Goal: Feedback & Contribution: Contribute content

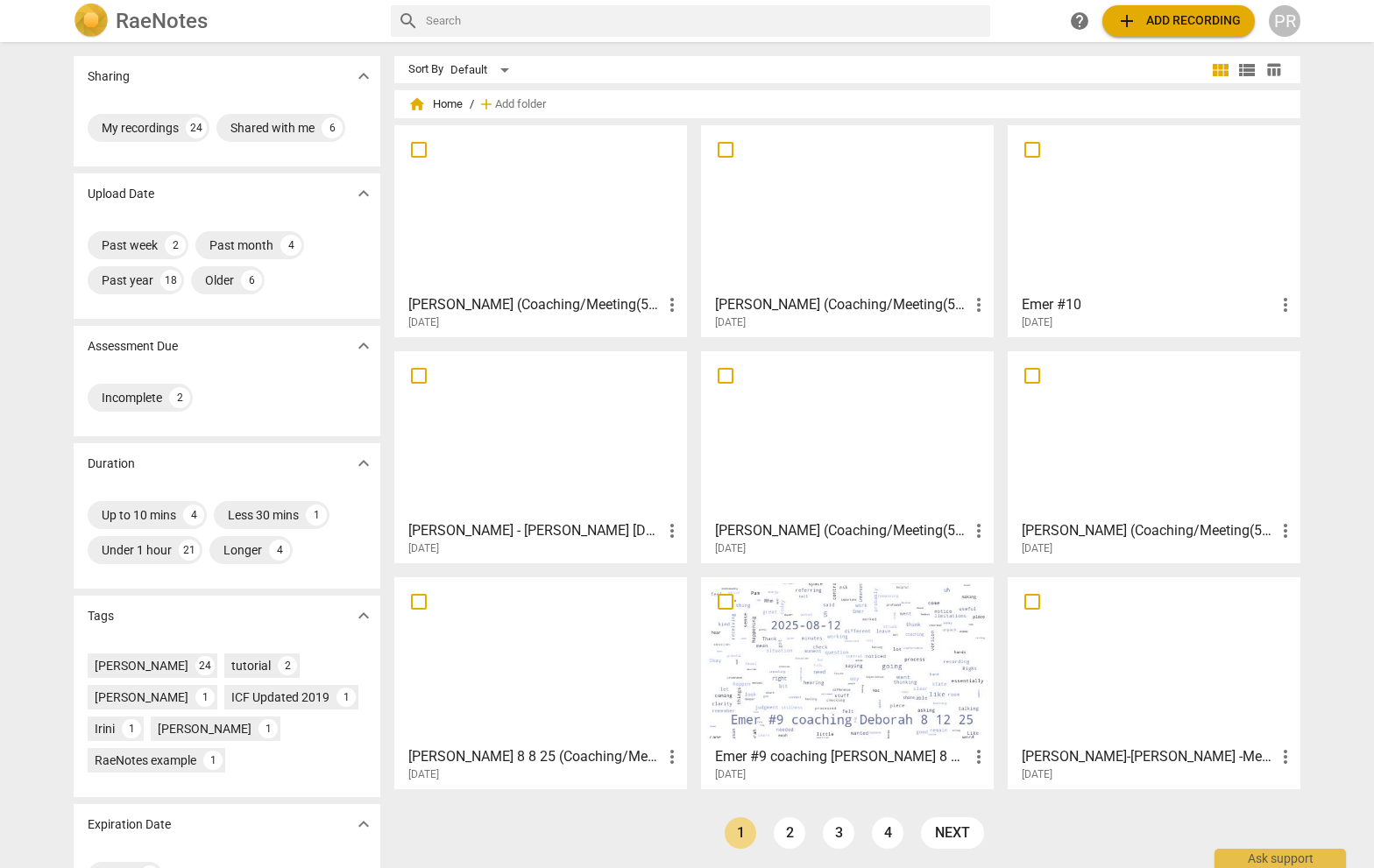
scroll to position [4, 0]
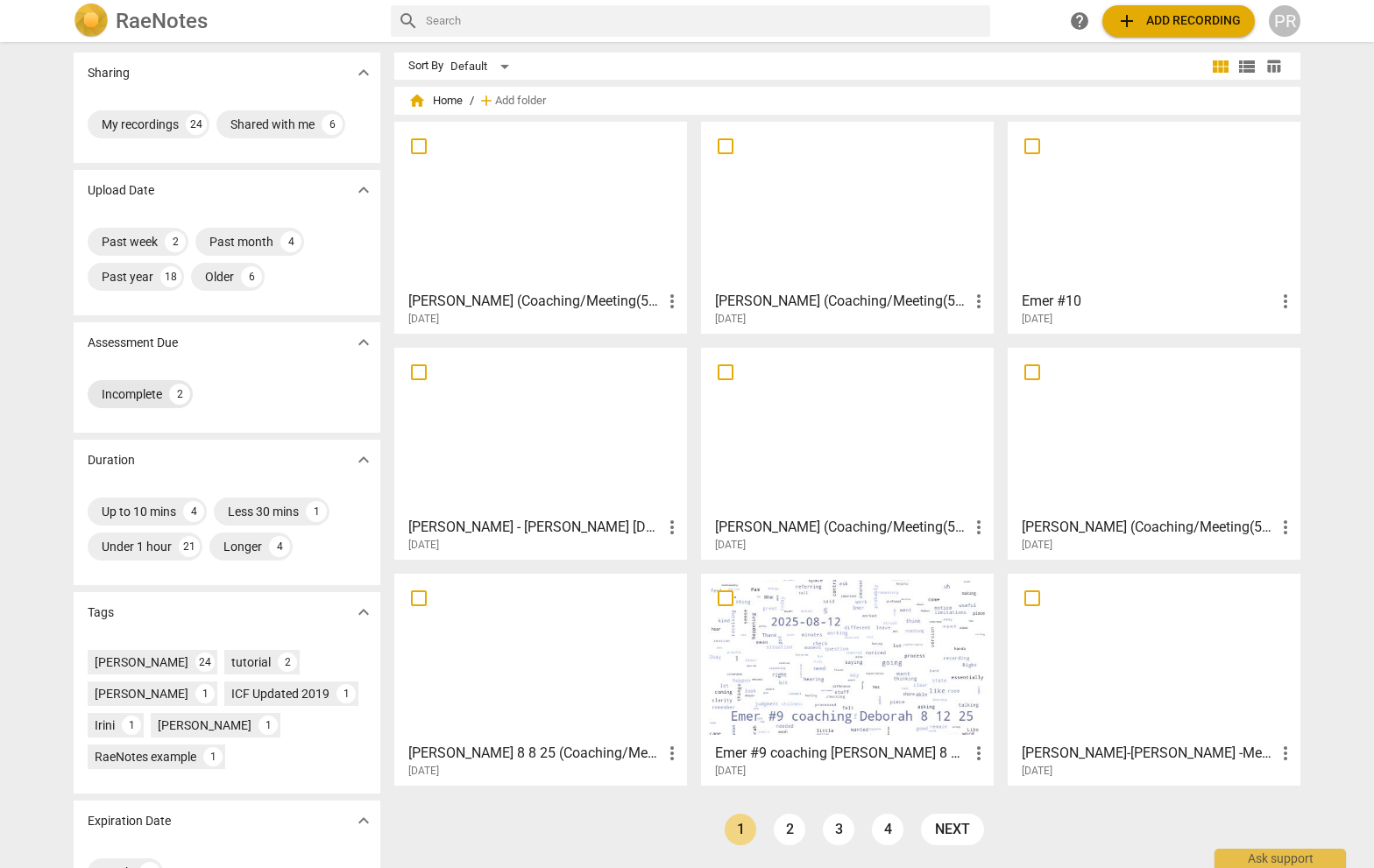
click at [132, 392] on div "Incomplete" at bounding box center [132, 394] width 60 height 17
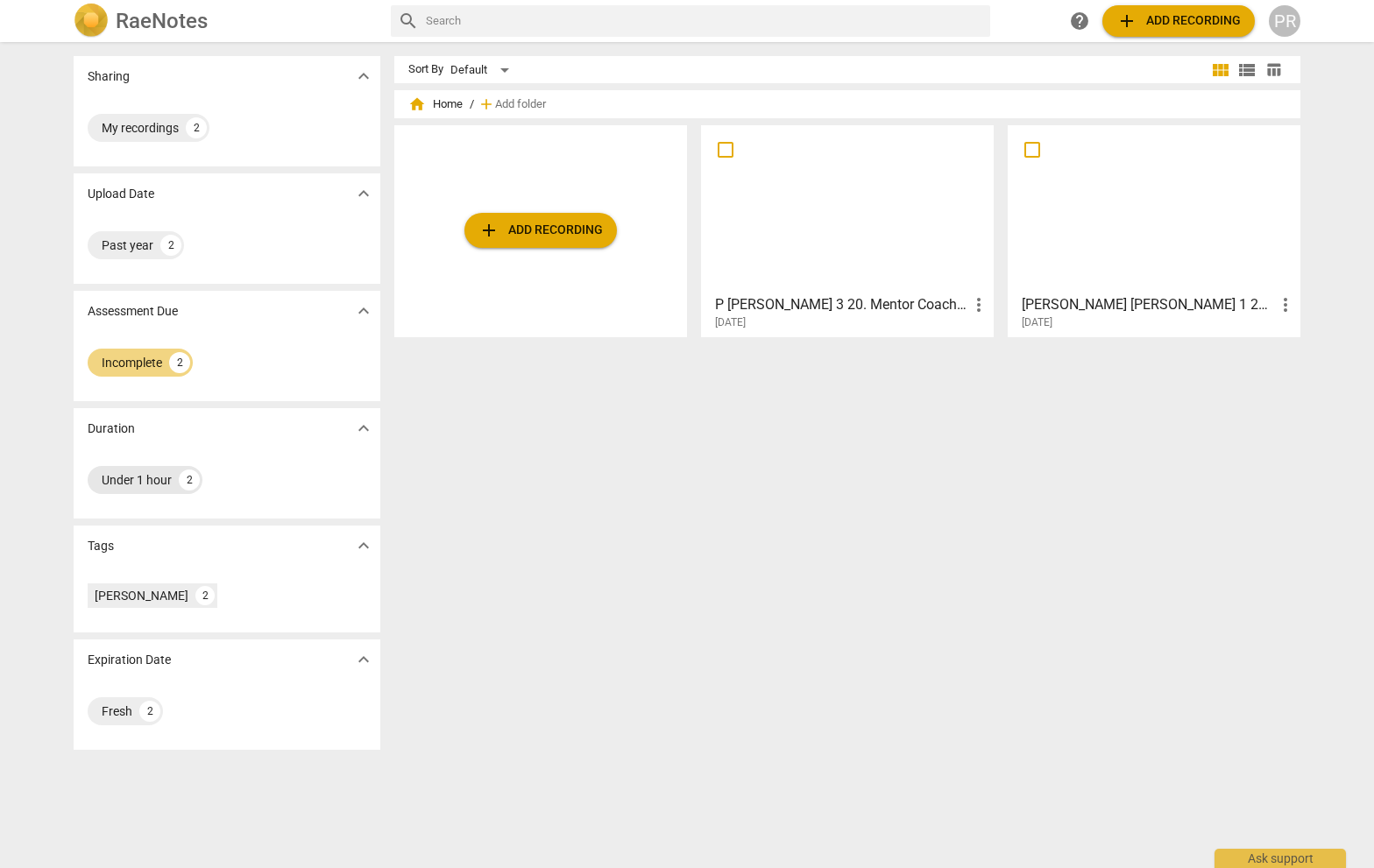
click at [141, 480] on div "Under 1 hour" at bounding box center [137, 480] width 70 height 17
click at [130, 137] on div "My recordings" at bounding box center [140, 128] width 77 height 17
click at [434, 113] on span "home Home" at bounding box center [435, 104] width 54 height 17
click at [358, 76] on span "expand_more" at bounding box center [364, 77] width 21 height 21
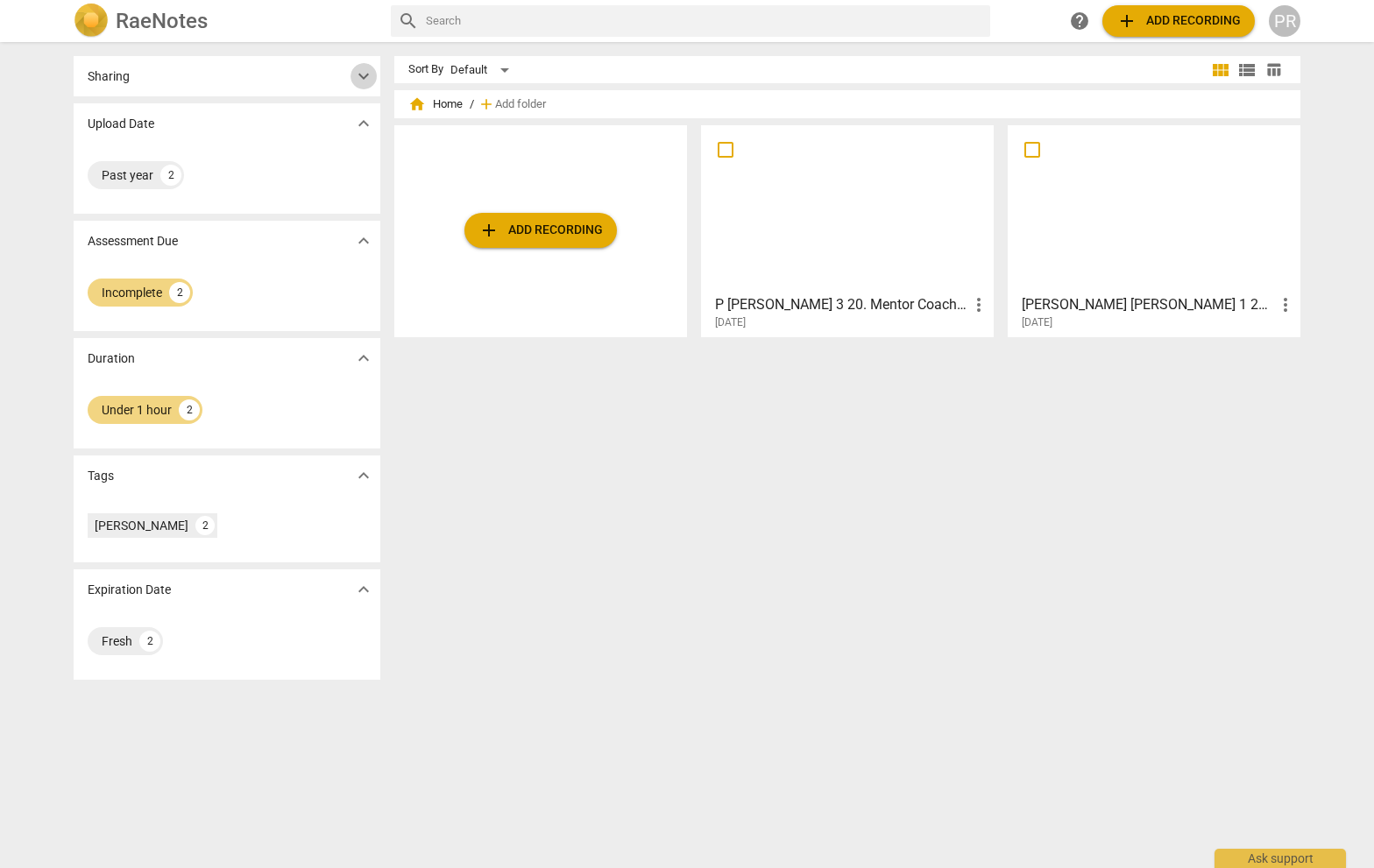
click at [358, 76] on span "expand_more" at bounding box center [364, 77] width 21 height 21
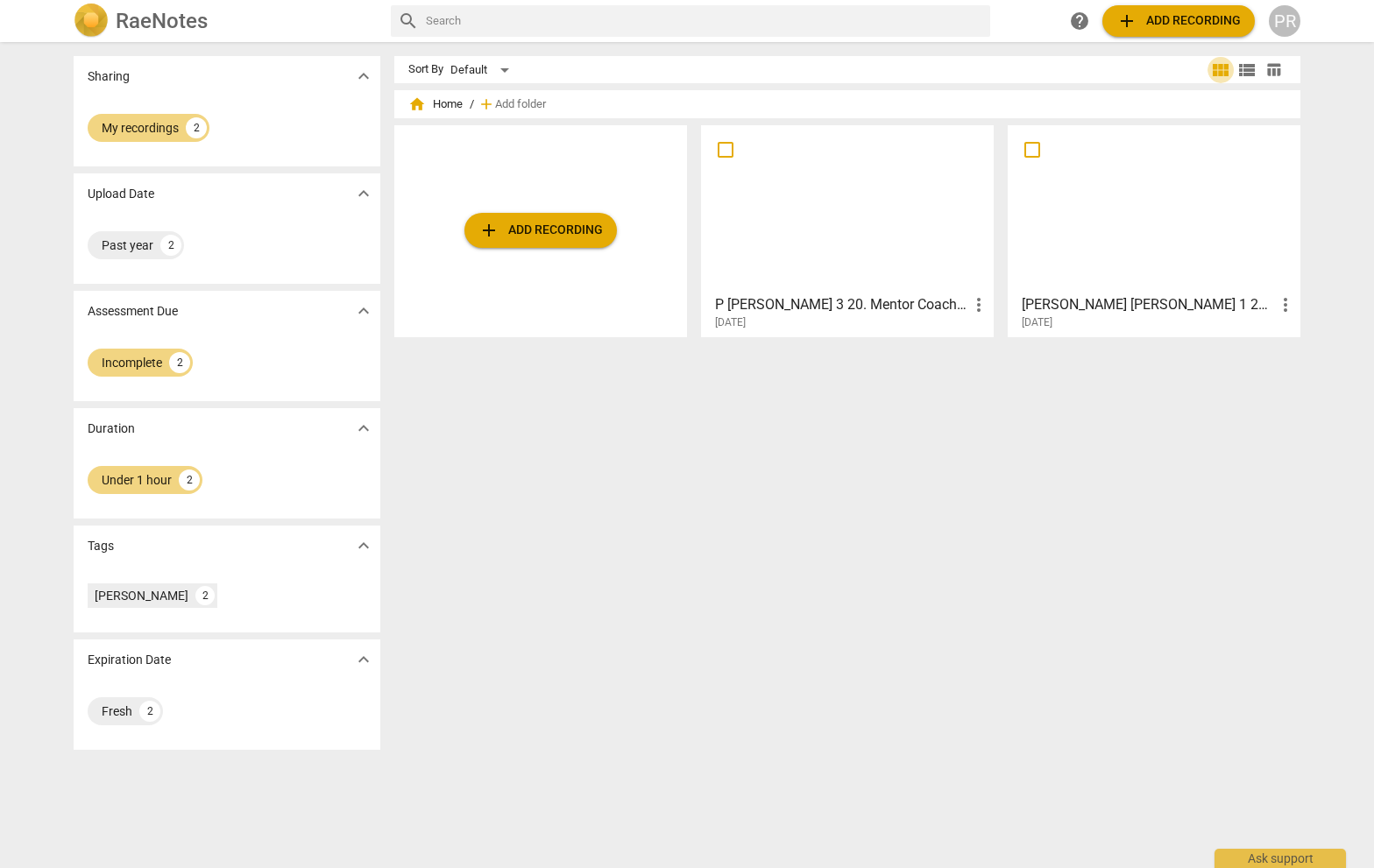
click at [1216, 69] on span "view_module" at bounding box center [1221, 70] width 21 height 21
click at [130, 486] on div "Under 1 hour" at bounding box center [137, 480] width 70 height 17
click at [132, 363] on div "Incomplete" at bounding box center [132, 362] width 60 height 17
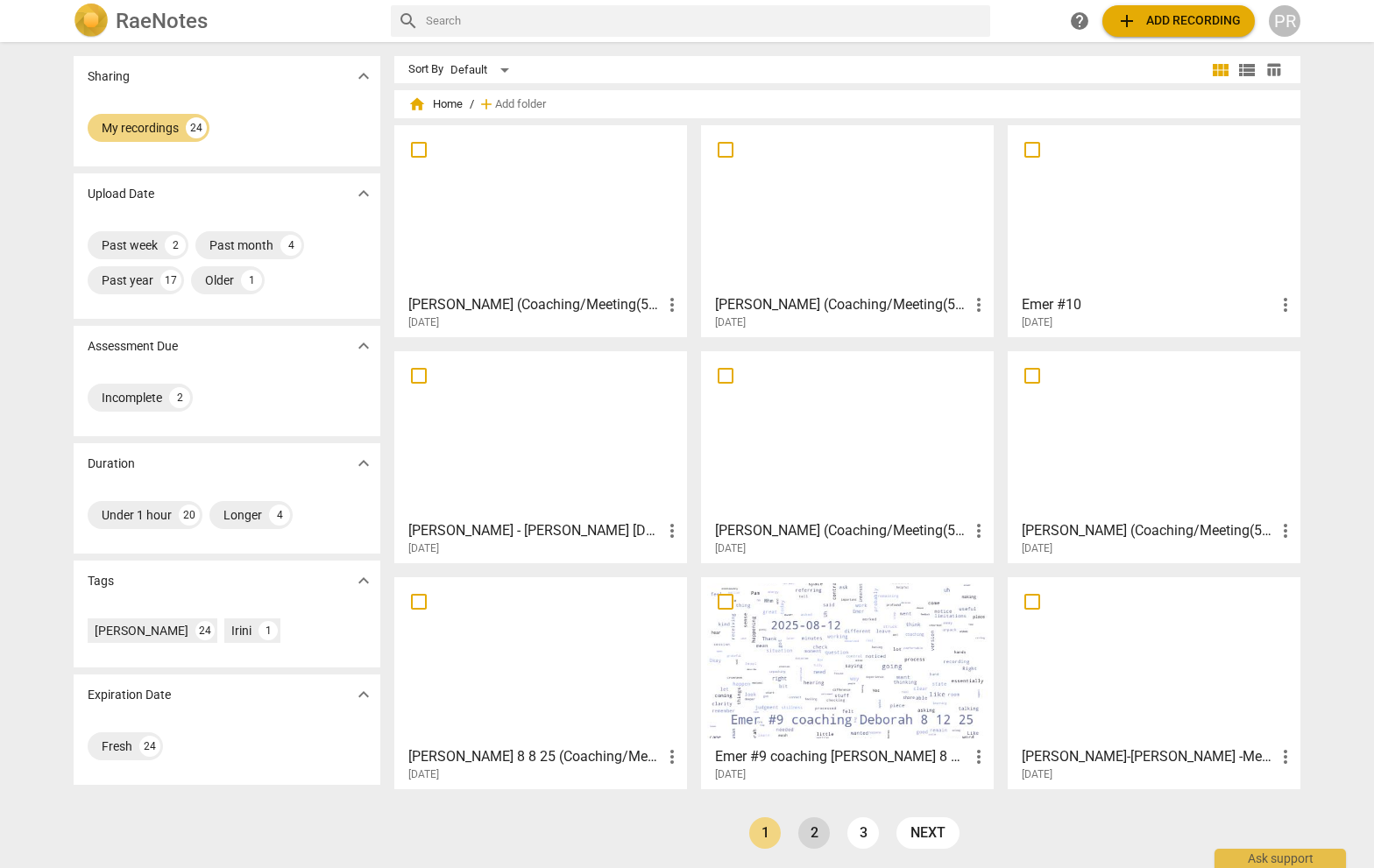
click at [812, 833] on link "2" at bounding box center [814, 833] width 31 height 31
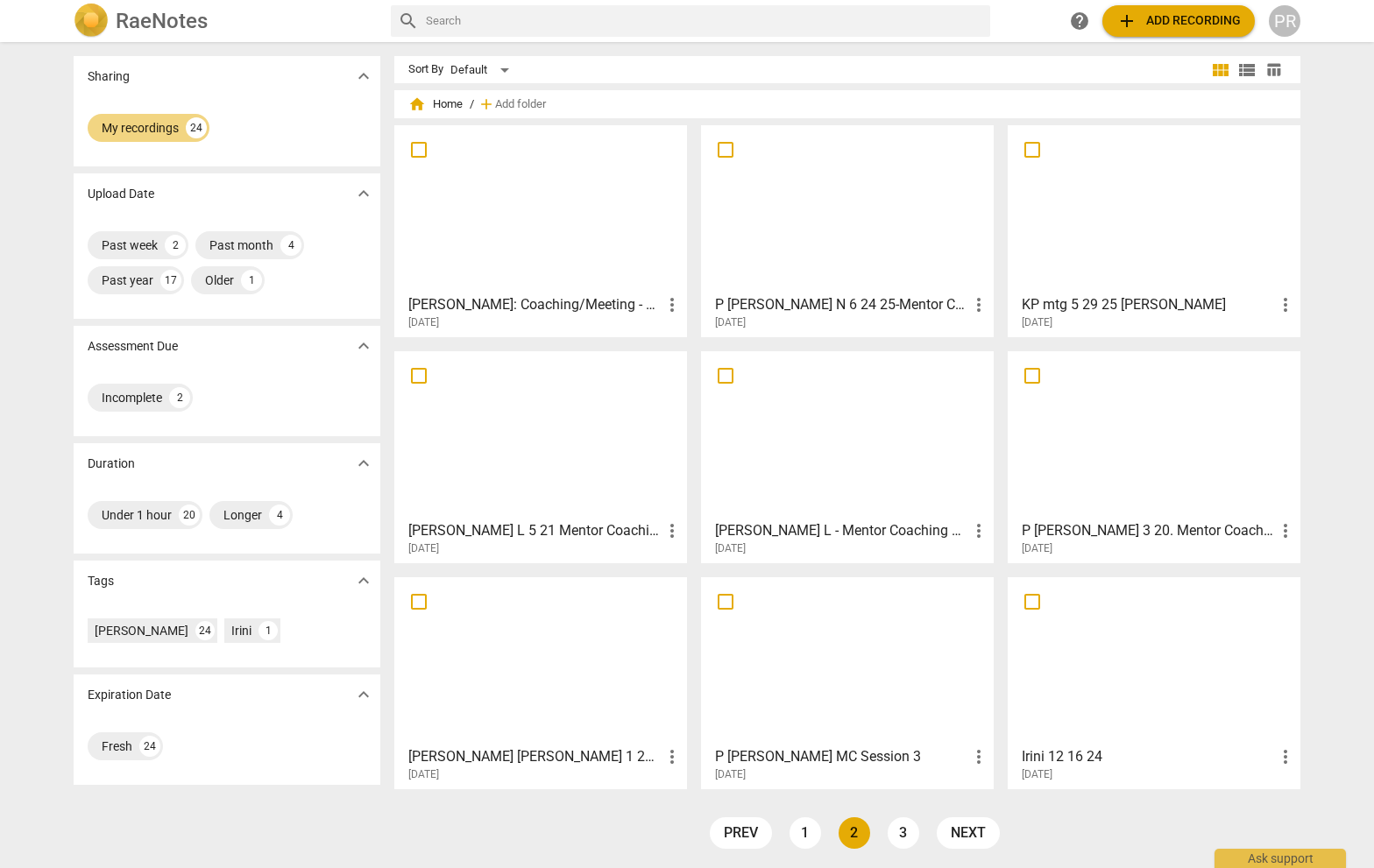
click at [849, 833] on link "2" at bounding box center [854, 833] width 31 height 31
click at [899, 832] on link "3" at bounding box center [903, 833] width 31 height 31
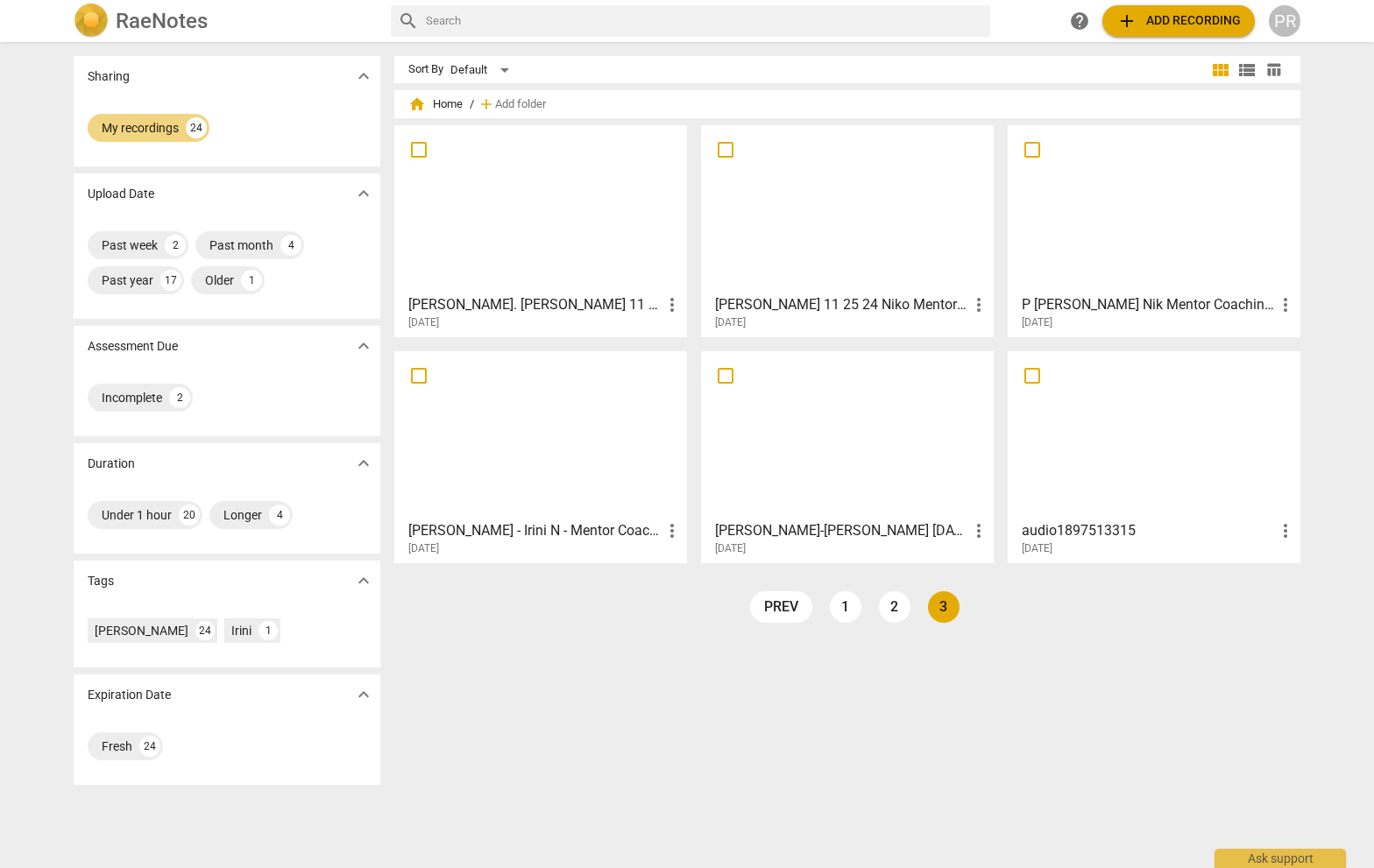
click at [936, 603] on link "3" at bounding box center [943, 607] width 31 height 31
click at [788, 605] on link "prev" at bounding box center [781, 607] width 62 height 31
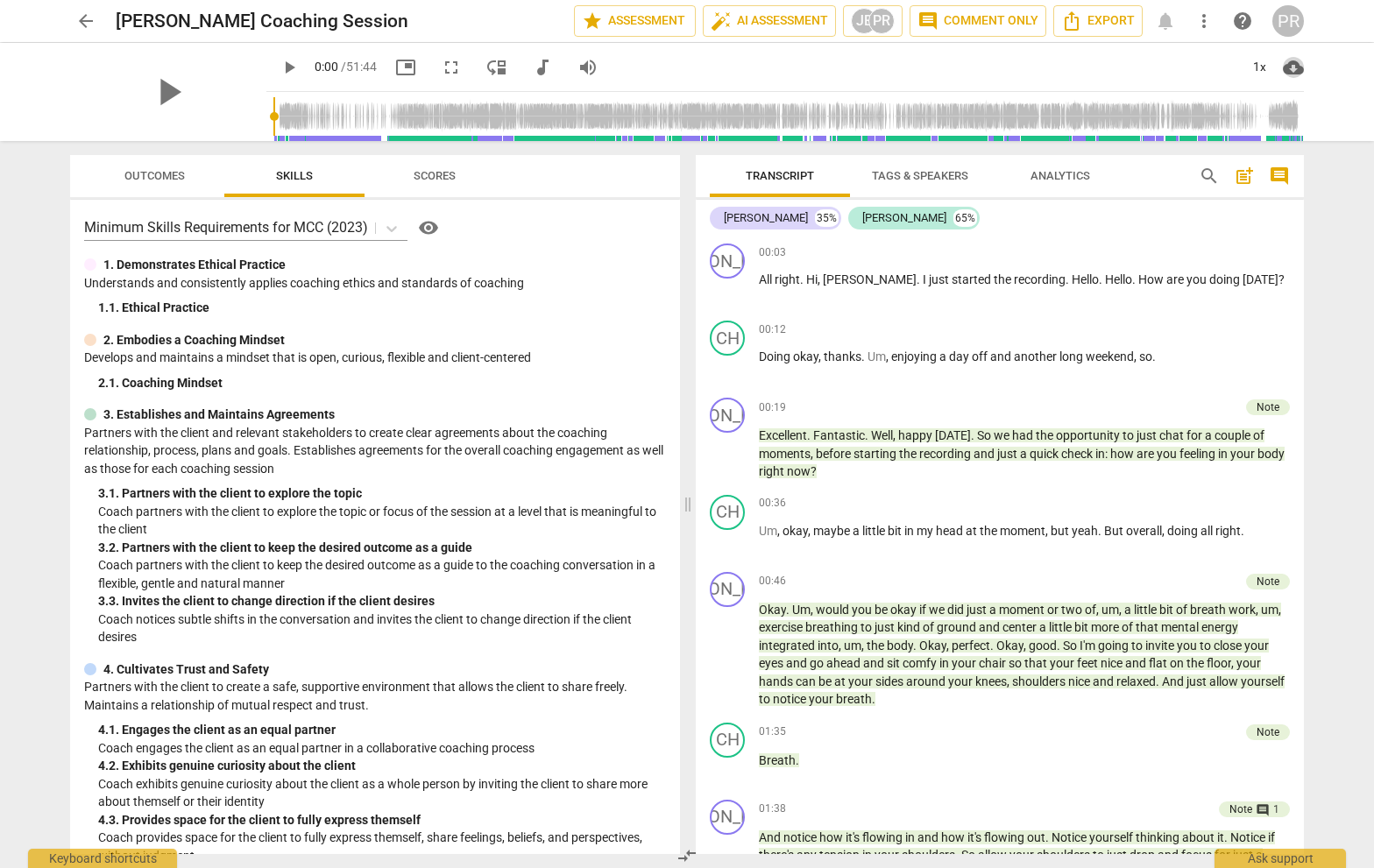
click at [1289, 69] on span "cloud_download" at bounding box center [1293, 68] width 21 height 21
click at [869, 23] on div at bounding box center [687, 434] width 1374 height 868
click at [869, 24] on div "PR" at bounding box center [881, 20] width 26 height 26
click at [869, 24] on div at bounding box center [687, 434] width 1374 height 868
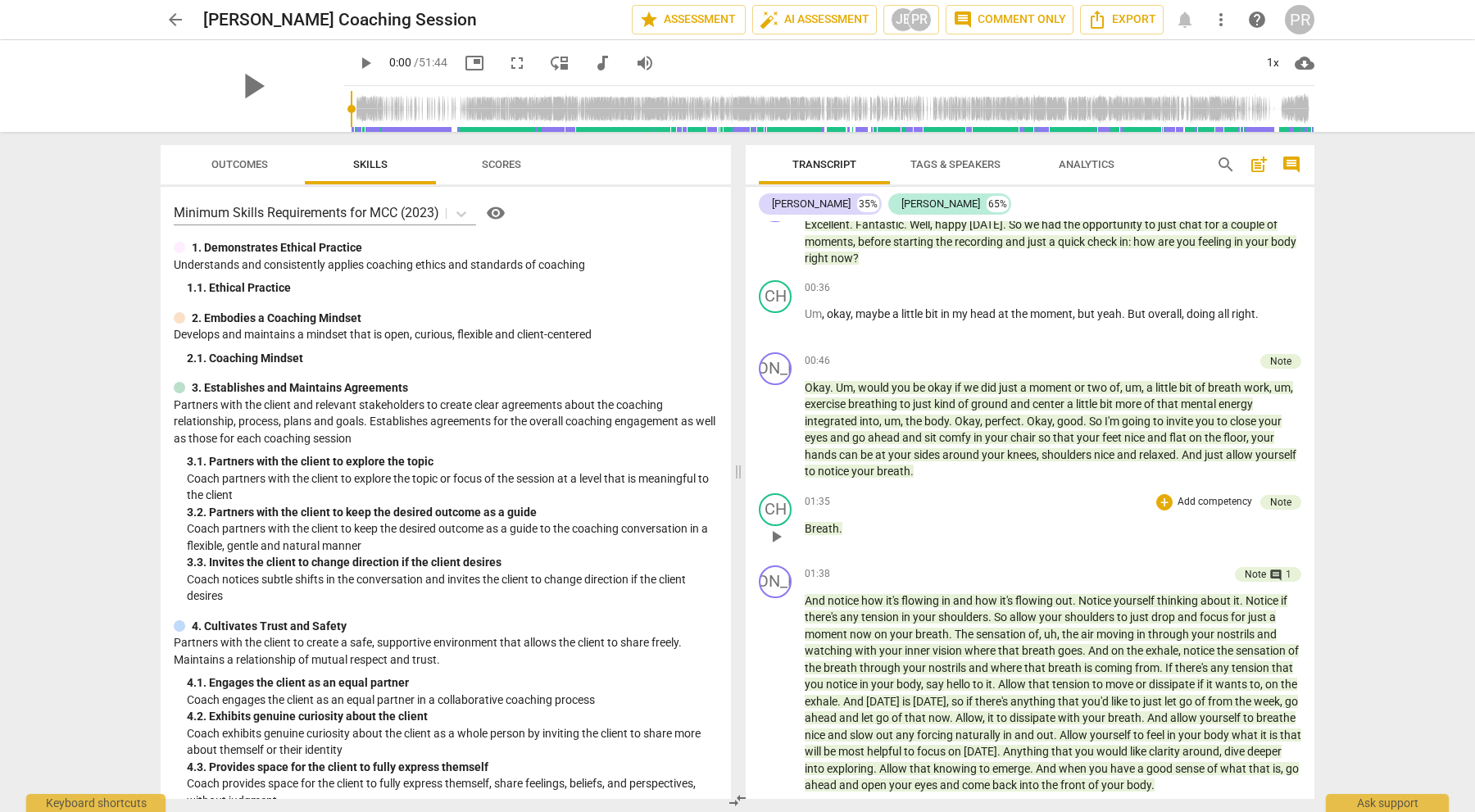
scroll to position [182, 0]
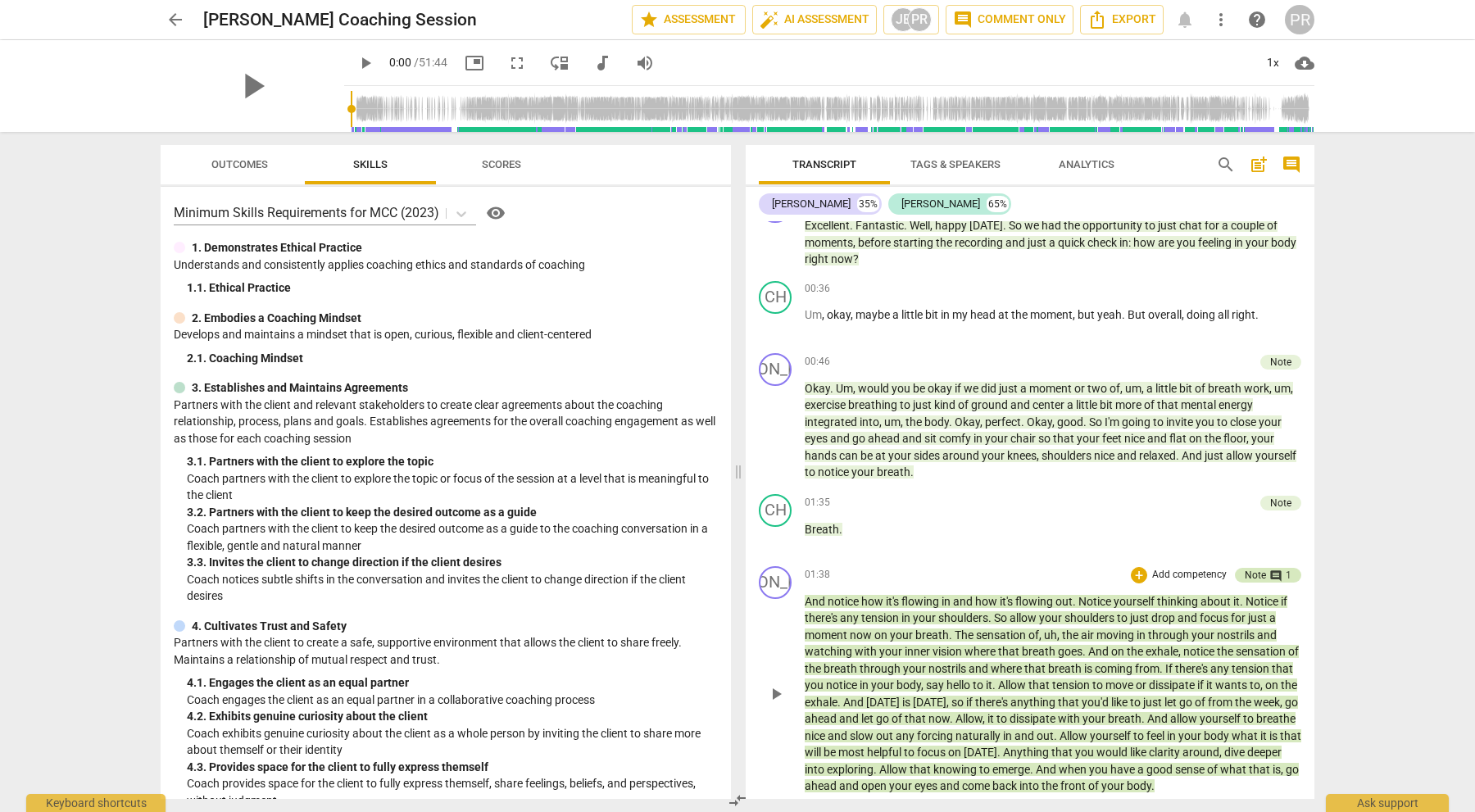
click at [1252, 569] on div "Note" at bounding box center [1254, 575] width 21 height 15
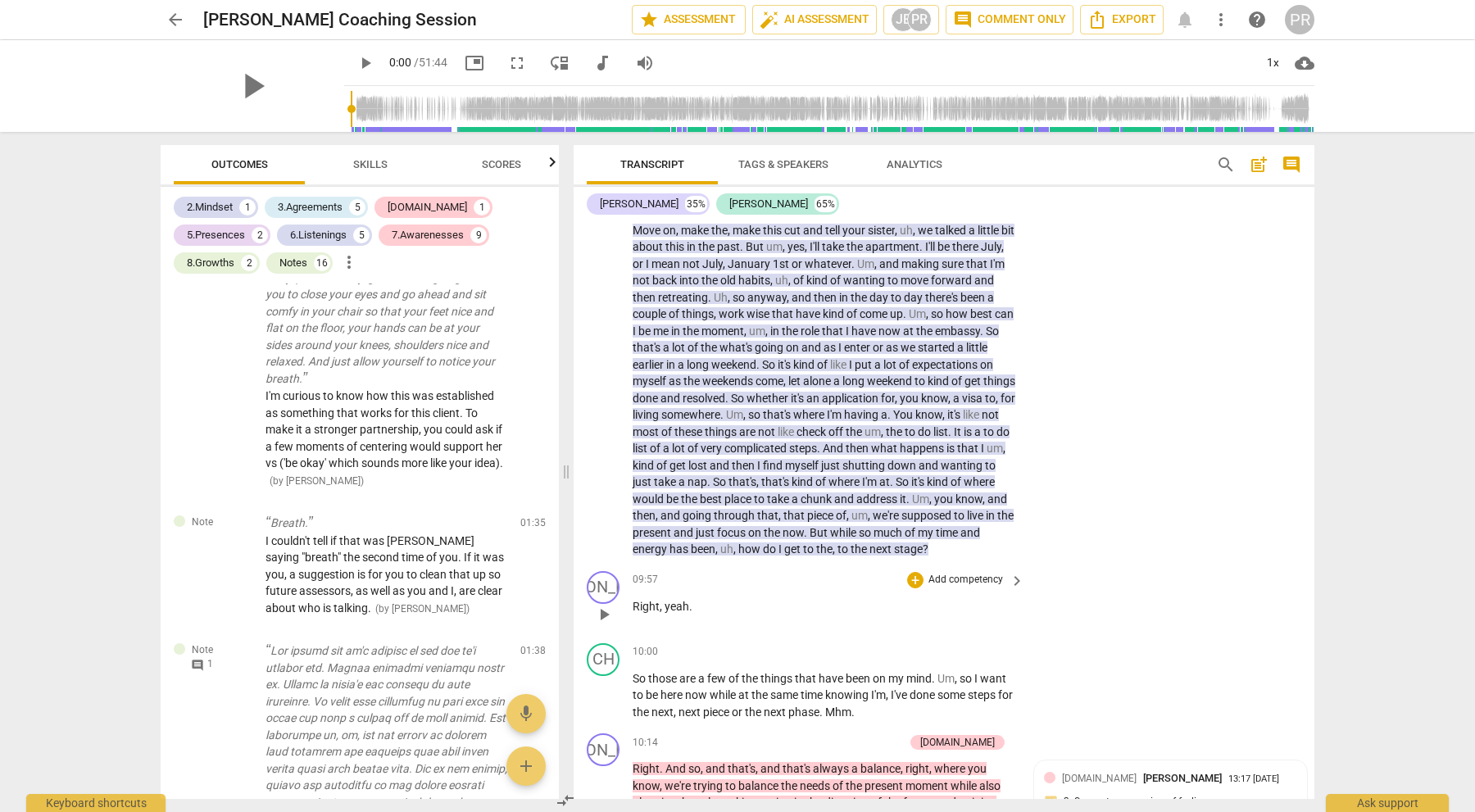
scroll to position [1429, 0]
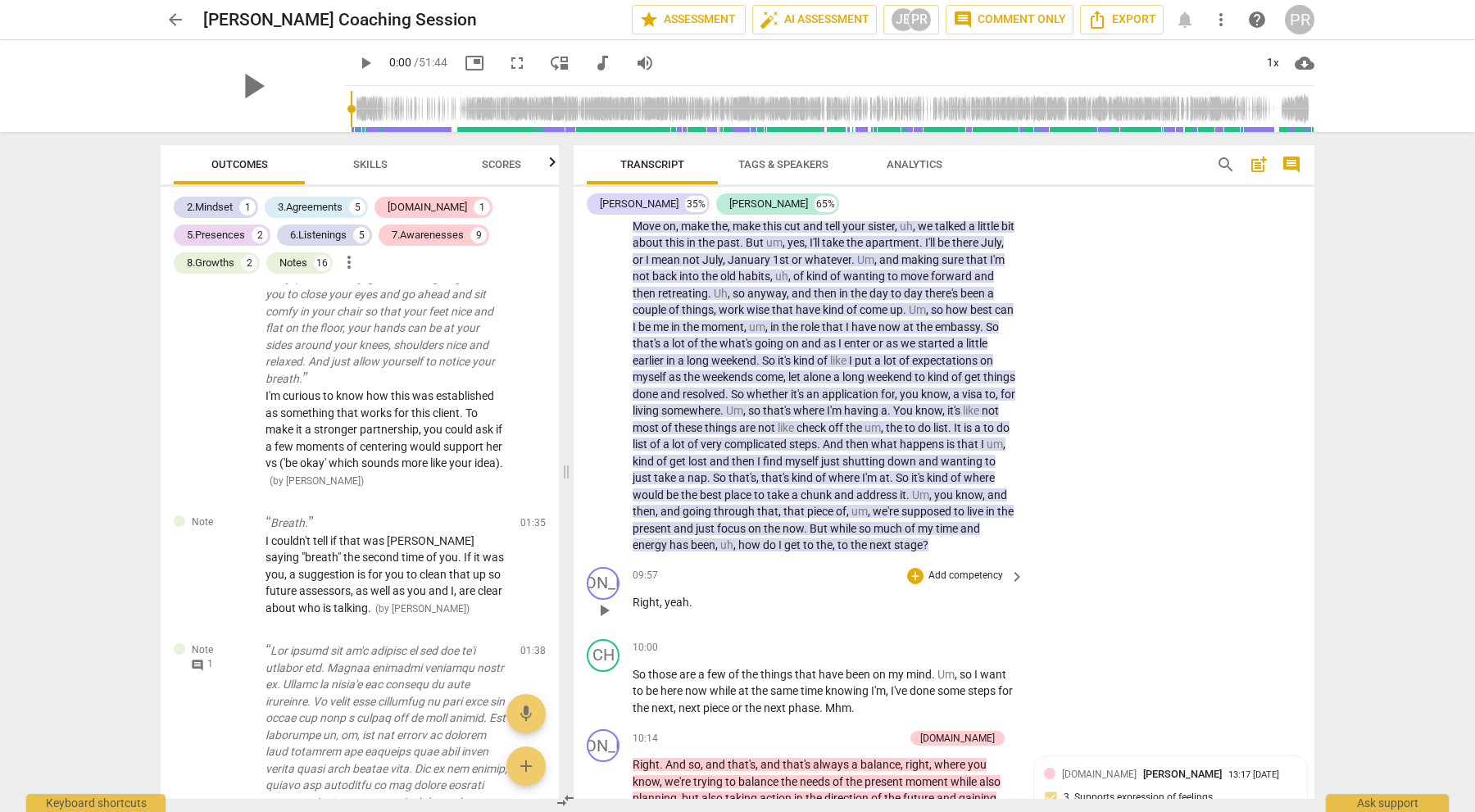
click at [965, 569] on p "Add competency" at bounding box center [965, 576] width 78 height 15
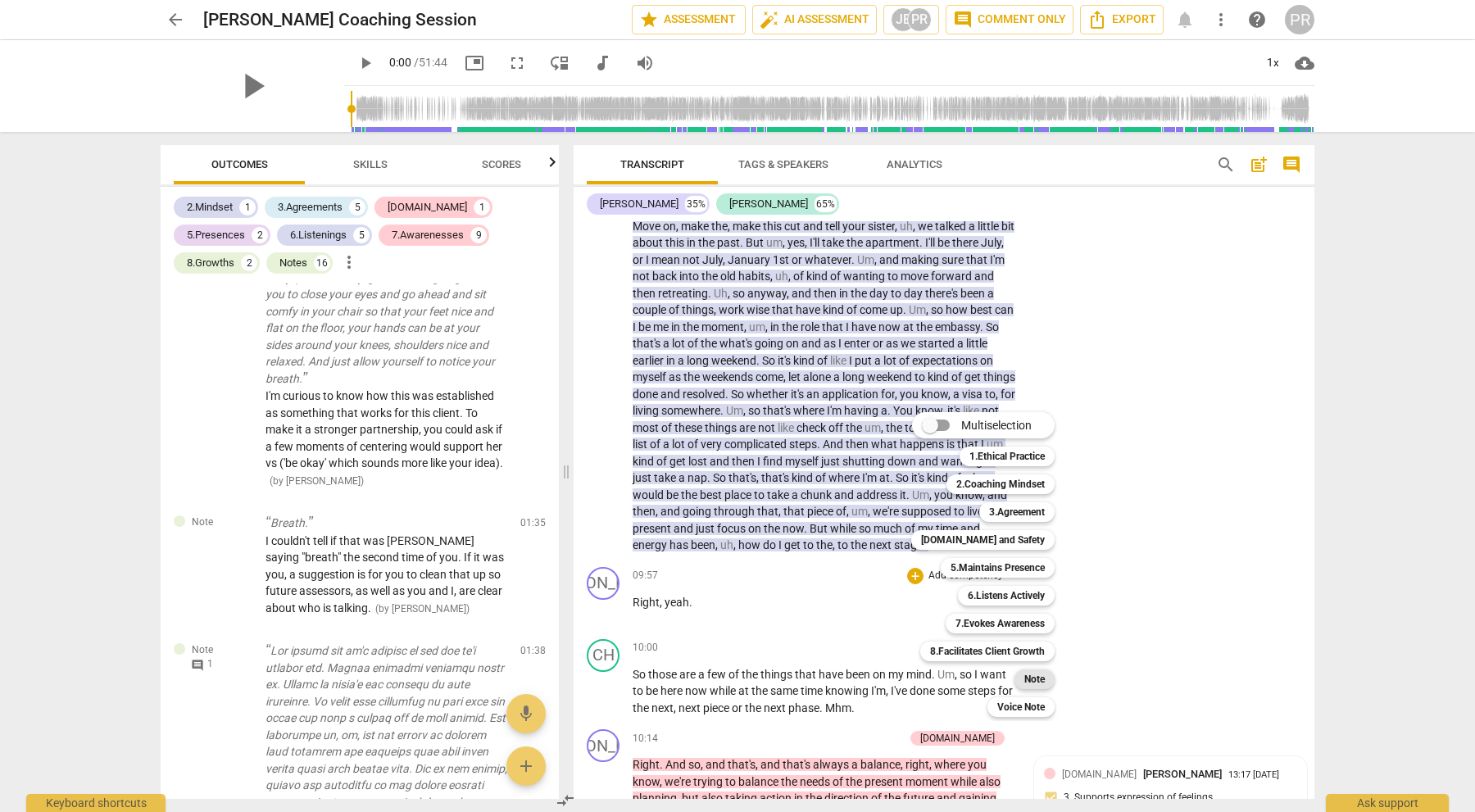
click at [1034, 679] on b "Note" at bounding box center [1034, 679] width 21 height 20
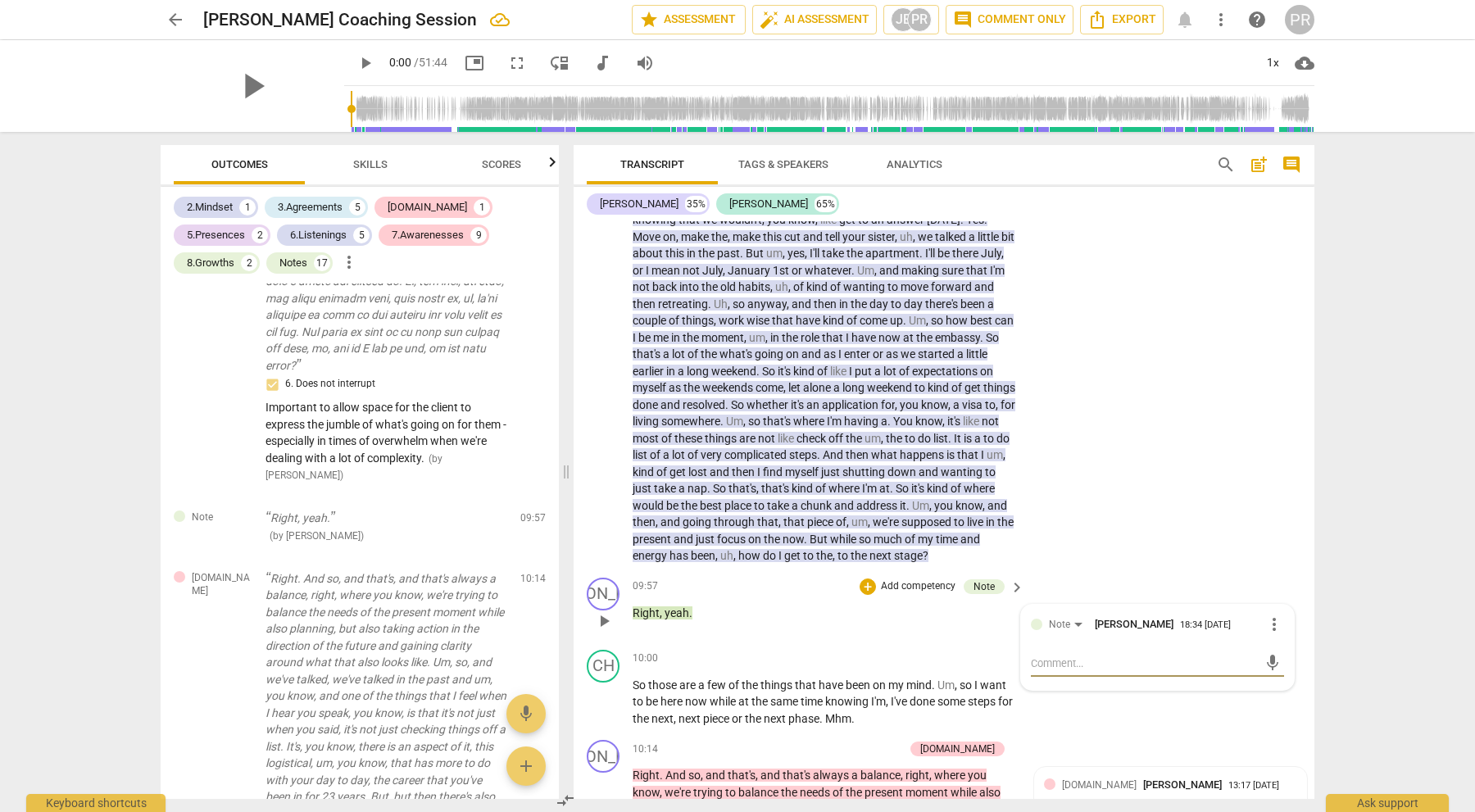
scroll to position [0, 0]
type textarea "T"
type textarea "Th"
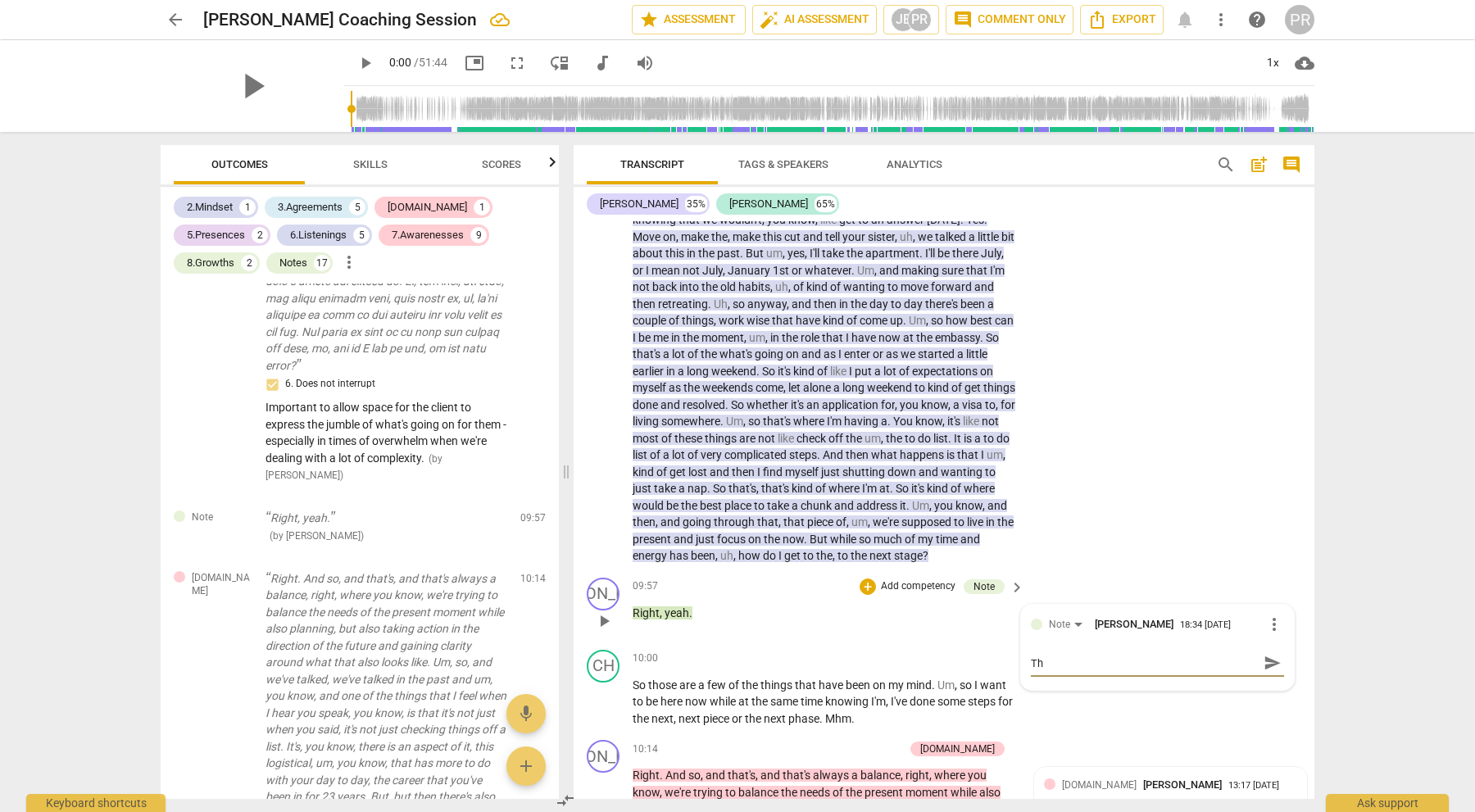
type textarea "T"
type textarea "I"
type textarea "I'"
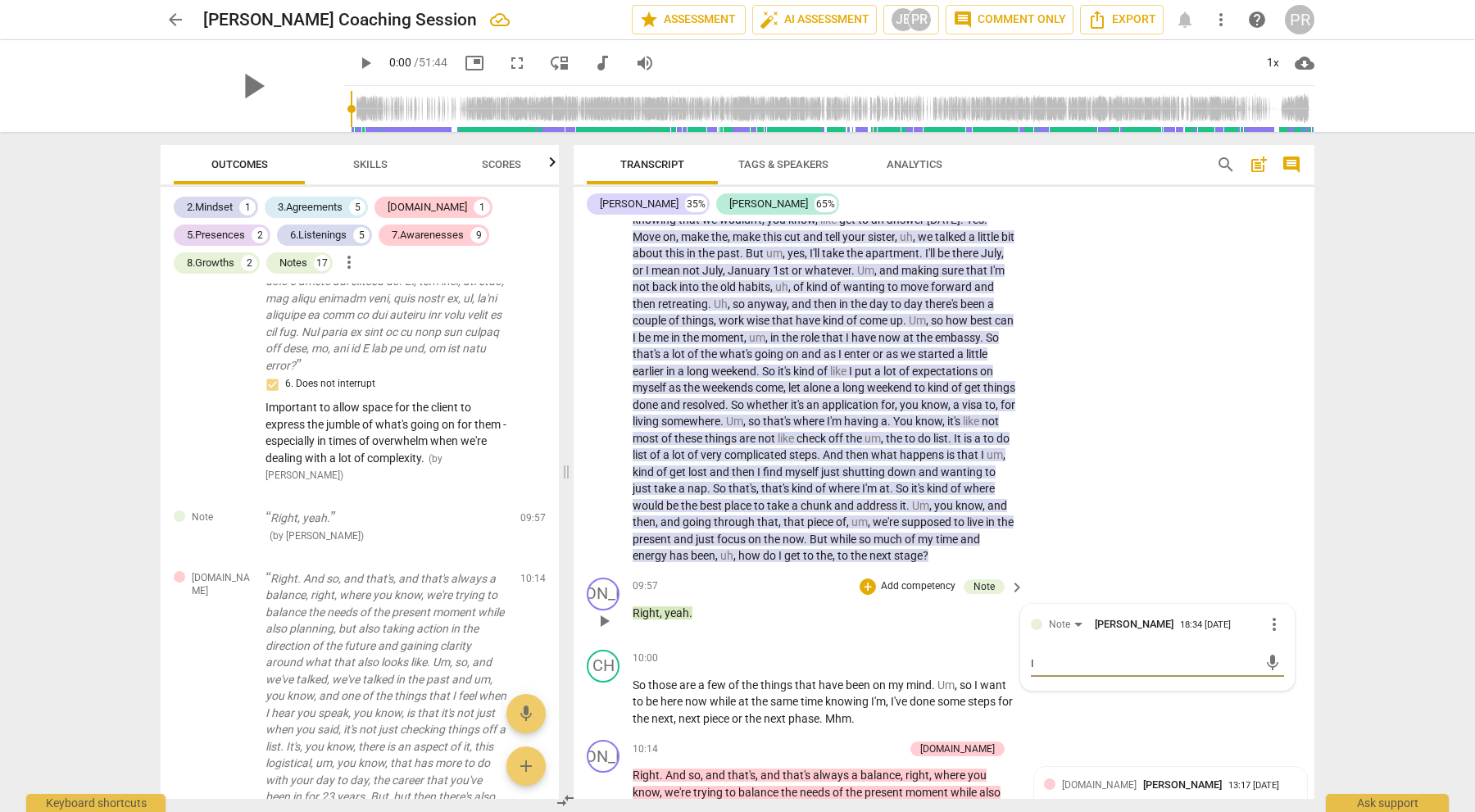
type textarea "I'"
type textarea "I'm"
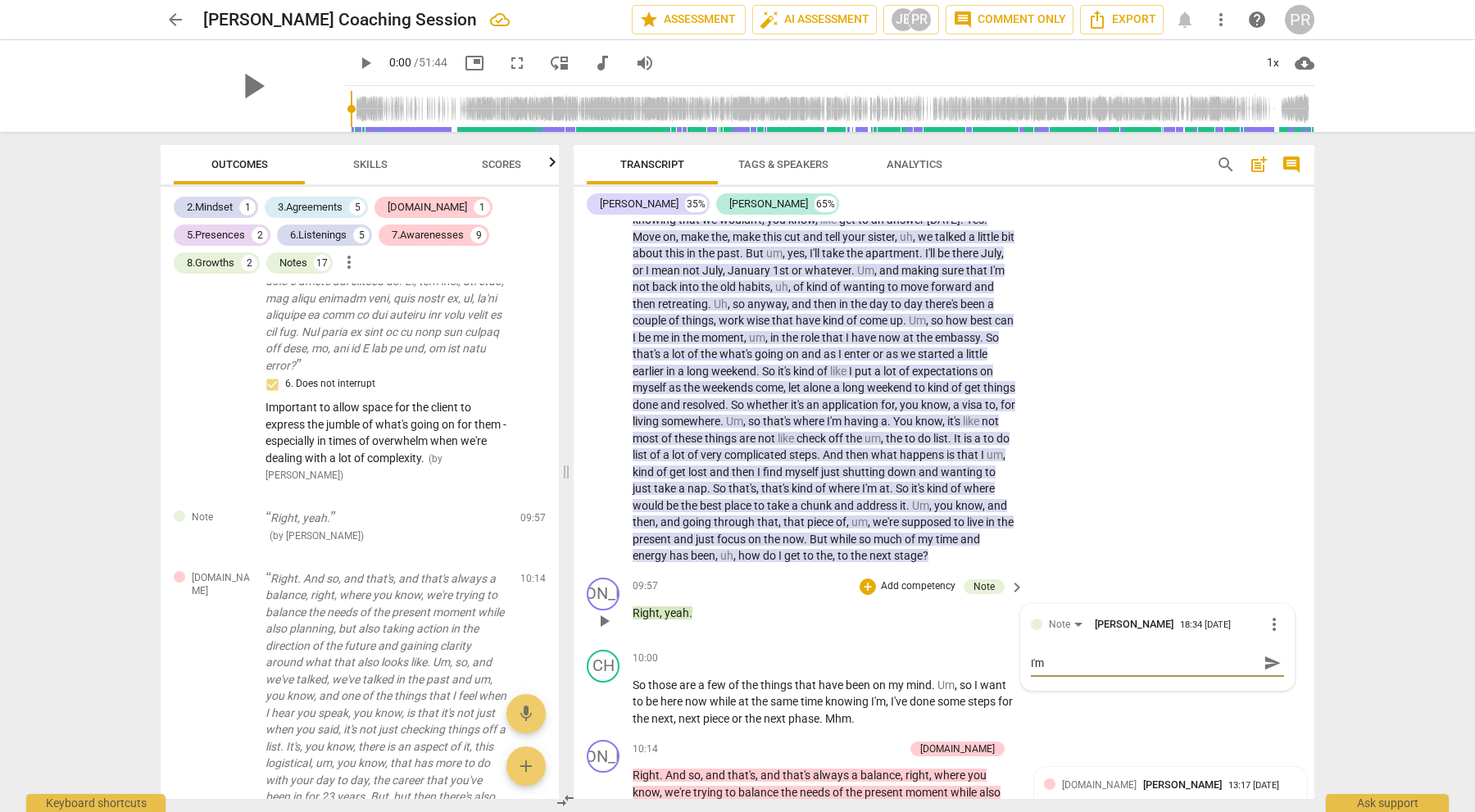
type textarea "I'm c"
type textarea "I'm cu"
type textarea "I'm cui"
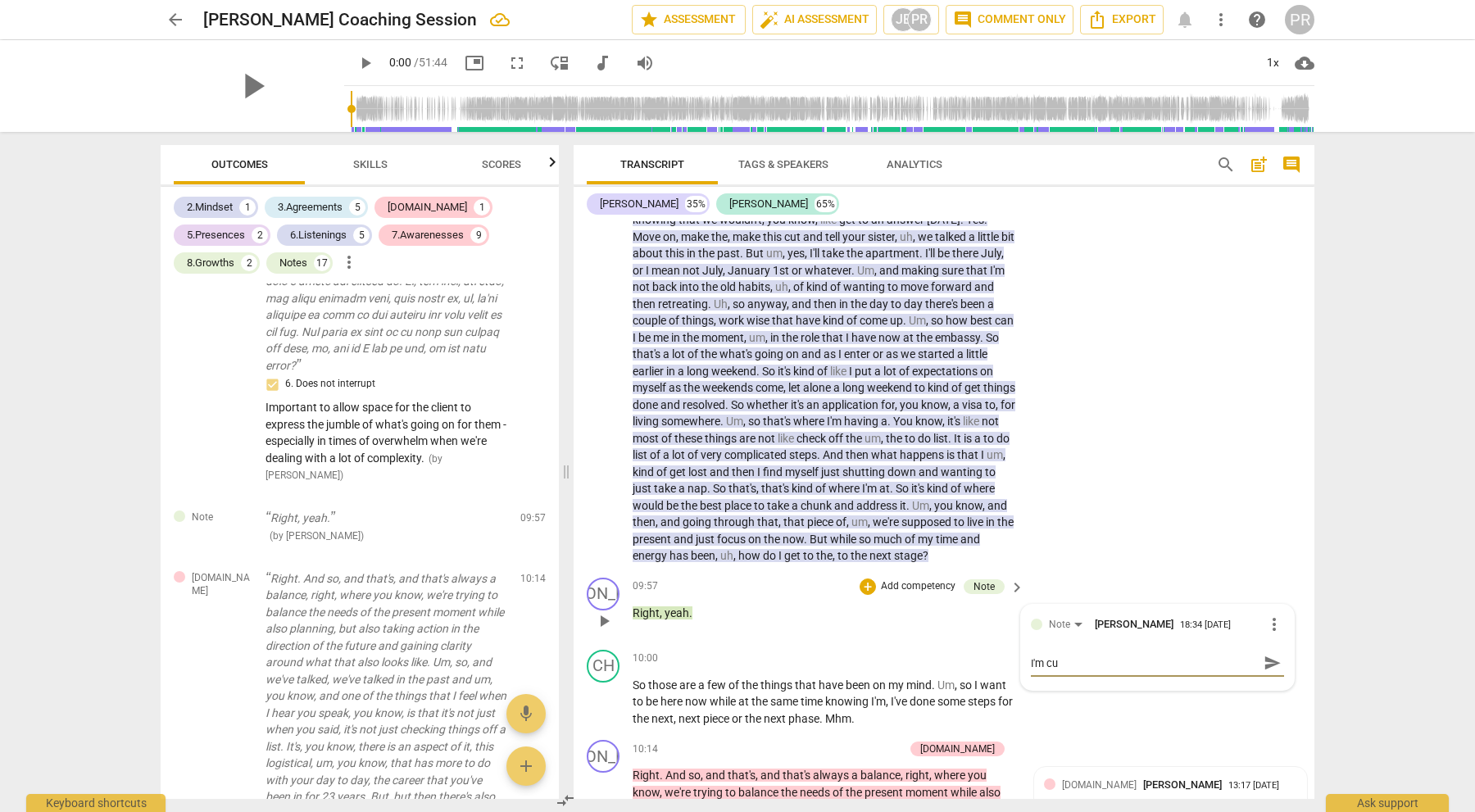
type textarea "I'm cui"
type textarea "I'm cuir"
type textarea "I'm cui"
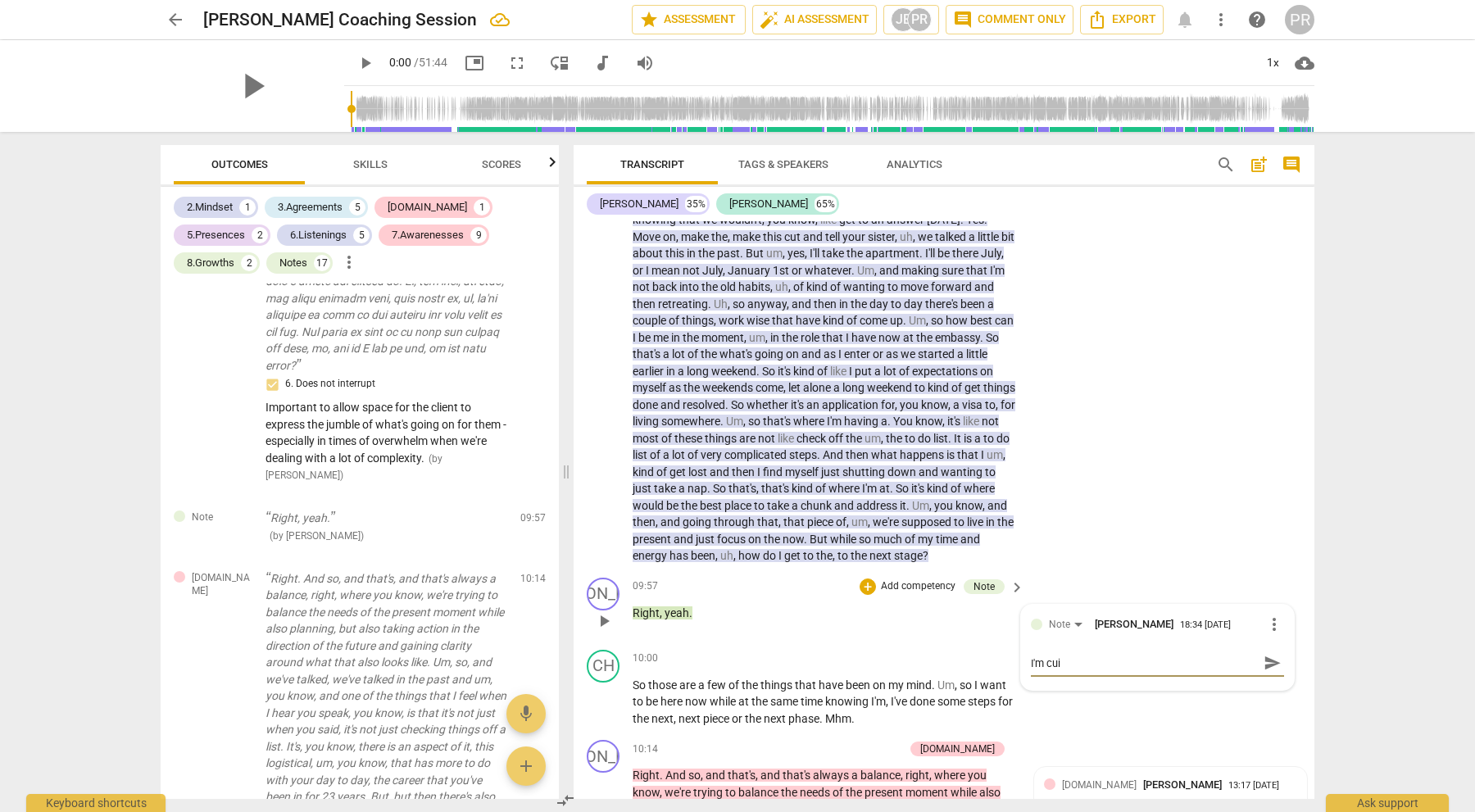
type textarea "I'm cu"
type textarea "I'm cur"
type textarea "I'm curi"
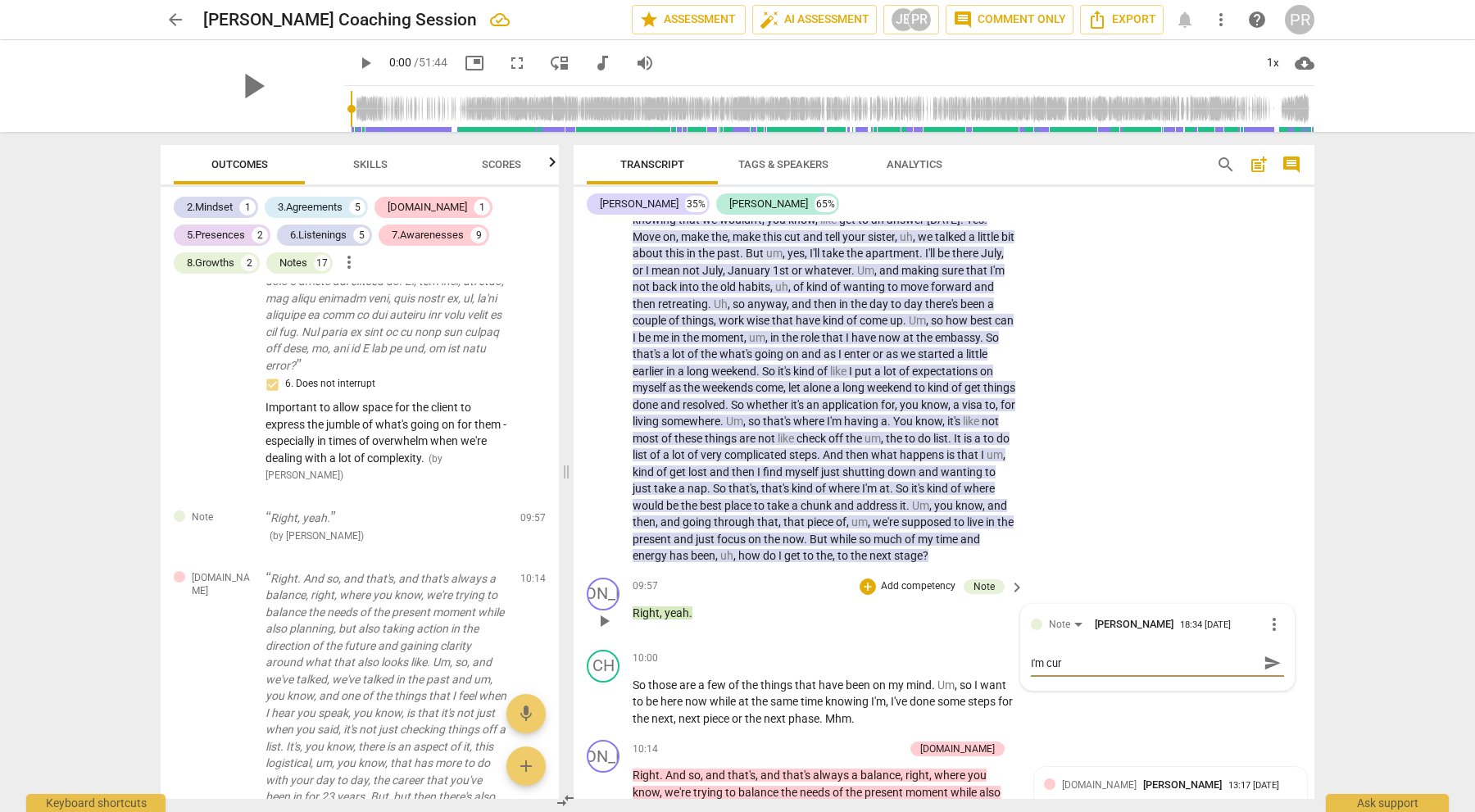
type textarea "I'm curi"
type textarea "I'm curio"
type textarea "I'm curiou"
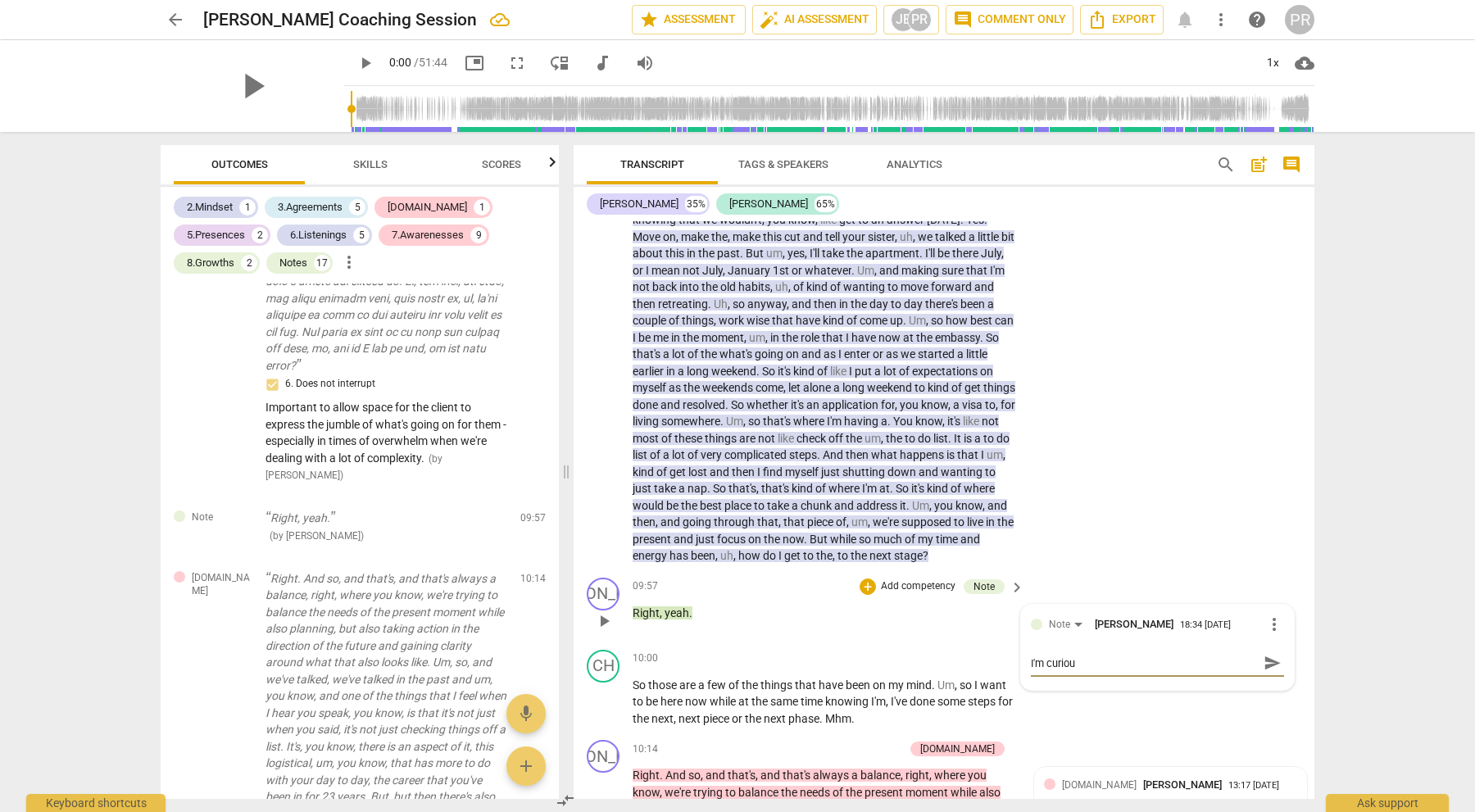
type textarea "I'm curious"
type textarea "I'm curious y"
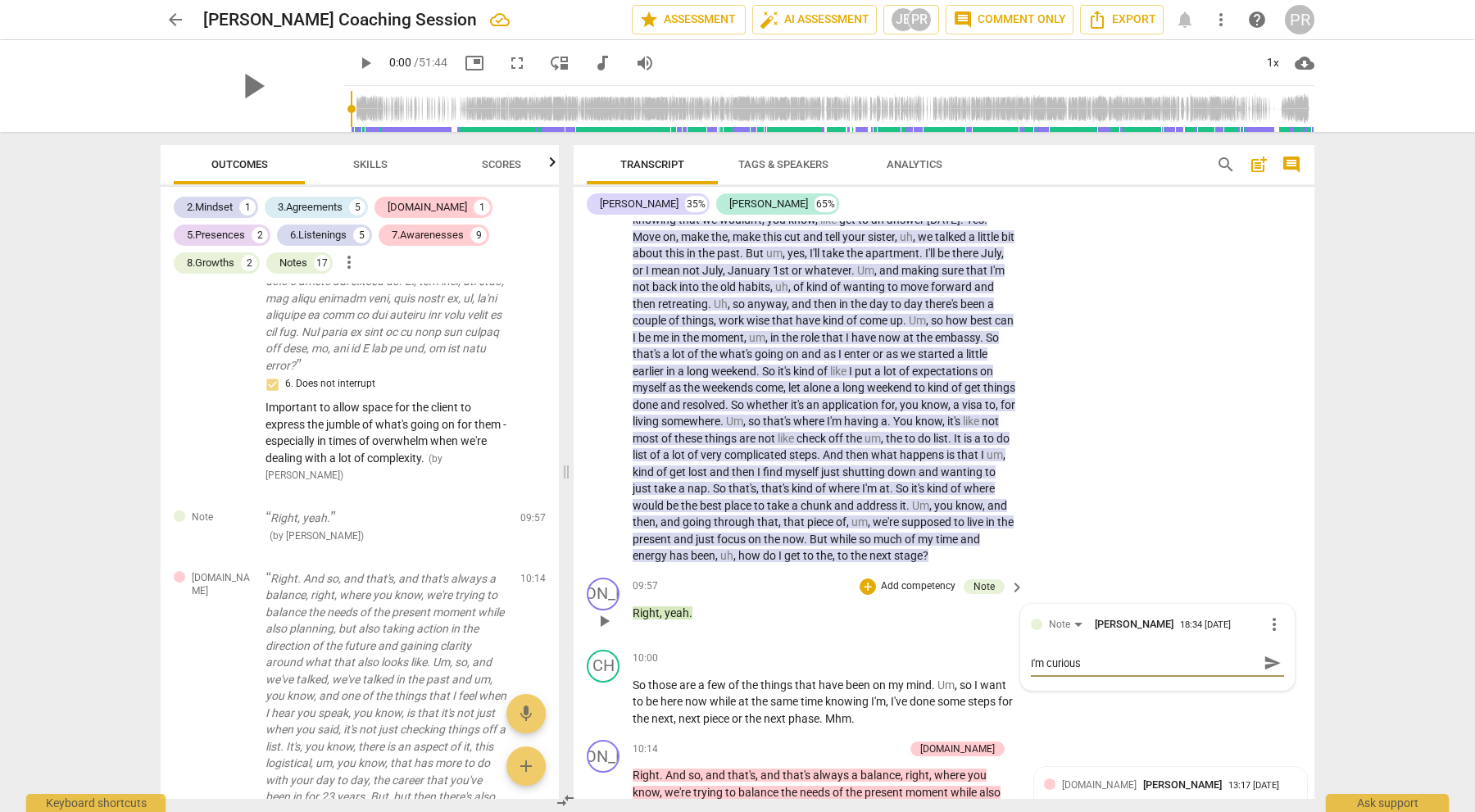
type textarea "I'm curious y"
type textarea "I'm curious yo"
type textarea "I'm curious you"
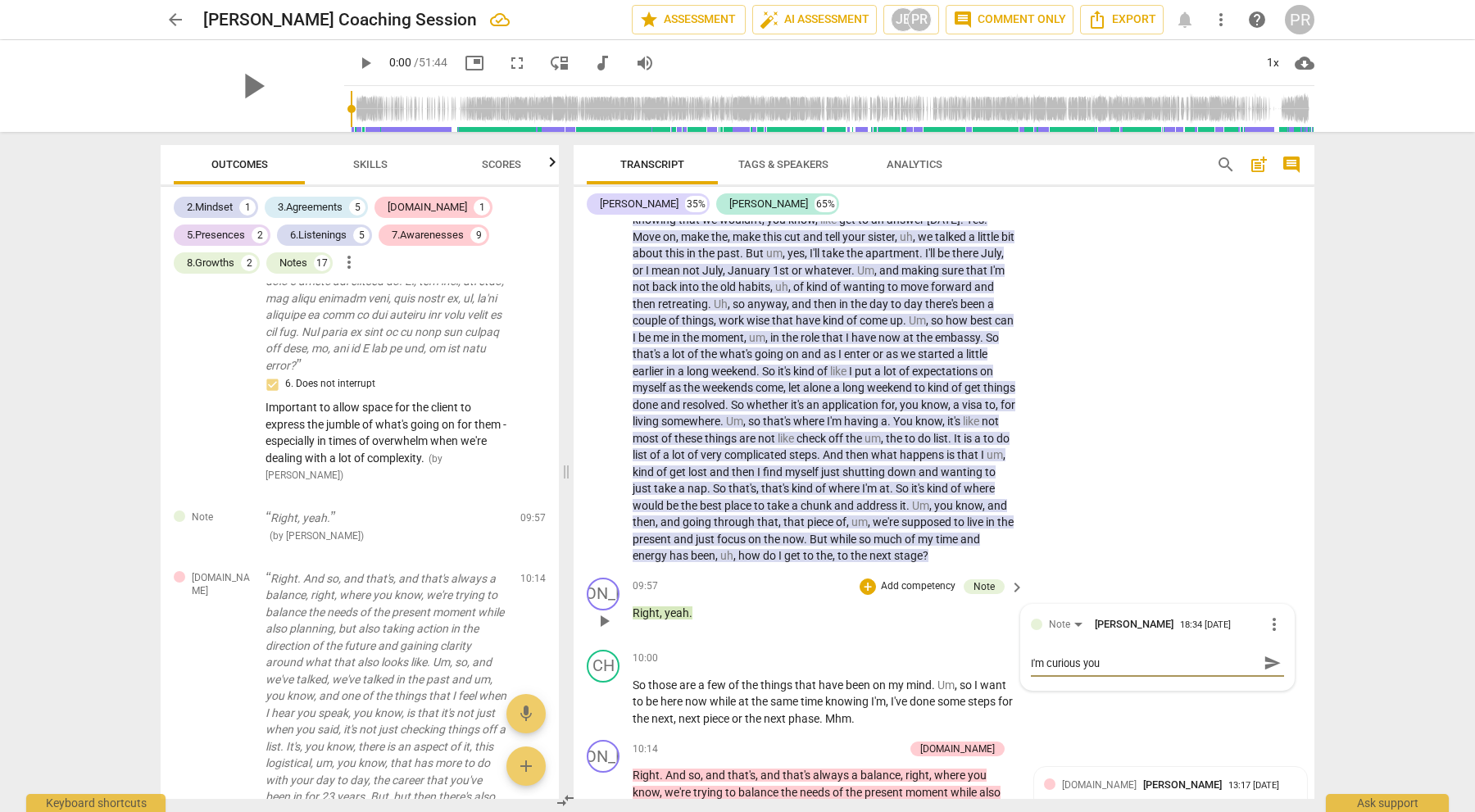
type textarea "I'm curious your"
type textarea "I'm curious your t"
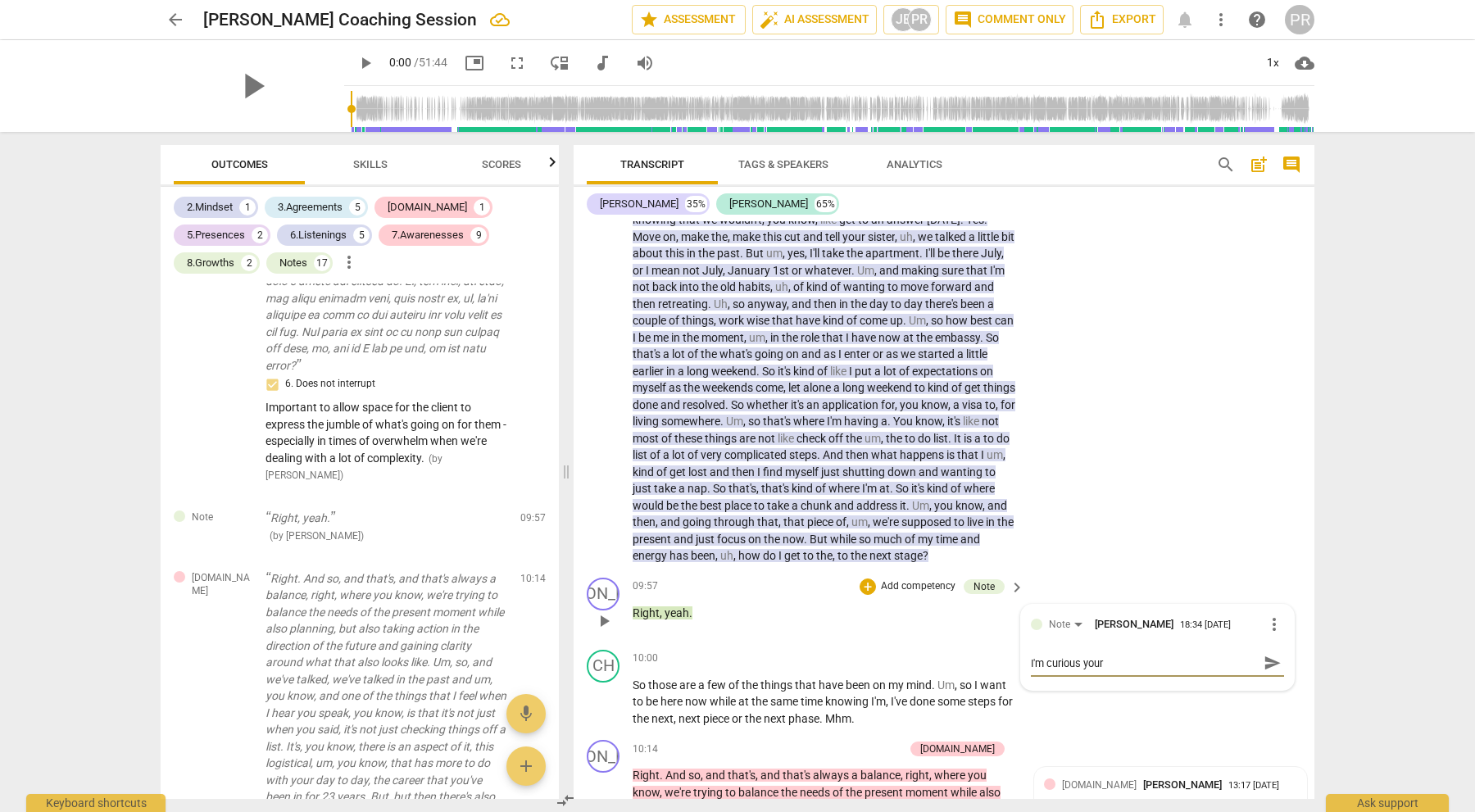
type textarea "I'm curious your t"
type textarea "I'm curious your th"
type textarea "I'm curious your tho"
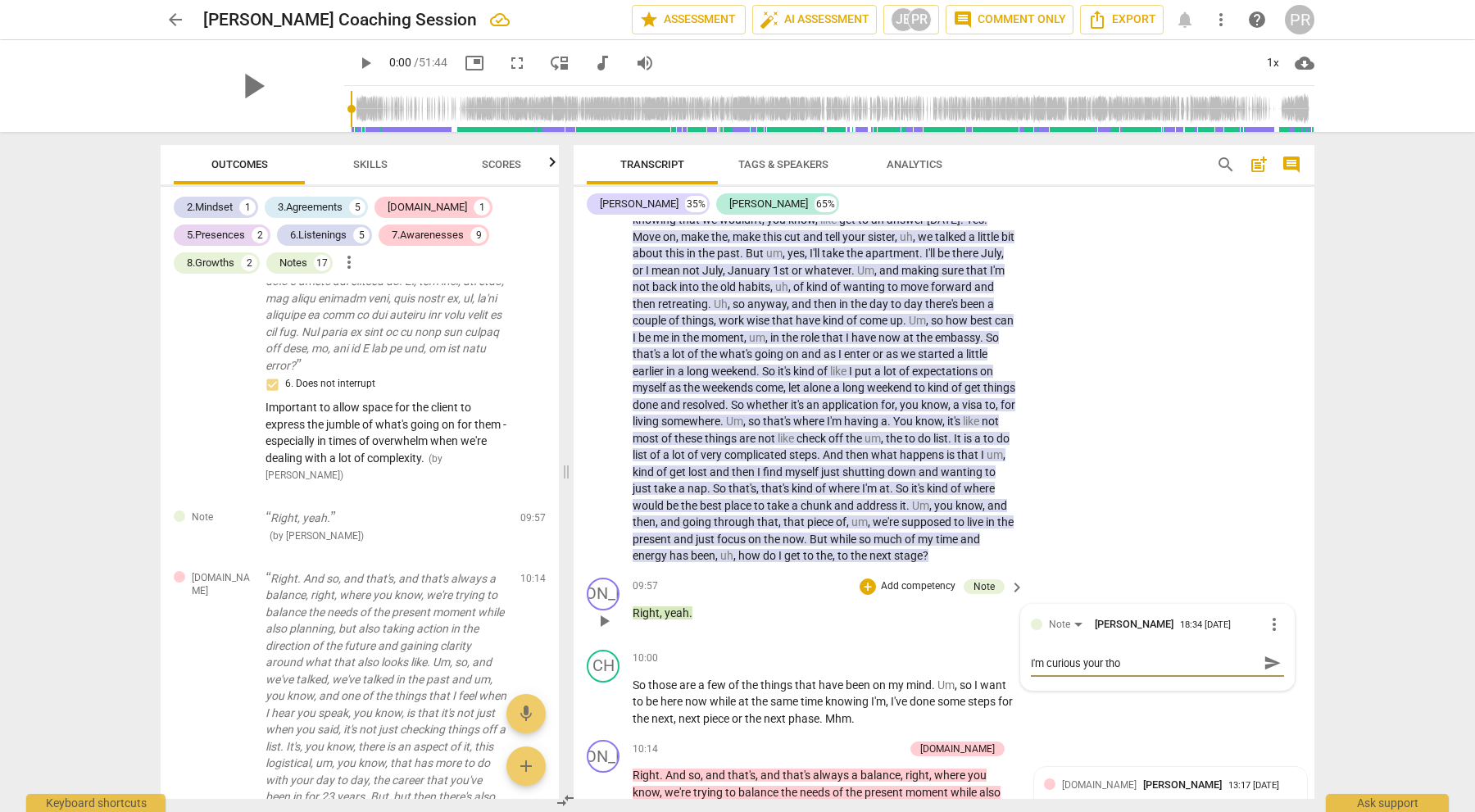
type textarea "I'm curious your thou"
type textarea "I'm curious your thoug"
type textarea "I'm curious your though"
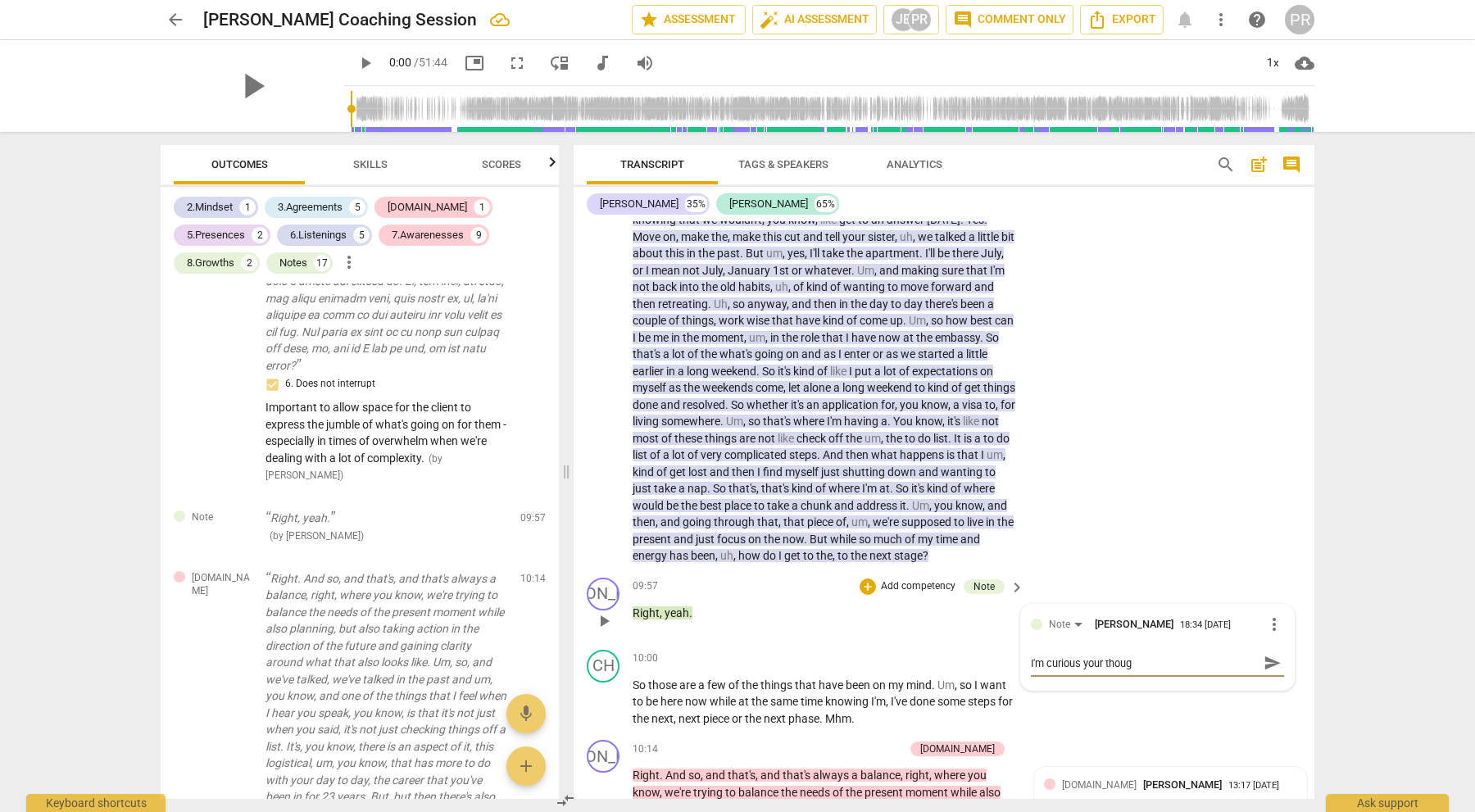
type textarea "I'm curious your though"
type textarea "I'm curious your thought"
type textarea "I'm curious your thoughts"
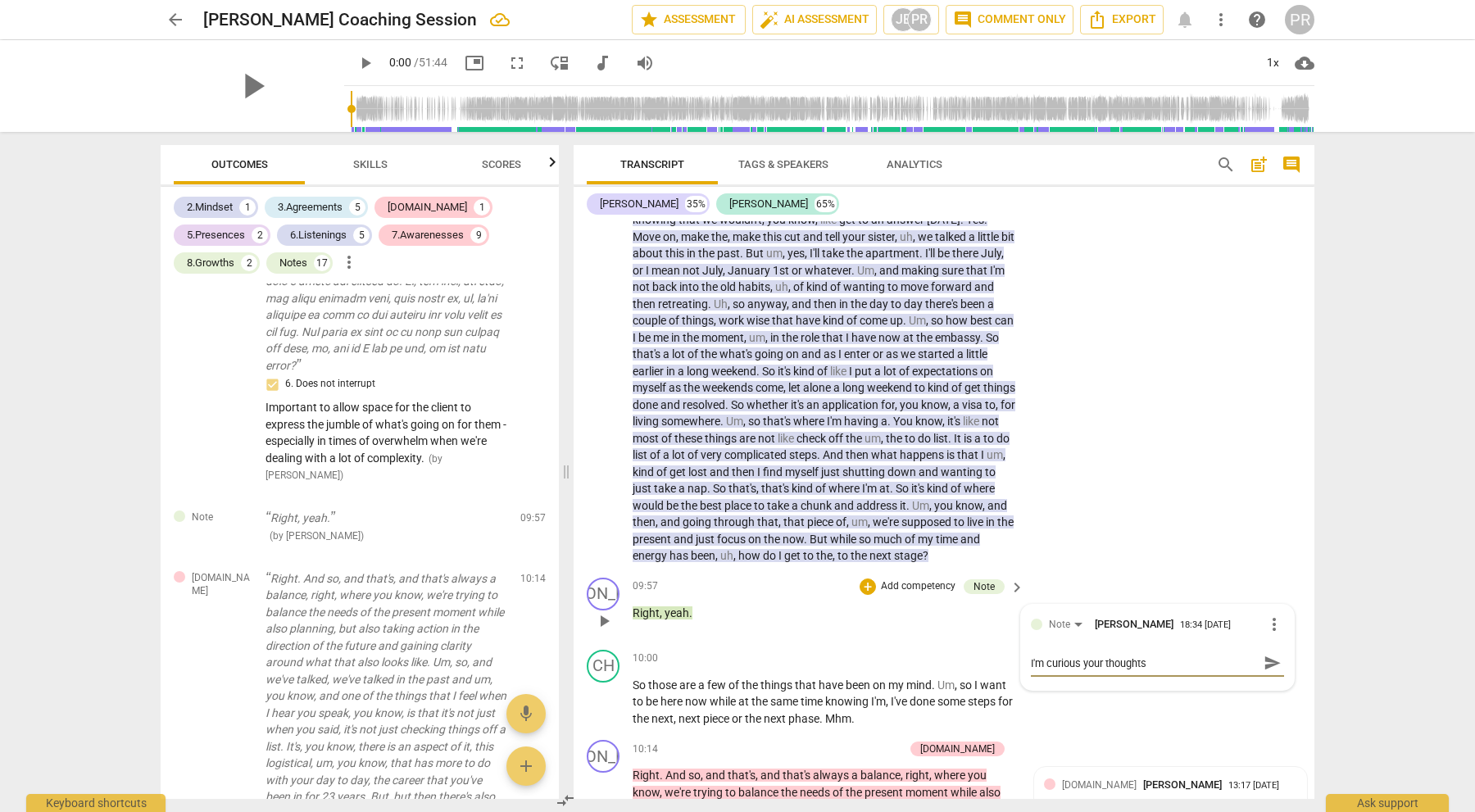
type textarea "I'm curious your thoughts"
type textarea "I'm curious your thoughts a"
type textarea "I'm curious your thoughts ab"
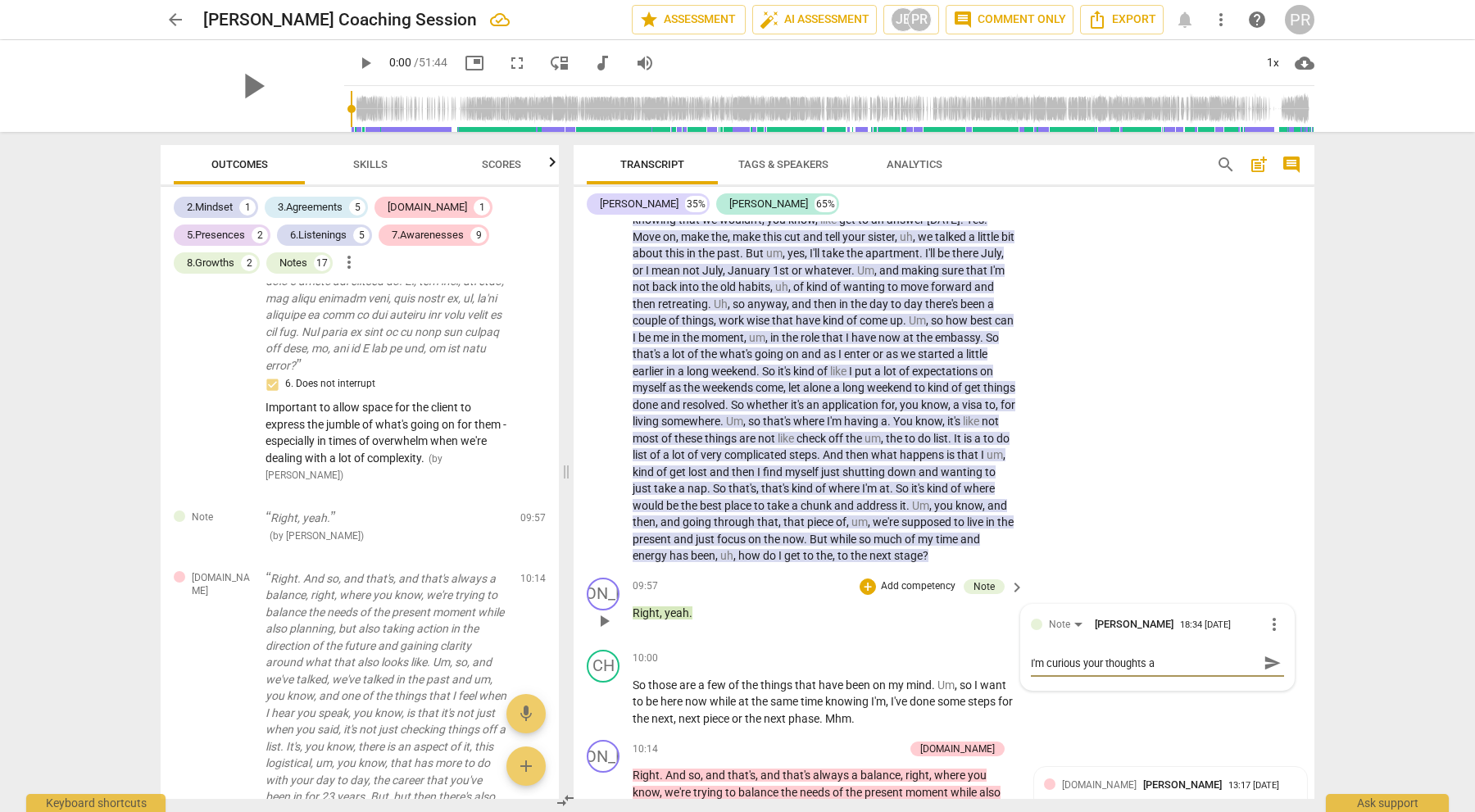
type textarea "I'm curious your thoughts ab"
type textarea "I'm curious your thoughts abo"
type textarea "I'm curious your thoughts abou"
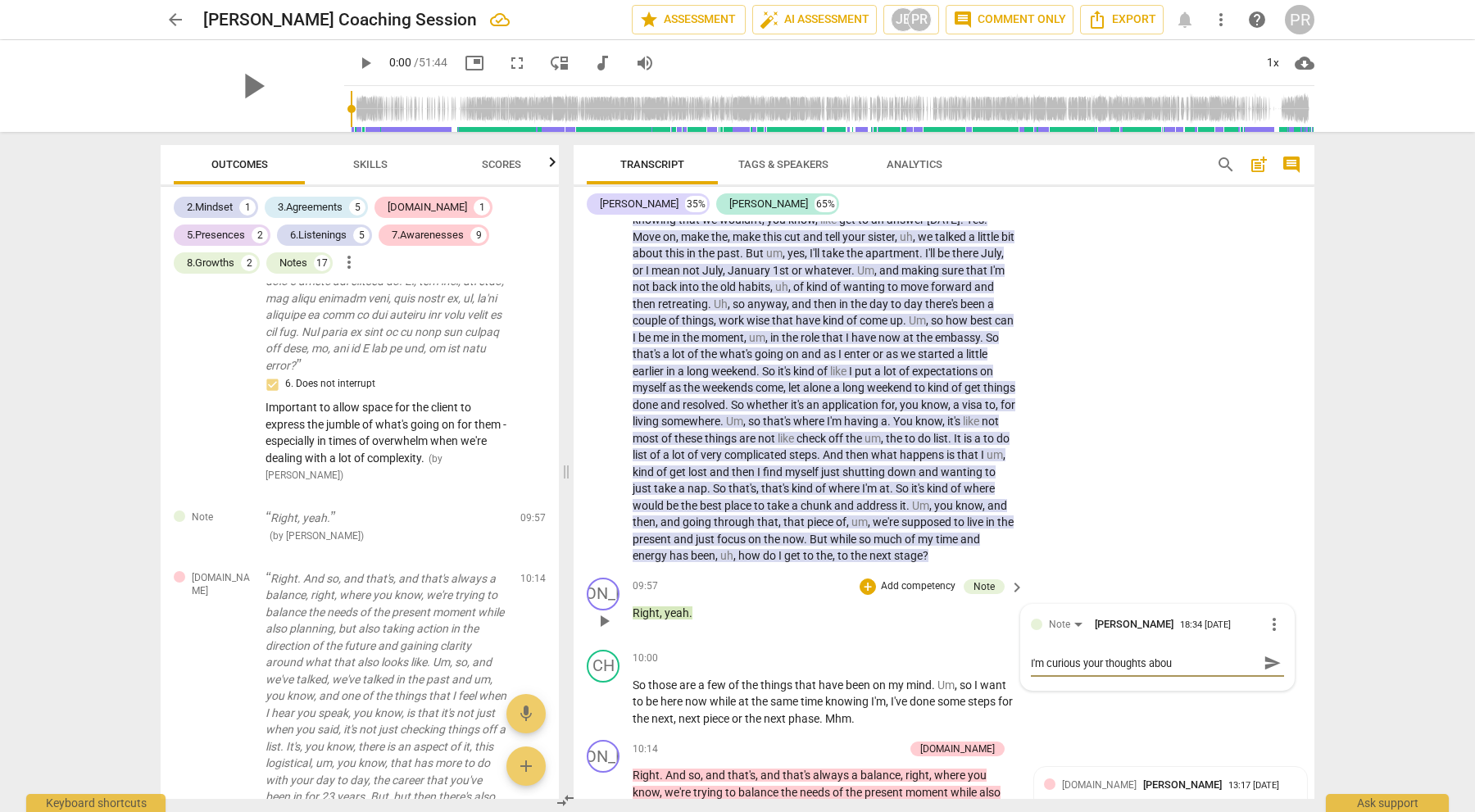
type textarea "I'm curious your thoughts about"
type textarea "I'm curious your thoughts about e"
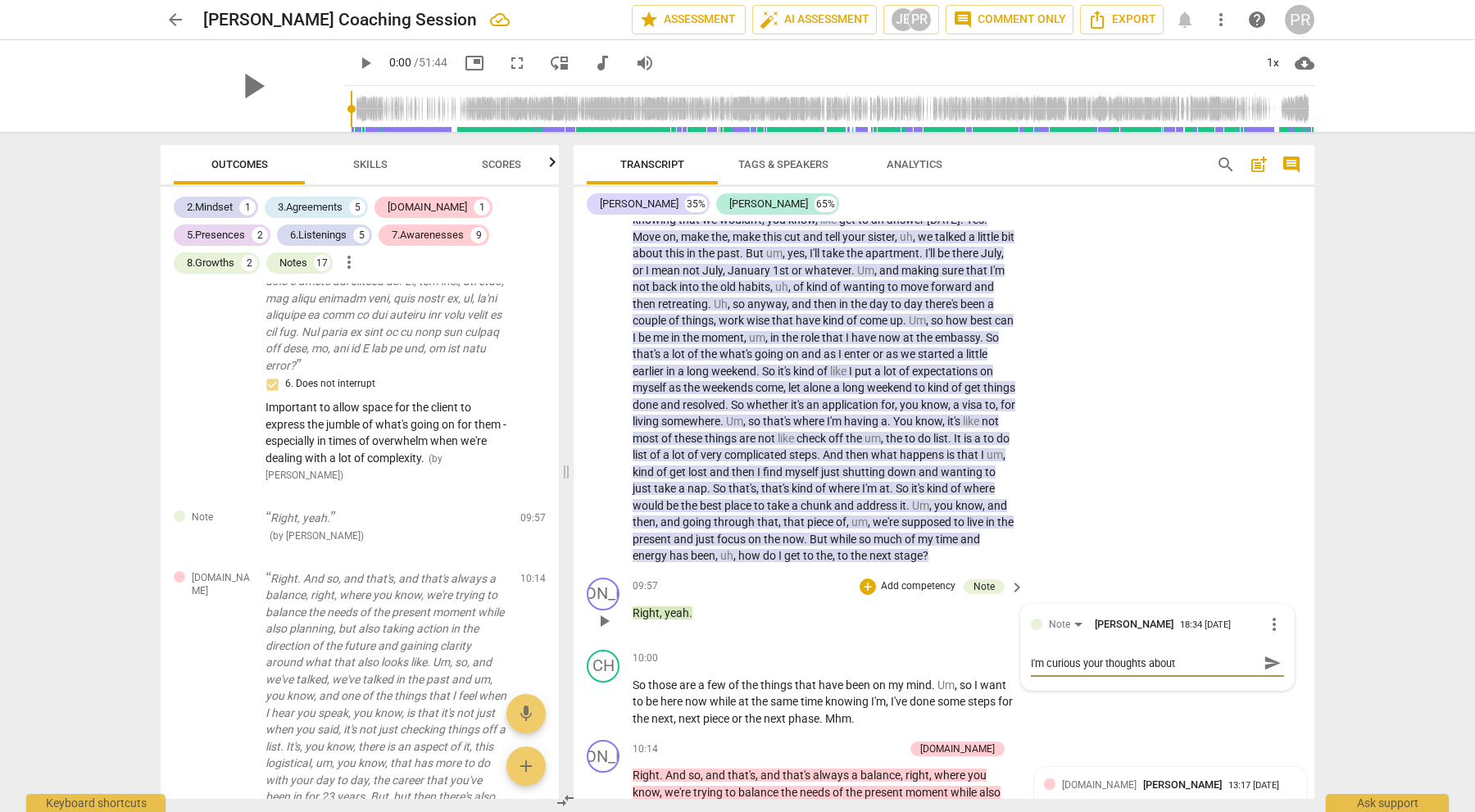
type textarea "I'm curious your thoughts about e"
type textarea "I'm curious your thoughts about en"
type textarea "I'm curious your thoughts about ent"
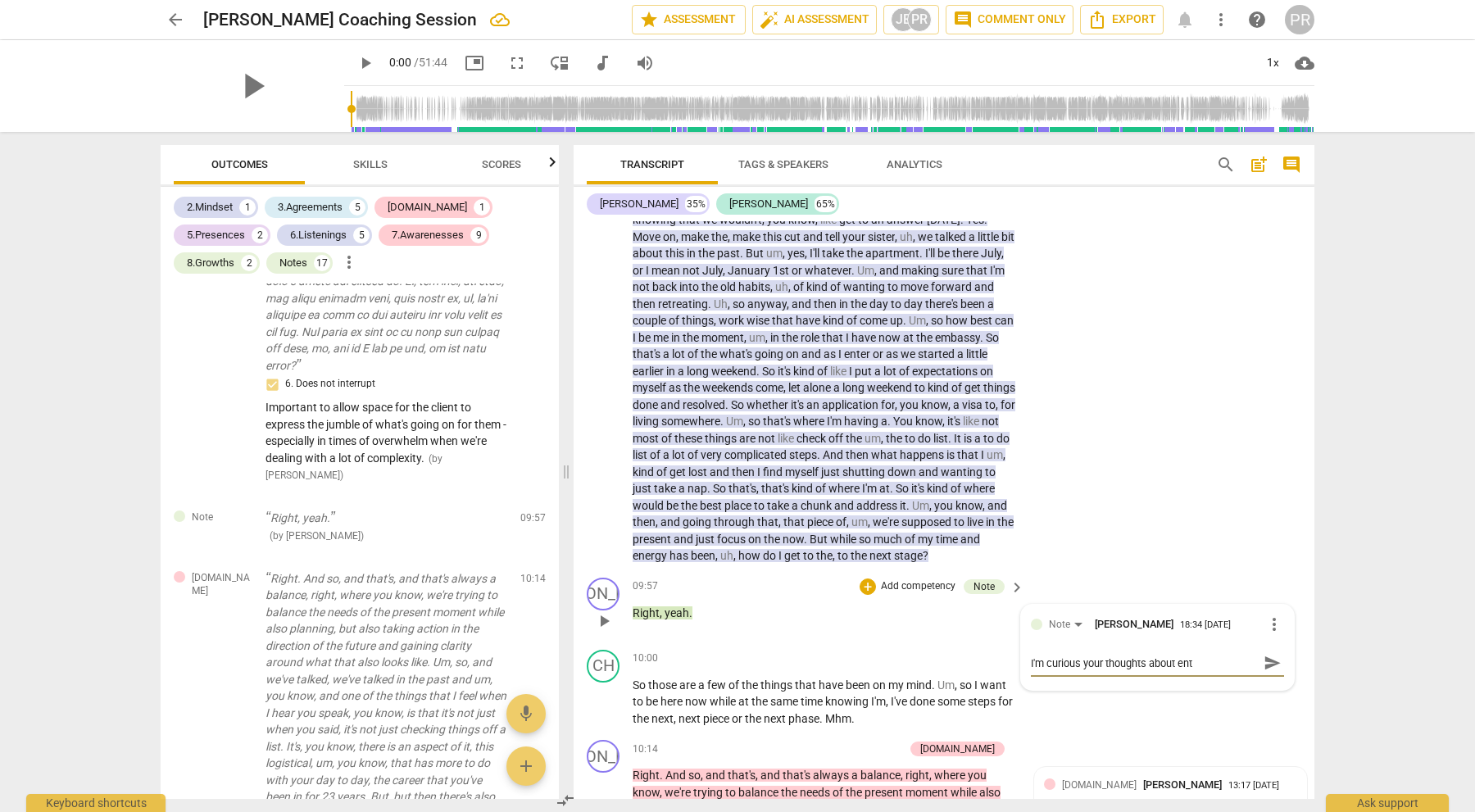
type textarea "I'm curious your thoughts about ente"
type textarea "I'm curious your thoughts about enter"
type textarea "I'm curious your thoughts about enteri"
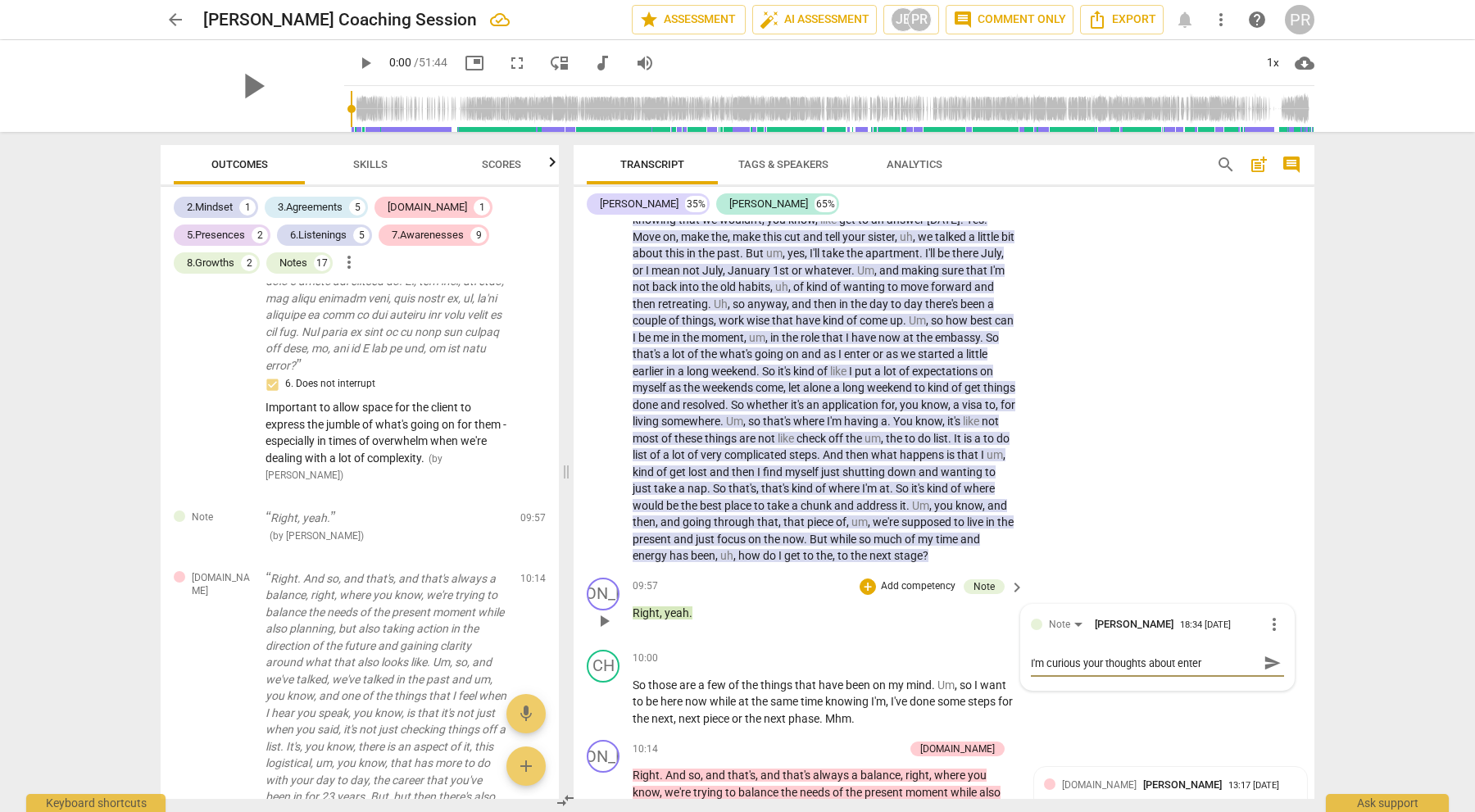
type textarea "I'm curious your thoughts about enteri"
type textarea "I'm curious your thoughts about enterin"
type textarea "I'm curious your thoughts about entering"
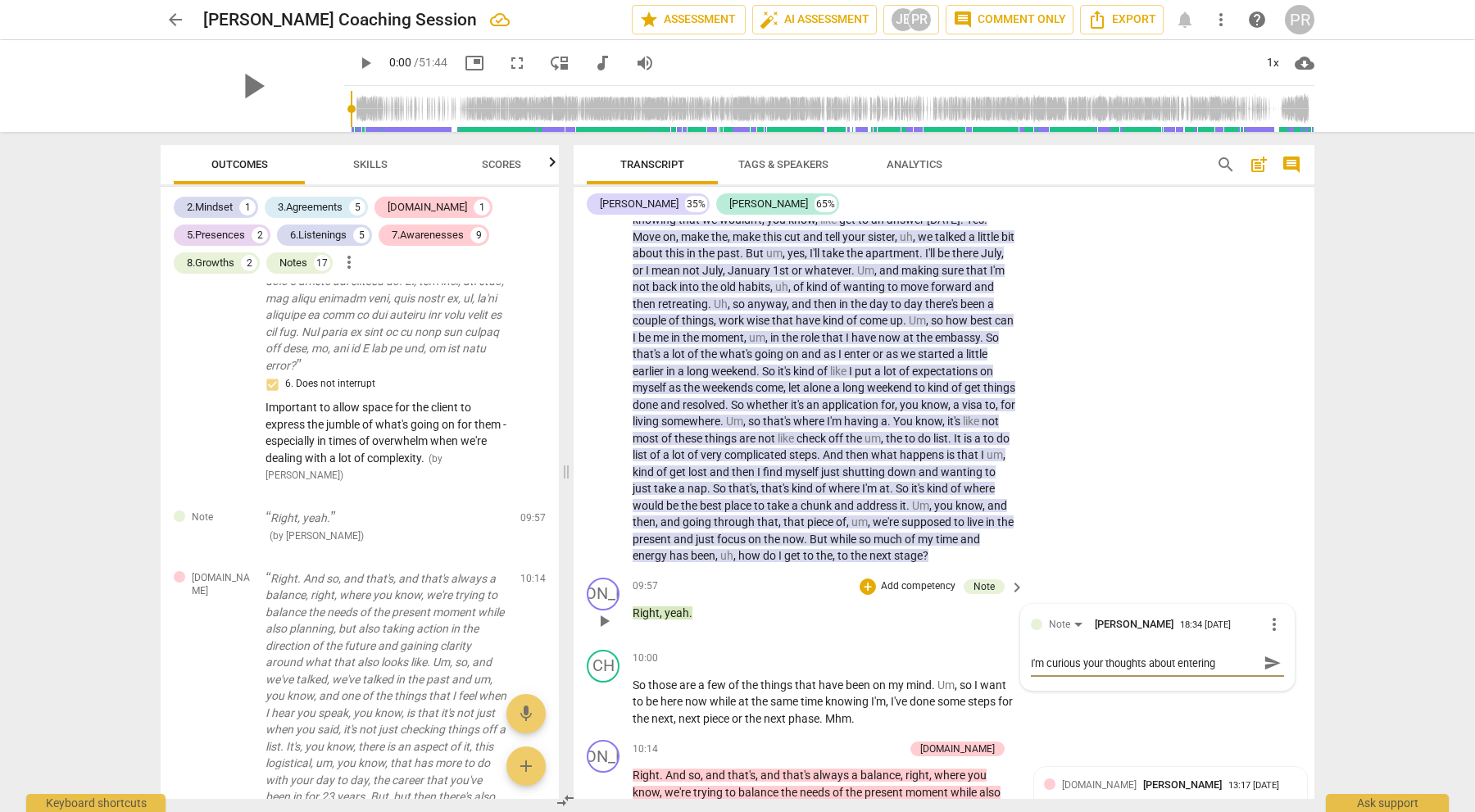
type textarea "I'm curious your thoughts about entering"
type textarea "I'm curious your thoughts about enterin"
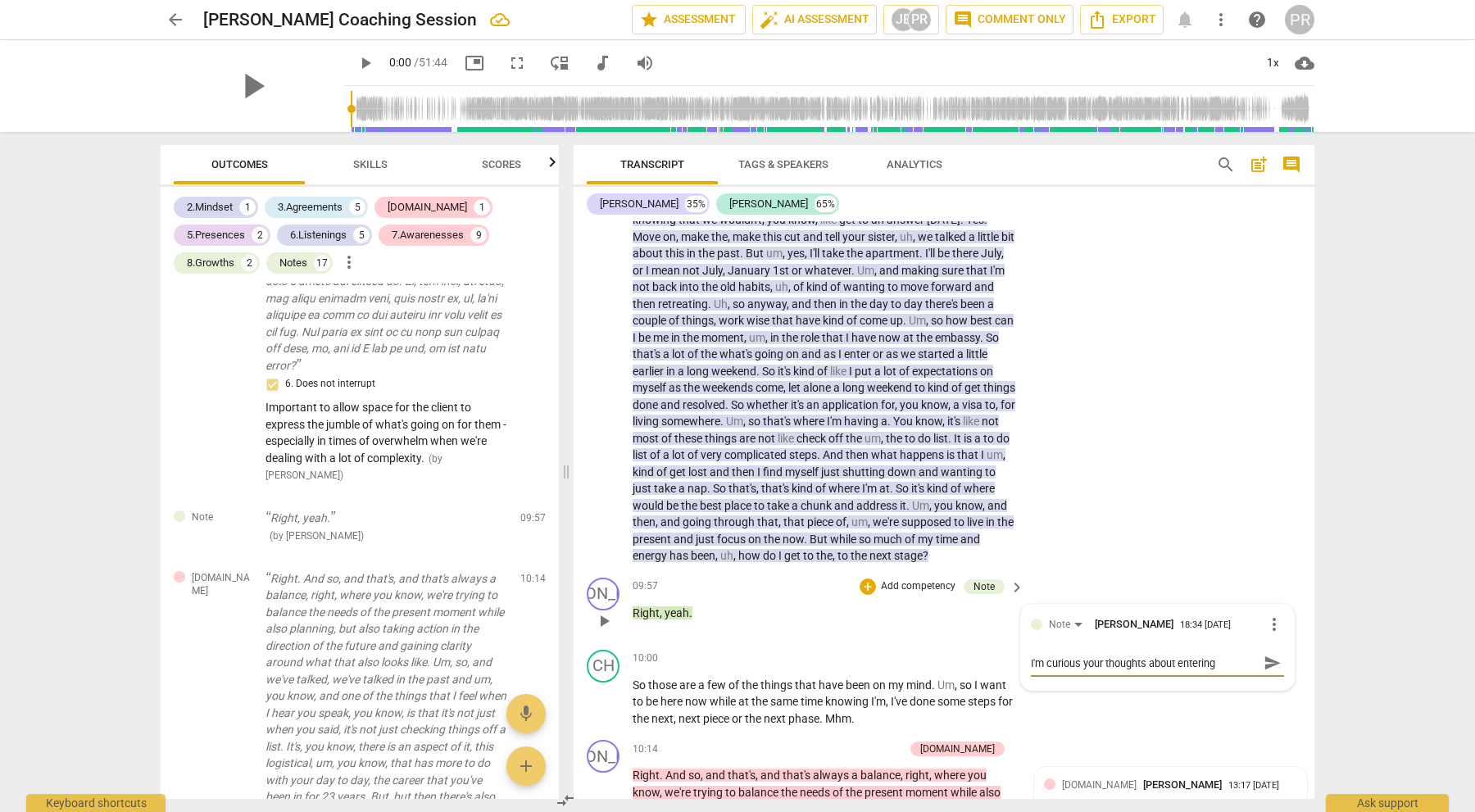
type textarea "I'm curious your thoughts about enterin"
type textarea "I'm curious your thoughts about enteri"
type textarea "I'm curious your thoughts about enter"
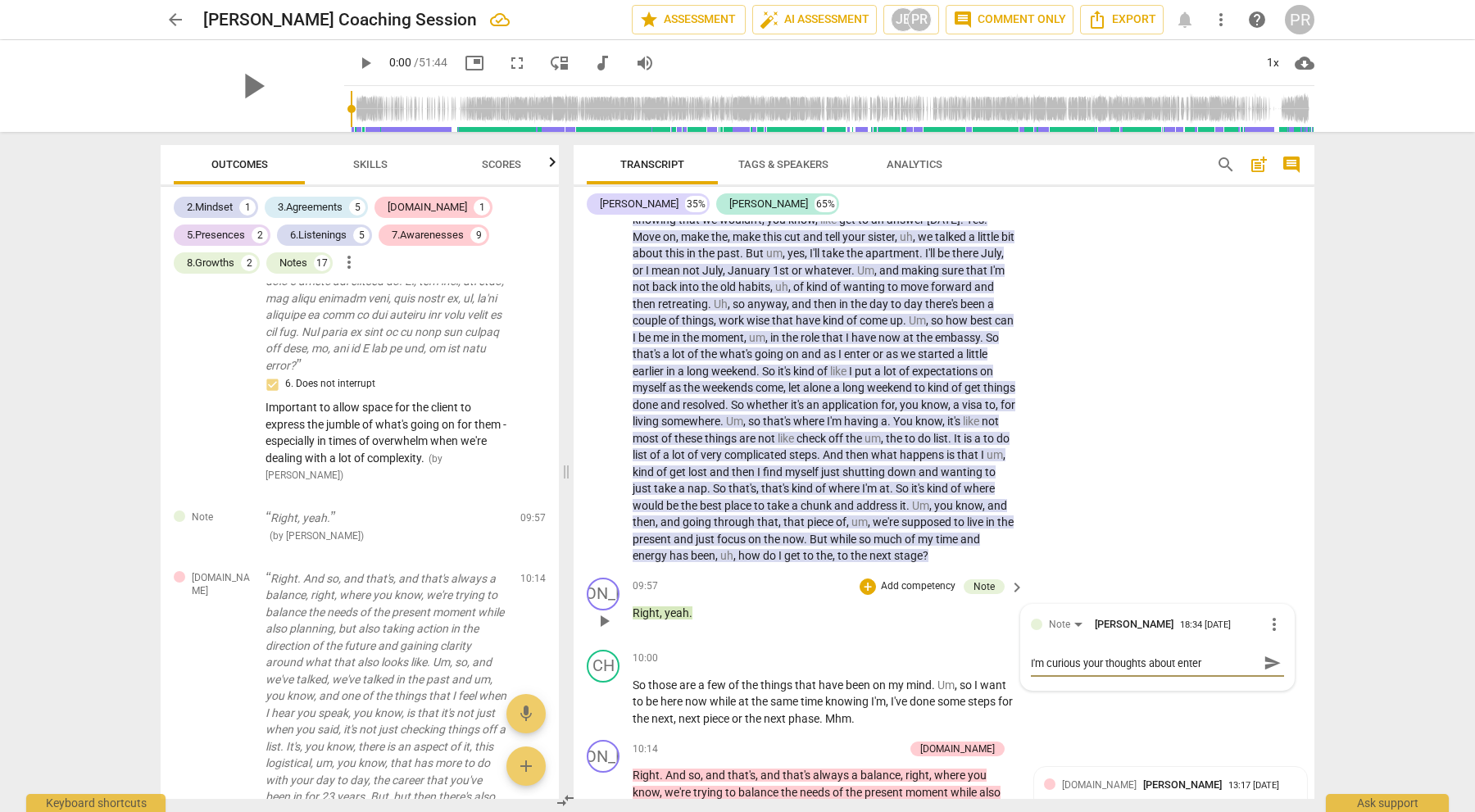
type textarea "I'm curious your thoughts about ente"
type textarea "I'm curious your thoughts about ent"
type textarea "I'm curious your thoughts about en"
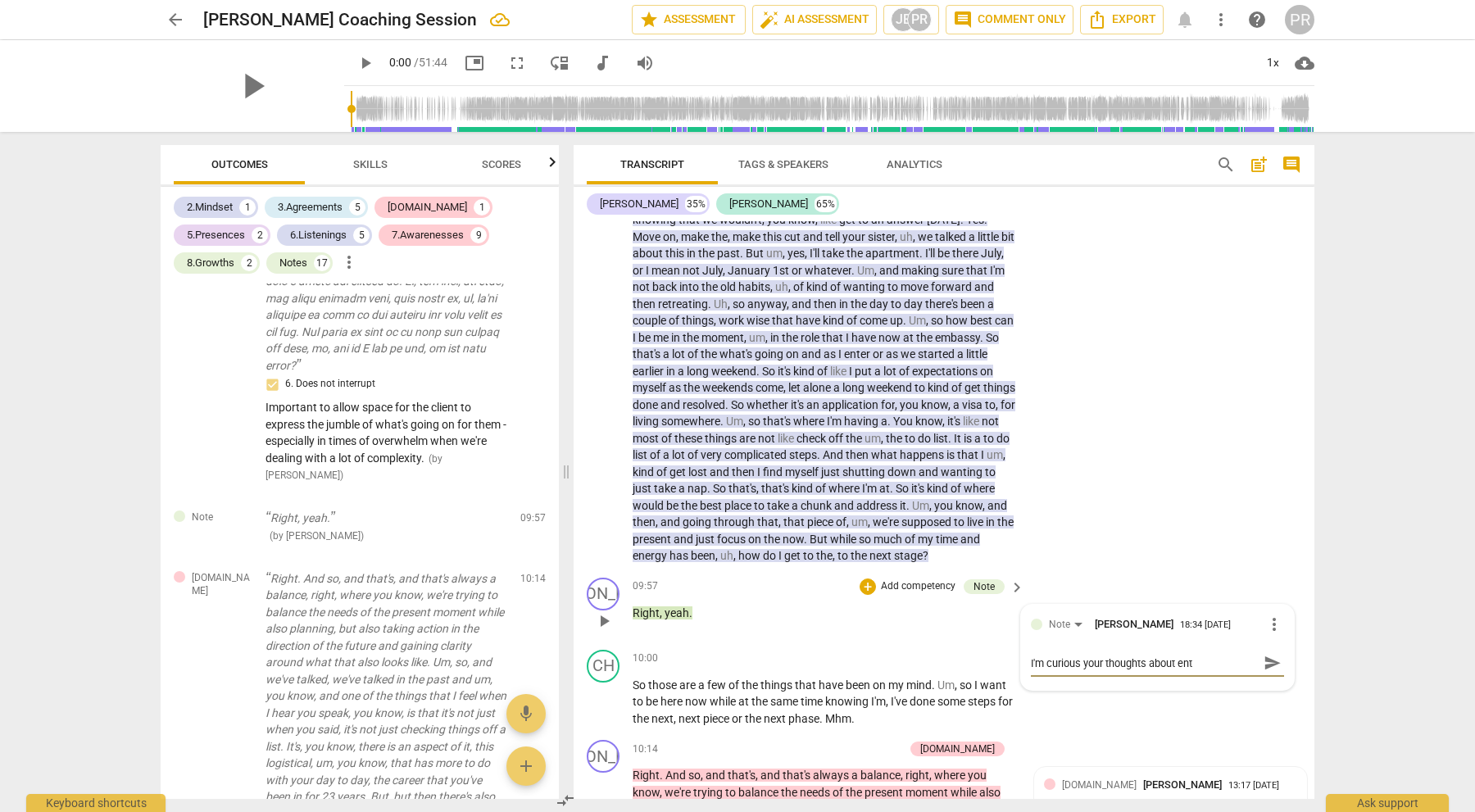
type textarea "I'm curious your thoughts about en"
type textarea "I'm curious your thoughts about e"
type textarea "I'm curious your thoughts about"
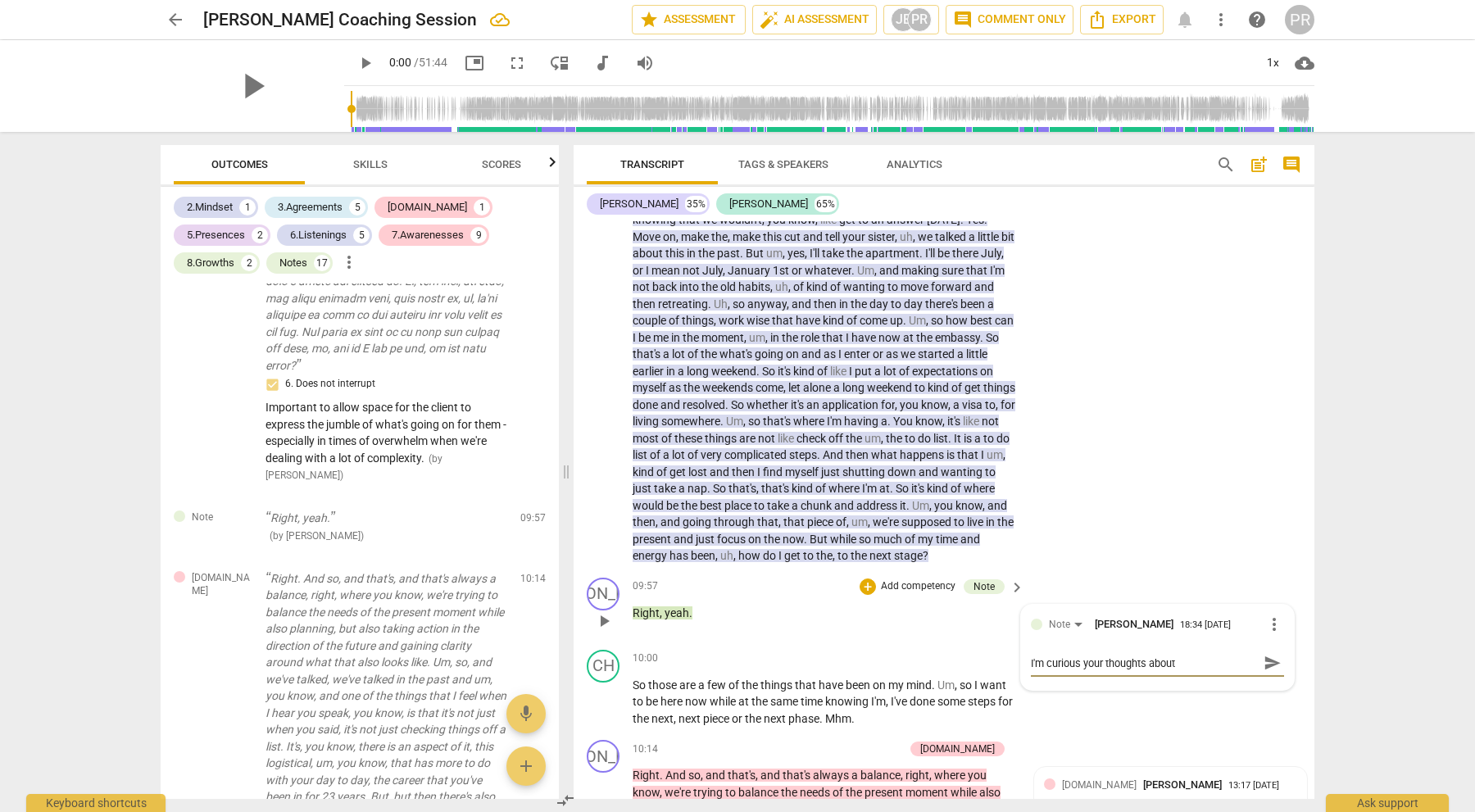
type textarea "I'm curious your thoughts about s"
type textarea "I'm curious your thoughts about so"
type textarea "I'm curious your thoughts about som"
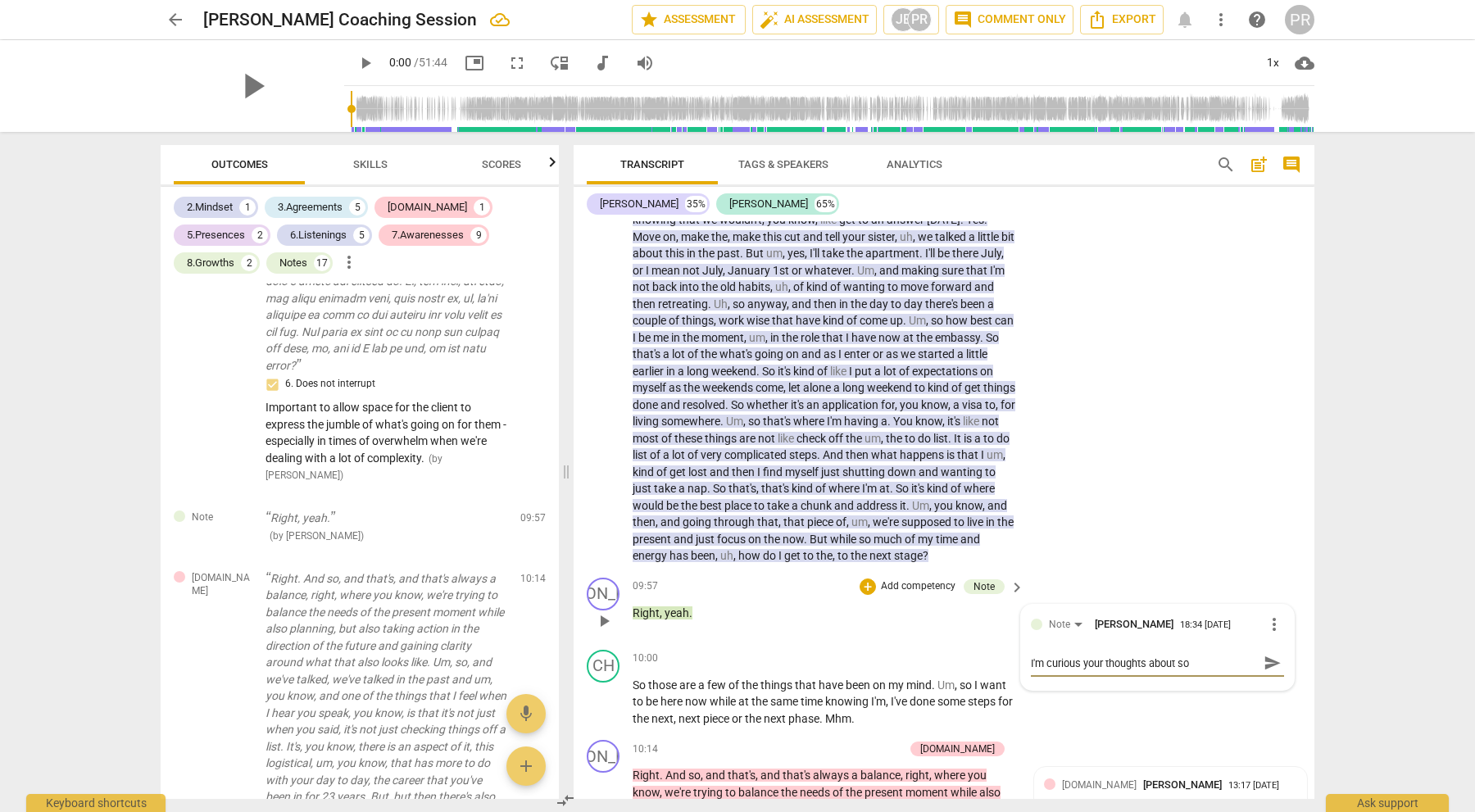
type textarea "I'm curious your thoughts about som"
type textarea "I'm curious your thoughts about some"
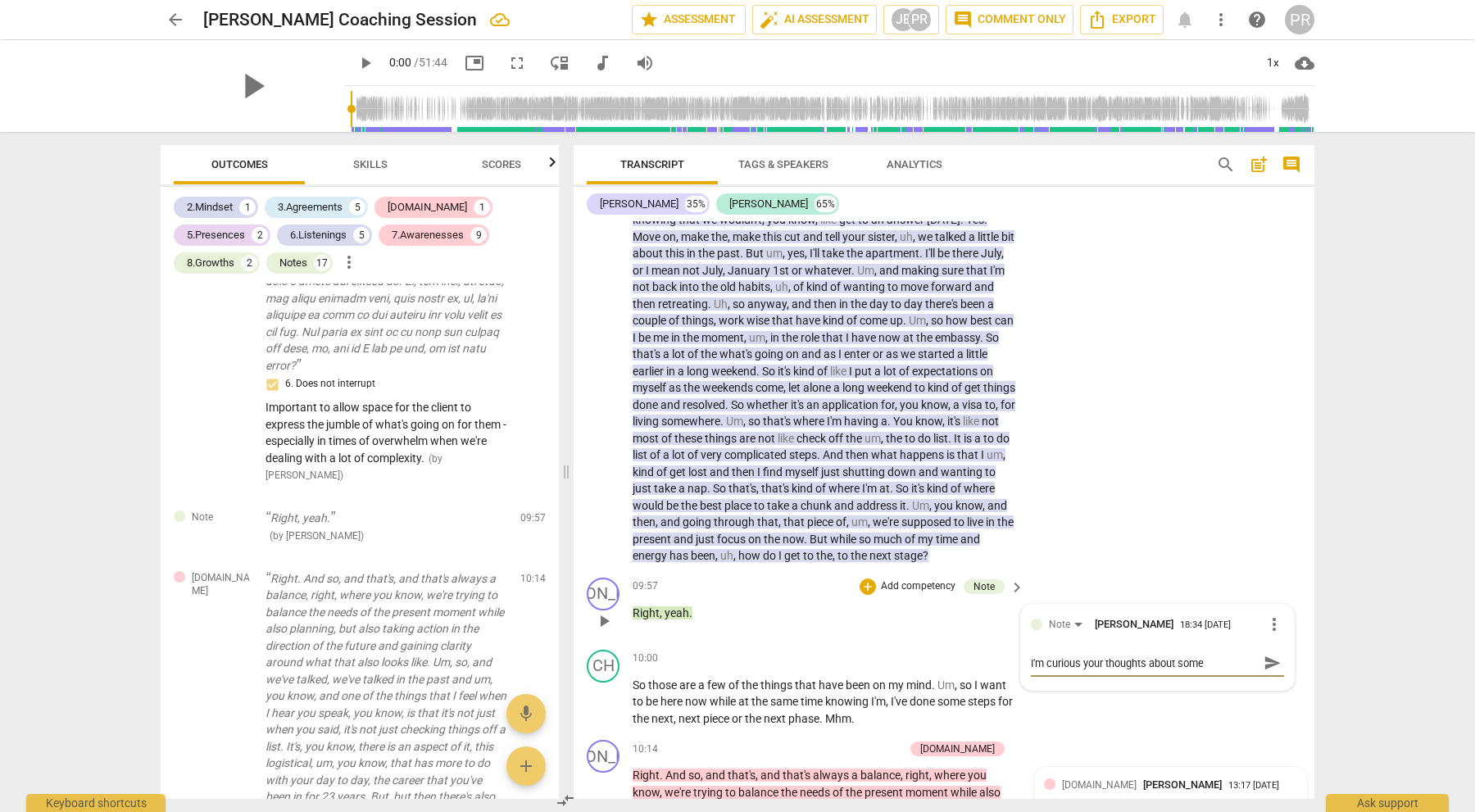
type textarea "I'm curious your thoughts about some A"
type textarea "I'm curious your thoughts about some Ag"
type textarea "I'm curious your thoughts about some Agr"
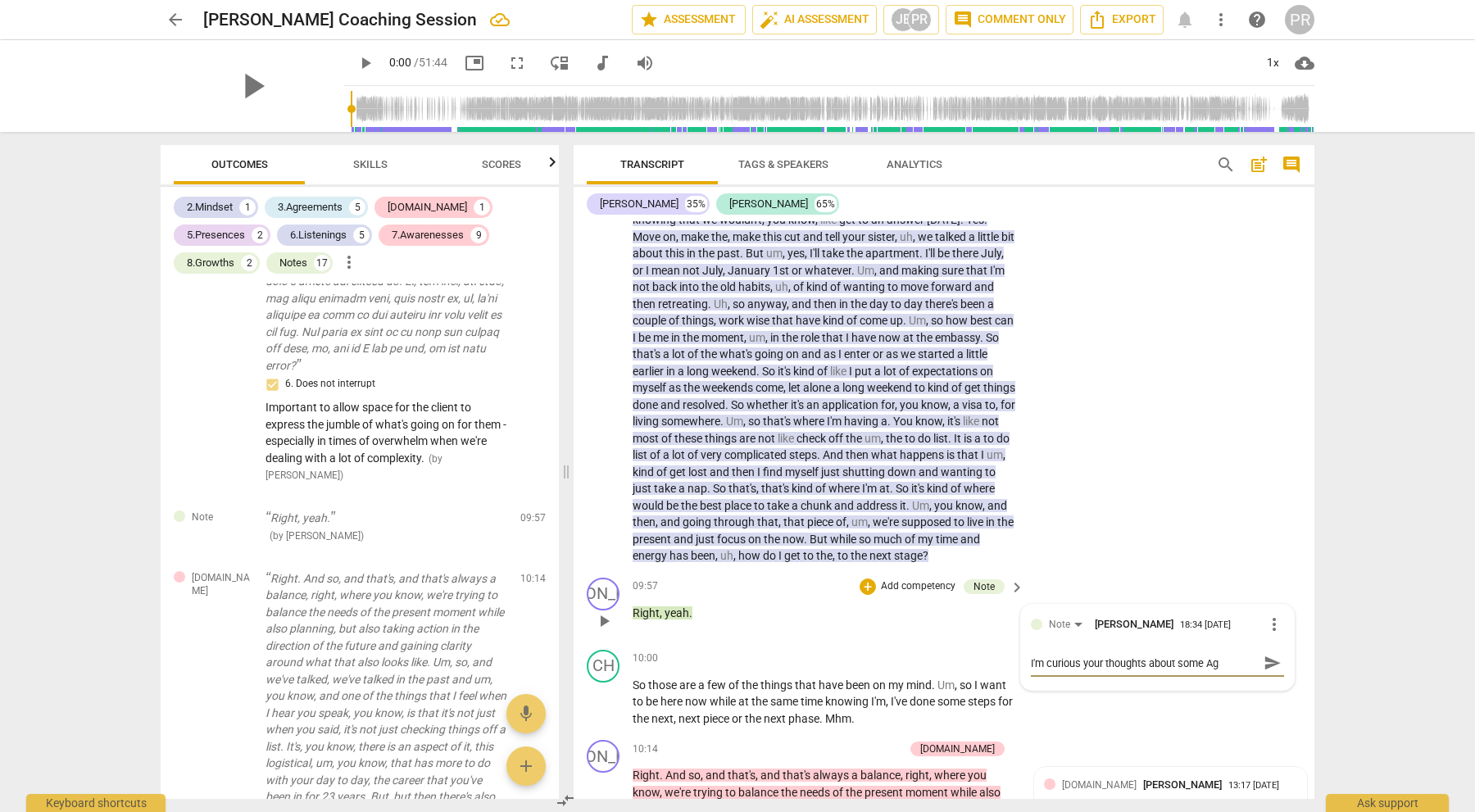
type textarea "I'm curious your thoughts about some Agr"
type textarea "I'm curious your thoughts about some Agre"
type textarea "I'm curious your thoughts about some Agree"
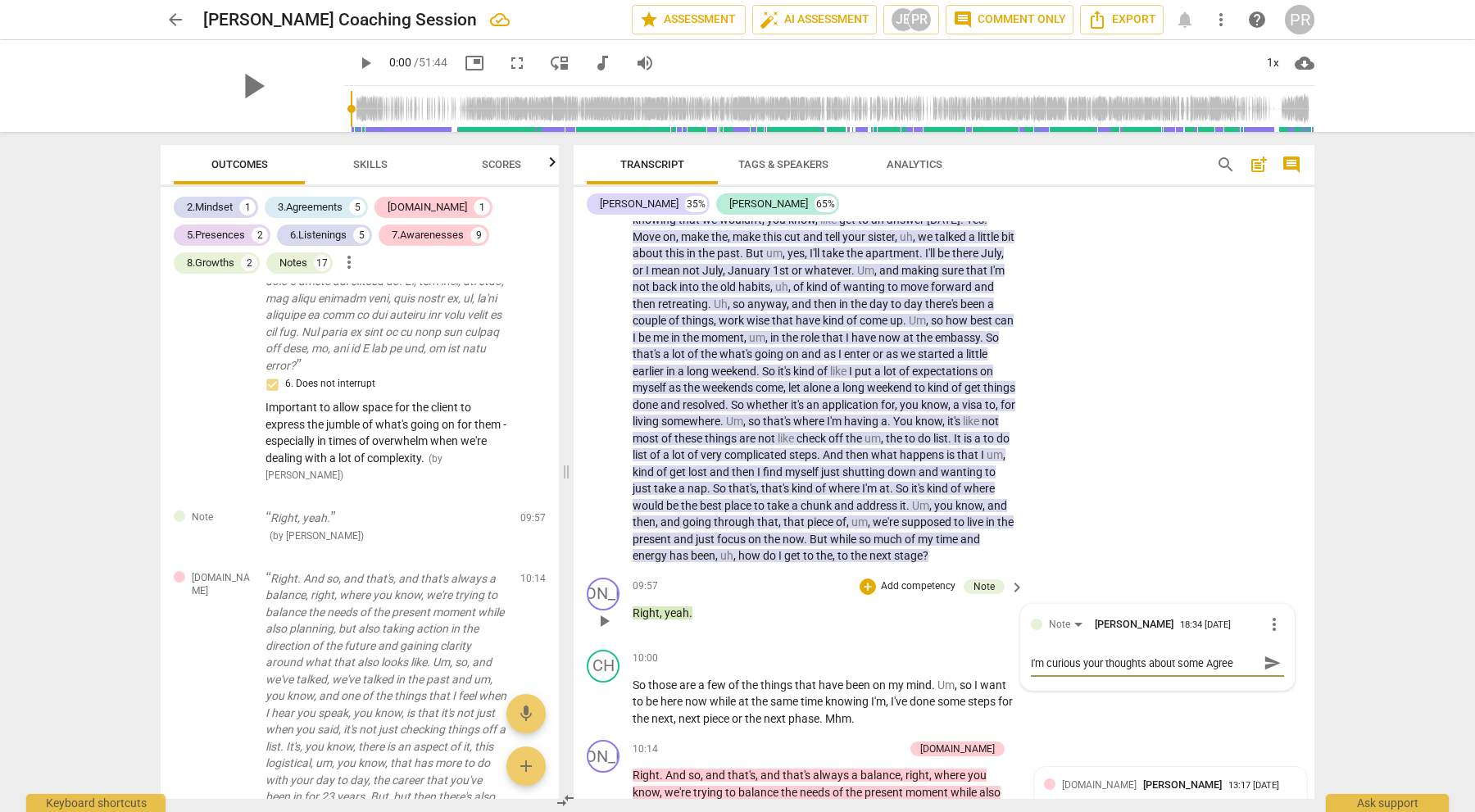
type textarea "I'm curious your thoughts about some Agreem"
type textarea "I'm curious your thoughts about some Agreeme"
type textarea "I'm curious your thoughts about some Agreemen"
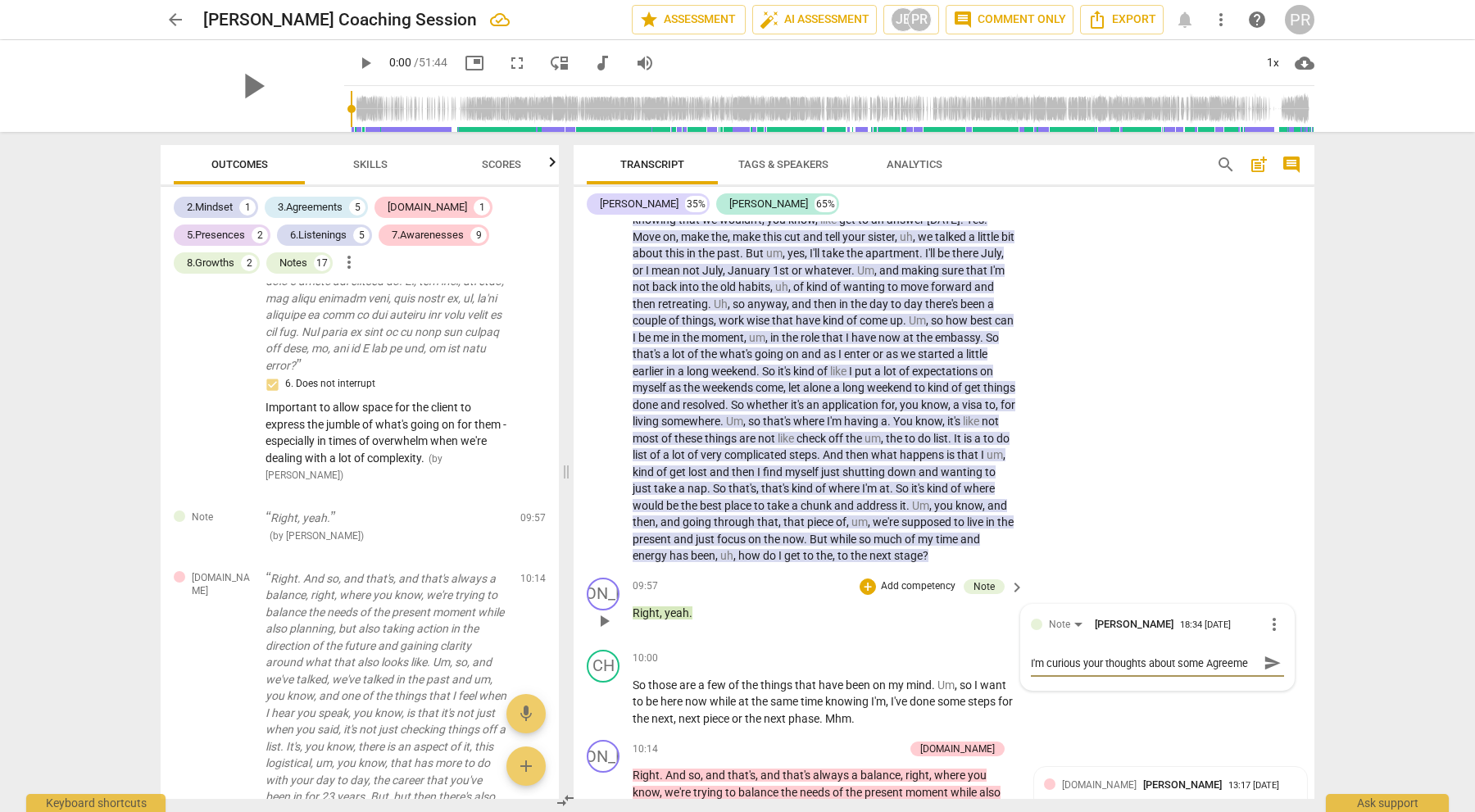
type textarea "I'm curious your thoughts about some Agreemen"
type textarea "I'm curious your thoughts about some Agreement"
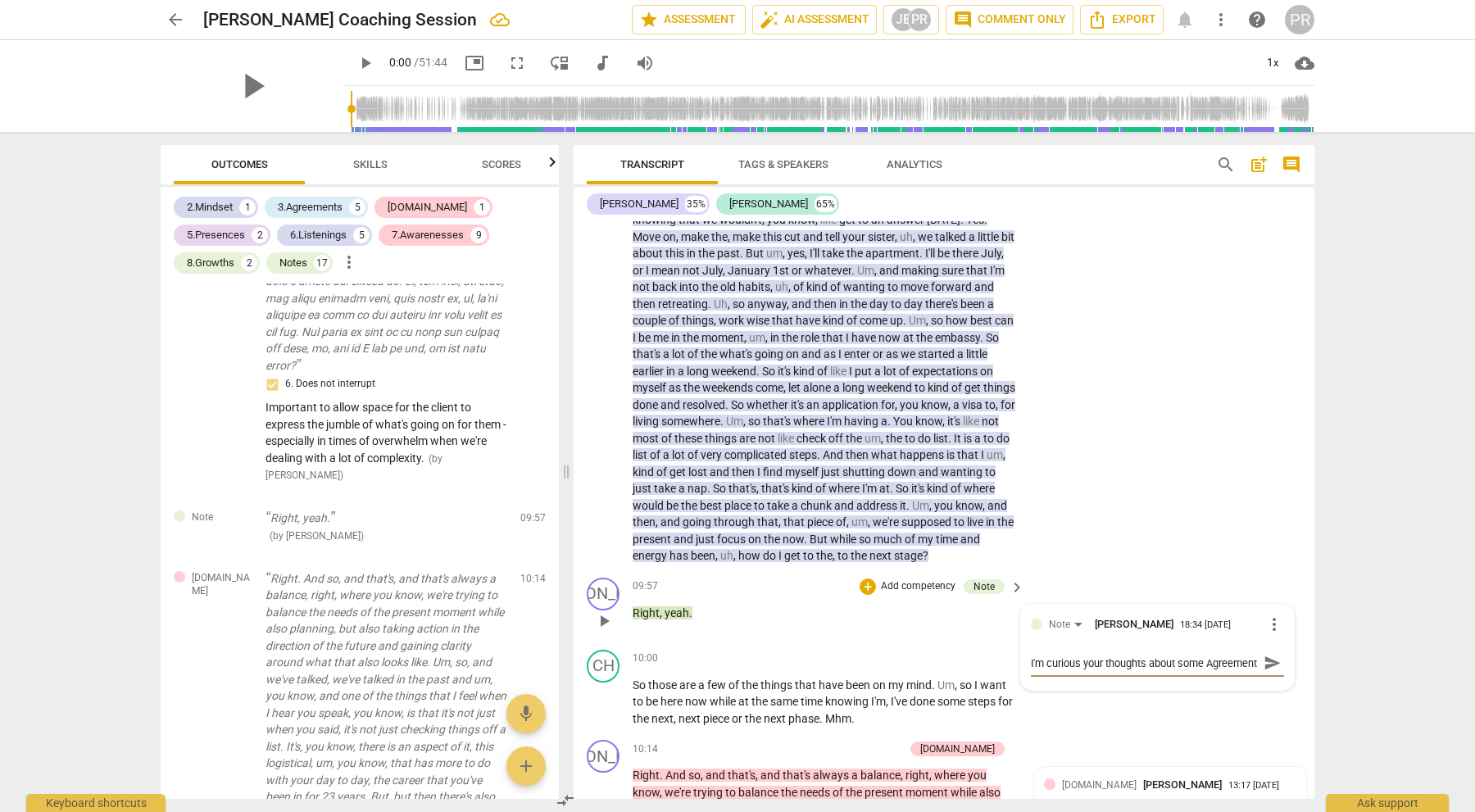
type textarea "I'm curious your thoughts about some Agreement"
type textarea "I'm curious your thoughts about some Agreement q"
type textarea "I'm curious your thoughts about some Agreement qu"
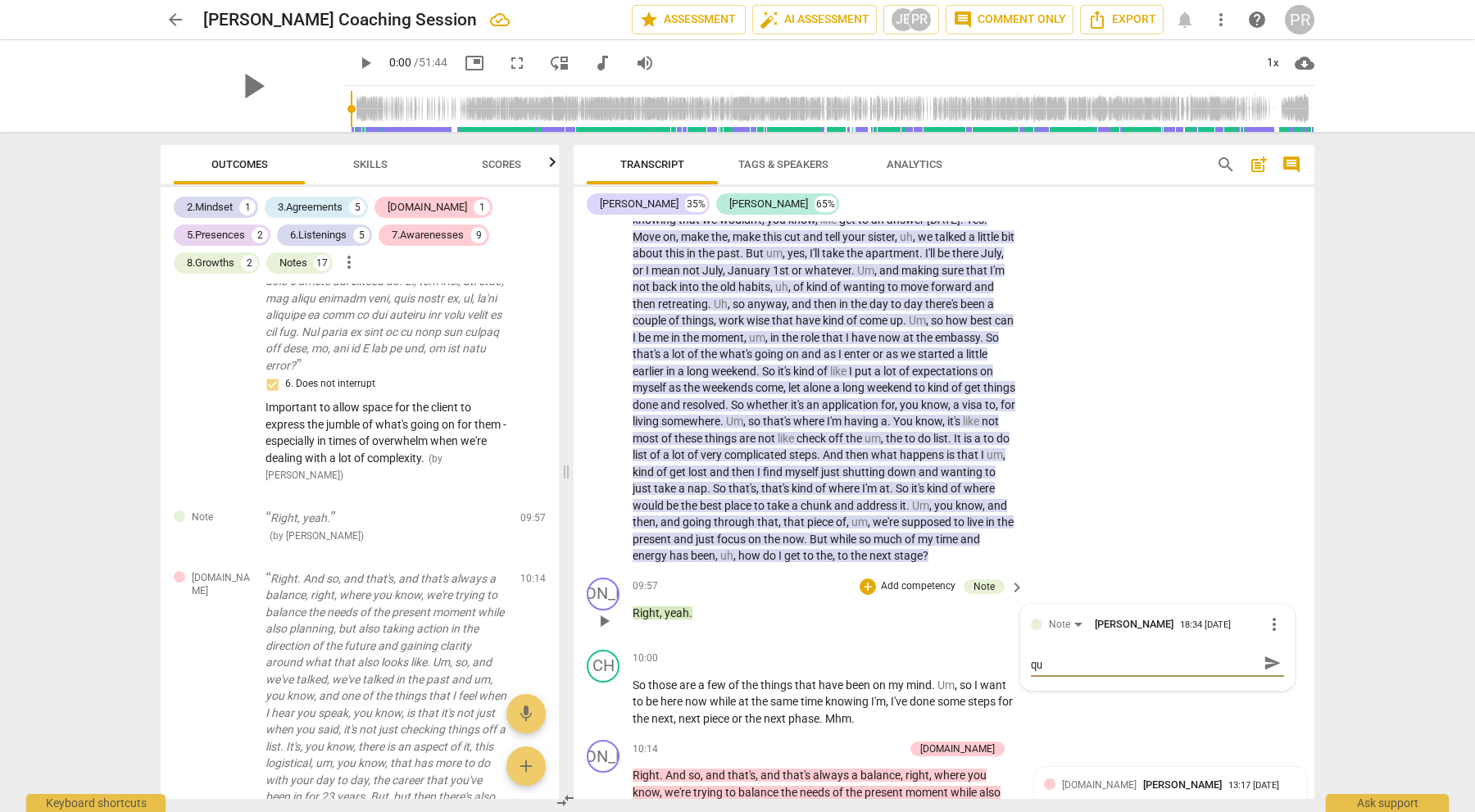
type textarea "I'm curious your thoughts about some Agreement que"
type textarea "I'm curious your thoughts about some Agreement ques"
type textarea "I'm curious your thoughts about some Agreement quest"
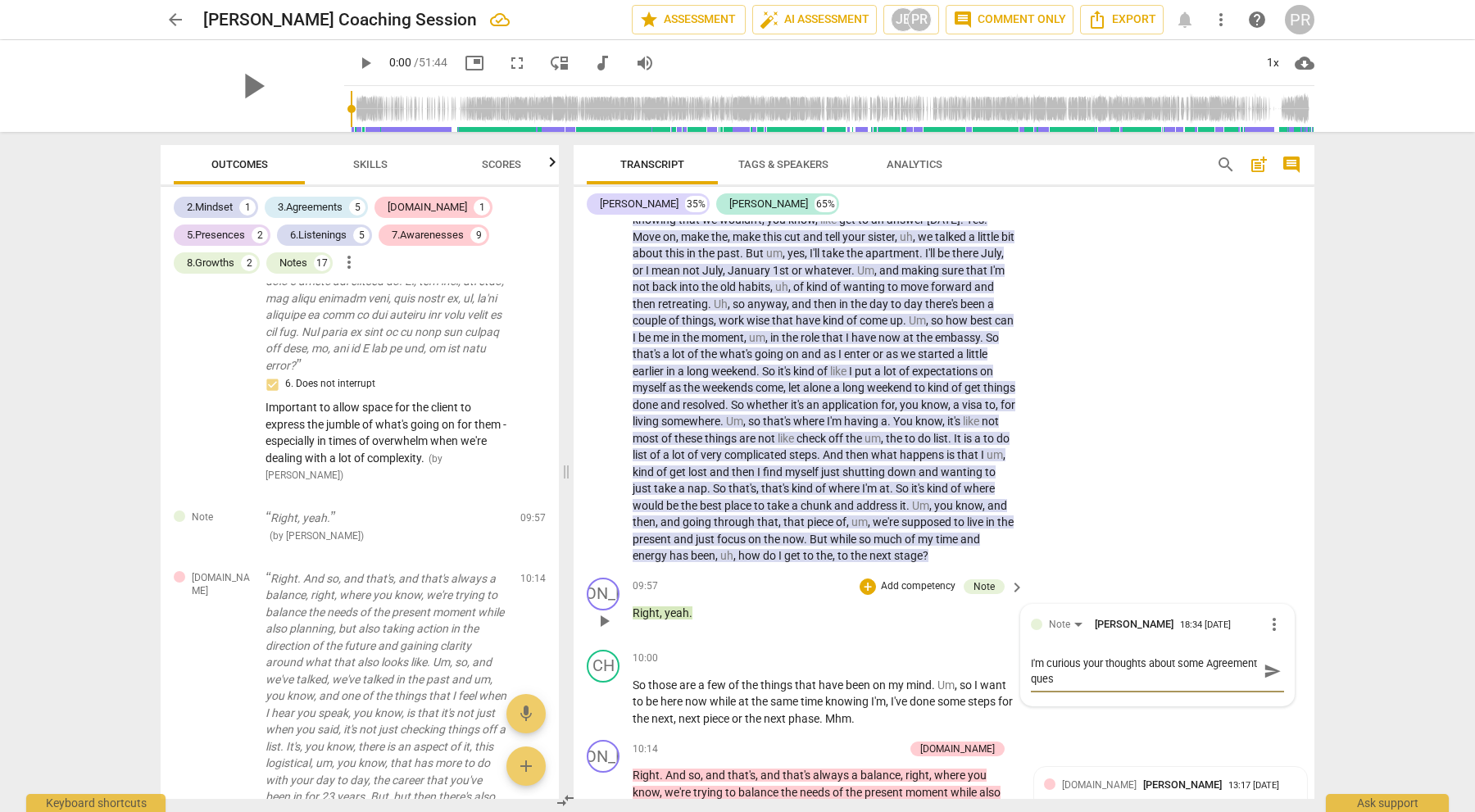
type textarea "I'm curious your thoughts about some Agreement quest"
type textarea "I'm curious your thoughts about some Agreement questi"
type textarea "I'm curious your thoughts about some Agreement questio"
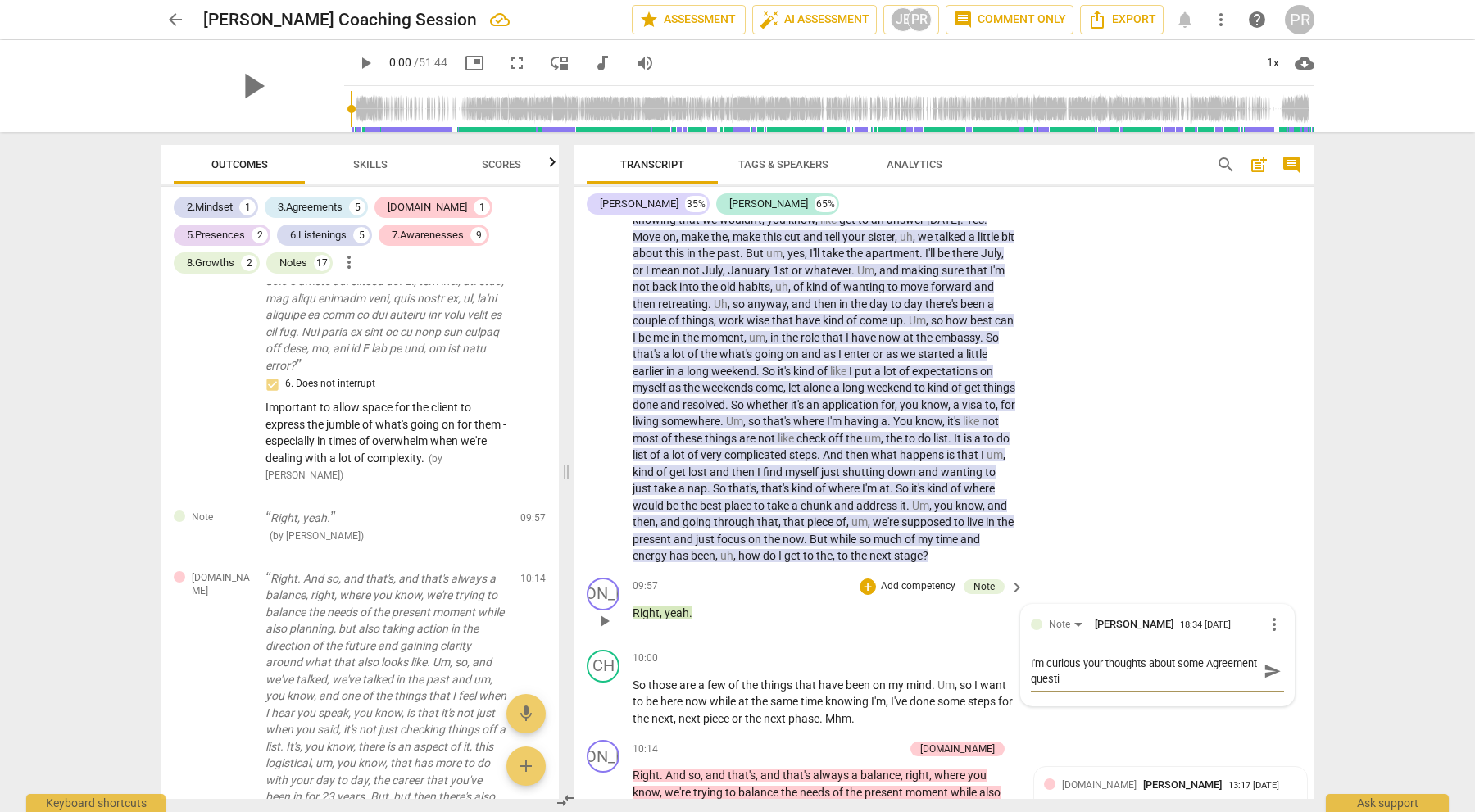
type textarea "I'm curious your thoughts about some Agreement questio"
type textarea "I'm curious your thoughts about some Agreement question"
type textarea "I'm curious your thoughts about some Agreement questions"
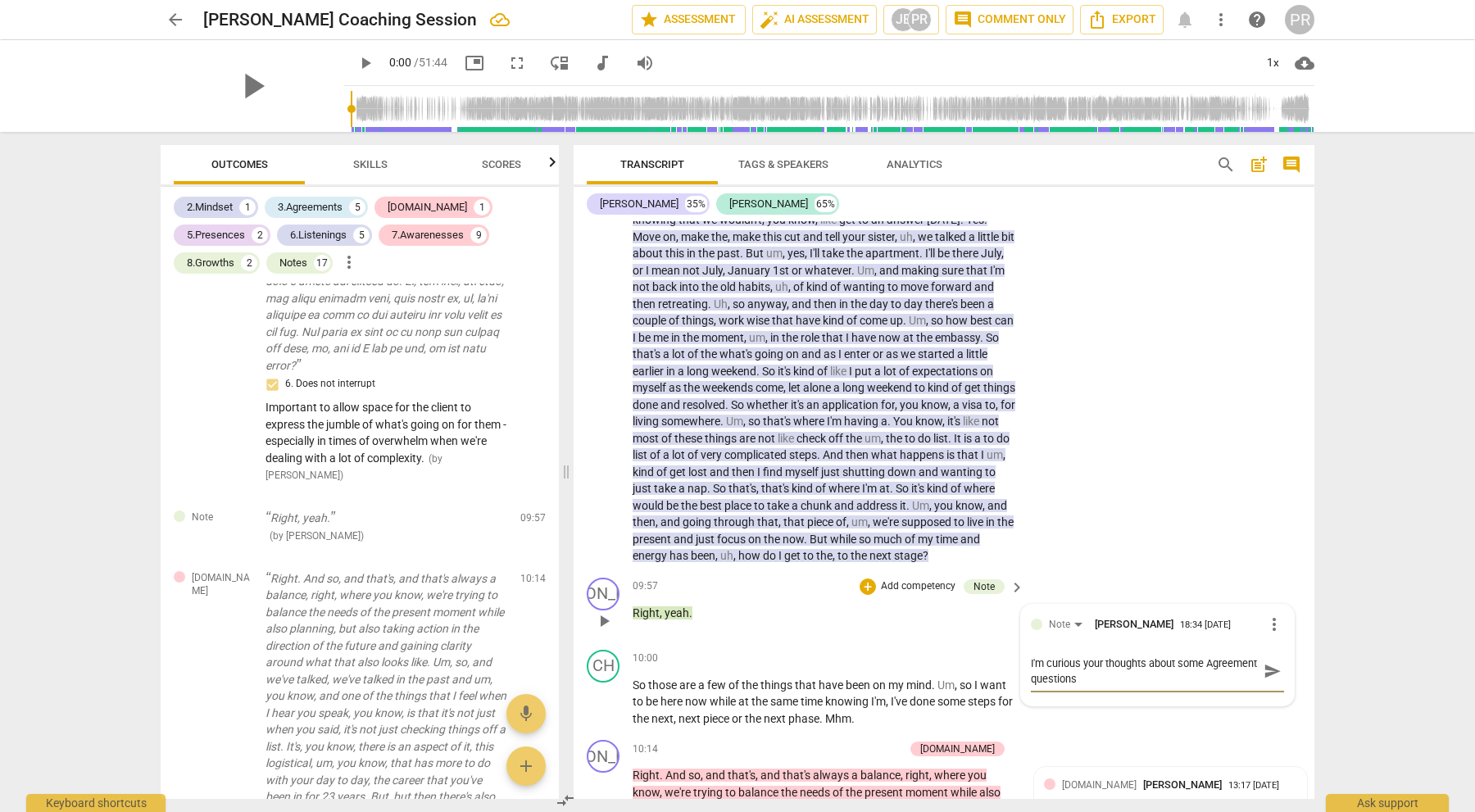
type textarea "I'm curious your thoughts about some Agreement questions"
type textarea "I'm curious your thoughts about some Agreement questions t"
type textarea "I'm curious your thoughts about some Agreement questions th"
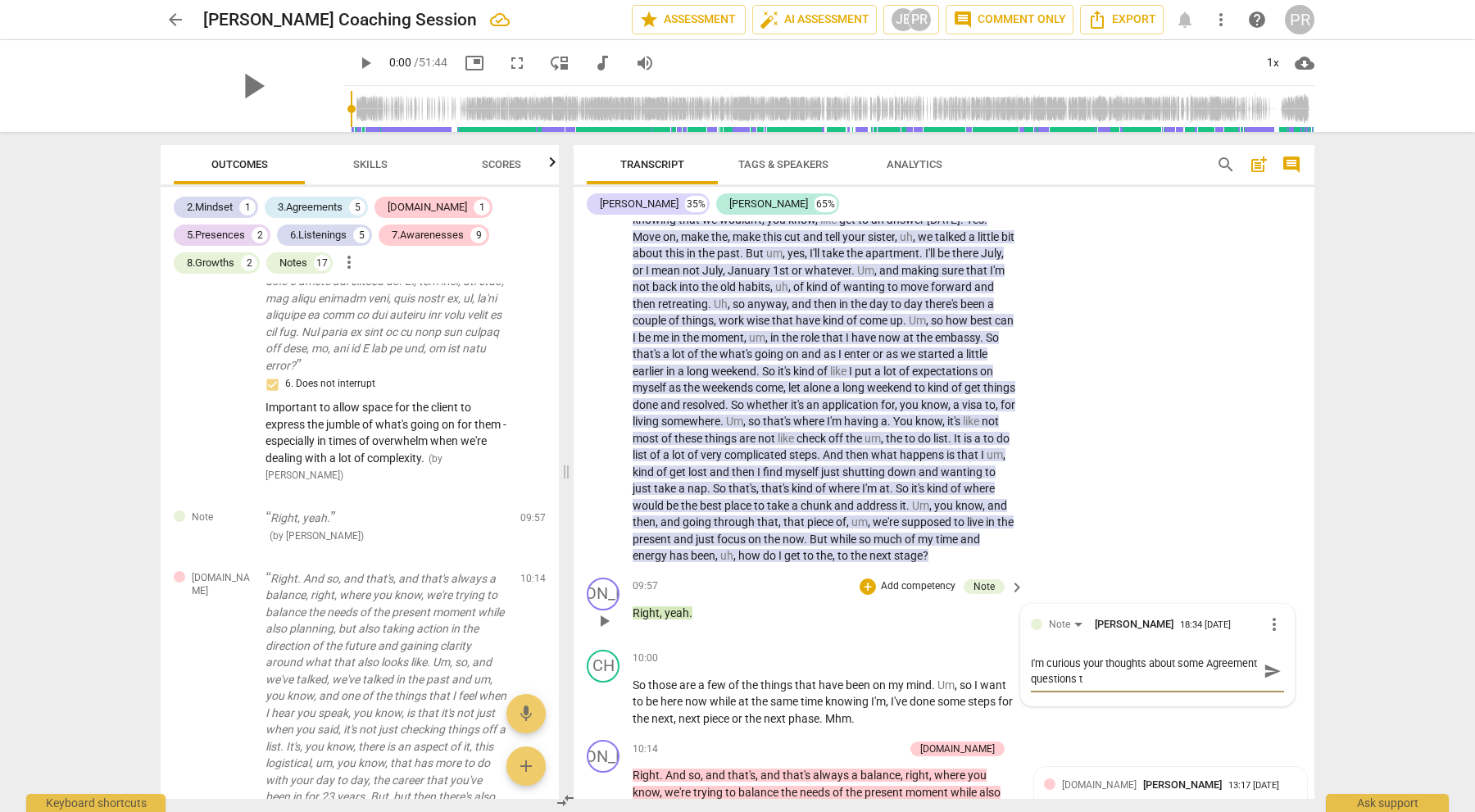
type textarea "I'm curious your thoughts about some Agreement questions th"
type textarea "I'm curious your thoughts about some Agreement questions tha"
type textarea "I'm curious your thoughts about some Agreement questions that"
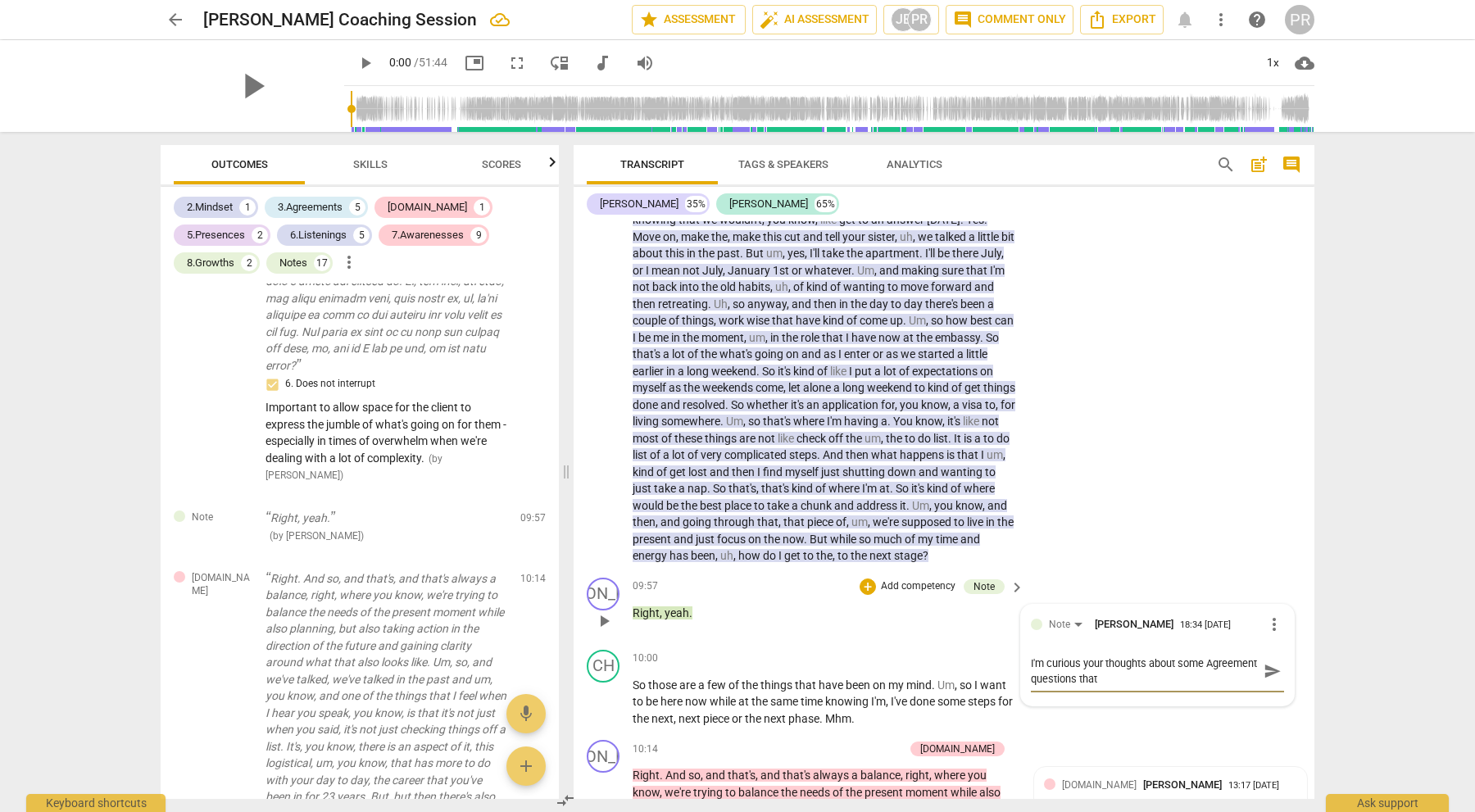
type textarea "I'm curious your thoughts about some Agreement questions that"
type textarea "I'm curious your thoughts about some Agreement questions that c"
type textarea "I'm curious your thoughts about some Agreement questions that co"
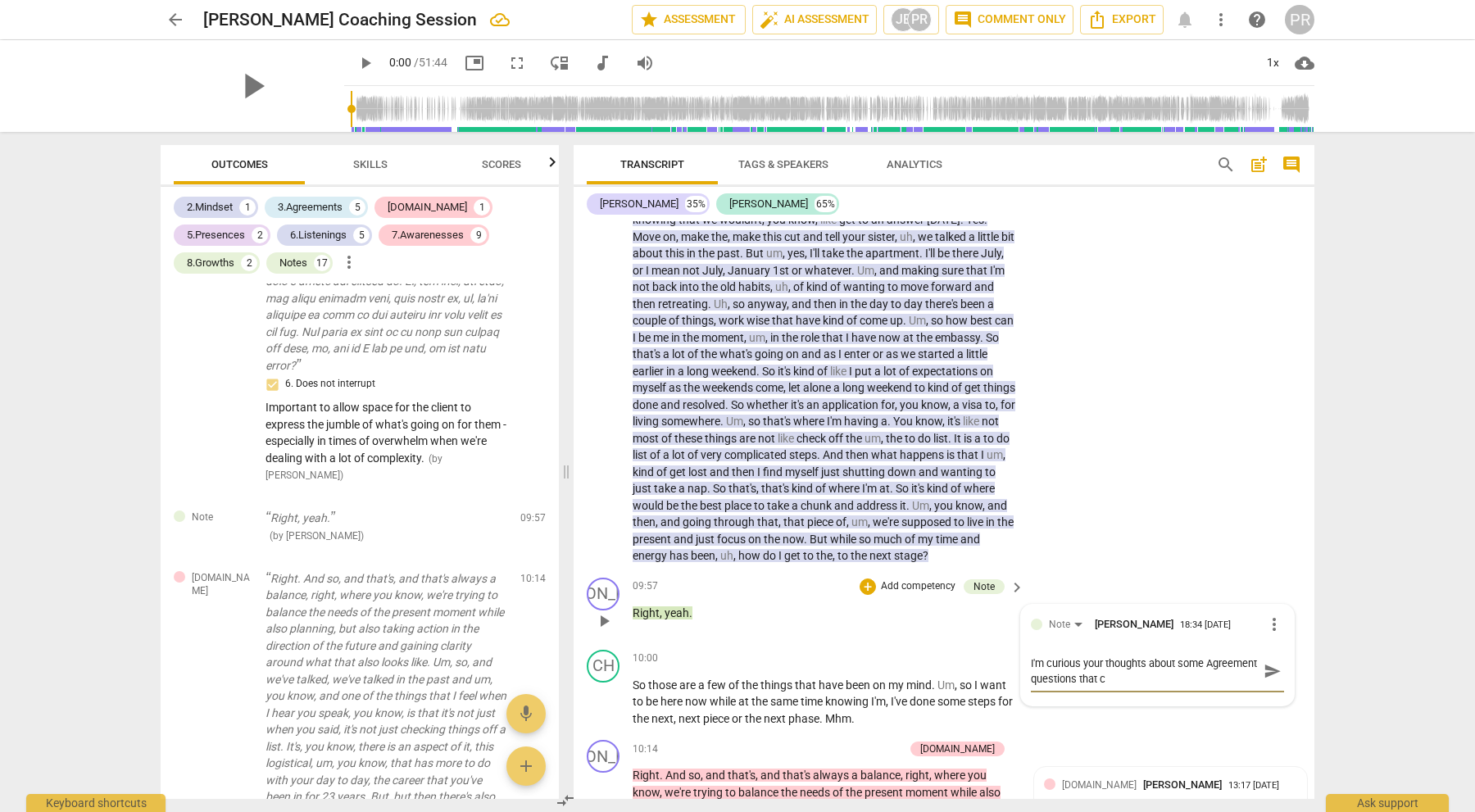
type textarea "I'm curious your thoughts about some Agreement questions that co"
type textarea "I'm curious your thoughts about some Agreement questions that cou"
type textarea "I'm curious your thoughts about some Agreement questions that coul"
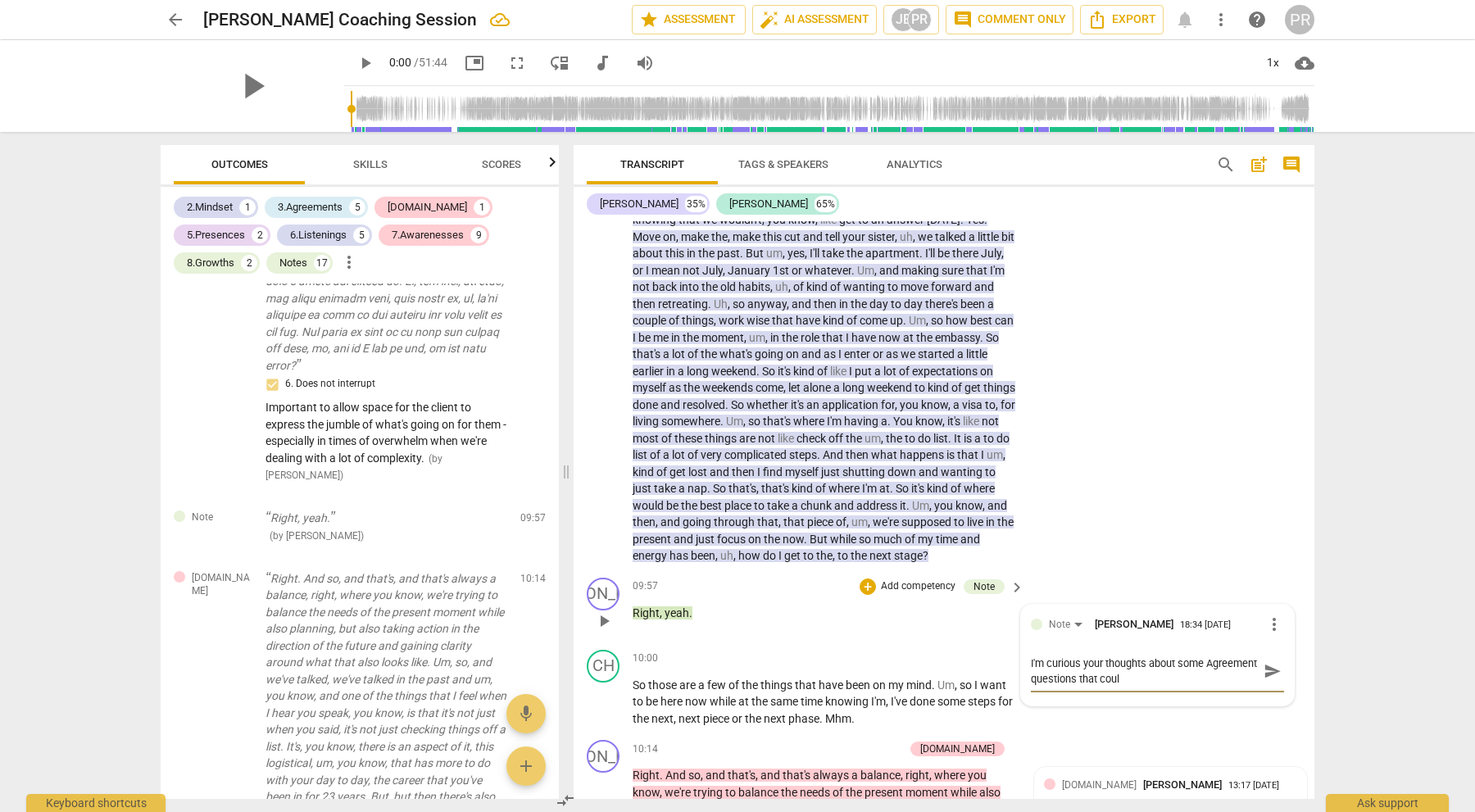
type textarea "I'm curious your thoughts about some Agreement questions that could"
type textarea "I'm curious your thoughts about some Agreement questions that could g"
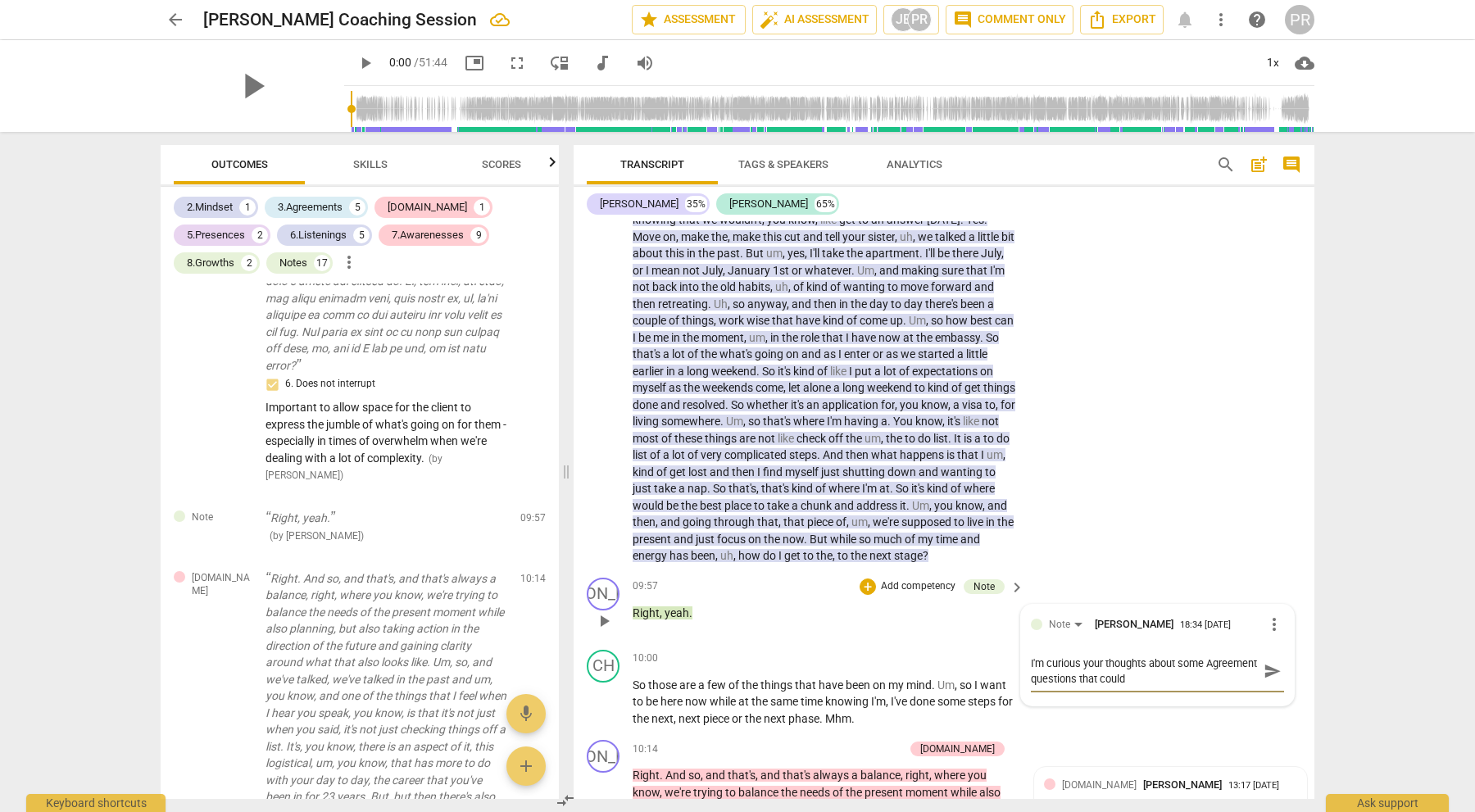
type textarea "I'm curious your thoughts about some Agreement questions that could g"
type textarea "I'm curious your thoughts about some Agreement questions that could go"
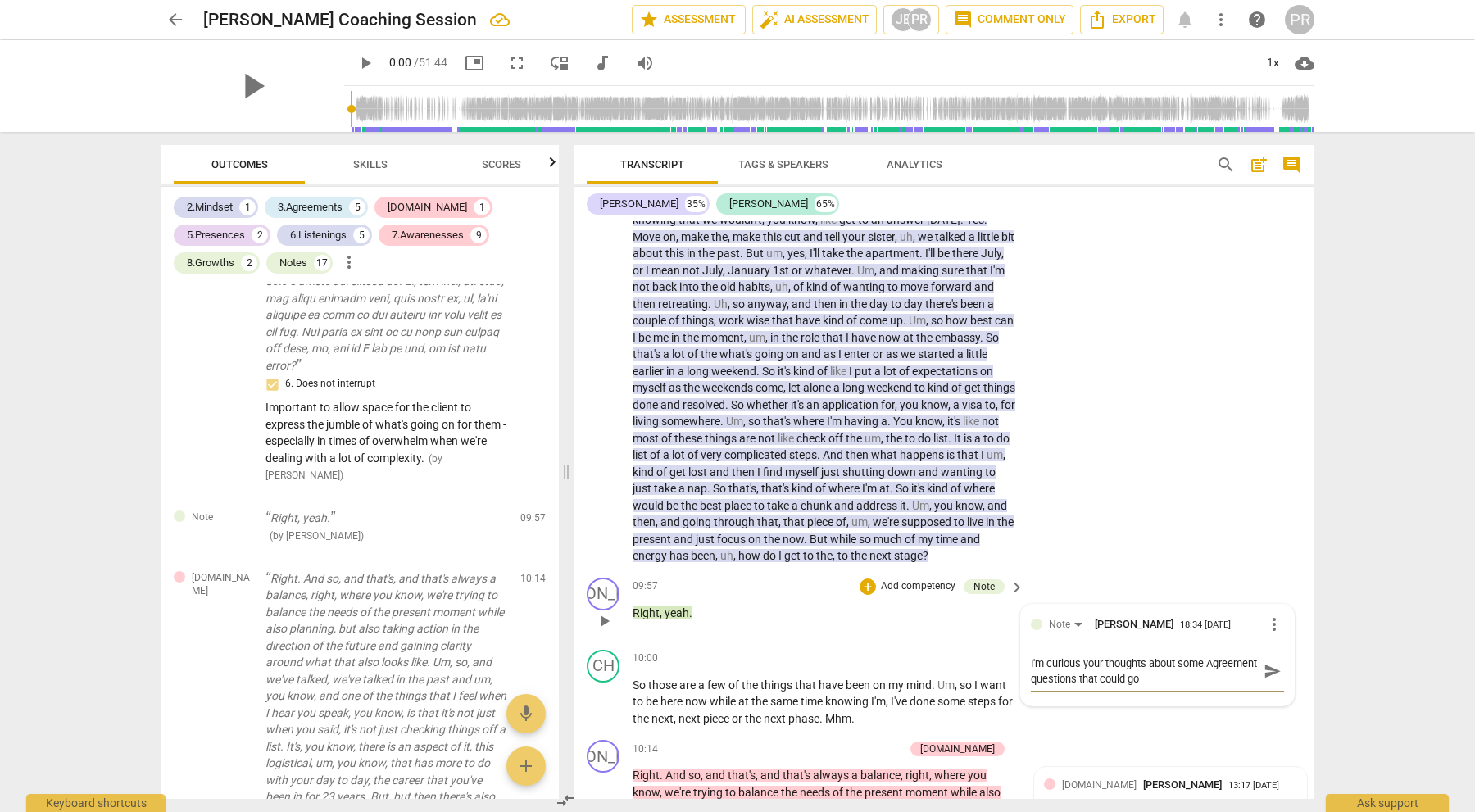
type textarea "I'm curious your thoughts about some Agreement questions that could go h"
type textarea "I'm curious your thoughts about some Agreement questions that could go he"
type textarea "I'm curious your thoughts about some Agreement questions that could go her"
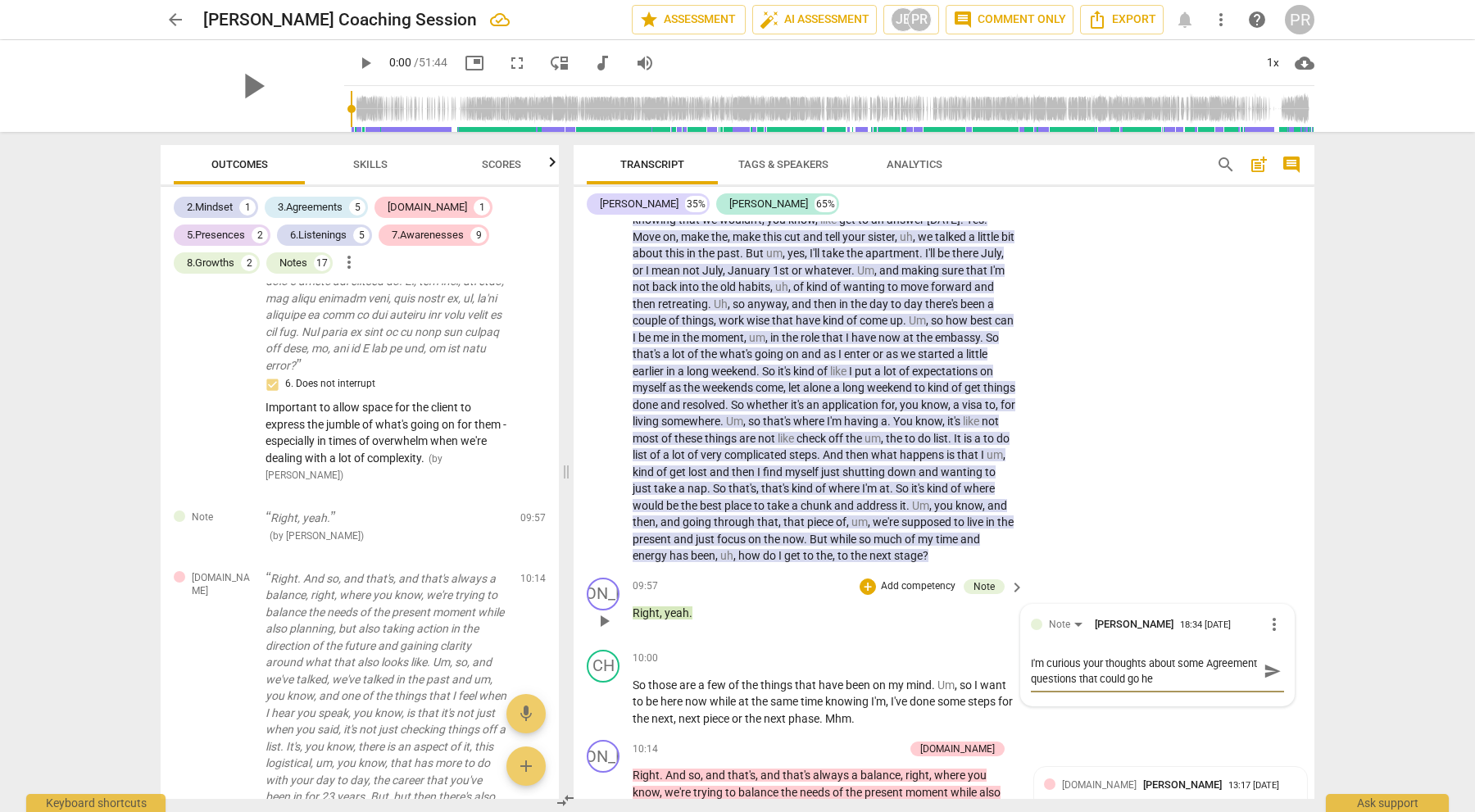
type textarea "I'm curious your thoughts about some Agreement questions that could go her"
click at [1261, 677] on span "send" at bounding box center [1272, 687] width 24 height 20
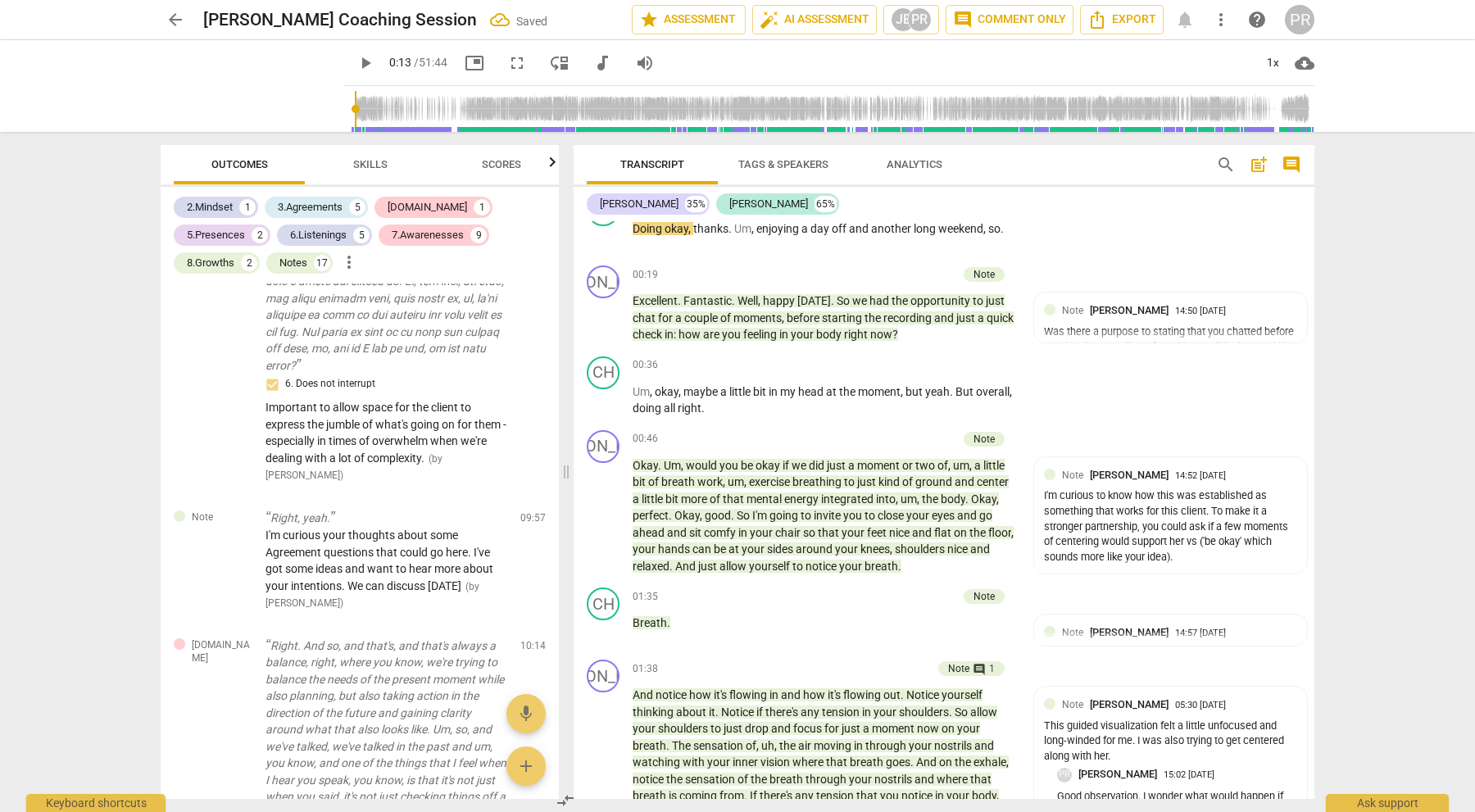
scroll to position [1, 0]
drag, startPoint x: 335, startPoint y: 107, endPoint x: 518, endPoint y: 106, distance: 183.0
click at [518, 106] on input "range" at bounding box center [832, 109] width 964 height 53
click at [356, 63] on span "play_arrow" at bounding box center [366, 64] width 20 height 20
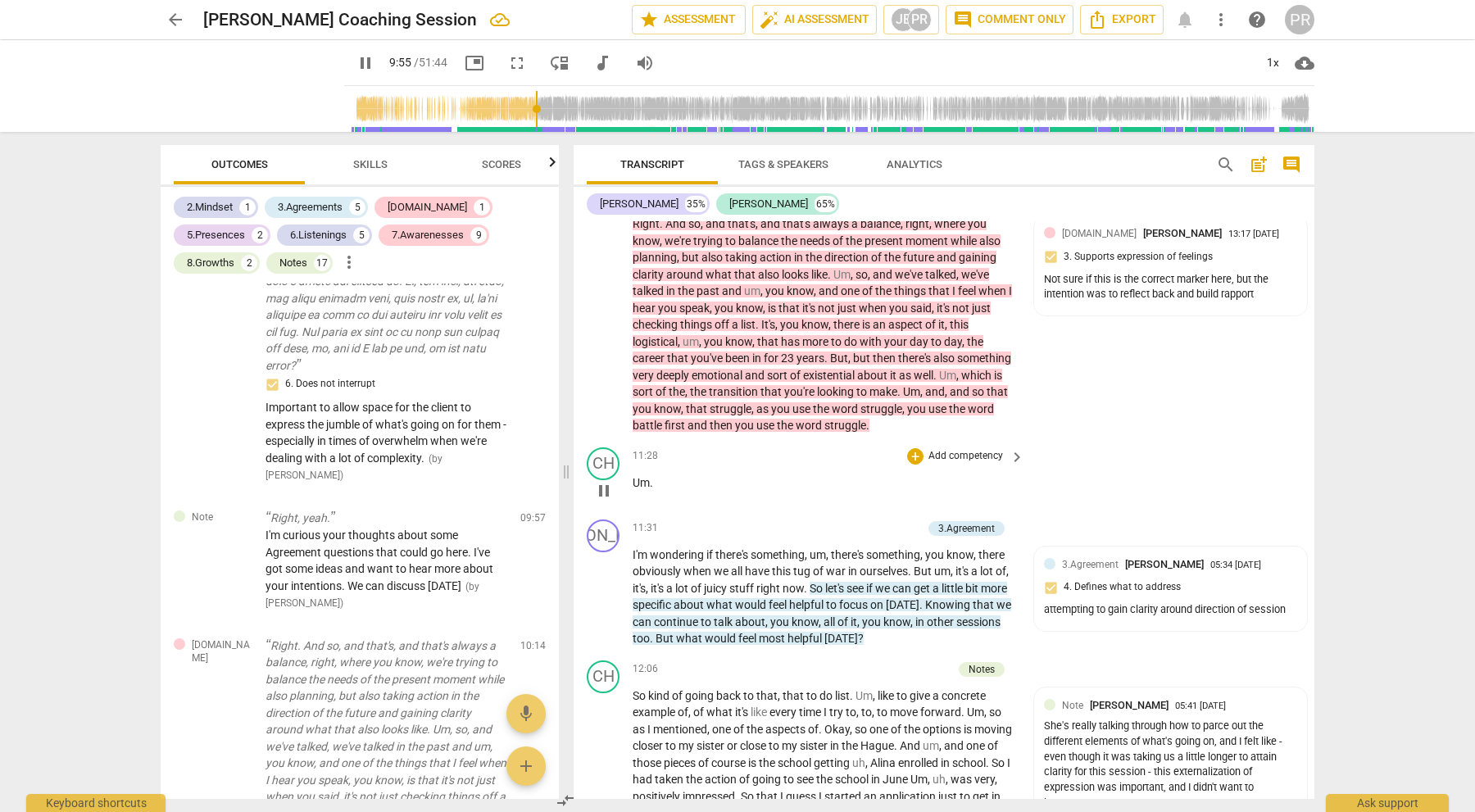
scroll to position [1972, 0]
click at [356, 64] on span "pause" at bounding box center [366, 64] width 20 height 20
click at [356, 60] on span "play_arrow" at bounding box center [366, 64] width 20 height 20
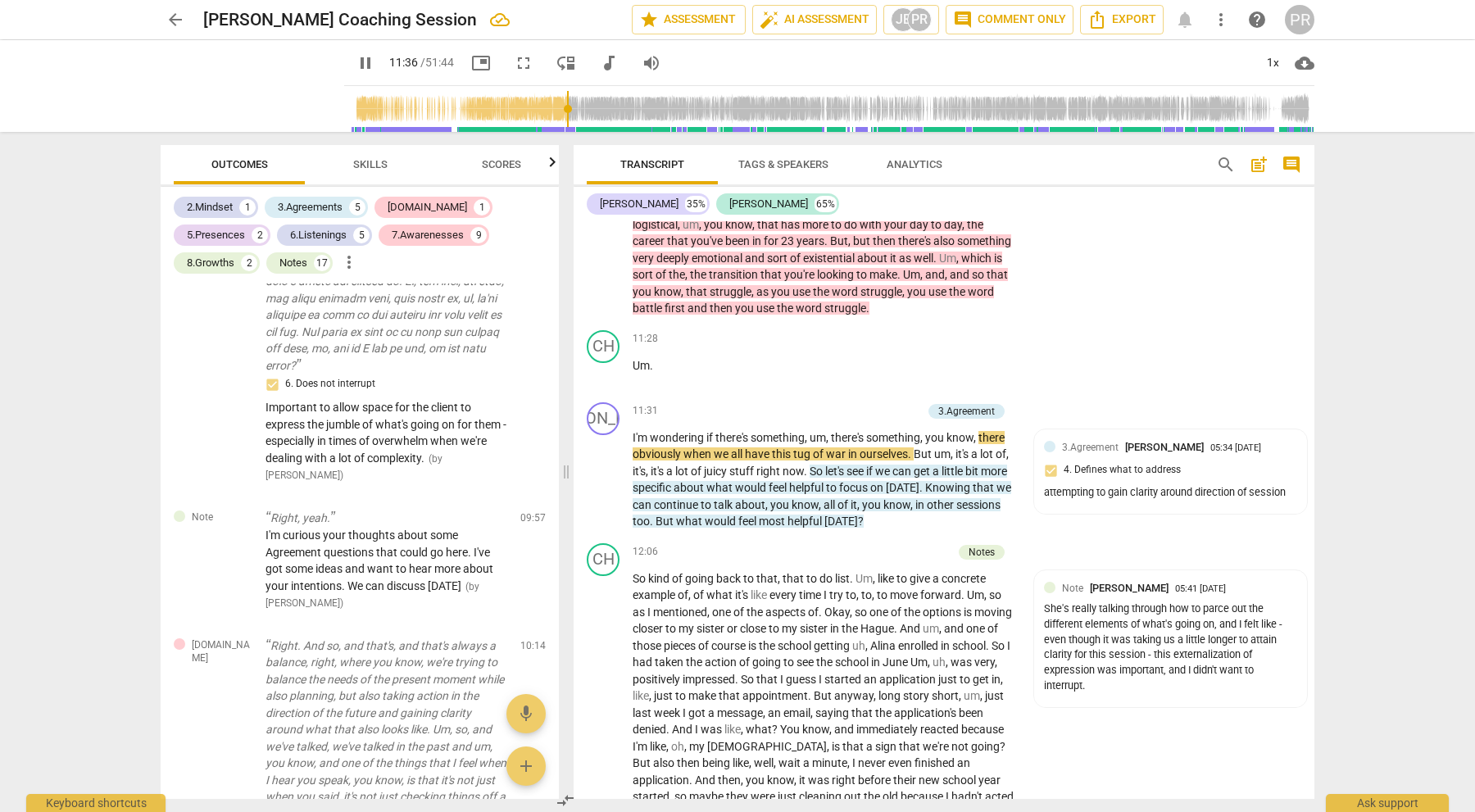
scroll to position [2093, 0]
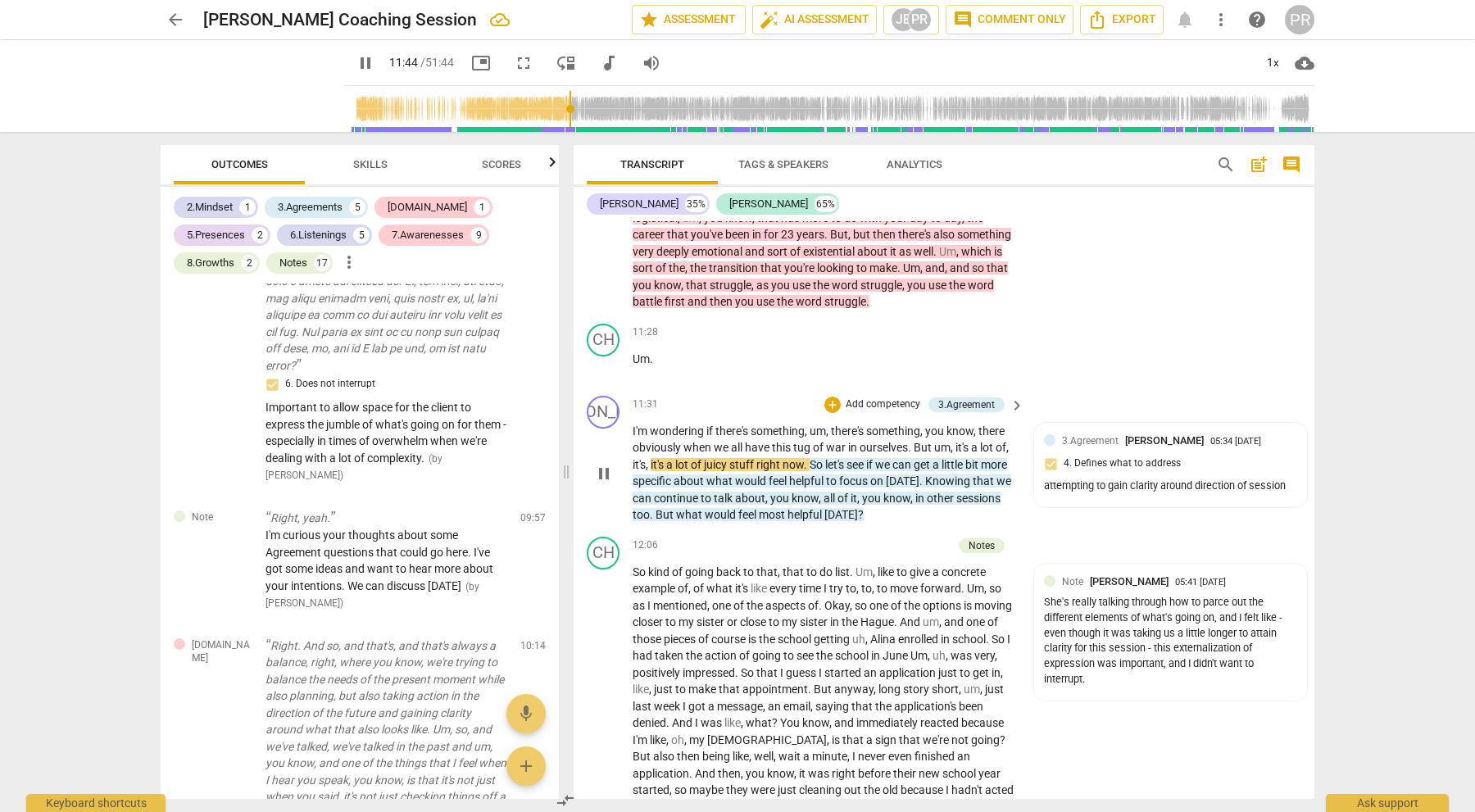
click at [902, 398] on p "Add competency" at bounding box center [883, 405] width 78 height 15
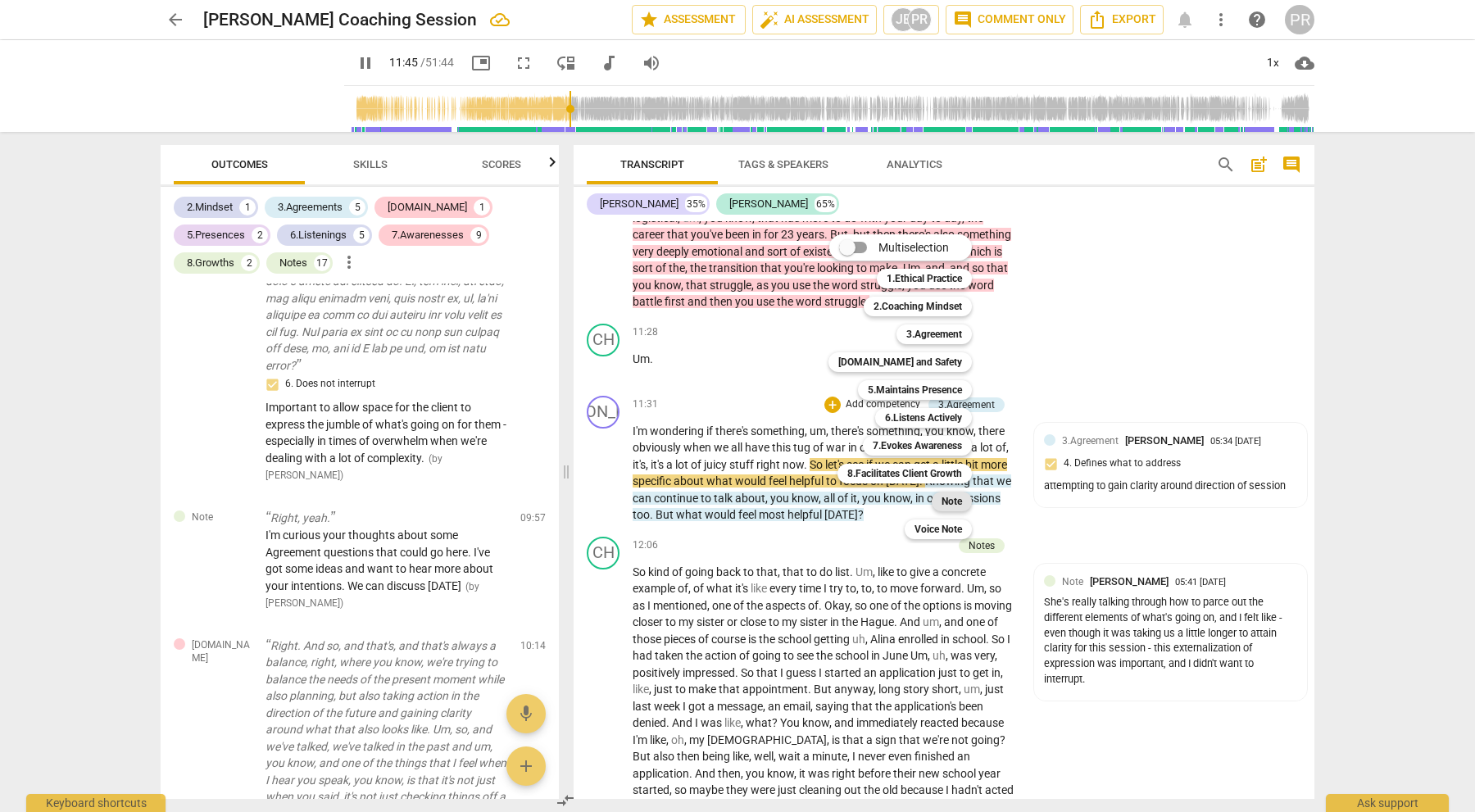
click at [946, 502] on b "Note" at bounding box center [952, 501] width 21 height 20
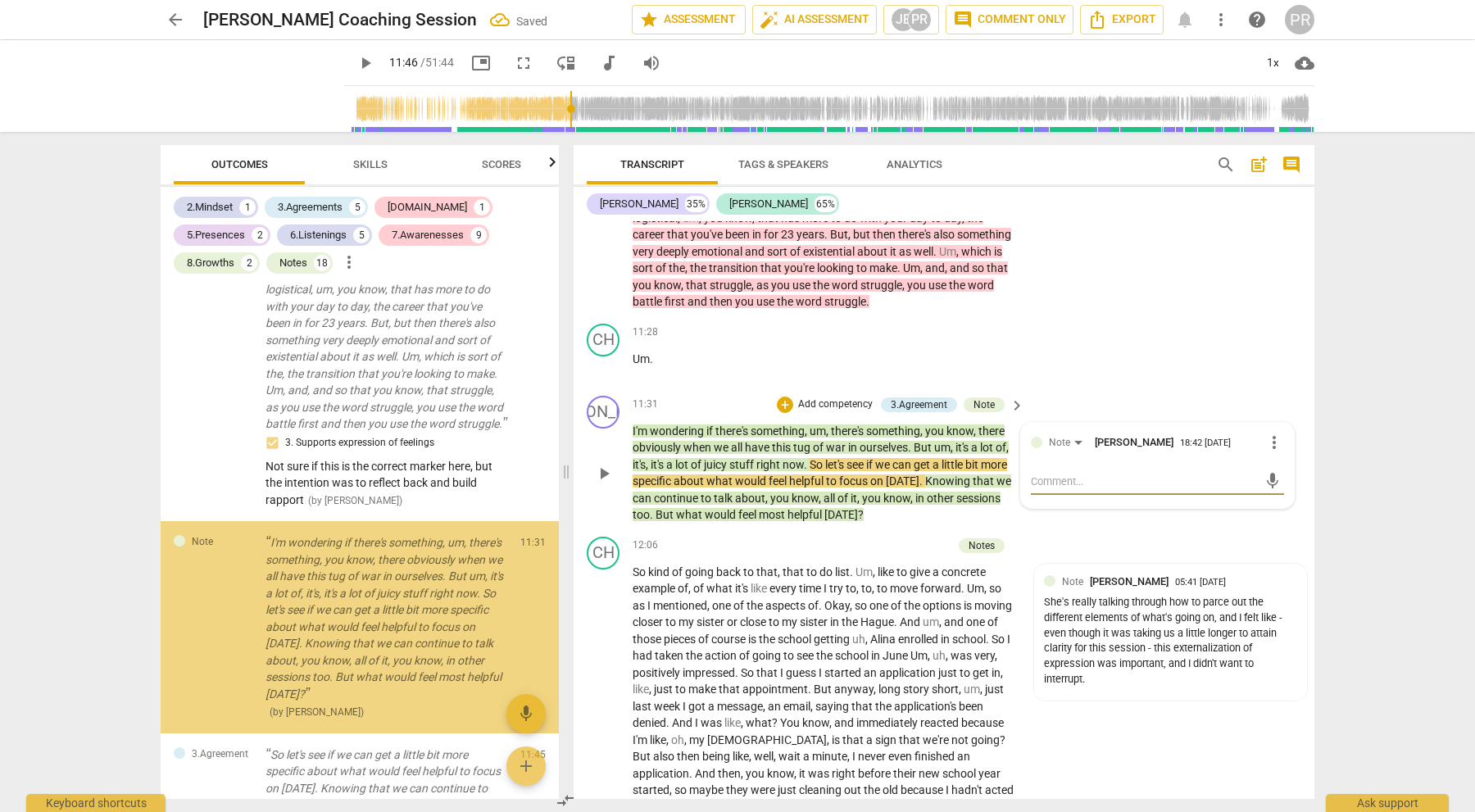
scroll to position [2658, 0]
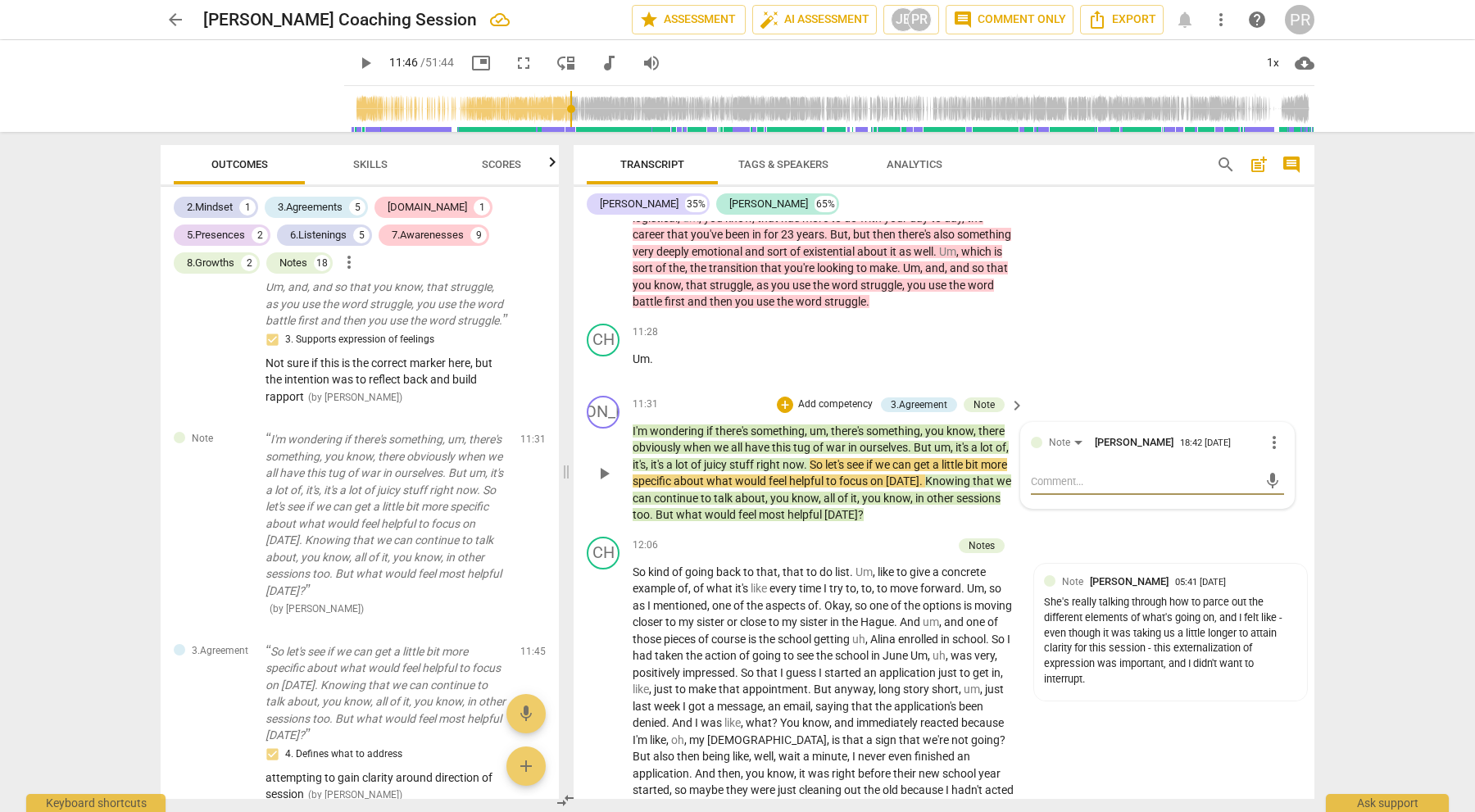
click at [1265, 432] on span "more_vert" at bounding box center [1274, 442] width 20 height 20
click at [1278, 449] on li "Delete" at bounding box center [1287, 455] width 56 height 31
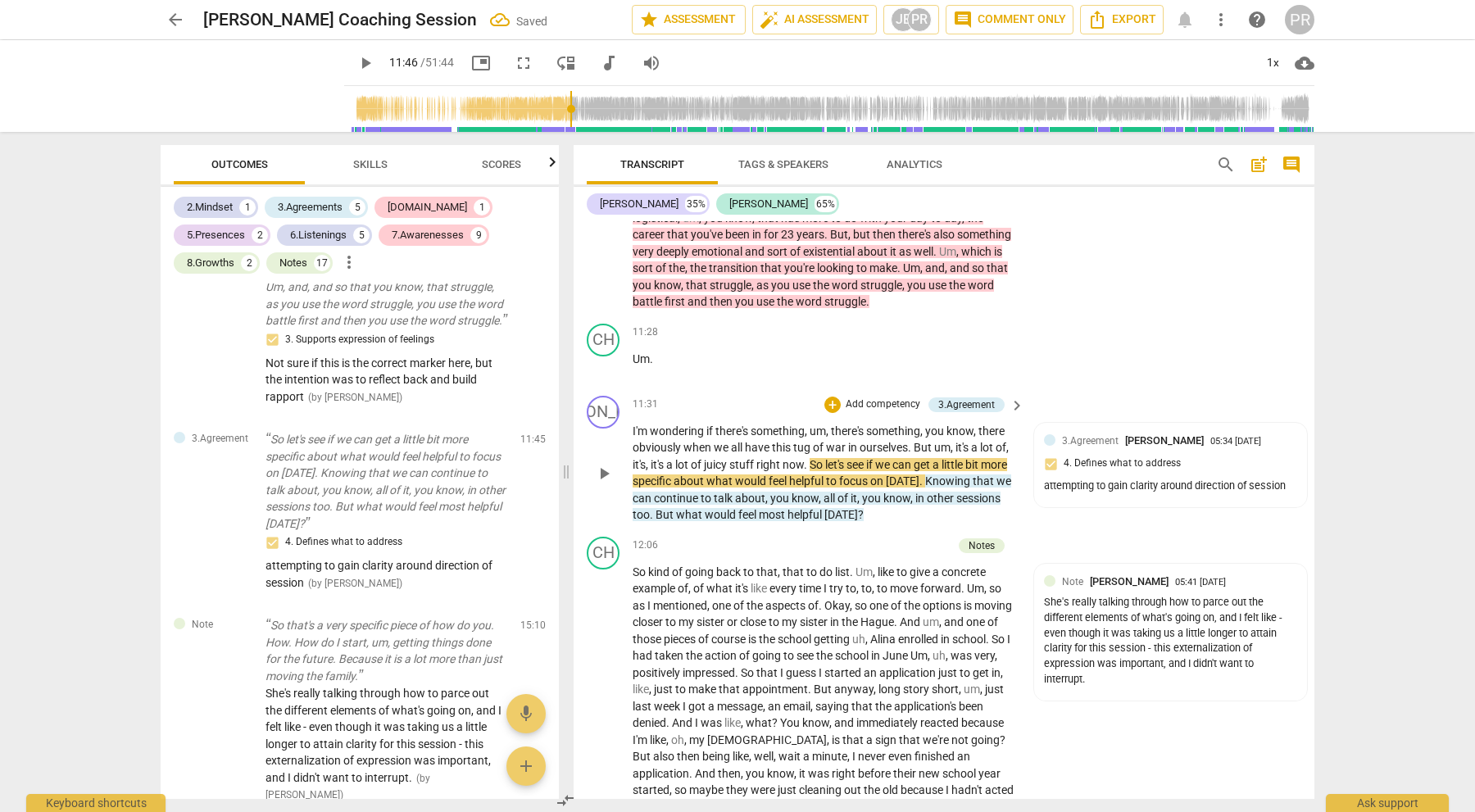
click at [869, 398] on p "Add competency" at bounding box center [883, 405] width 78 height 15
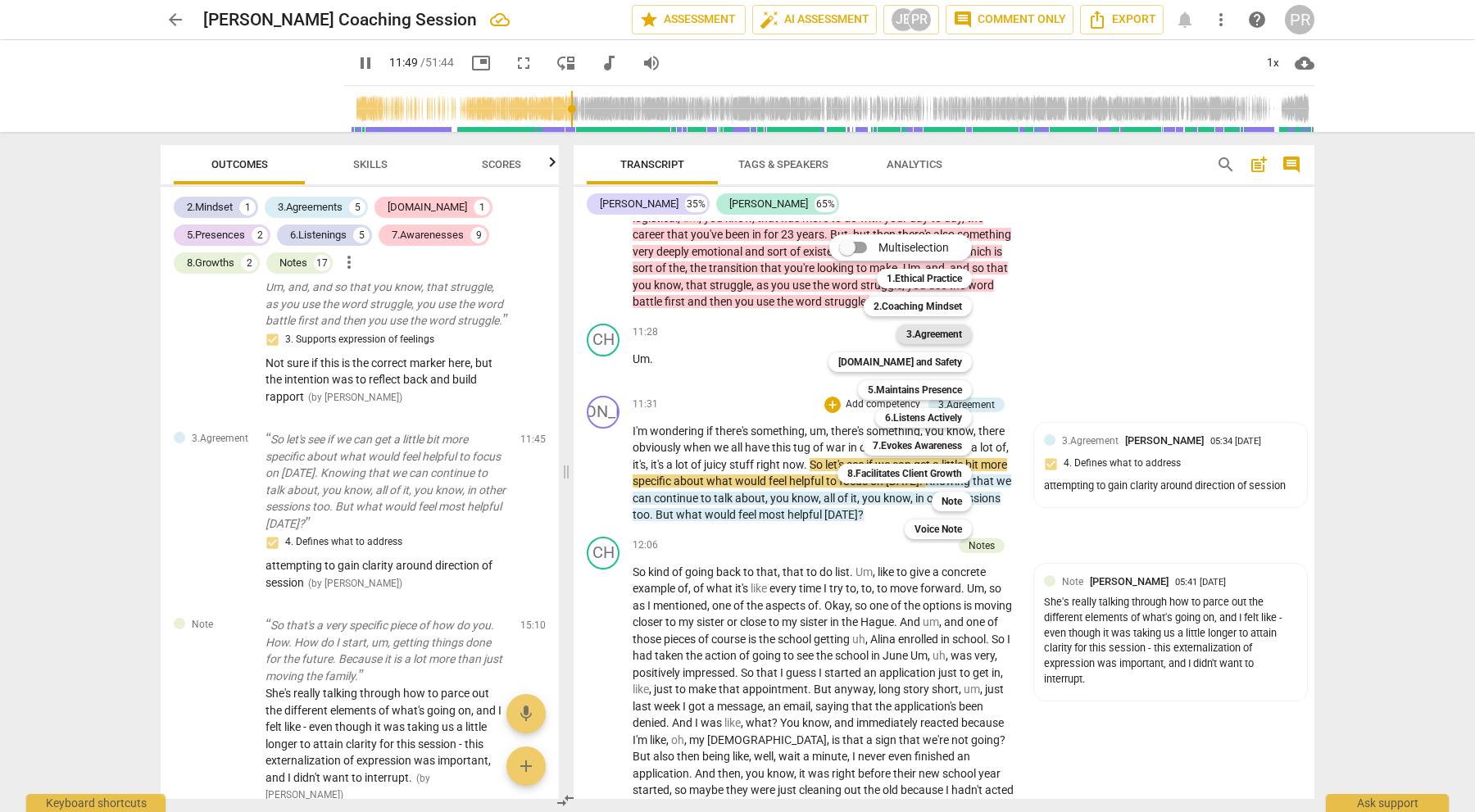
click at [932, 334] on b "3.Agreement" at bounding box center [934, 334] width 55 height 20
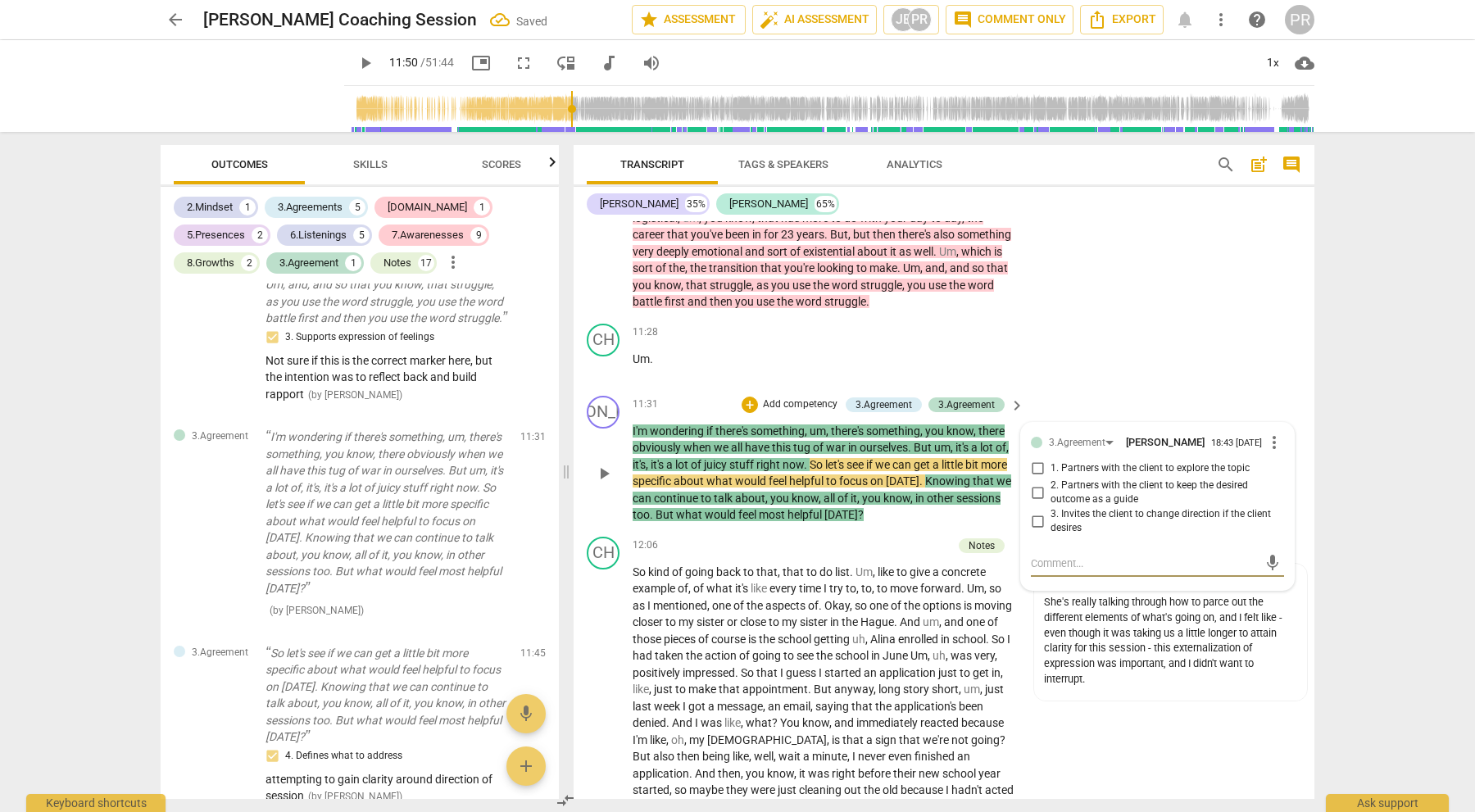
scroll to position [0, 1]
click at [1031, 482] on input "2. Partners with the client to keep the desired outcome as a guide" at bounding box center [1037, 492] width 26 height 20
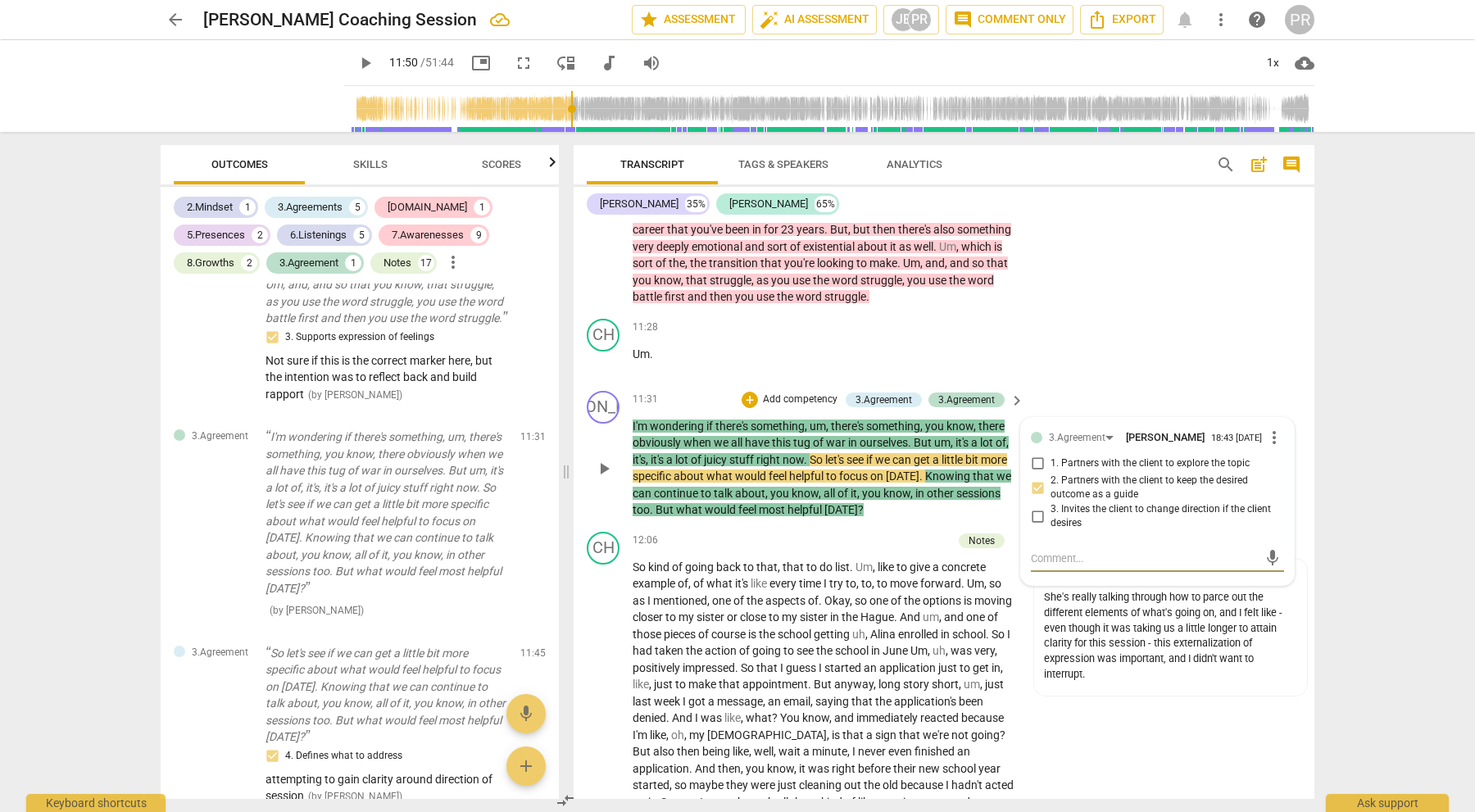
click at [1040, 550] on textarea at bounding box center [1144, 558] width 227 height 15
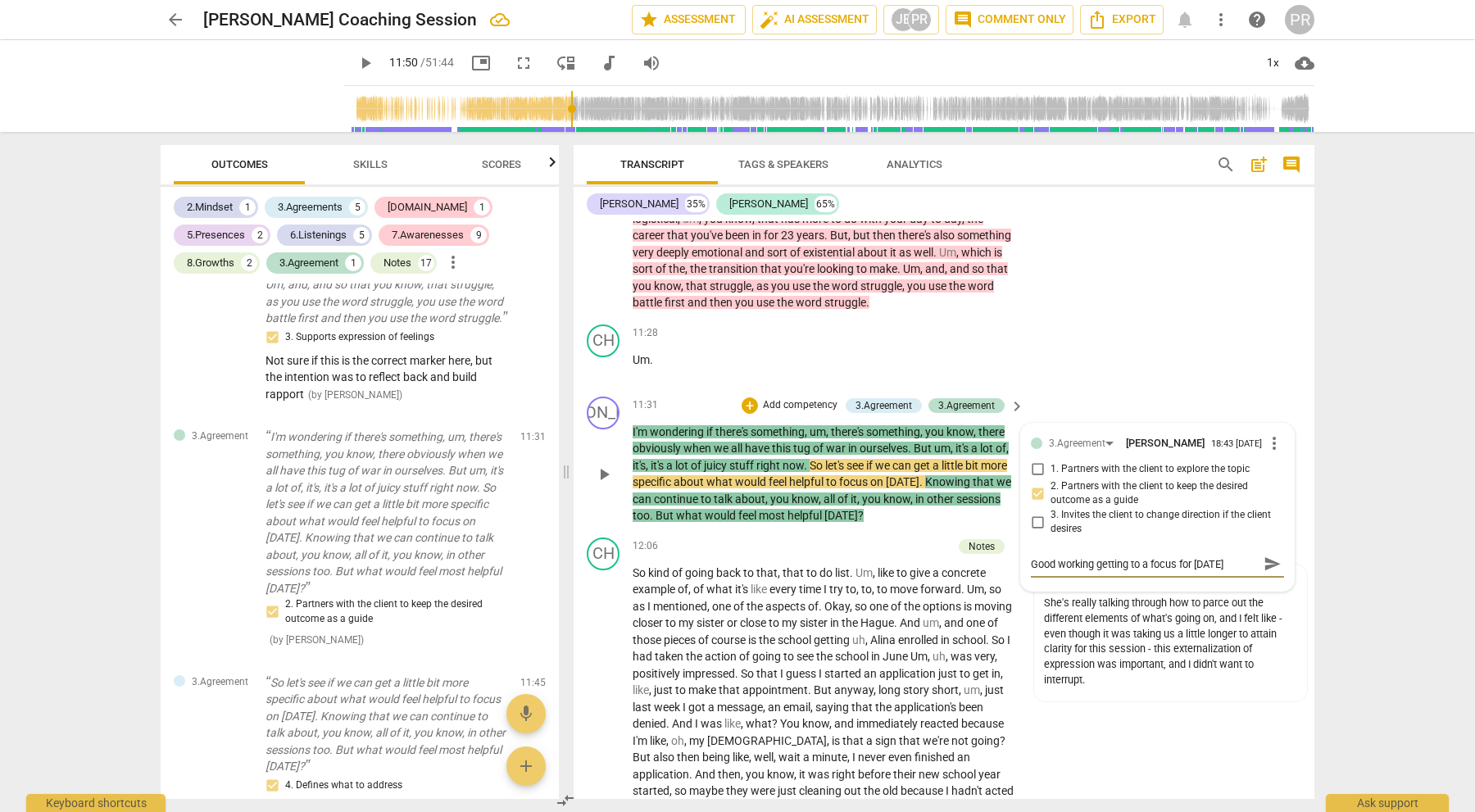
scroll to position [2088, 0]
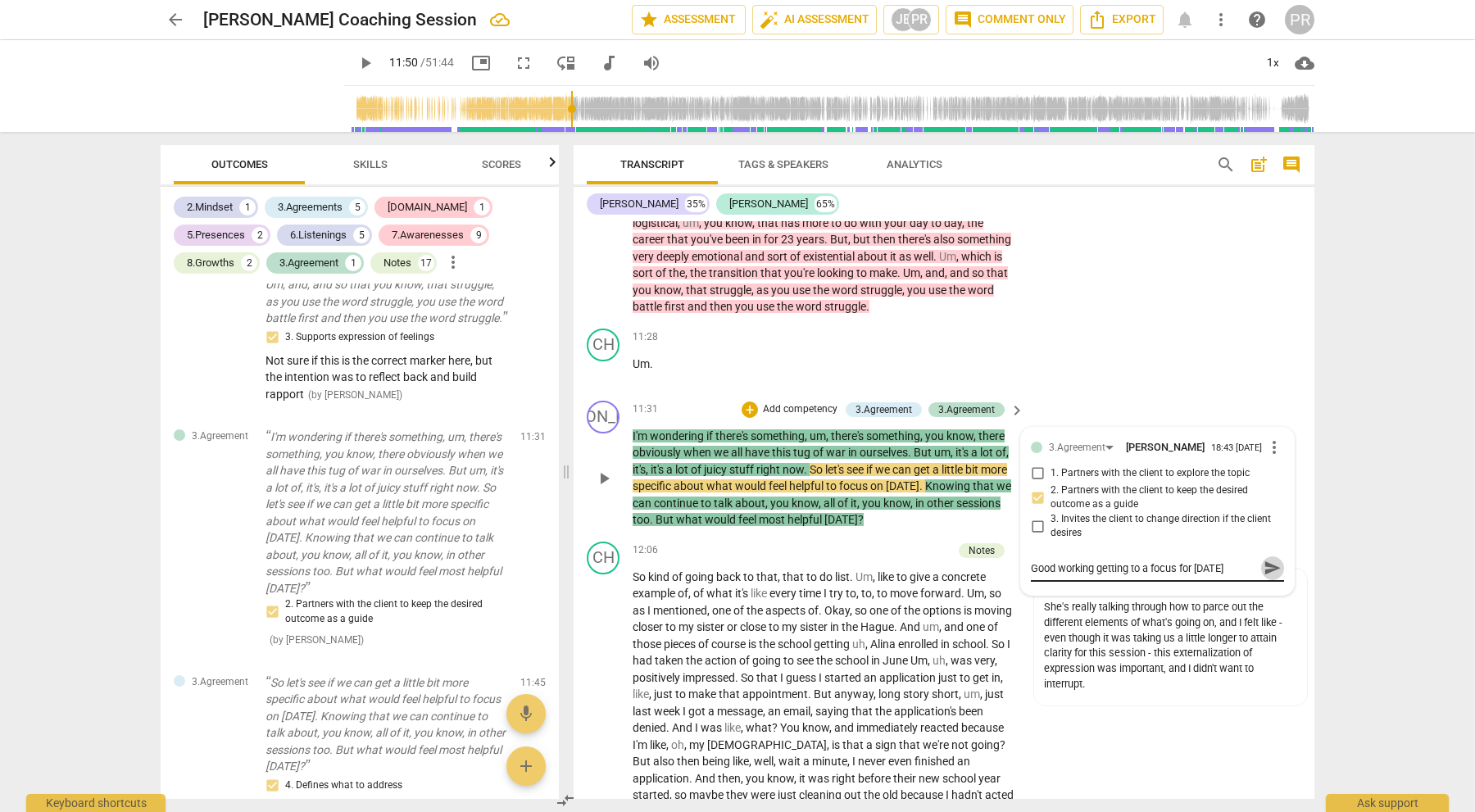
click at [1263, 559] on span "send" at bounding box center [1272, 569] width 18 height 18
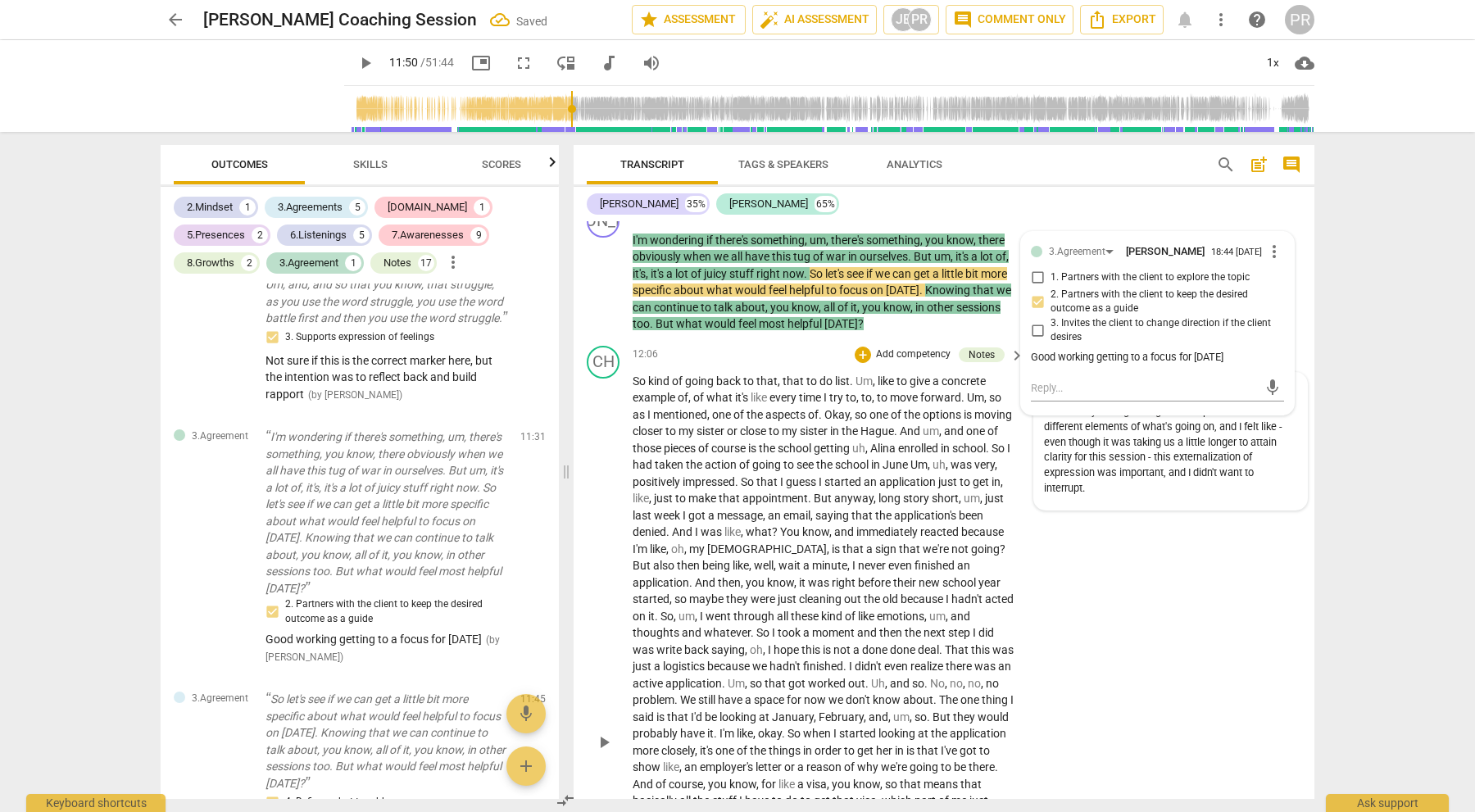
scroll to position [2285, 0]
drag, startPoint x: 1094, startPoint y: 504, endPoint x: 1065, endPoint y: 496, distance: 30.1
click at [1094, 504] on div "CH play_arrow pause 12:06 + Add competency Notes keyboard_arrow_right So kind o…" at bounding box center [945, 728] width 741 height 779
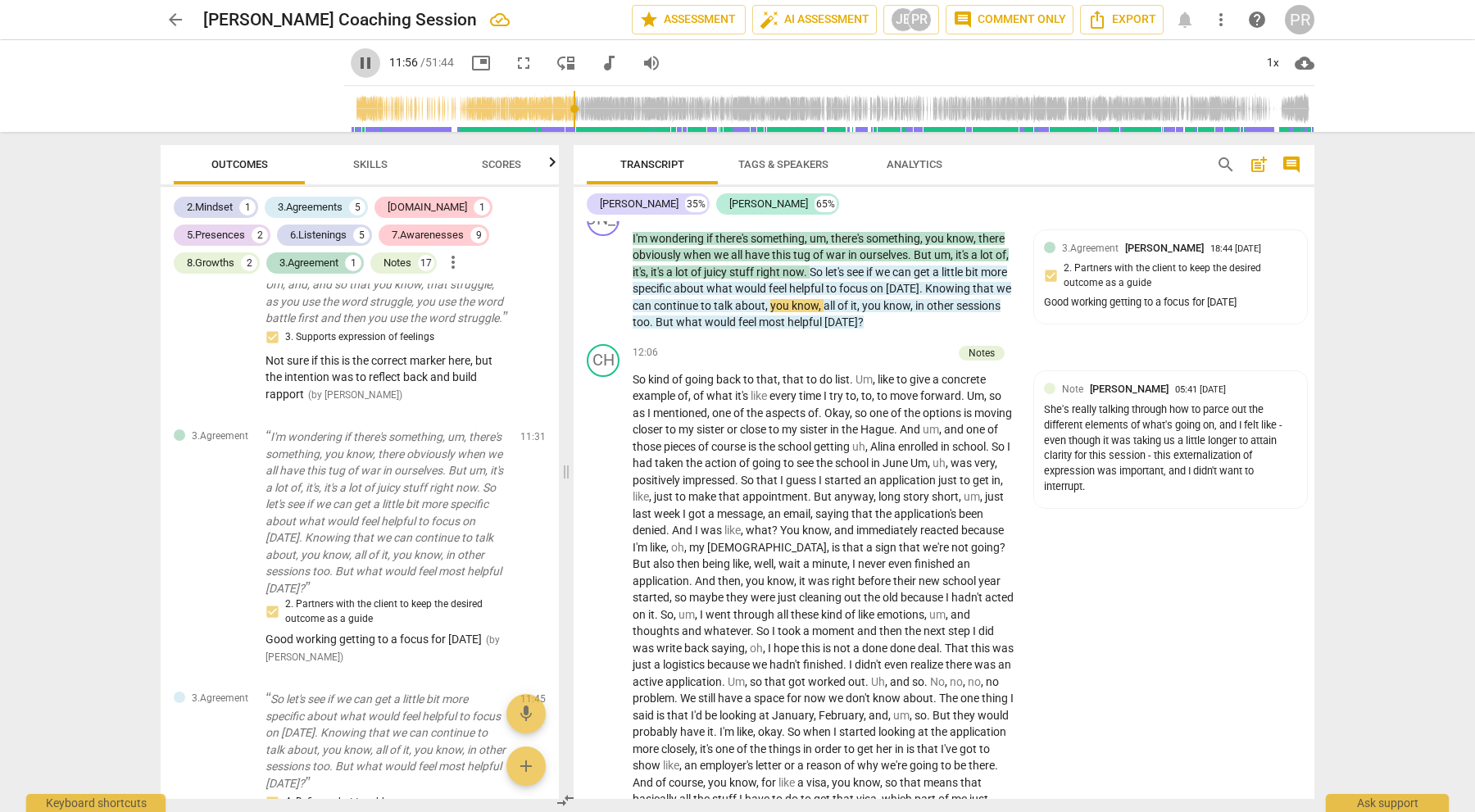
click at [356, 62] on span "pause" at bounding box center [366, 64] width 20 height 20
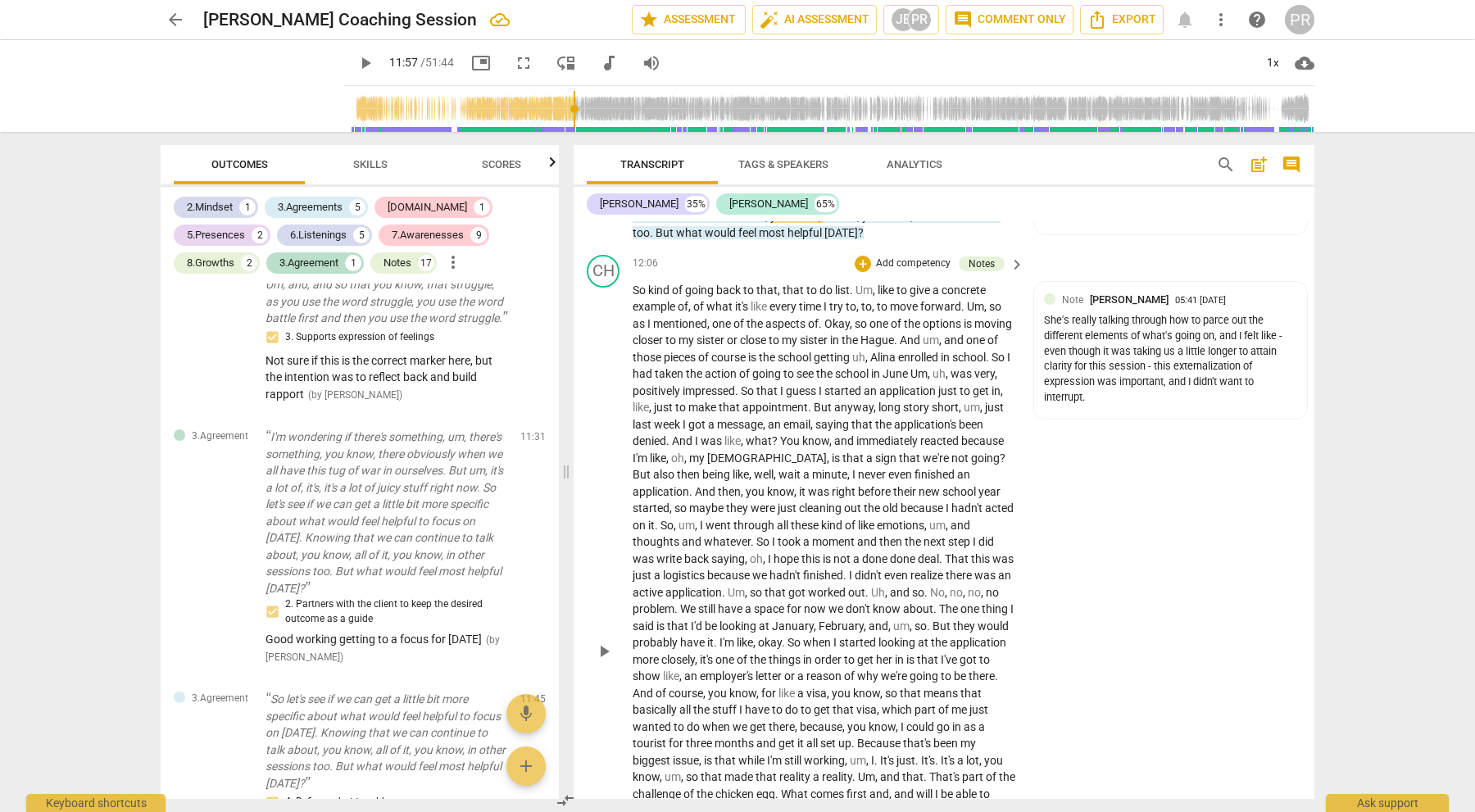
scroll to position [2372, 0]
click at [1104, 393] on div "Note [PERSON_NAME] 05:41 [DATE] She's really talking through how to parce out t…" at bounding box center [1171, 353] width 272 height 137
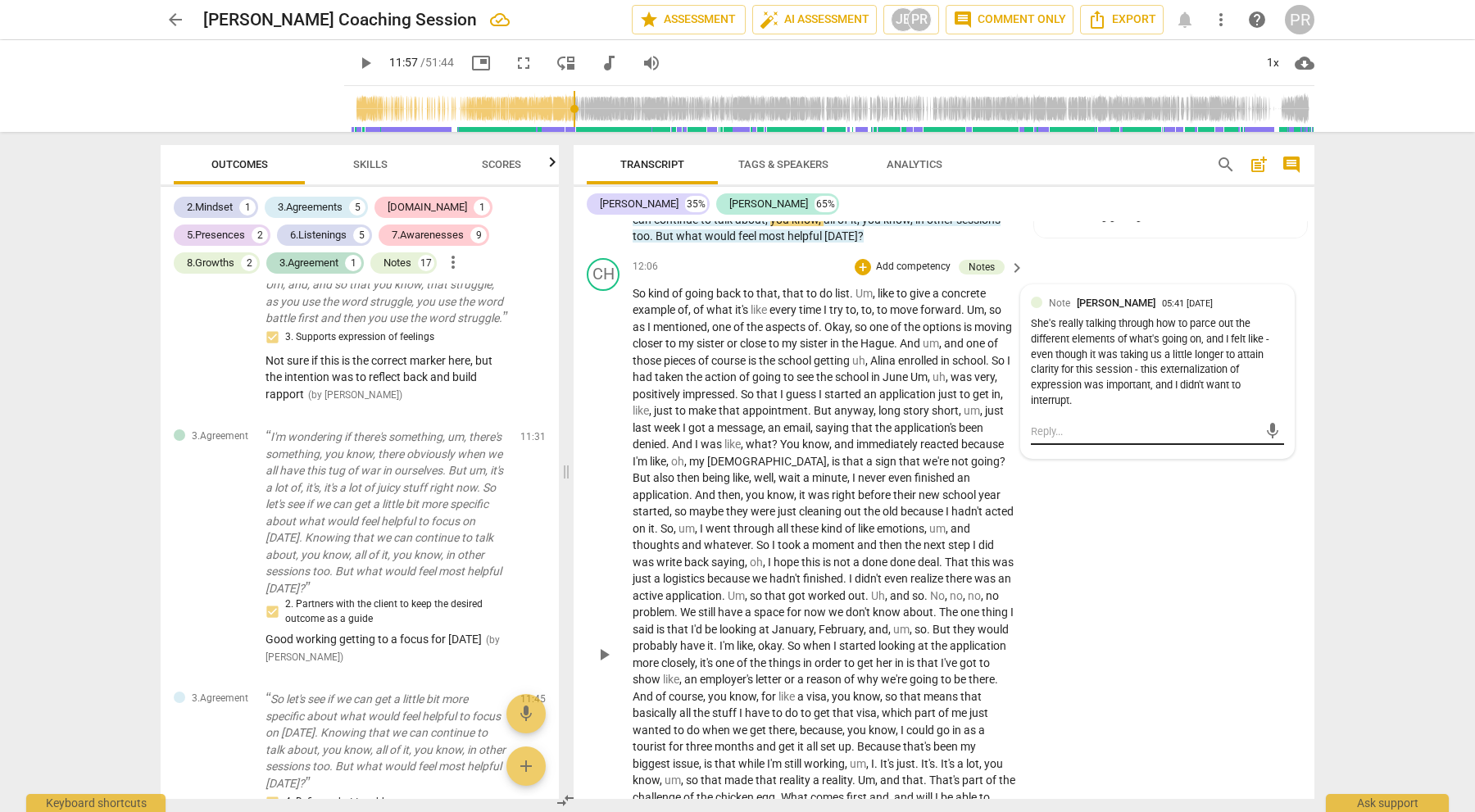
click at [1057, 423] on textarea at bounding box center [1144, 431] width 227 height 15
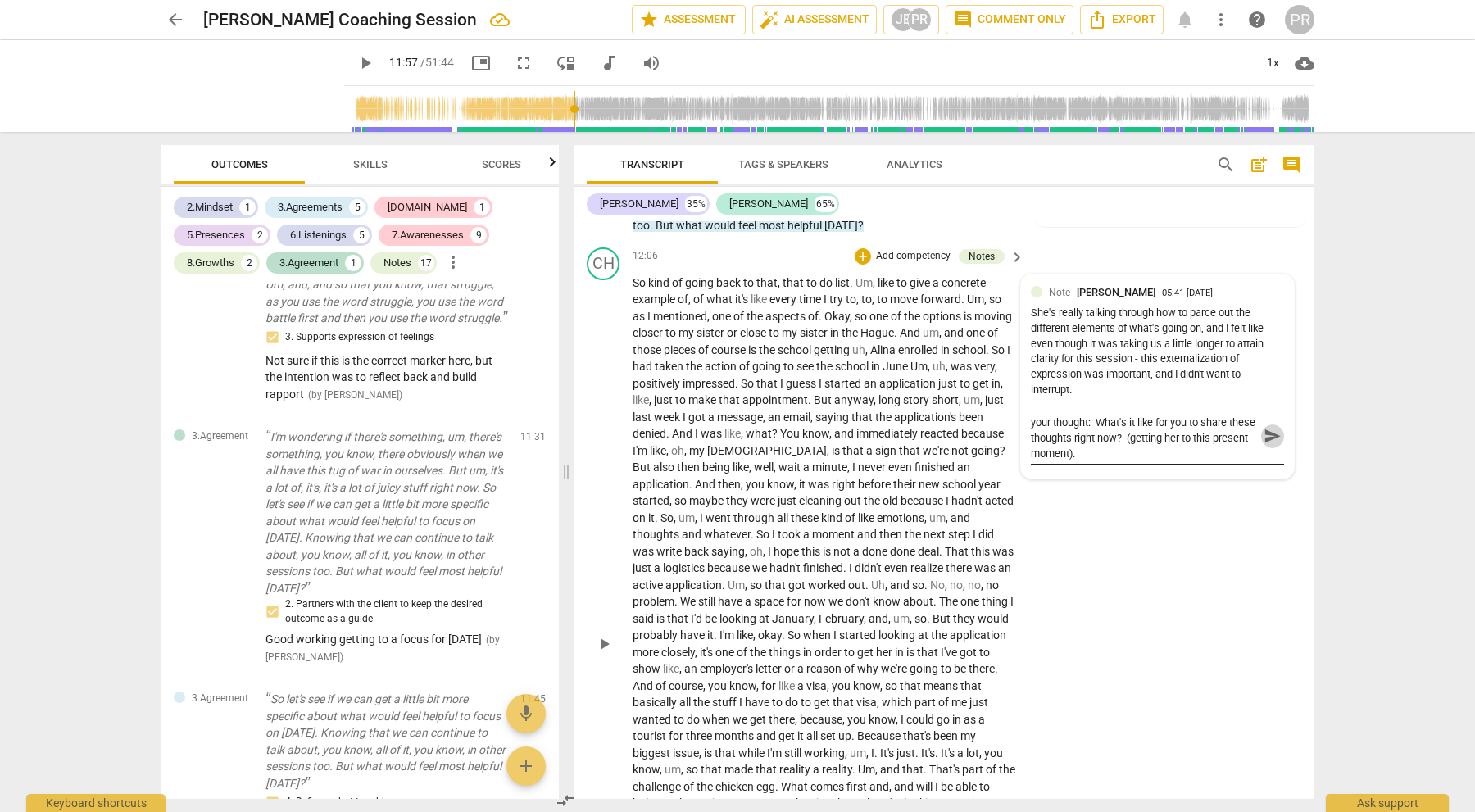
click at [1263, 427] on span "send" at bounding box center [1272, 436] width 18 height 18
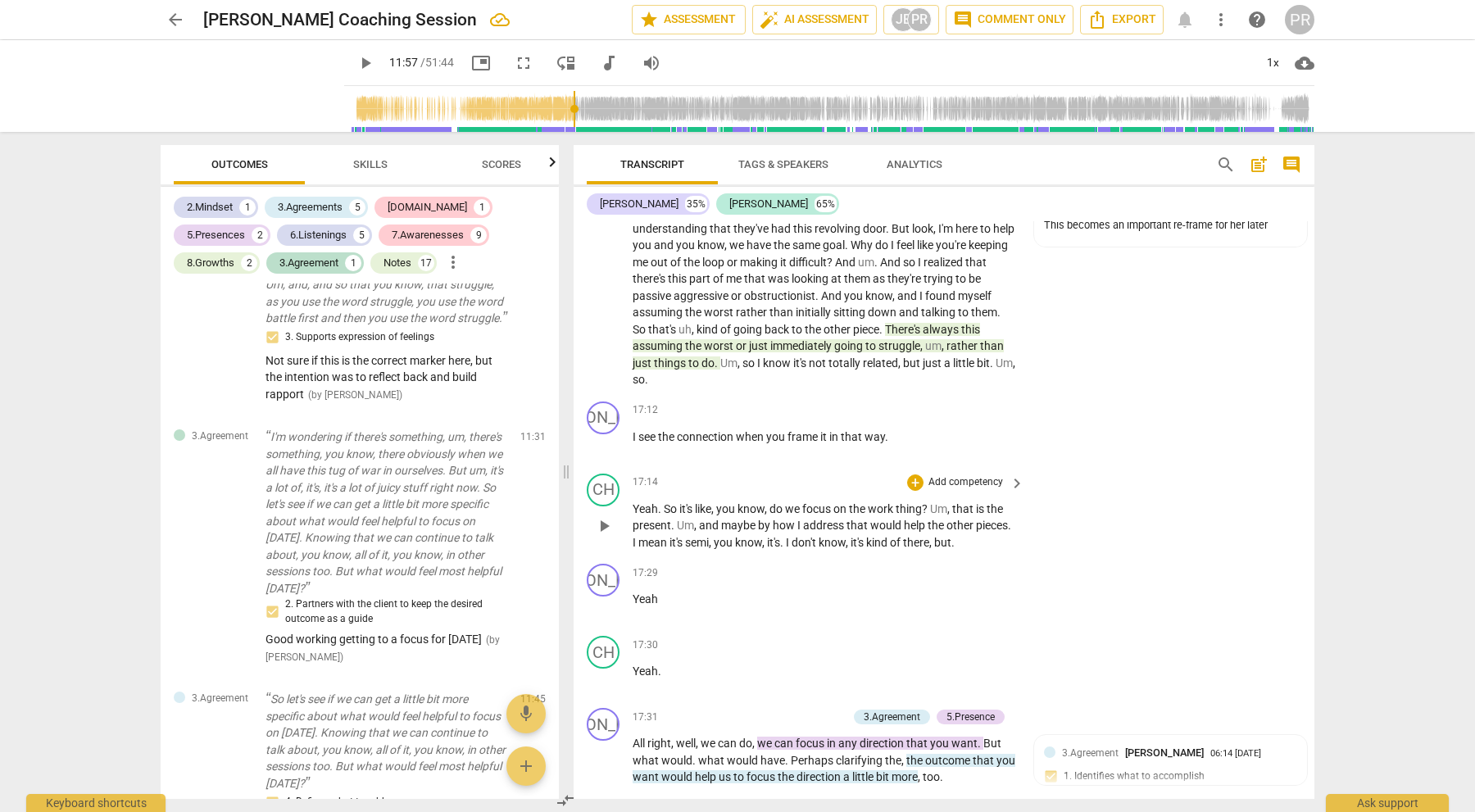
scroll to position [3319, 0]
click at [973, 406] on p "Add competency" at bounding box center [965, 413] width 78 height 15
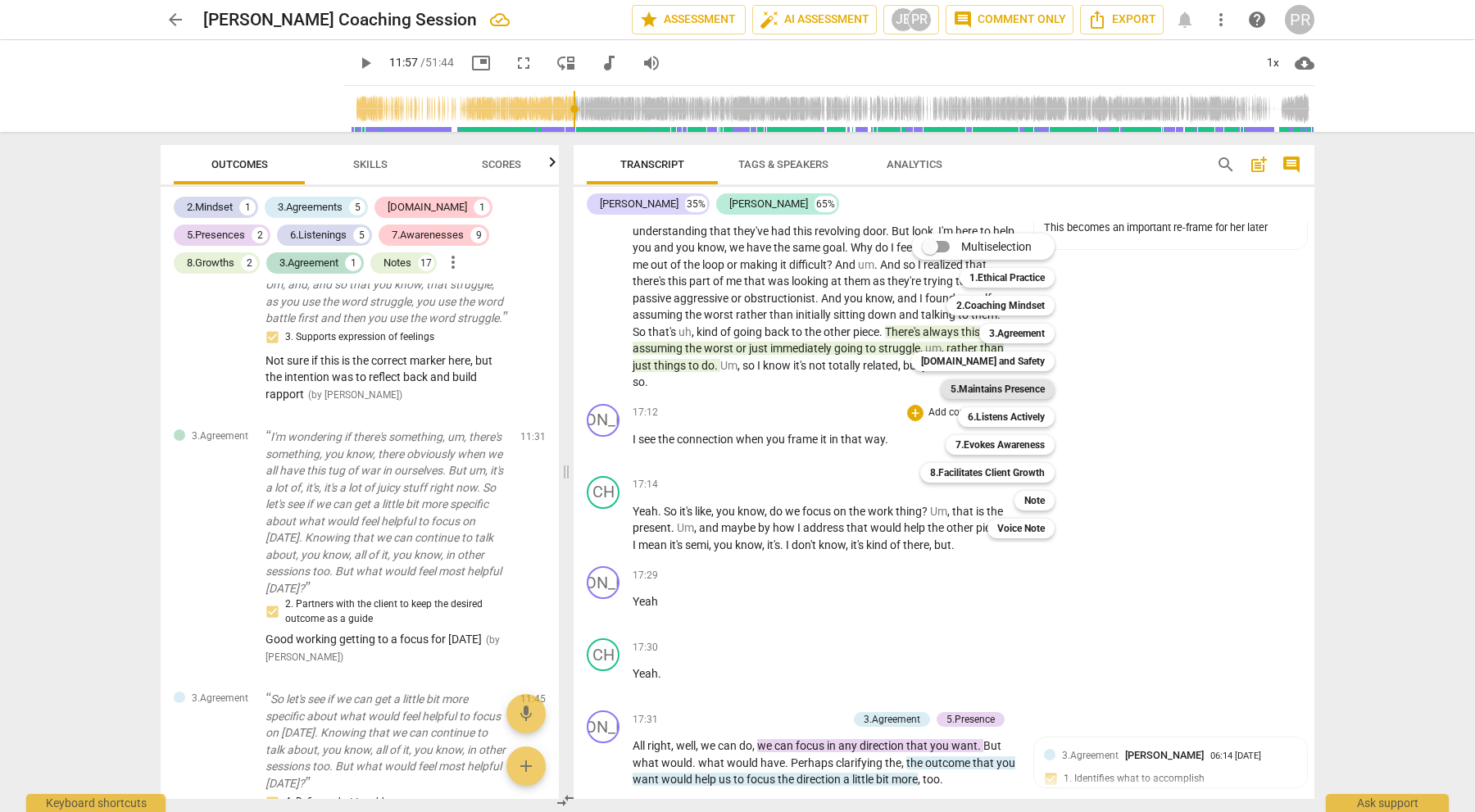
click at [1005, 390] on b "5.Maintains Presence" at bounding box center [998, 390] width 94 height 20
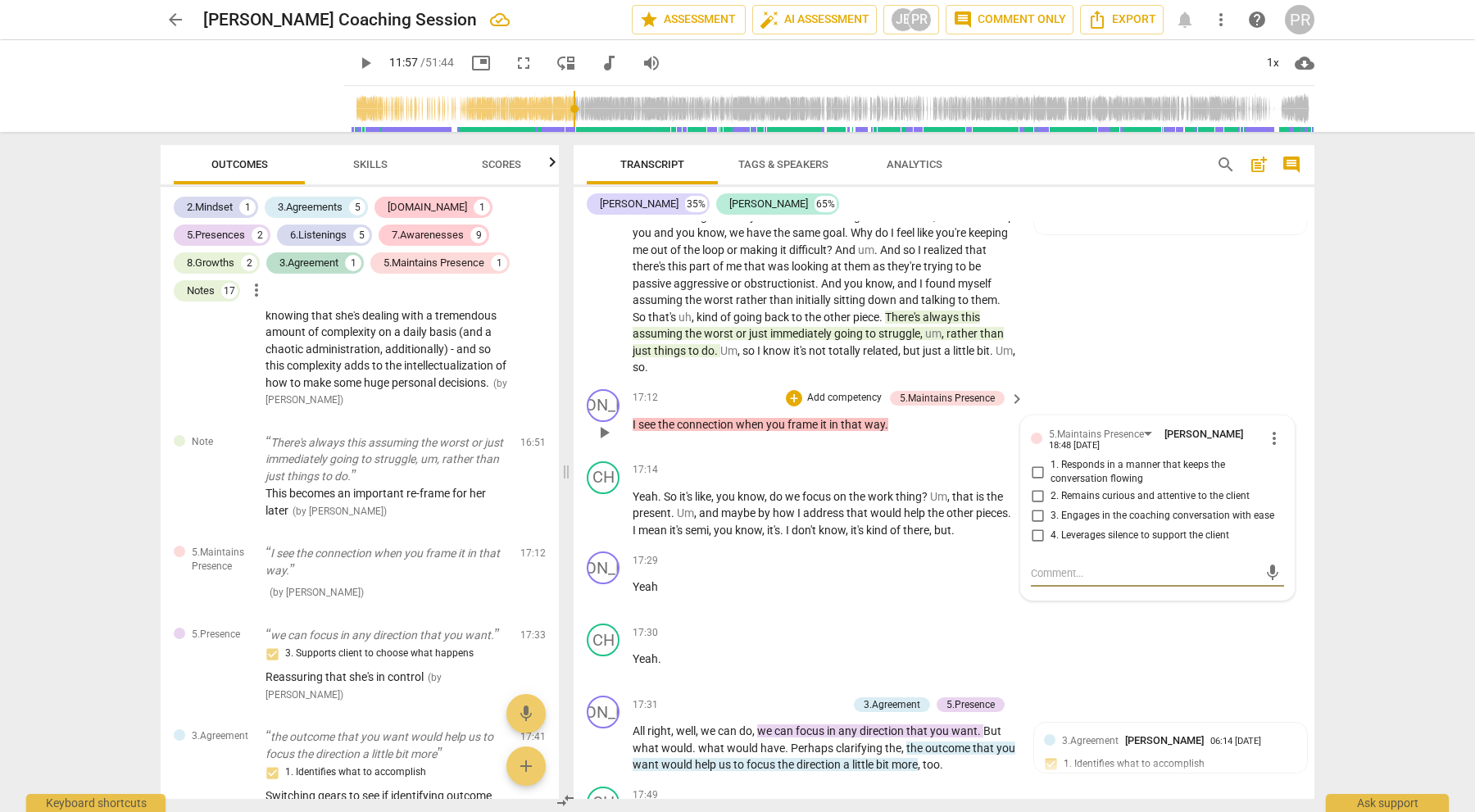
scroll to position [0, 1]
click at [1268, 429] on span "more_vert" at bounding box center [1274, 439] width 20 height 20
click at [1282, 440] on li "Delete" at bounding box center [1286, 441] width 56 height 31
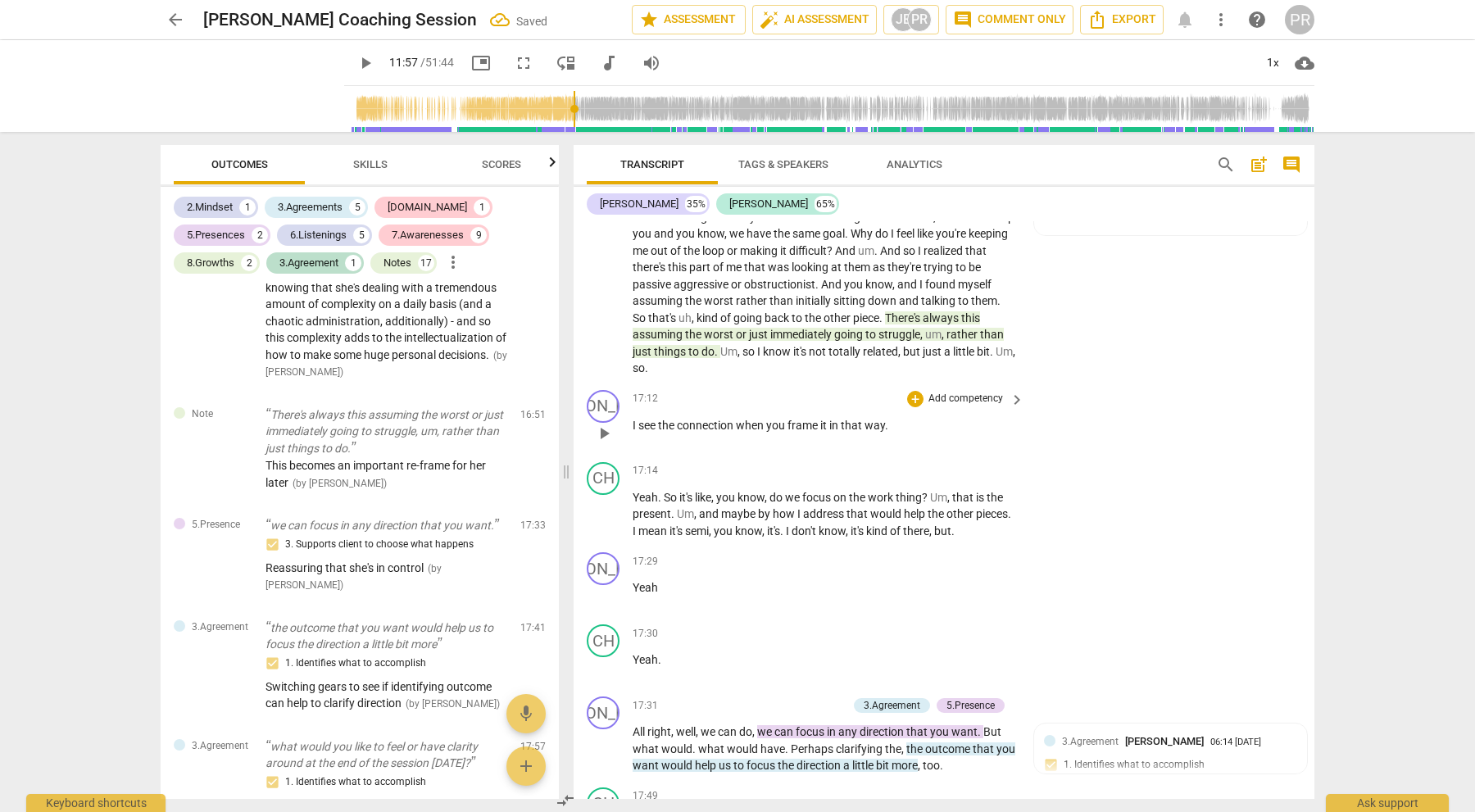
click at [961, 391] on p "Add competency" at bounding box center [965, 399] width 78 height 15
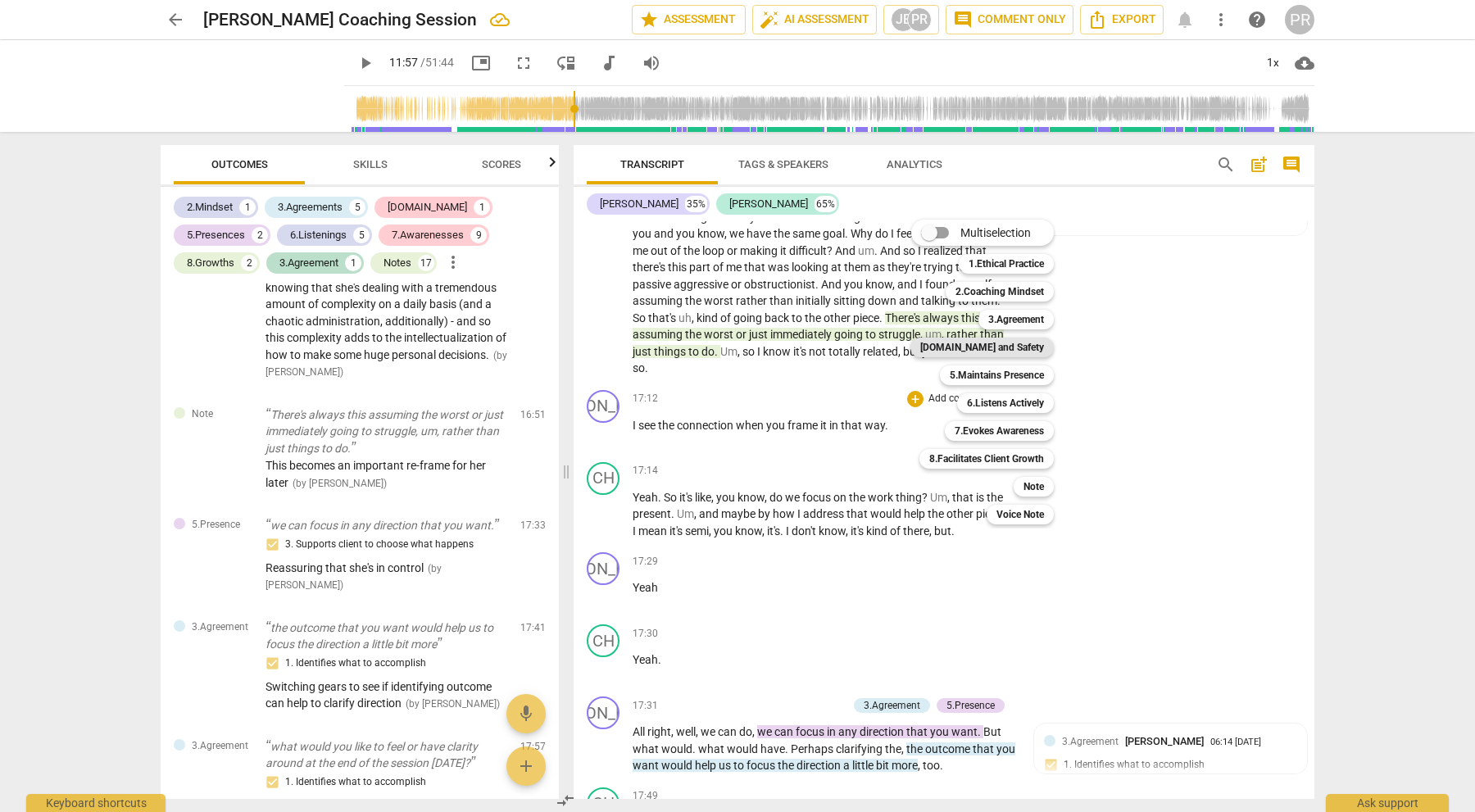
click at [1003, 347] on b "[DOMAIN_NAME] and Safety" at bounding box center [982, 348] width 124 height 20
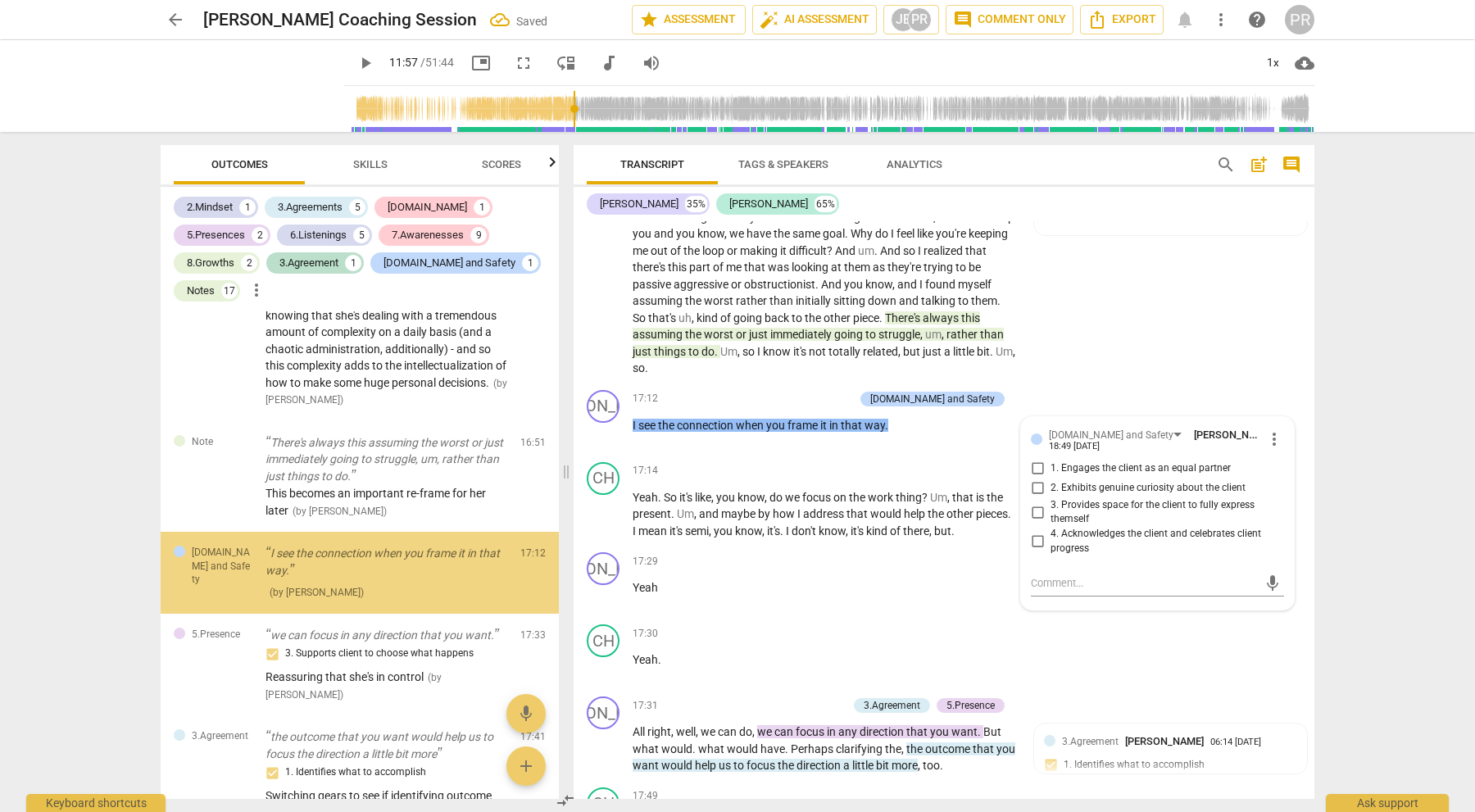
scroll to position [0, 0]
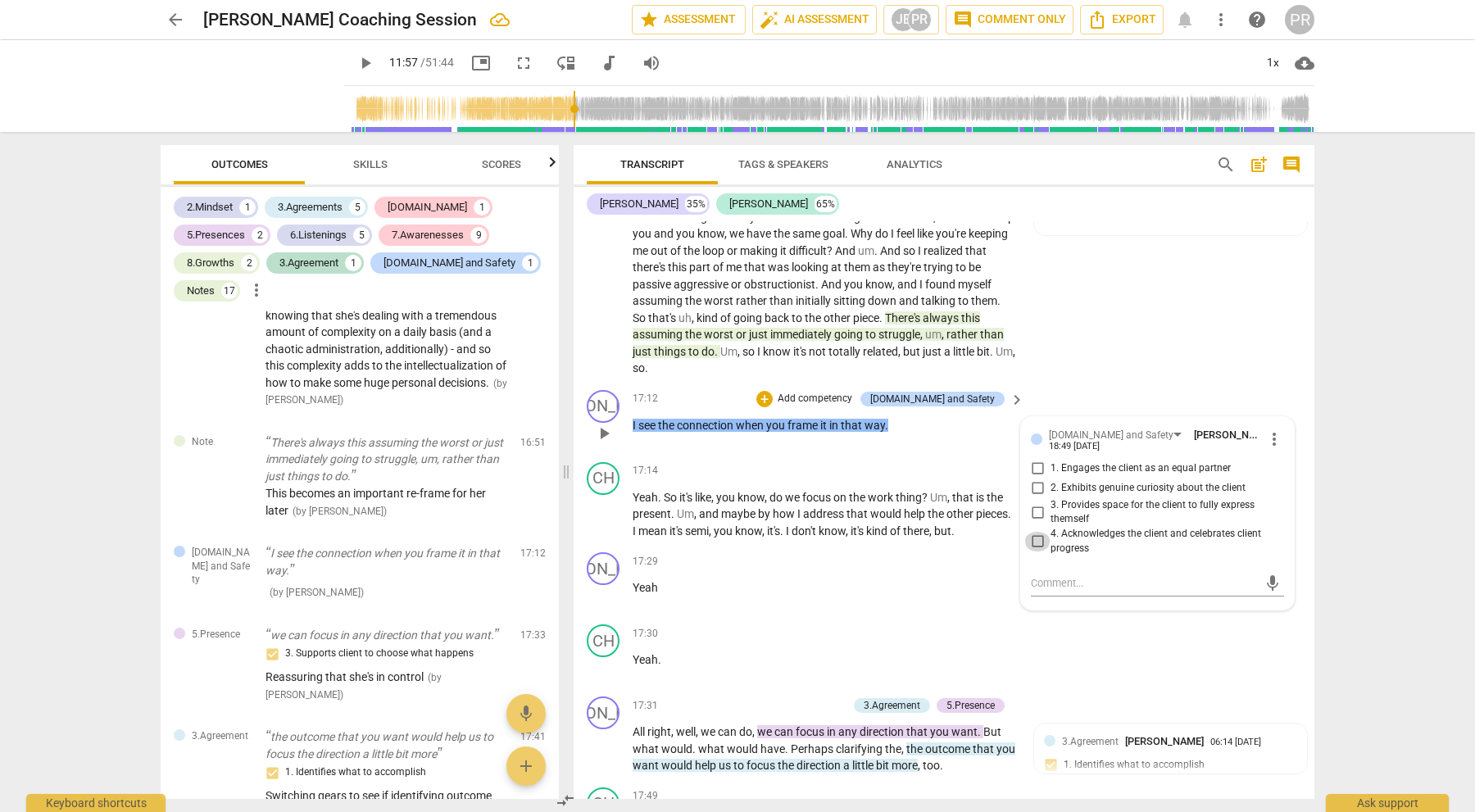
click at [1031, 532] on input "4. Acknowledges the client and celebrates client progress" at bounding box center [1037, 542] width 26 height 20
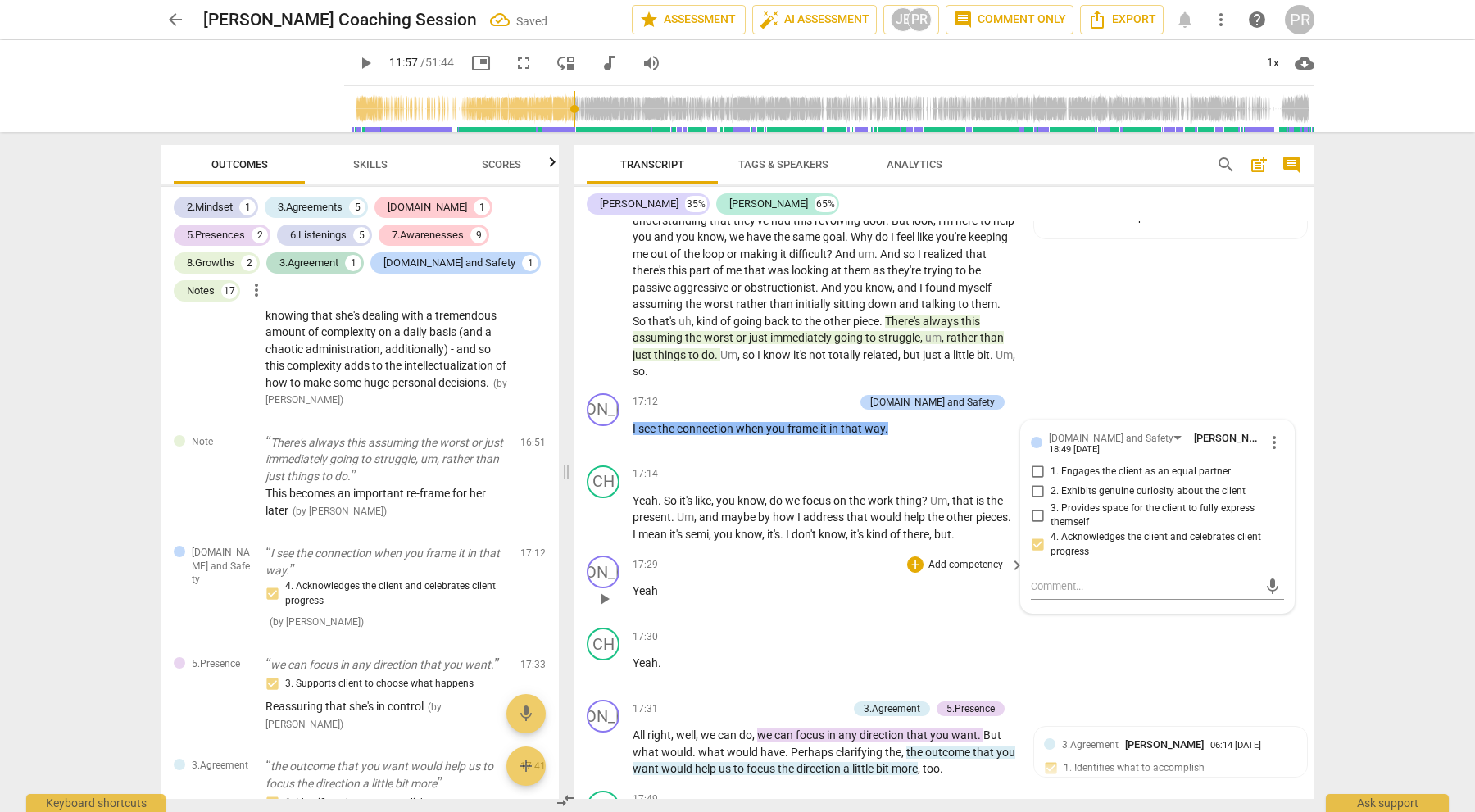
click at [1177, 591] on div "JO play_arrow pause 17:29 + Add competency keyboard_arrow_right Yeah" at bounding box center [945, 584] width 741 height 72
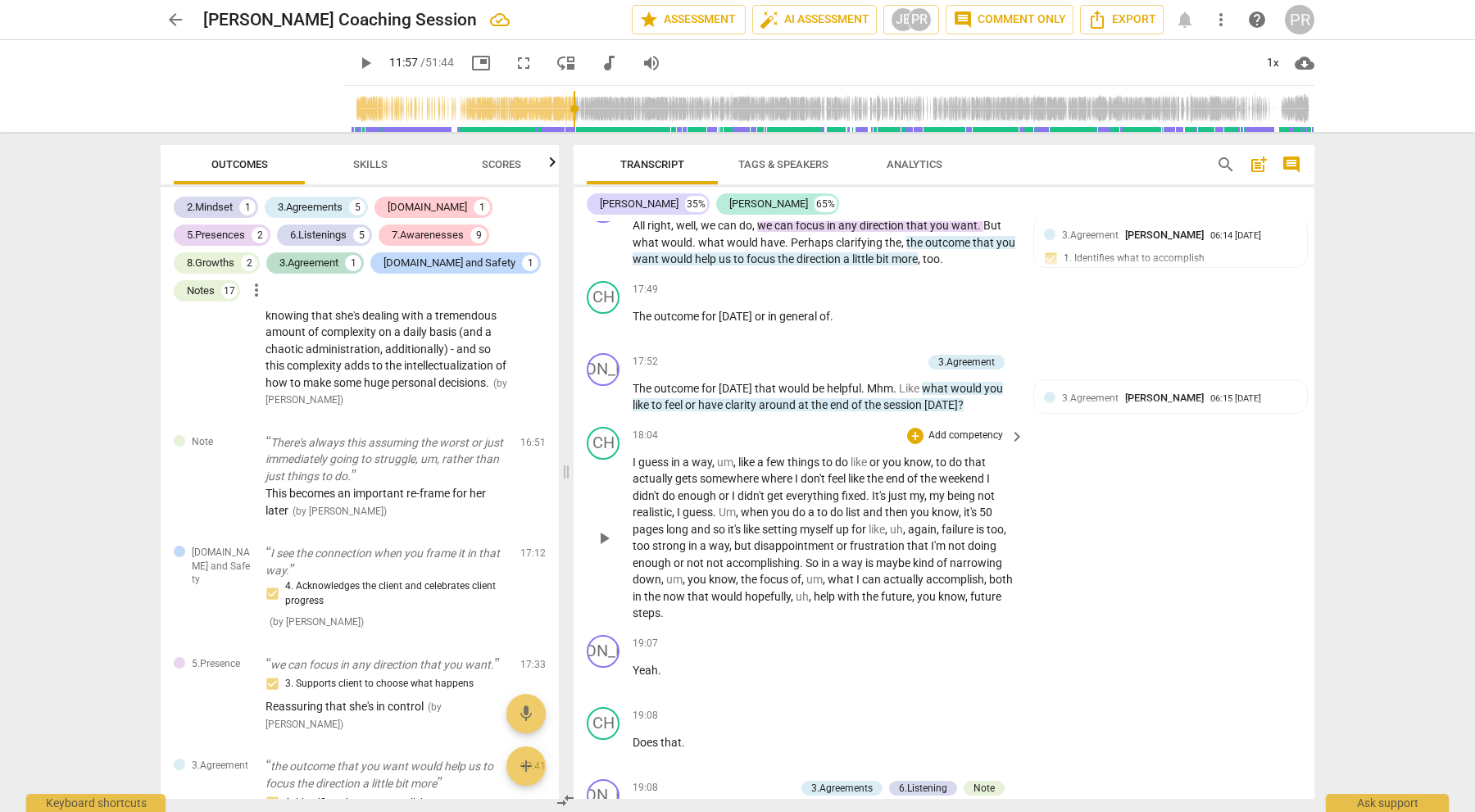
scroll to position [3847, 0]
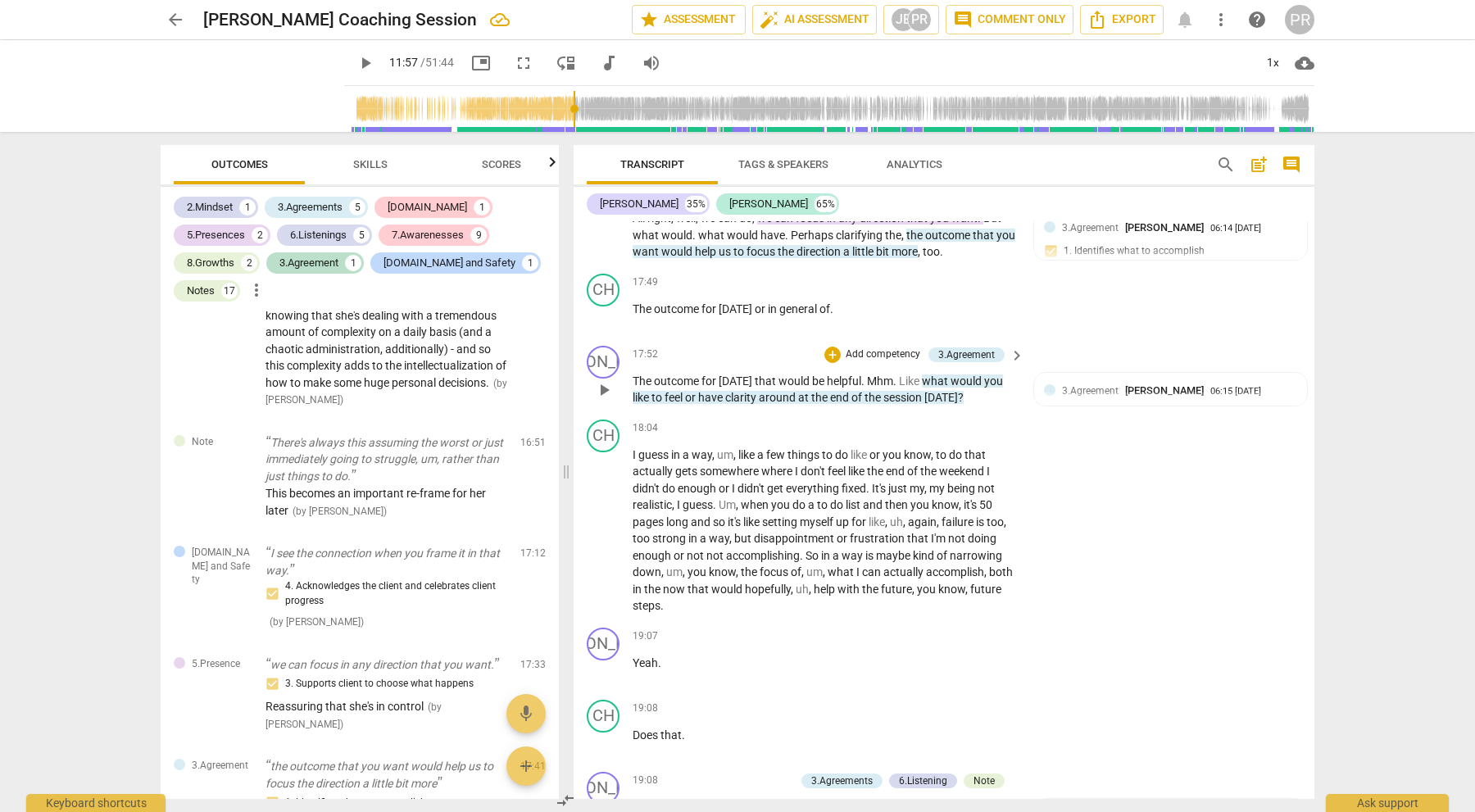
click at [891, 348] on p "Add competency" at bounding box center [883, 355] width 78 height 15
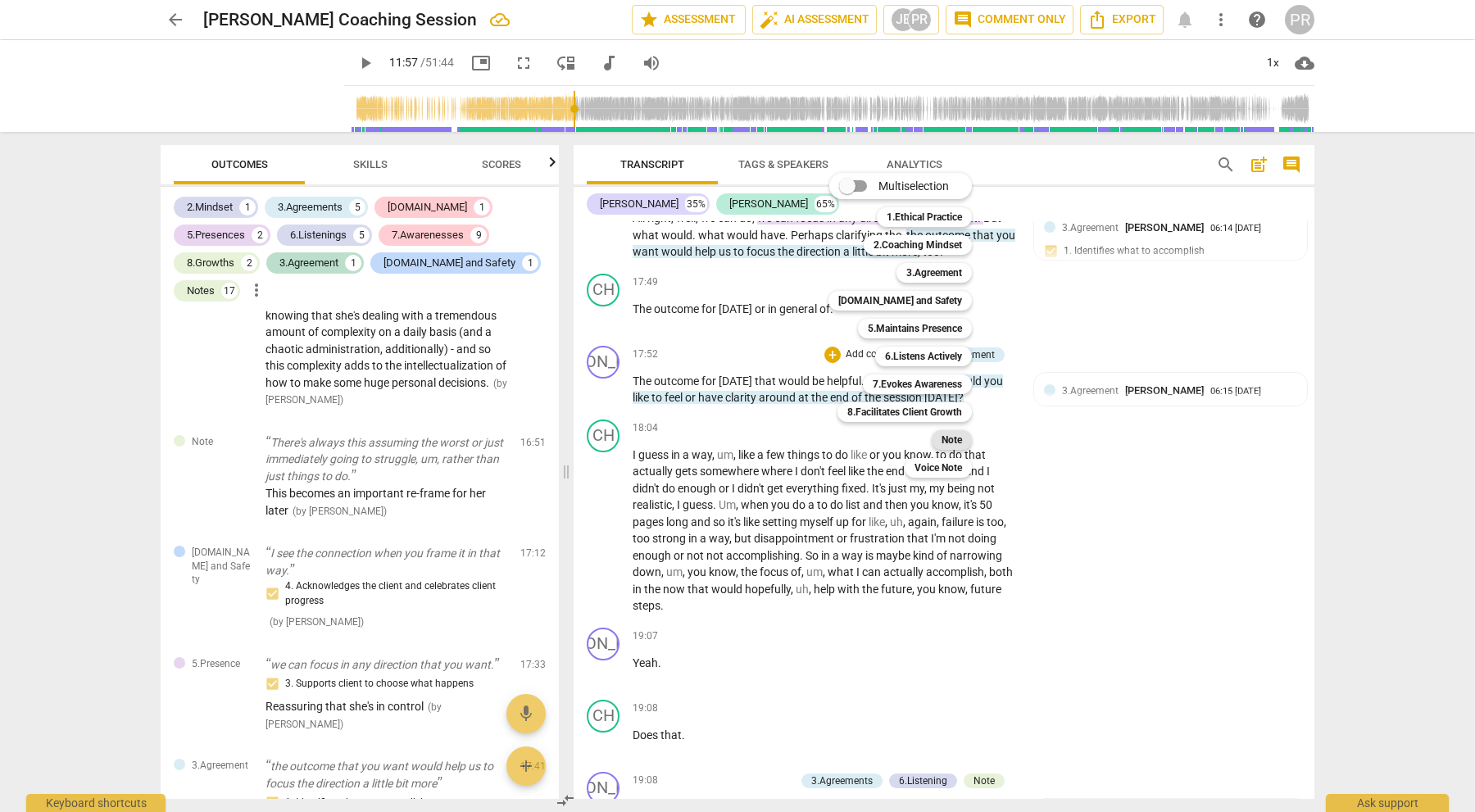
click at [950, 439] on b "Note" at bounding box center [952, 441] width 21 height 20
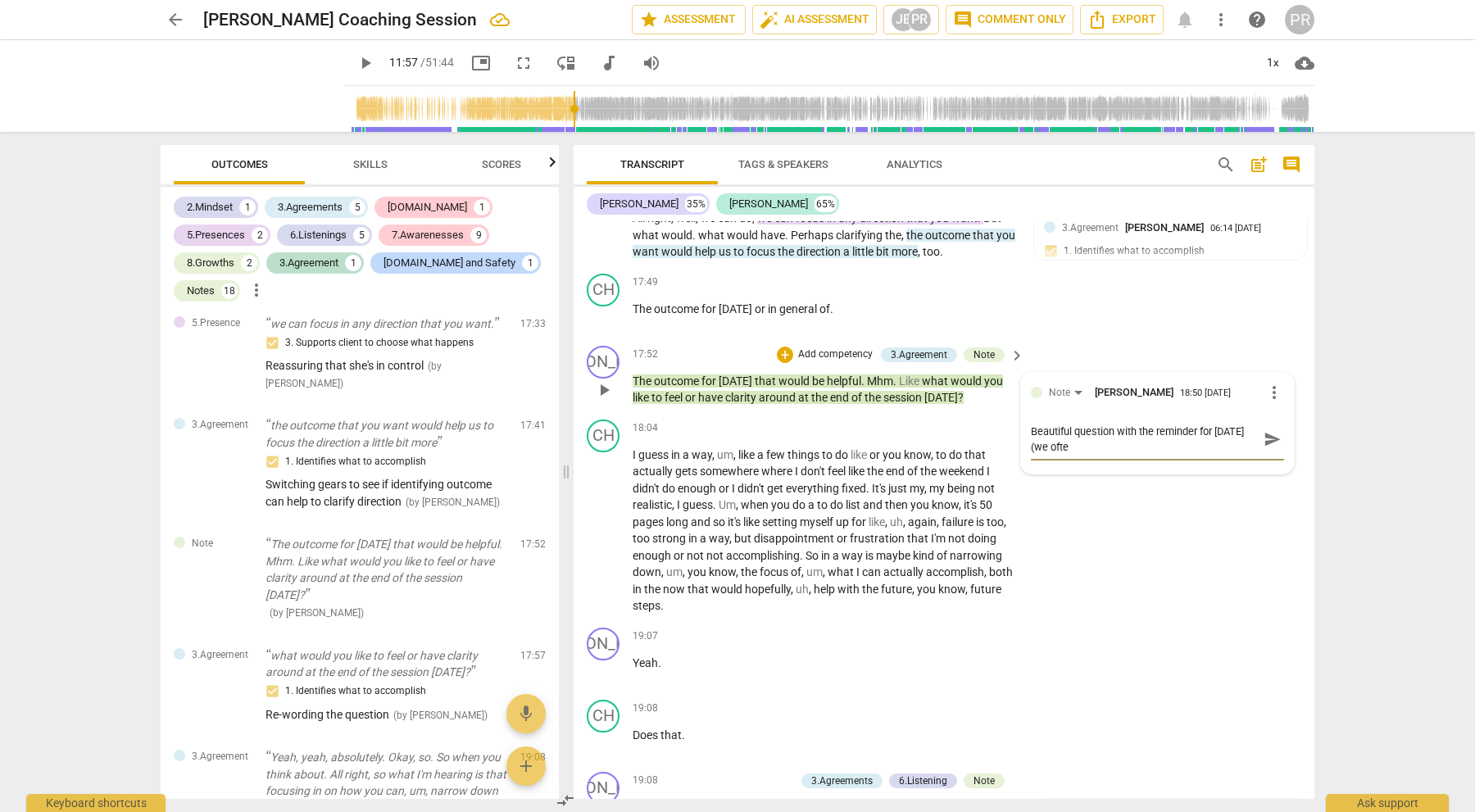
scroll to position [0, 0]
click at [1264, 431] on span "send" at bounding box center [1272, 440] width 18 height 18
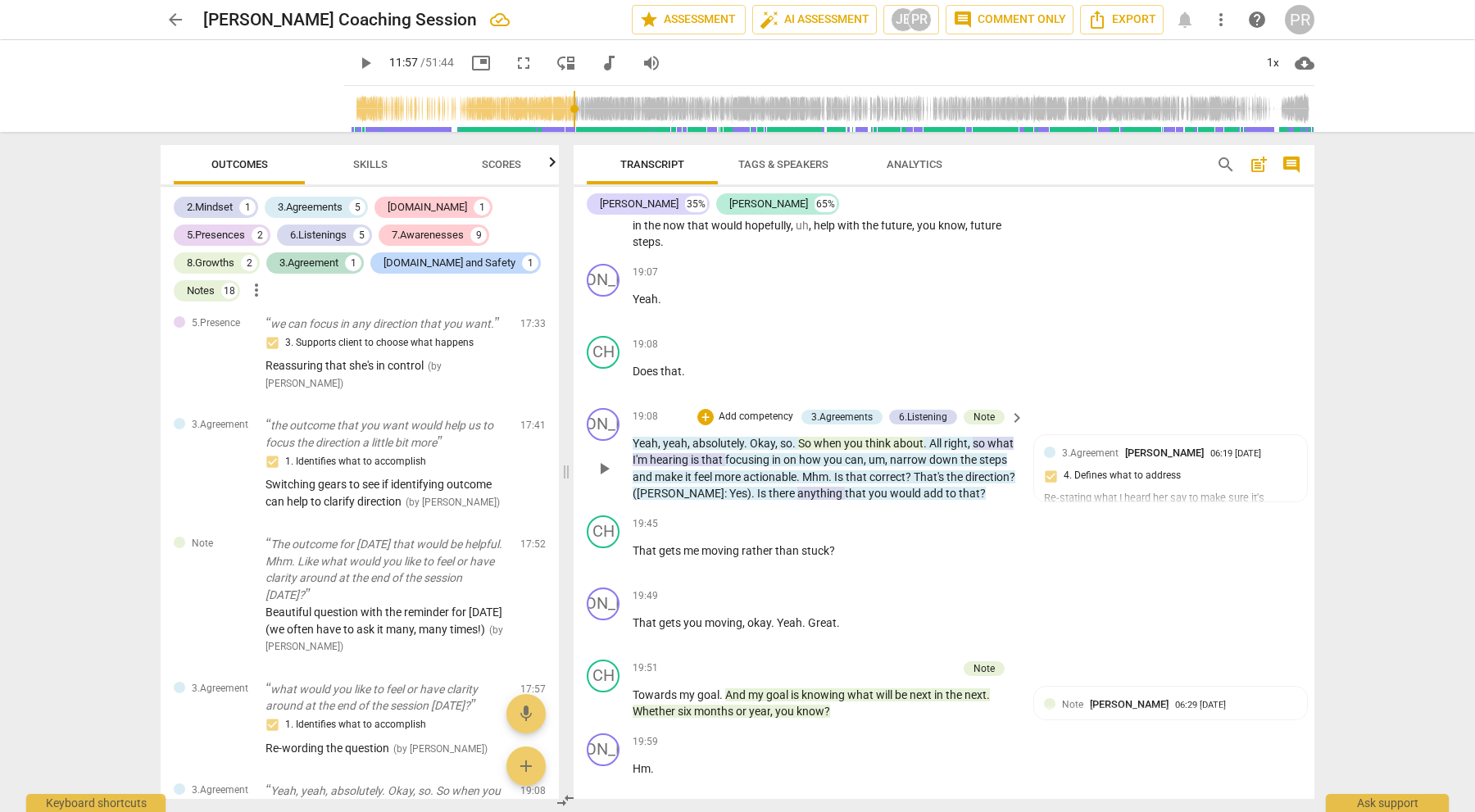
scroll to position [4213, 0]
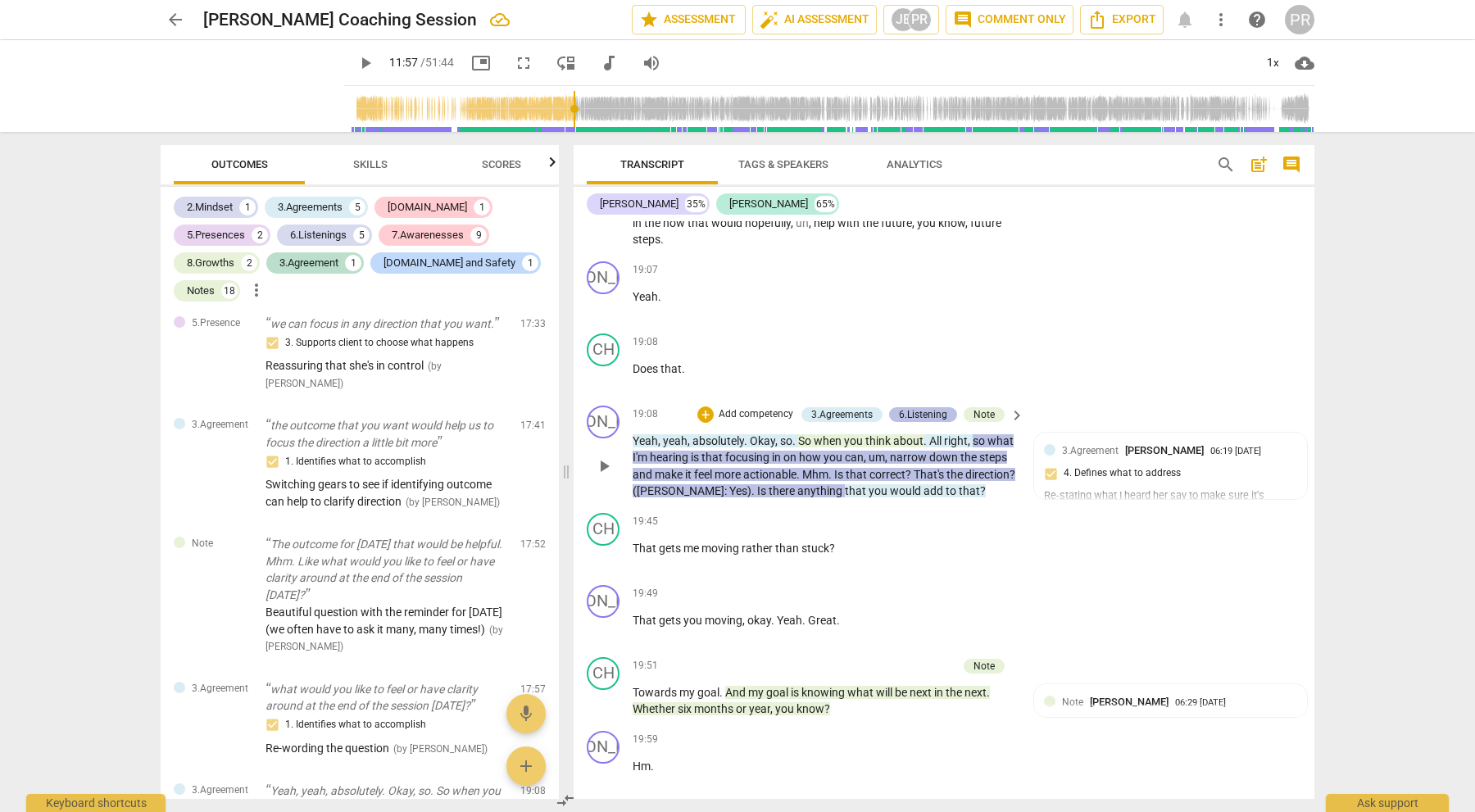
click at [927, 407] on div "6.Listening" at bounding box center [923, 414] width 48 height 15
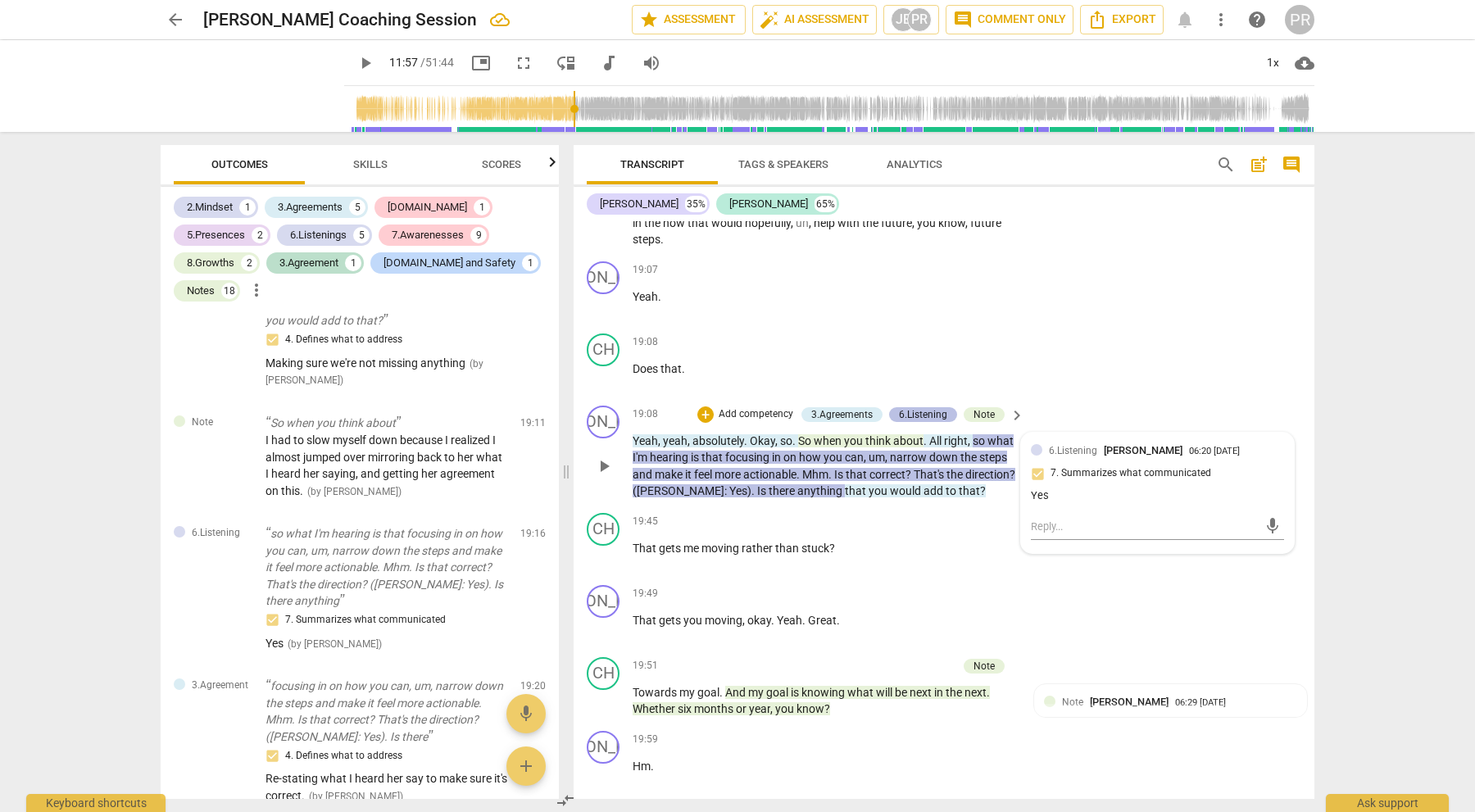
click at [927, 407] on div "6.Listening" at bounding box center [923, 414] width 48 height 15
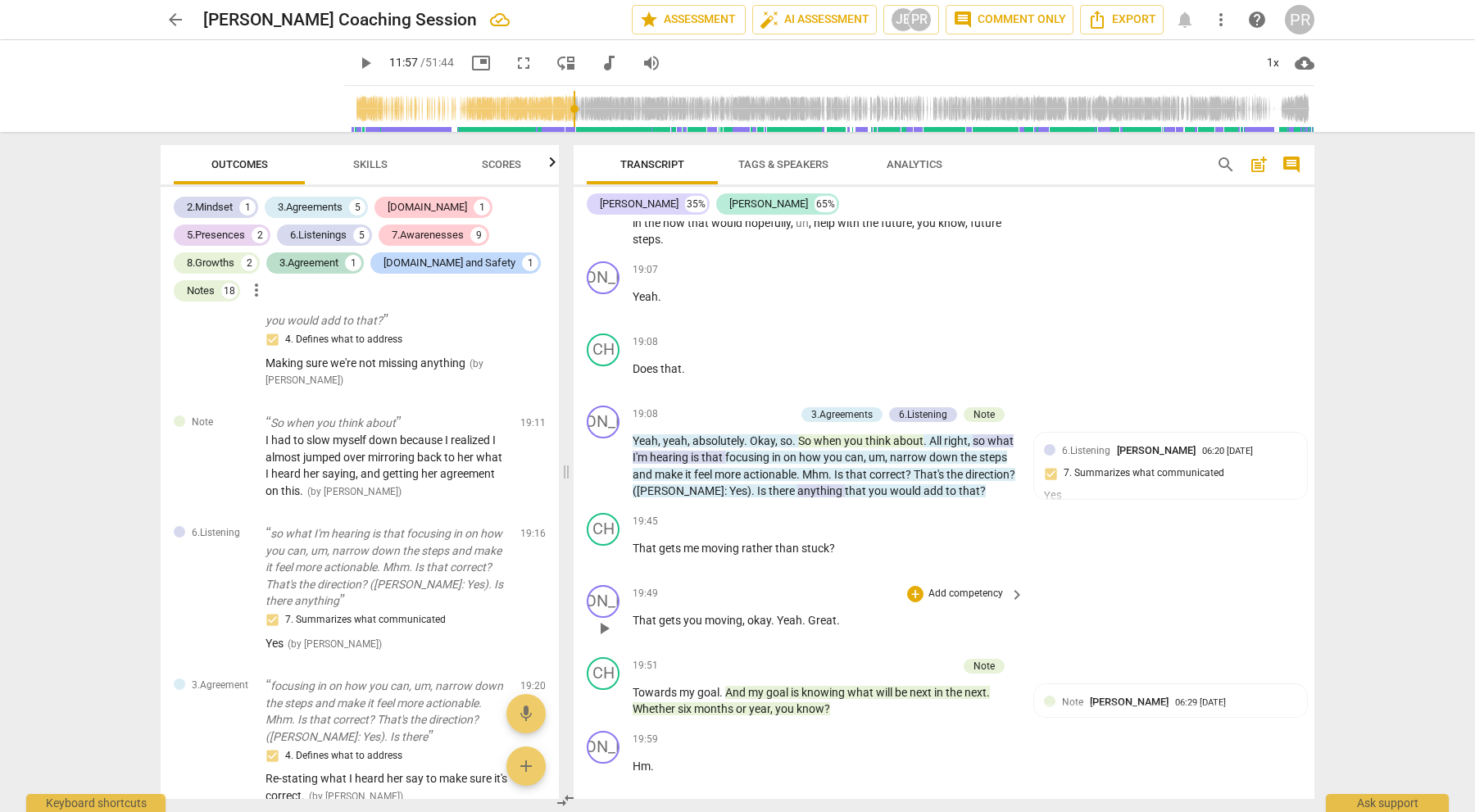
click at [992, 587] on p "Add competency" at bounding box center [965, 594] width 78 height 15
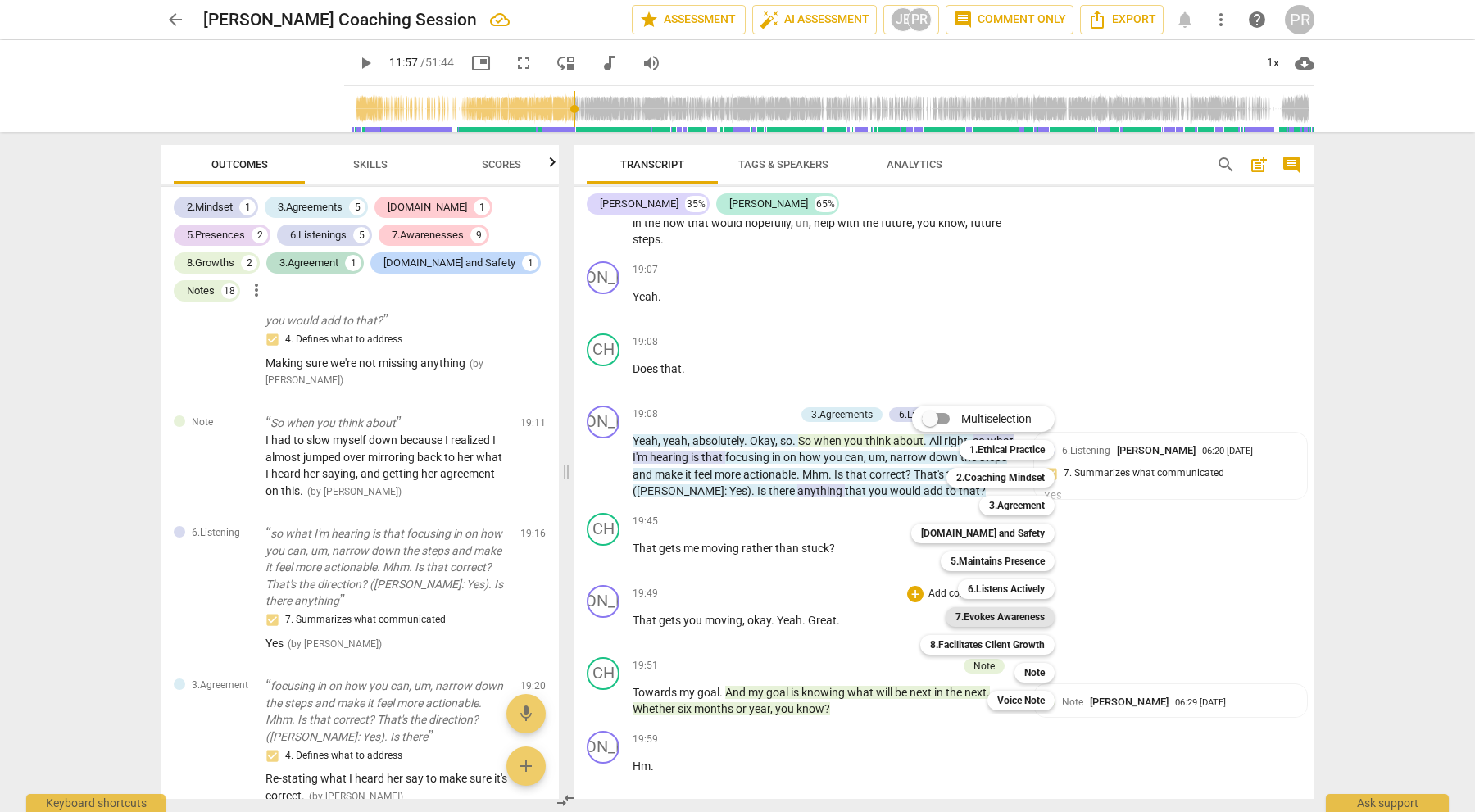
click at [1010, 614] on b "7.Evokes Awareness" at bounding box center [1000, 618] width 89 height 20
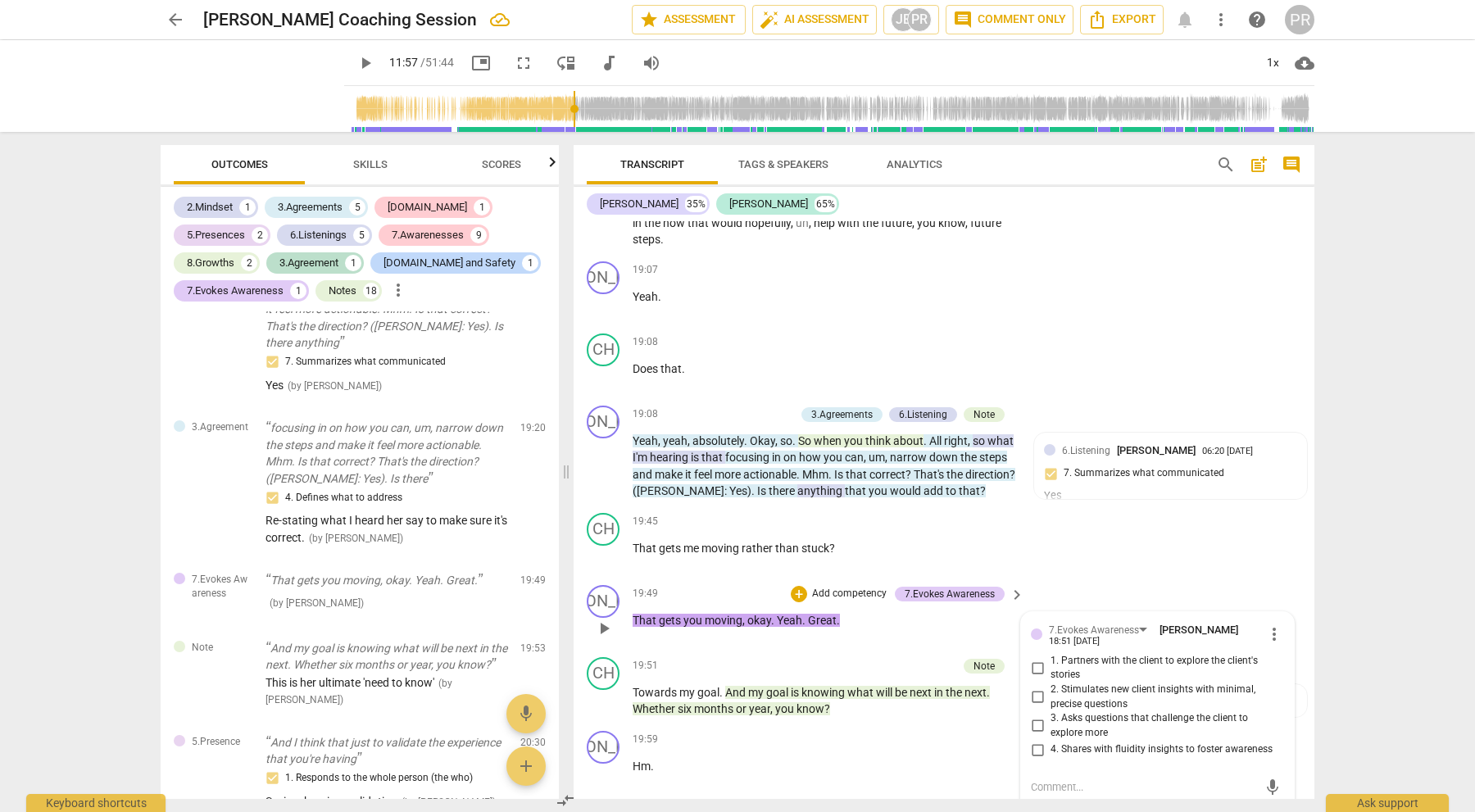
scroll to position [4220, 0]
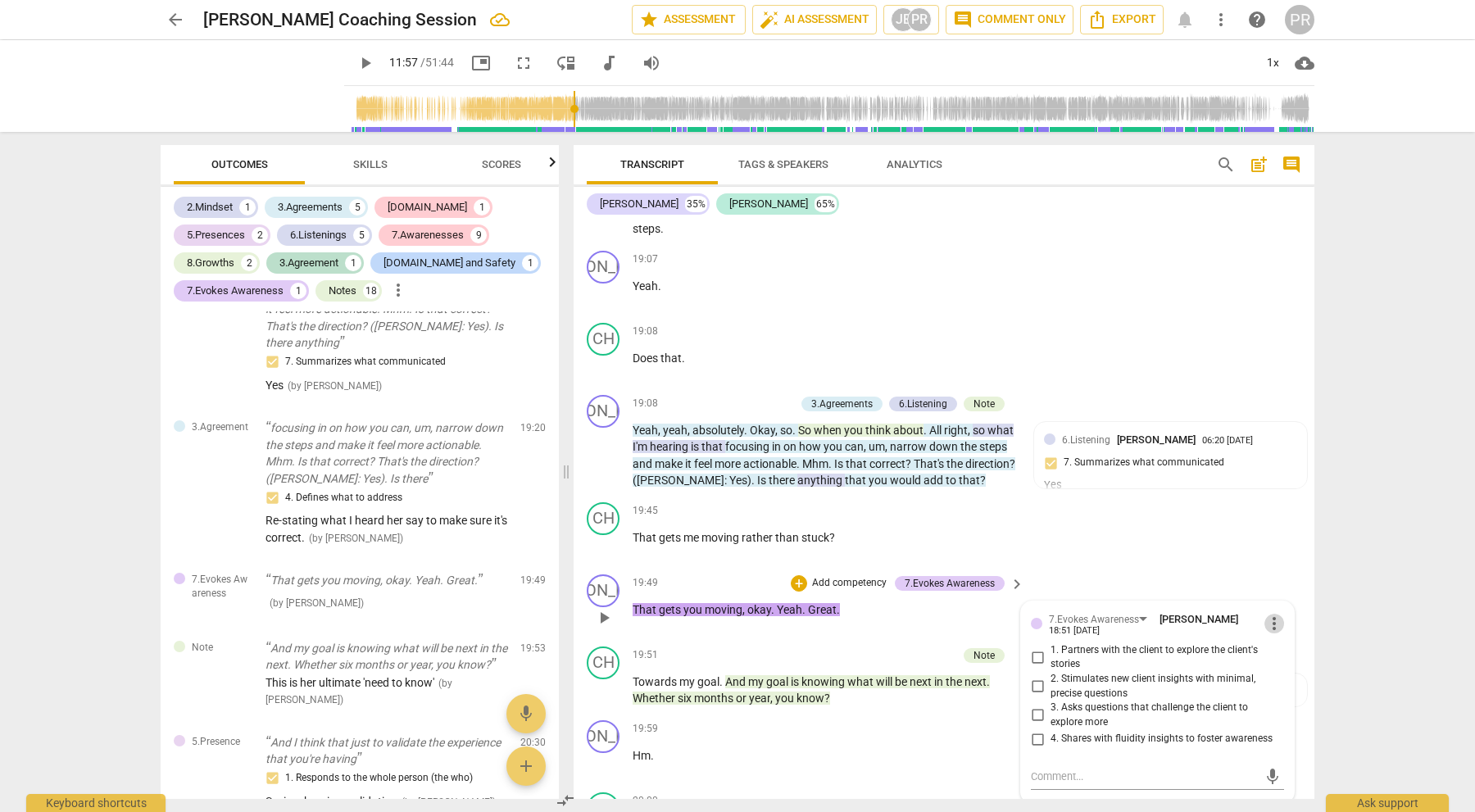
click at [1269, 614] on span "more_vert" at bounding box center [1274, 624] width 20 height 20
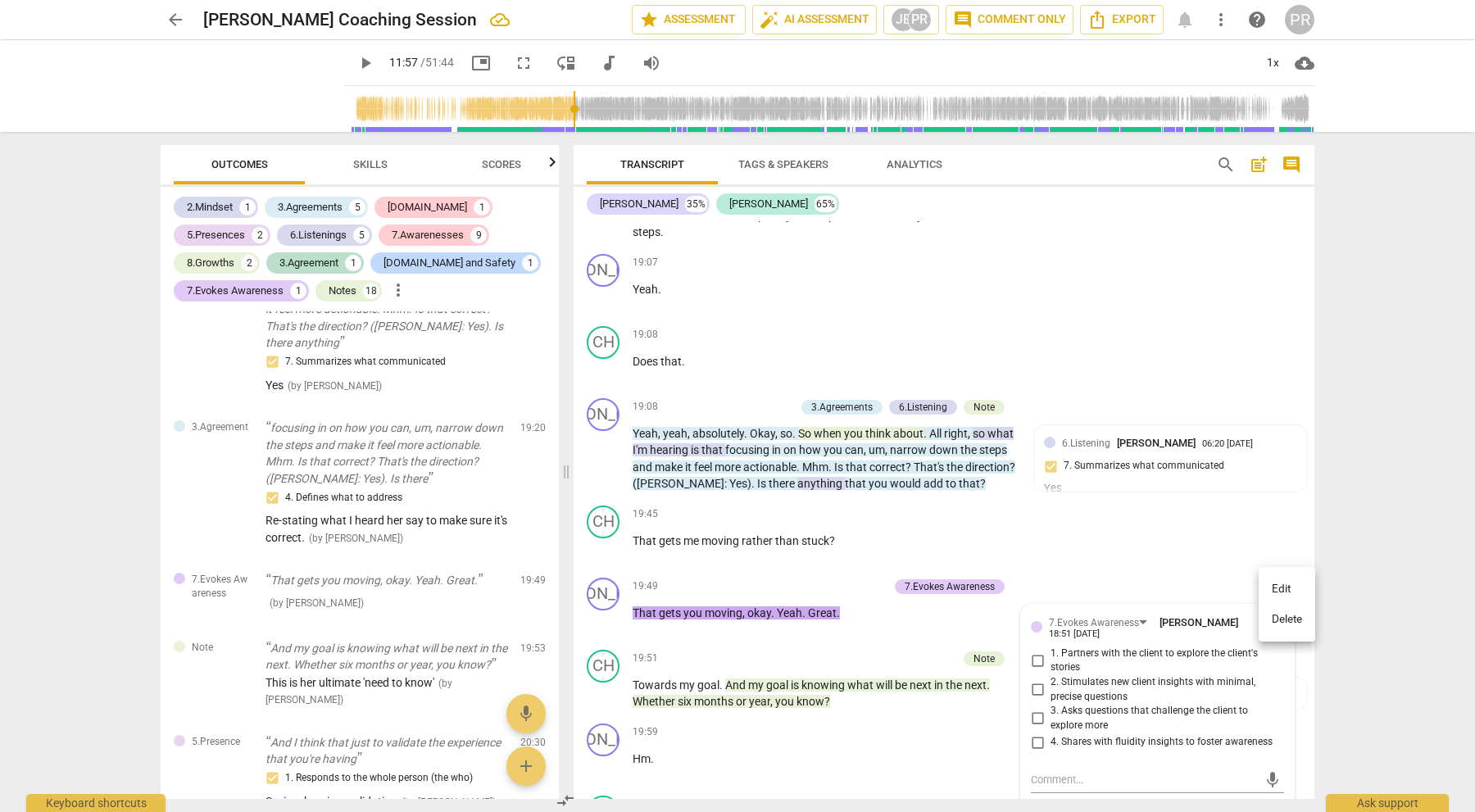
click at [1284, 619] on li "Delete" at bounding box center [1287, 619] width 56 height 31
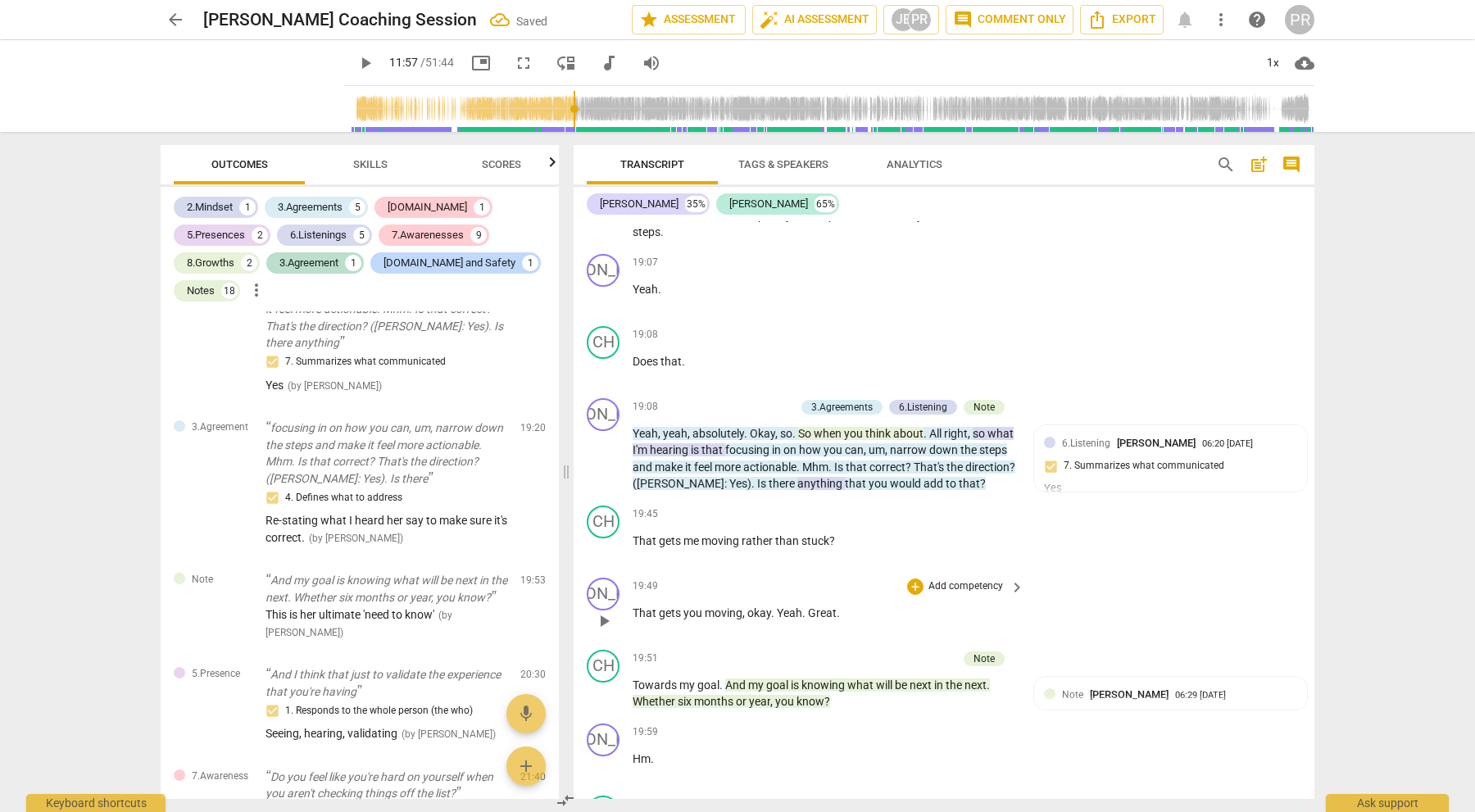
click at [959, 579] on p "Add competency" at bounding box center [965, 587] width 78 height 15
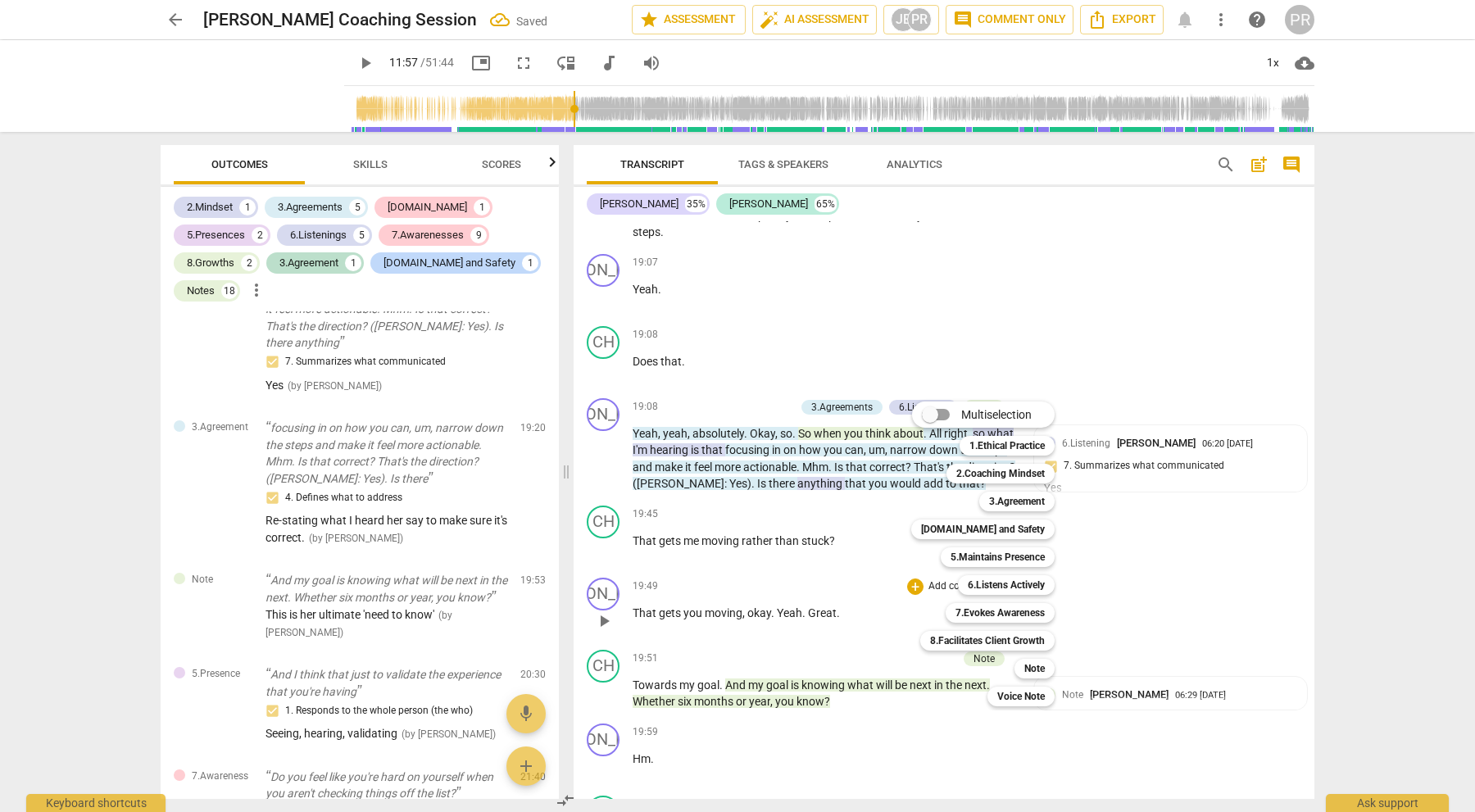
scroll to position [4215, 0]
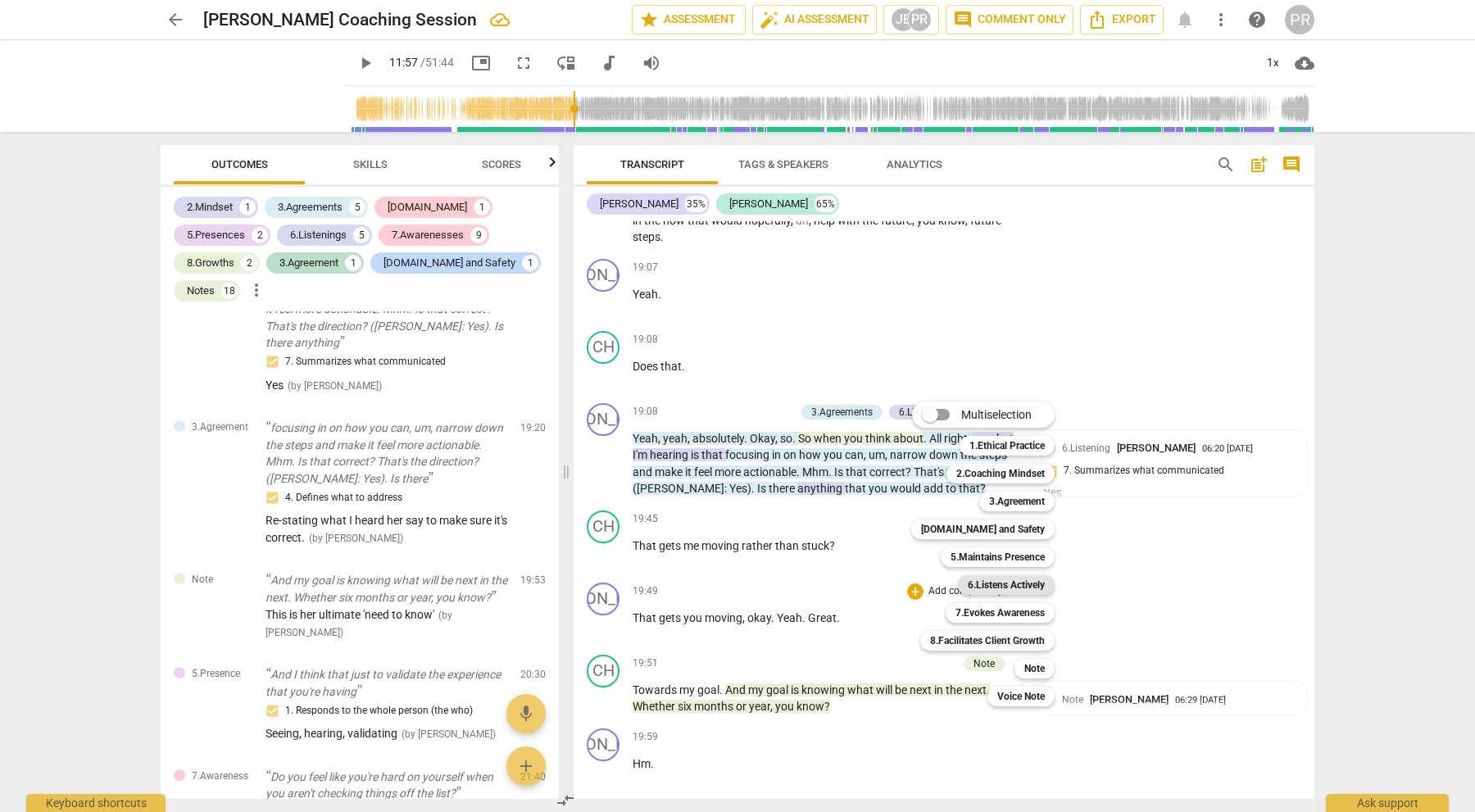
click at [1015, 582] on b "6.Listens Actively" at bounding box center [1005, 585] width 77 height 20
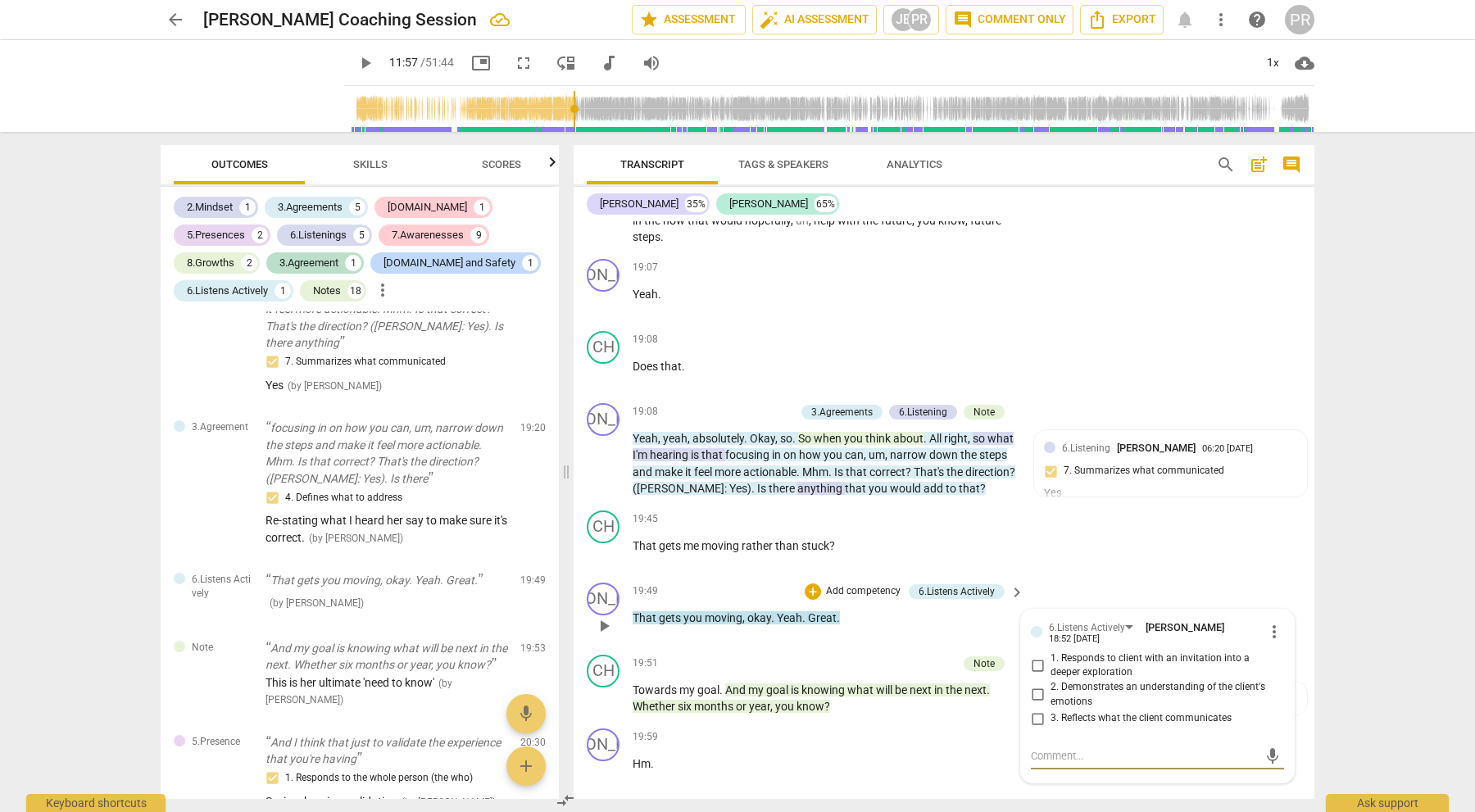
click at [1035, 708] on input "3. Reflects what the client communicates" at bounding box center [1037, 718] width 26 height 20
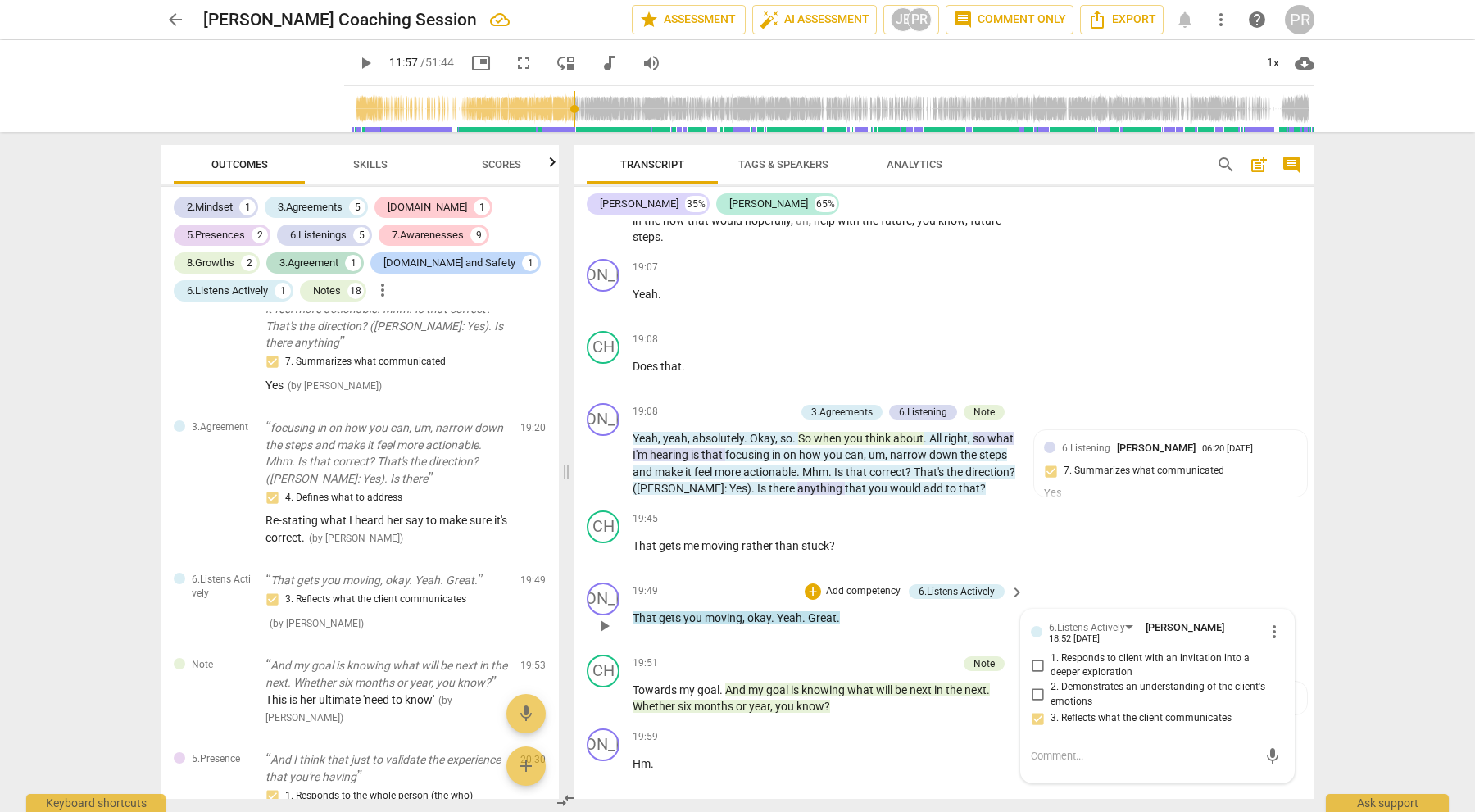
click at [1096, 694] on div "6.Listens Actively [PERSON_NAME] 18:52 [DATE] more_vert 1. Responds to client w…" at bounding box center [1157, 678] width 253 height 118
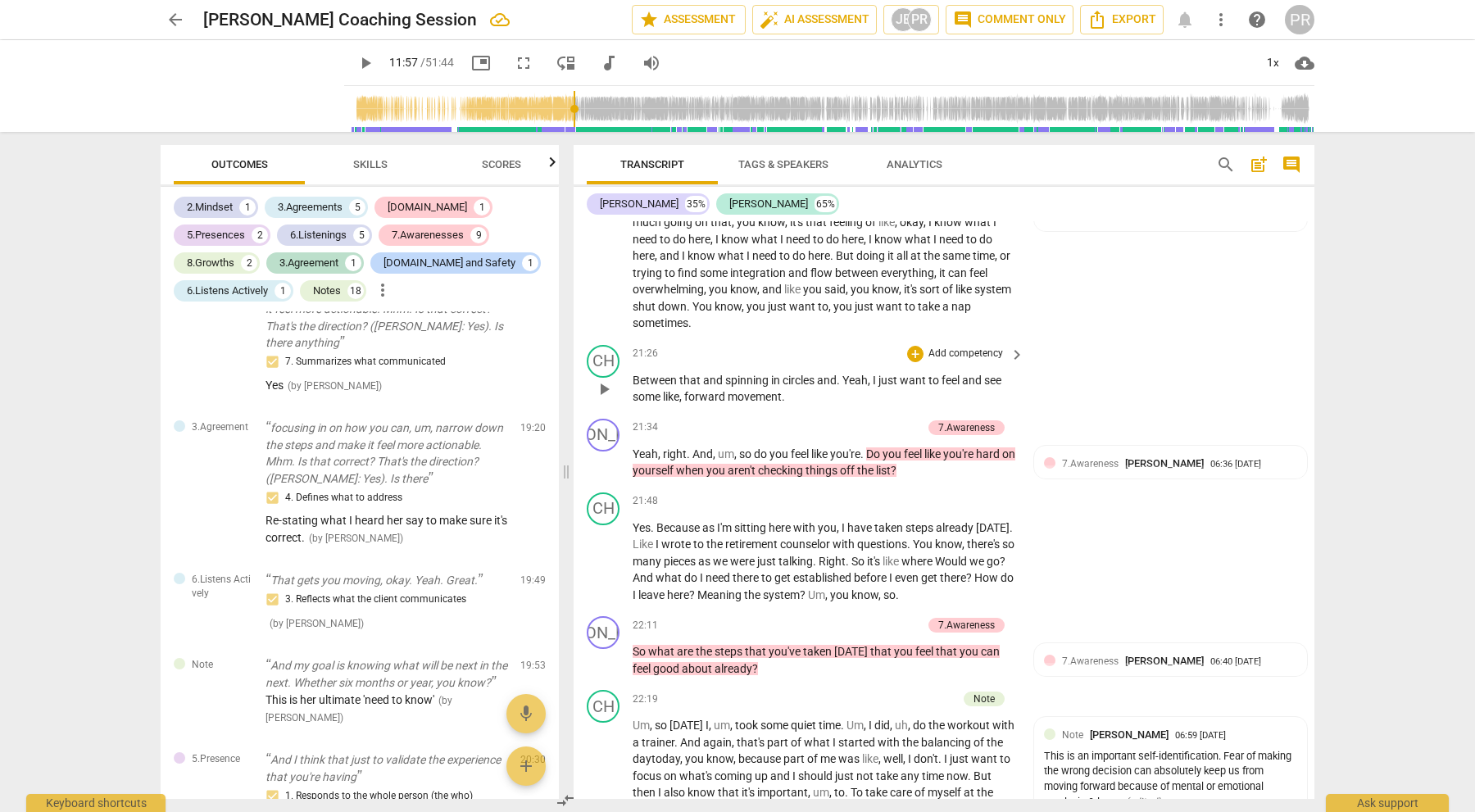
scroll to position [0, 0]
click at [948, 347] on p "Add competency" at bounding box center [965, 354] width 78 height 15
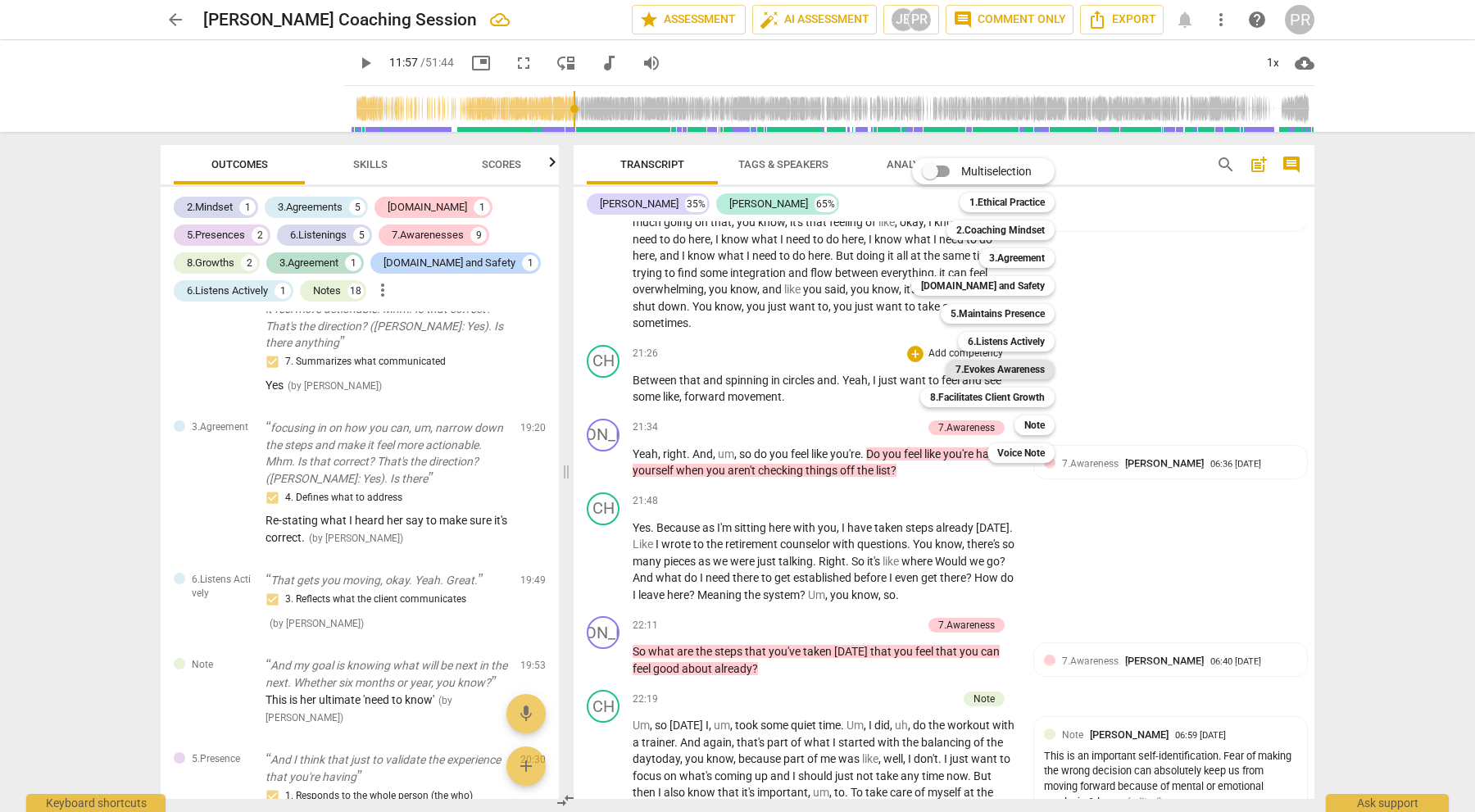
click at [1029, 365] on b "7.Evokes Awareness" at bounding box center [1000, 370] width 89 height 20
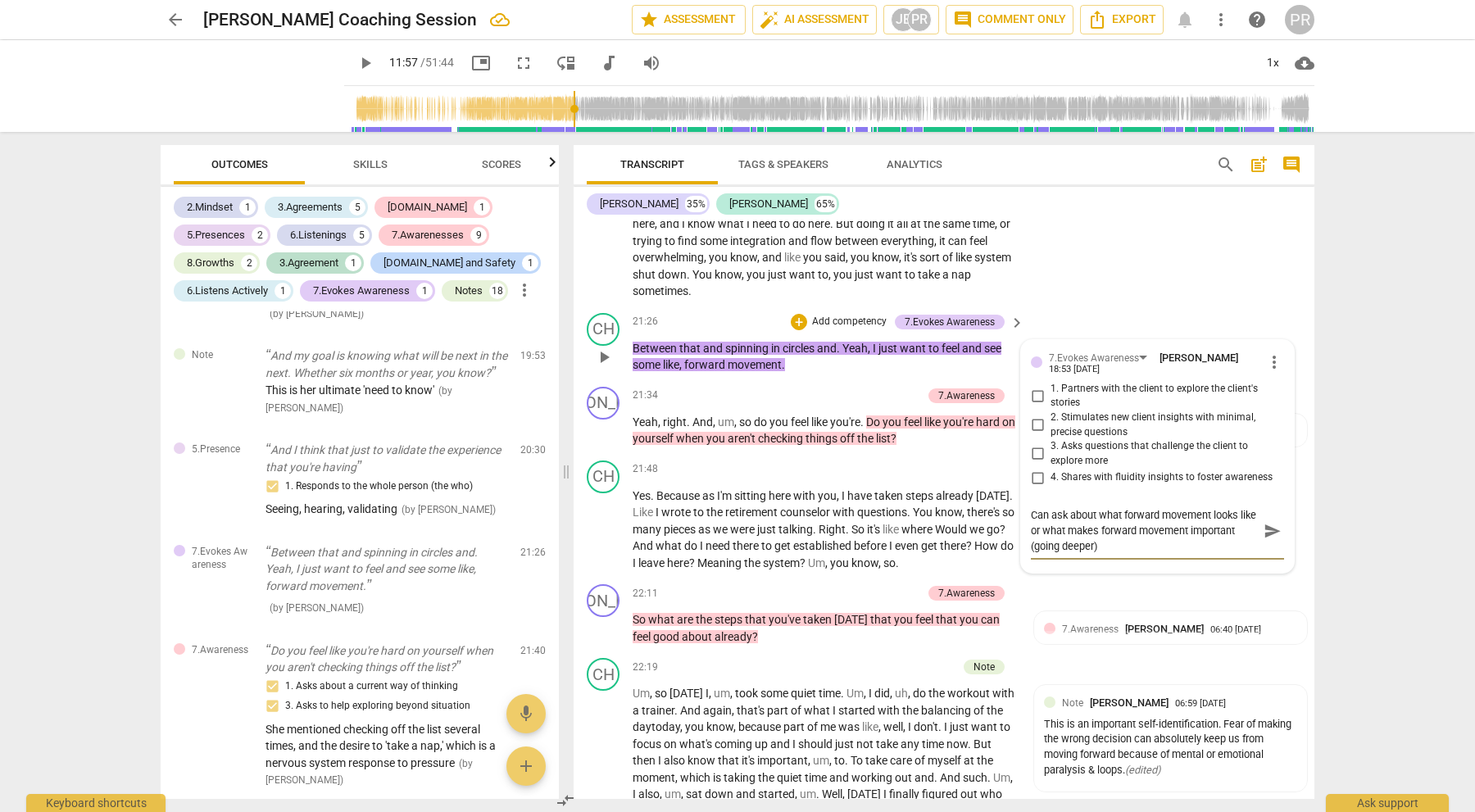
scroll to position [5051, 0]
click at [1263, 523] on span "send" at bounding box center [1272, 532] width 18 height 18
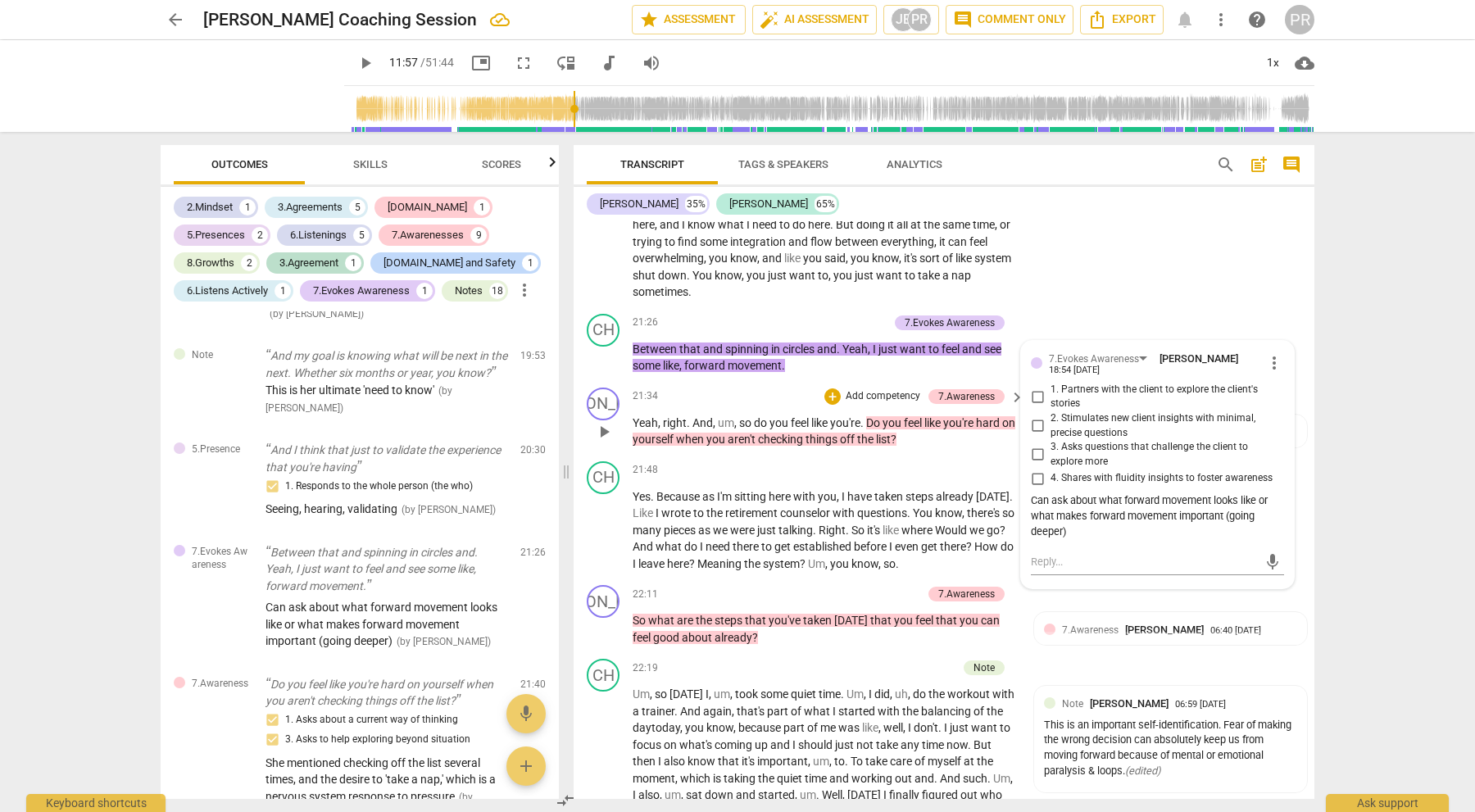
click at [975, 415] on p "Yeah , right . And , um , so do you feel like you're . Do you feel like you're …" at bounding box center [824, 431] width 383 height 34
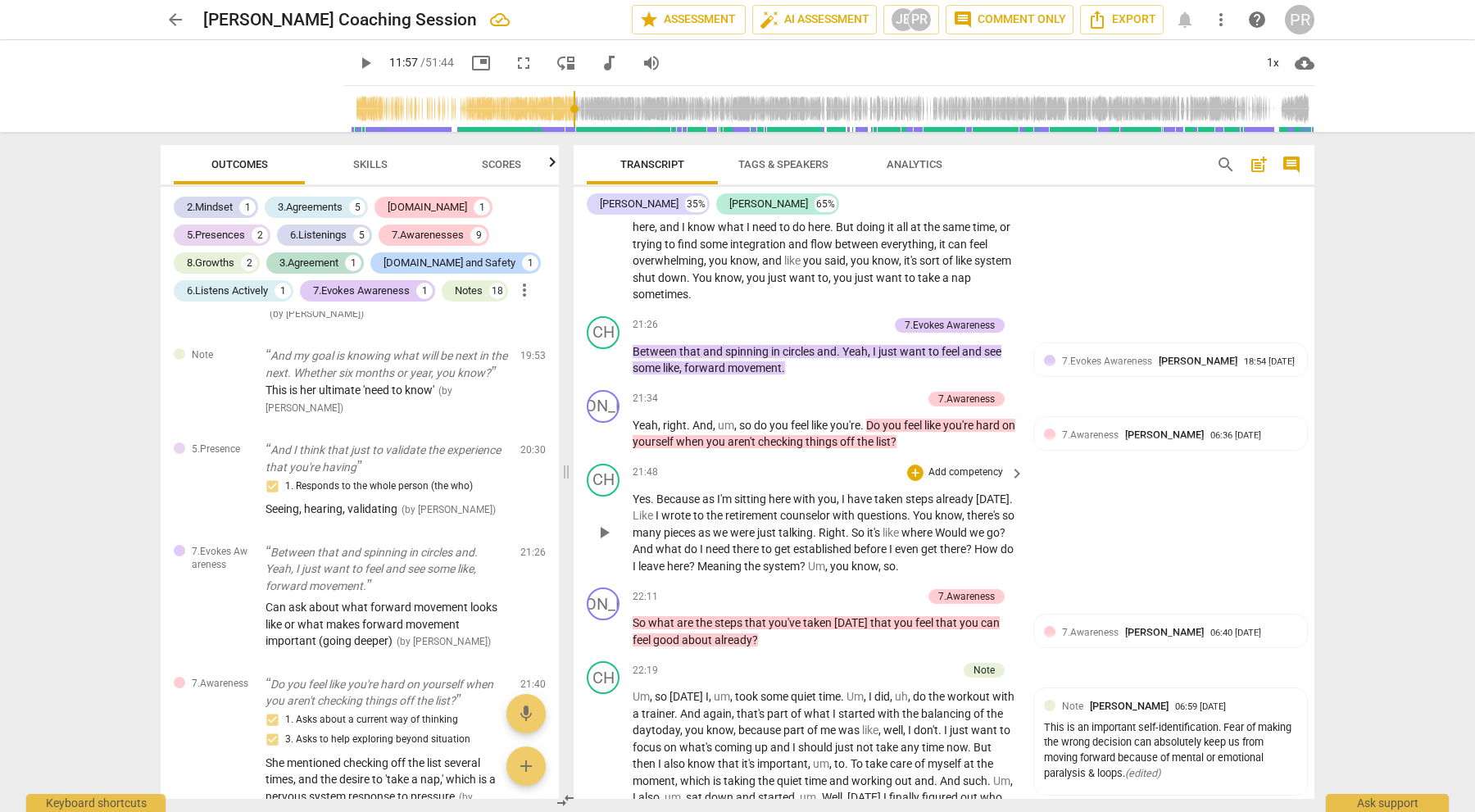
scroll to position [5048, 0]
click at [879, 391] on p "Add competency" at bounding box center [883, 399] width 78 height 15
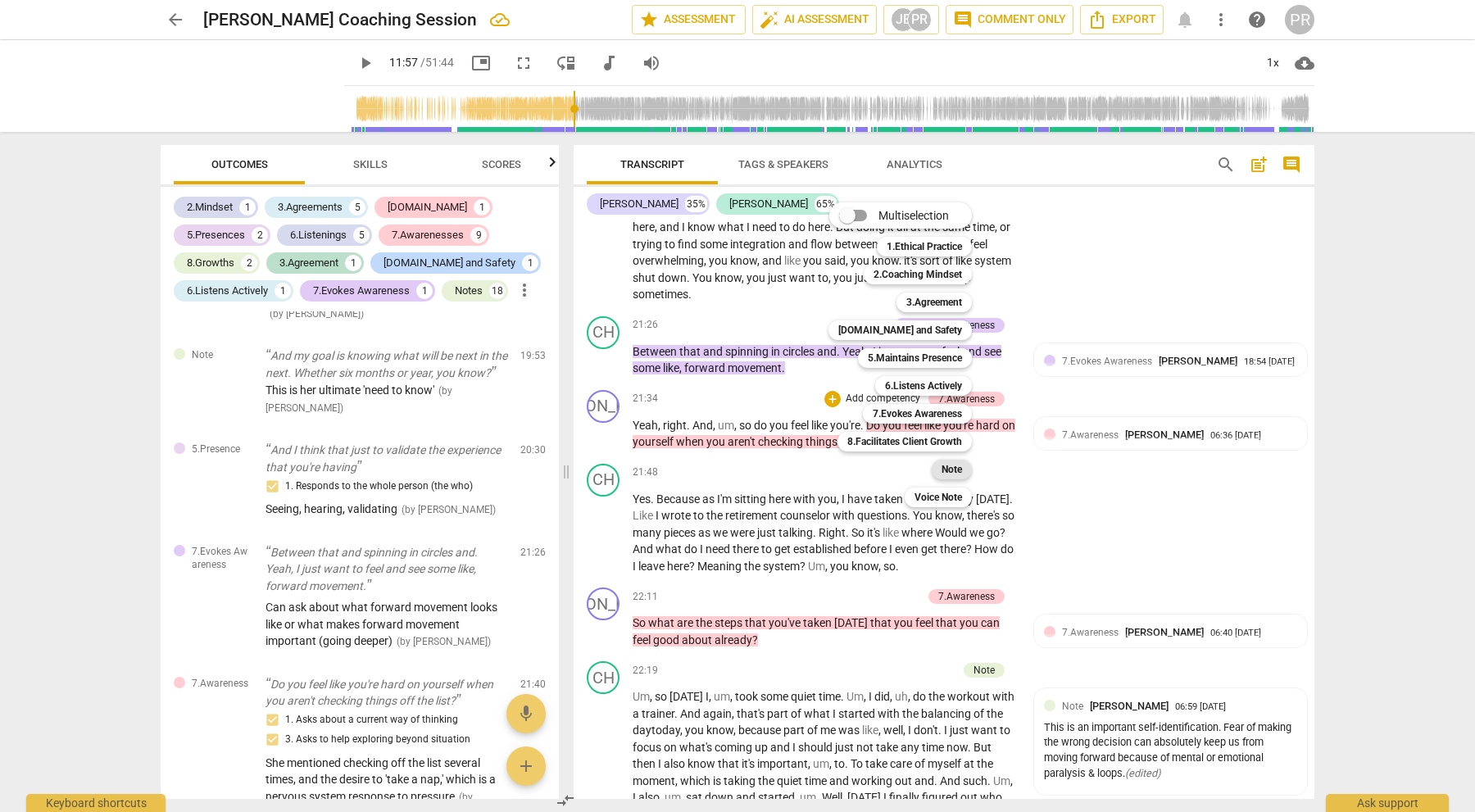
click at [943, 466] on b "Note" at bounding box center [952, 470] width 21 height 20
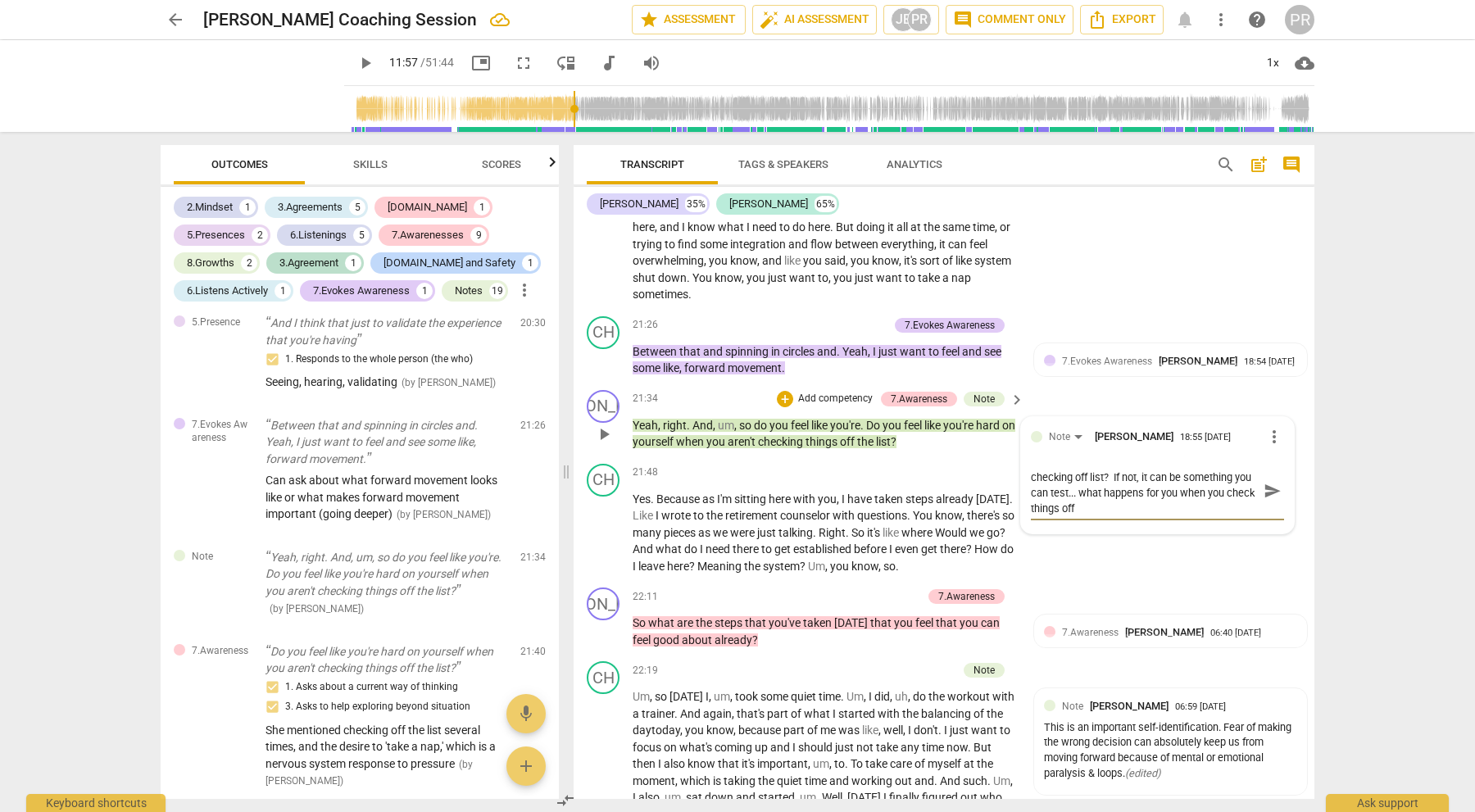
scroll to position [0, 0]
click at [1058, 475] on textarea "Did she say she was hard on herself when not checking off list? If not, it can …" at bounding box center [1144, 499] width 227 height 63
click at [1093, 468] on textarea "Did she say she was hard on herself when not checking off list? If not, it can …" at bounding box center [1144, 499] width 227 height 63
click at [1239, 476] on textarea "Did she say she was hard on herself when not checking off list? If not, it can …" at bounding box center [1144, 499] width 227 height 63
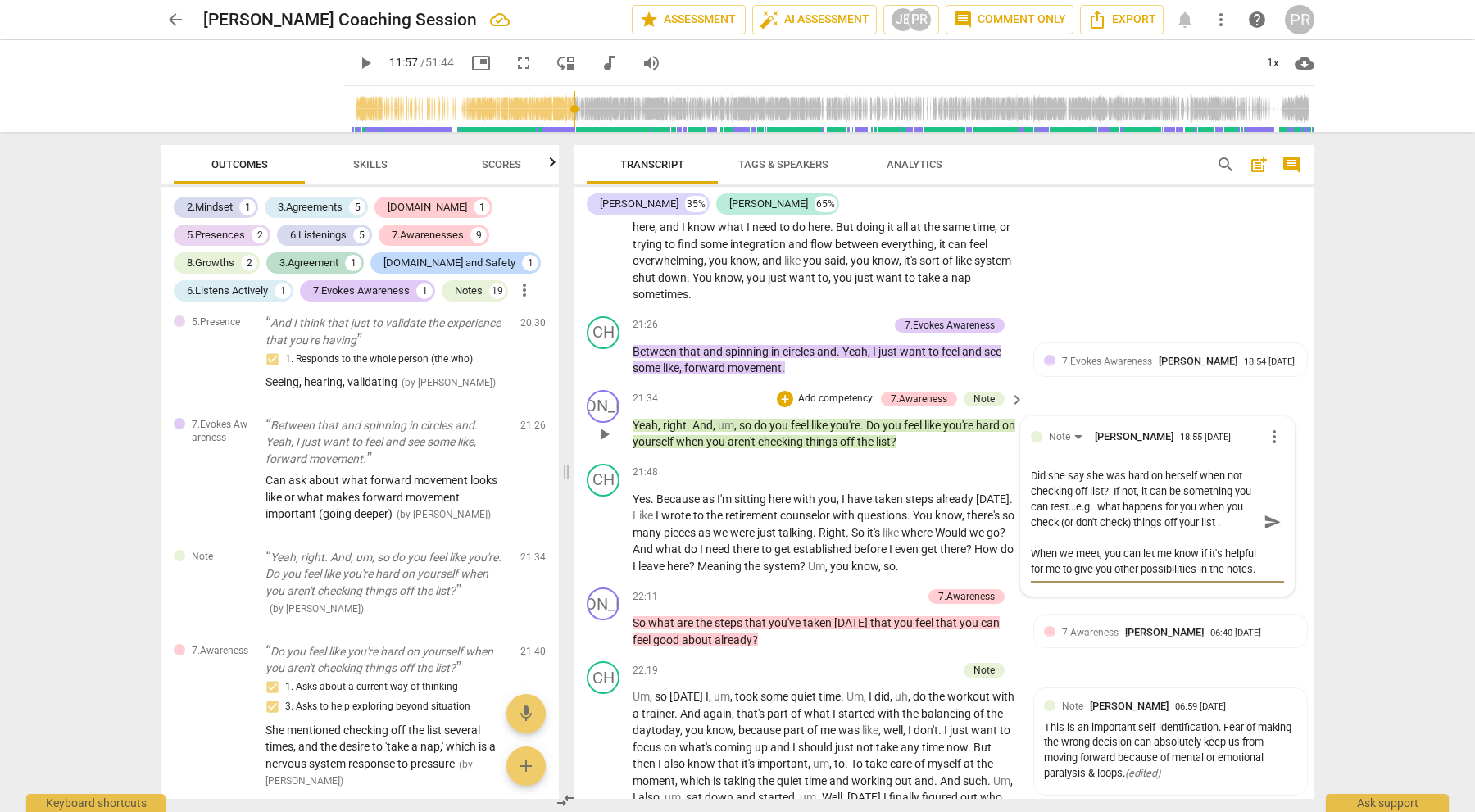
scroll to position [15, 0]
click at [1266, 513] on span "send" at bounding box center [1272, 522] width 18 height 18
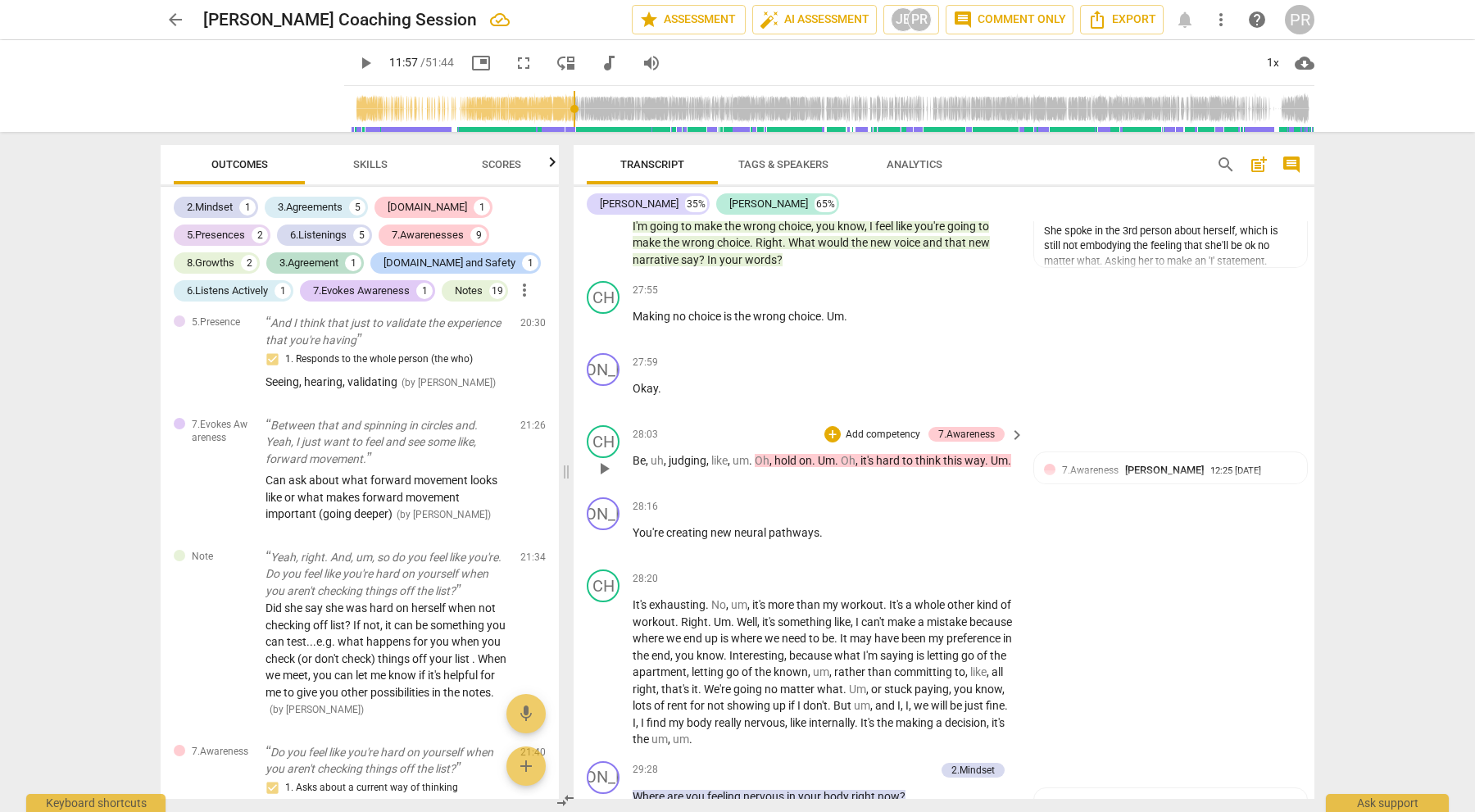
scroll to position [1, 0]
click at [686, 454] on span "judging" at bounding box center [688, 460] width 38 height 13
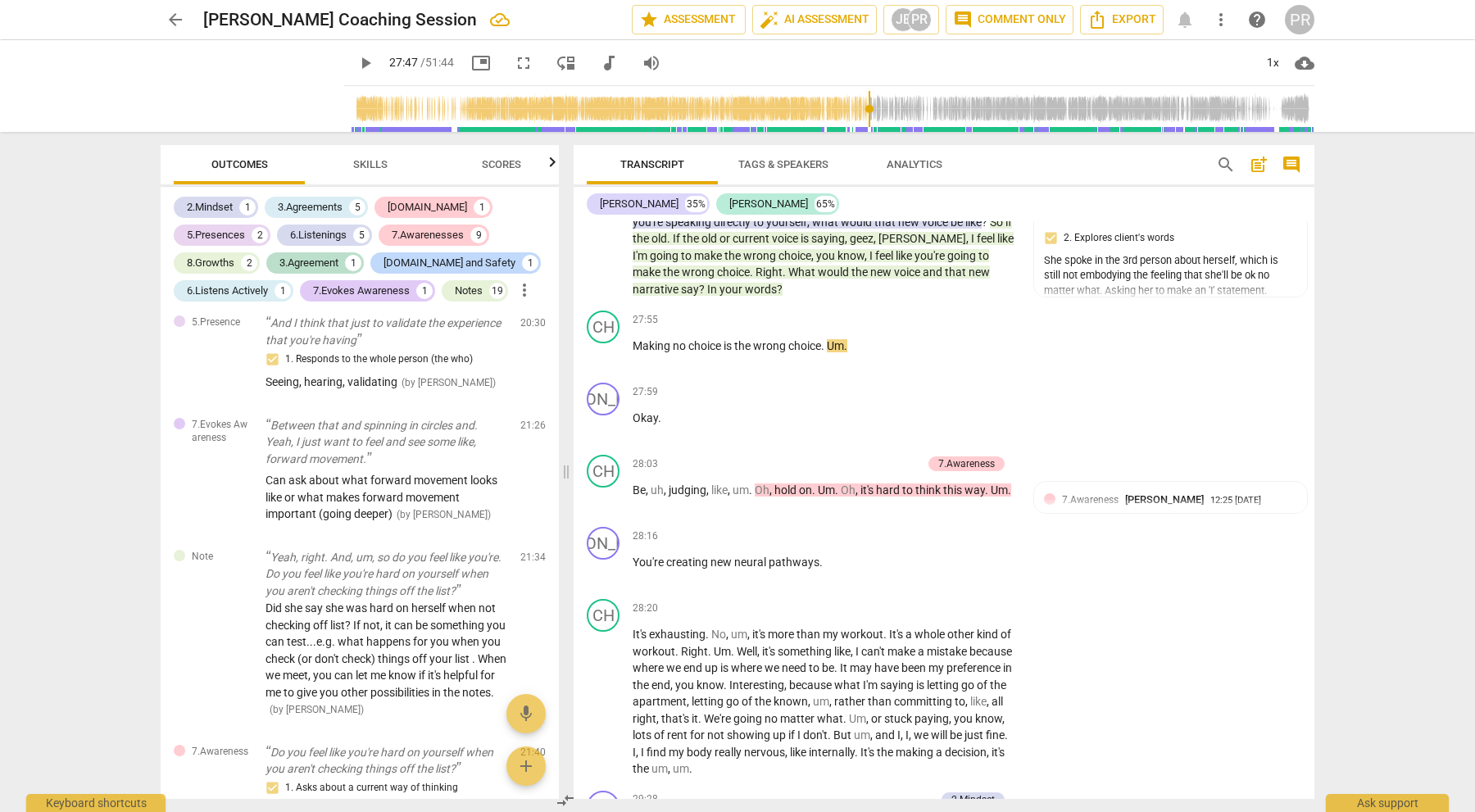
drag, startPoint x: 559, startPoint y: 106, endPoint x: 859, endPoint y: 99, distance: 300.1
click at [859, 99] on input "range" at bounding box center [832, 109] width 964 height 53
click at [356, 63] on span "play_arrow" at bounding box center [366, 64] width 20 height 20
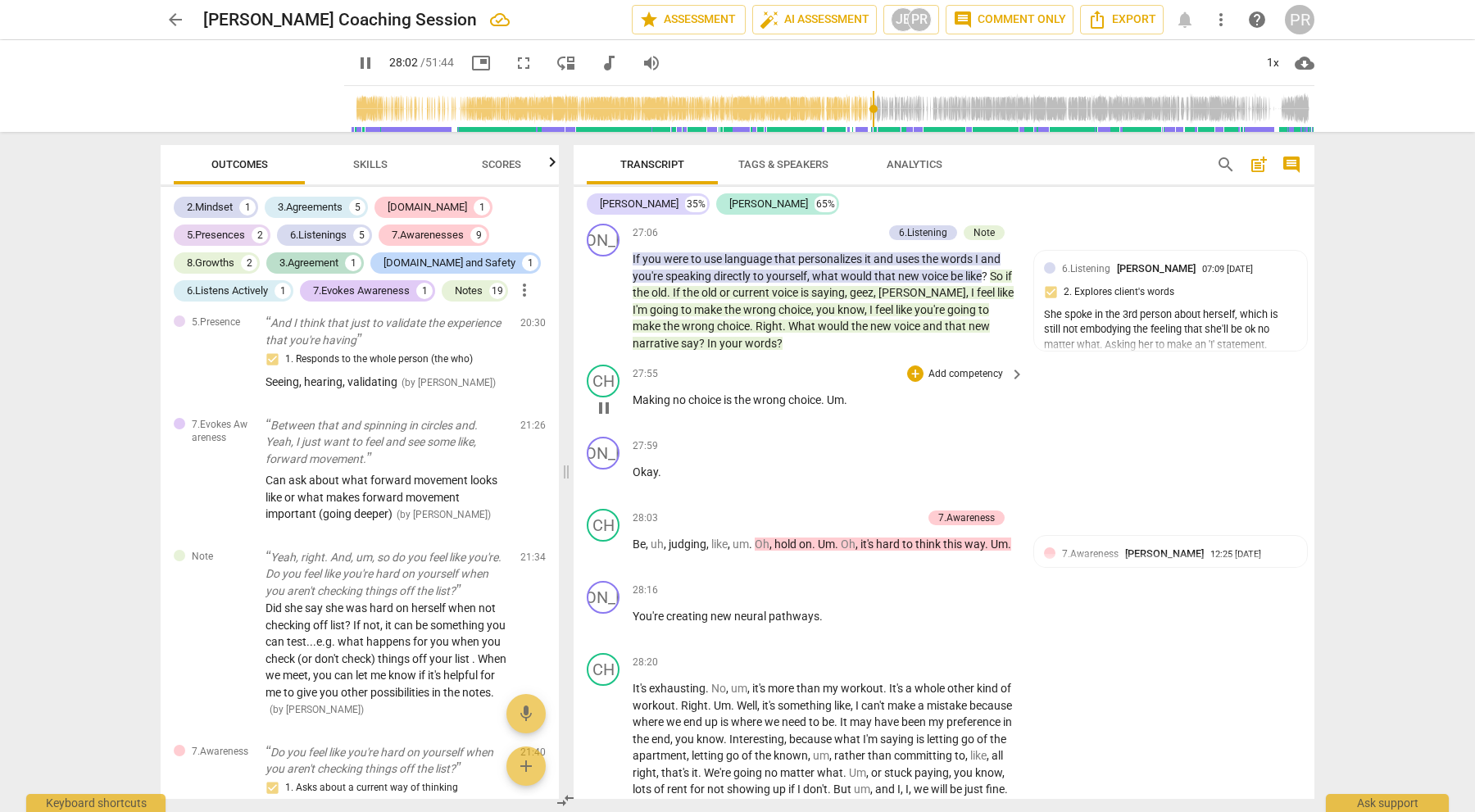
scroll to position [6640, 0]
click at [963, 365] on p "Add competency" at bounding box center [965, 372] width 78 height 15
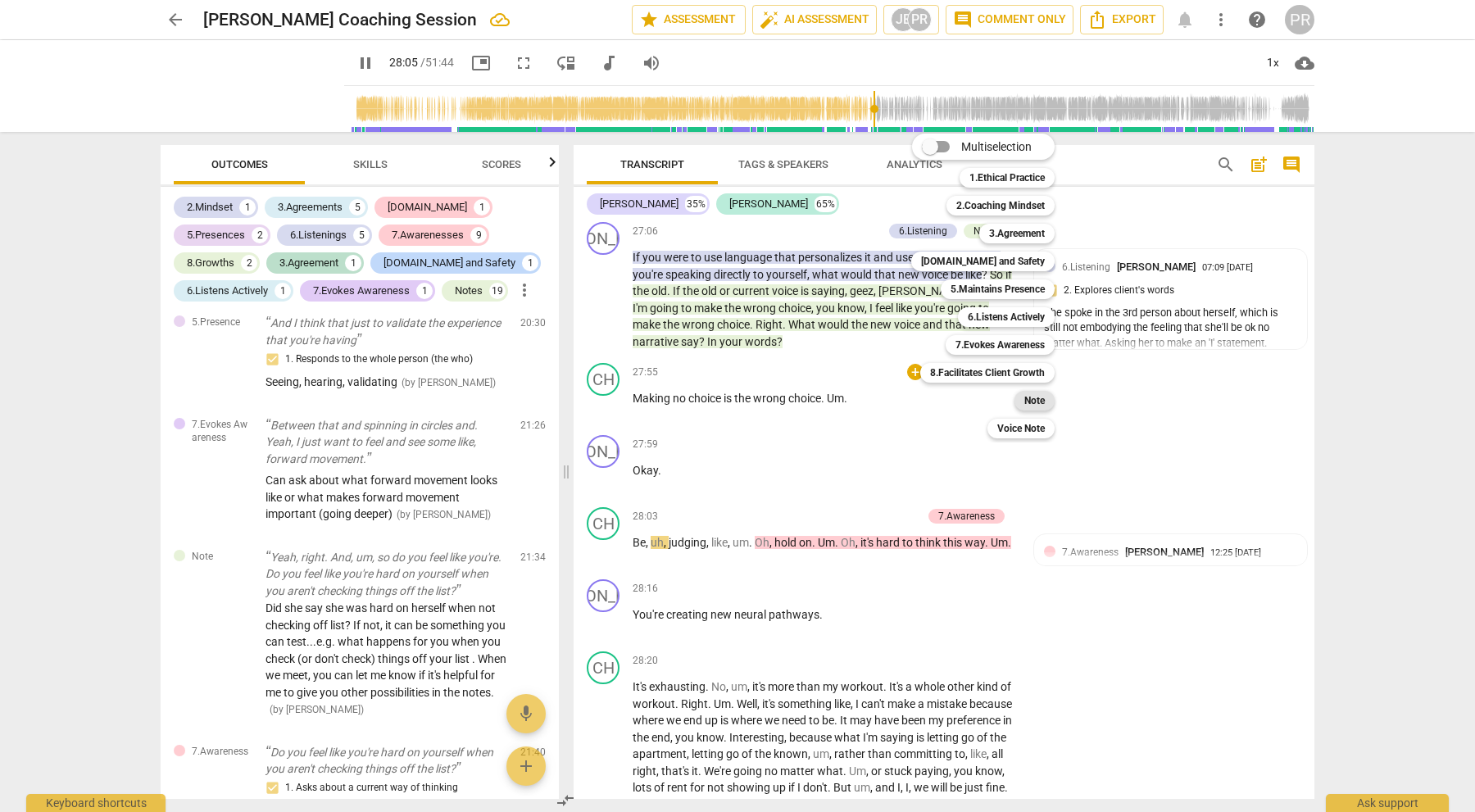
click at [1032, 395] on b "Note" at bounding box center [1034, 401] width 21 height 20
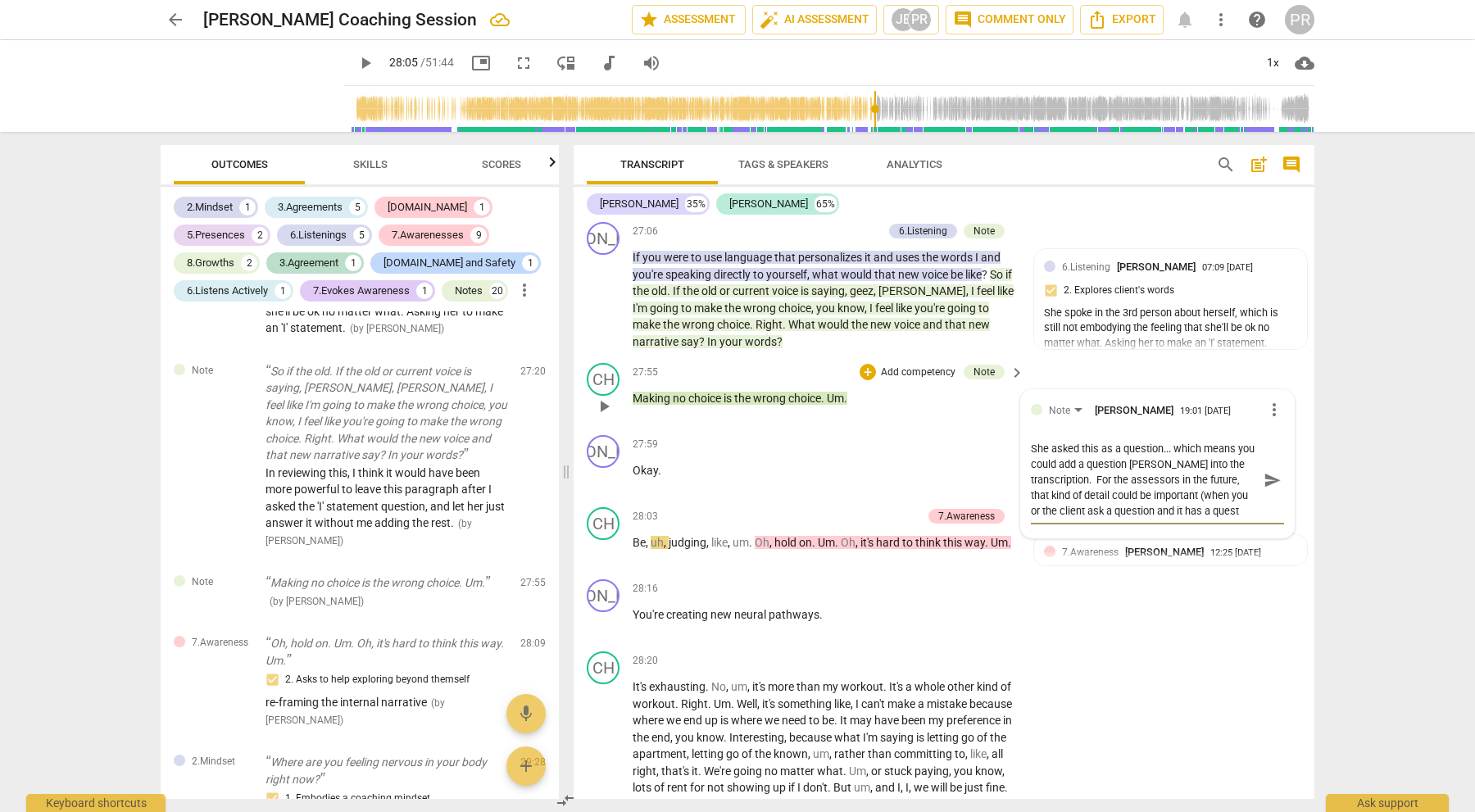
scroll to position [14, 0]
click at [1263, 471] on span "send" at bounding box center [1272, 480] width 18 height 18
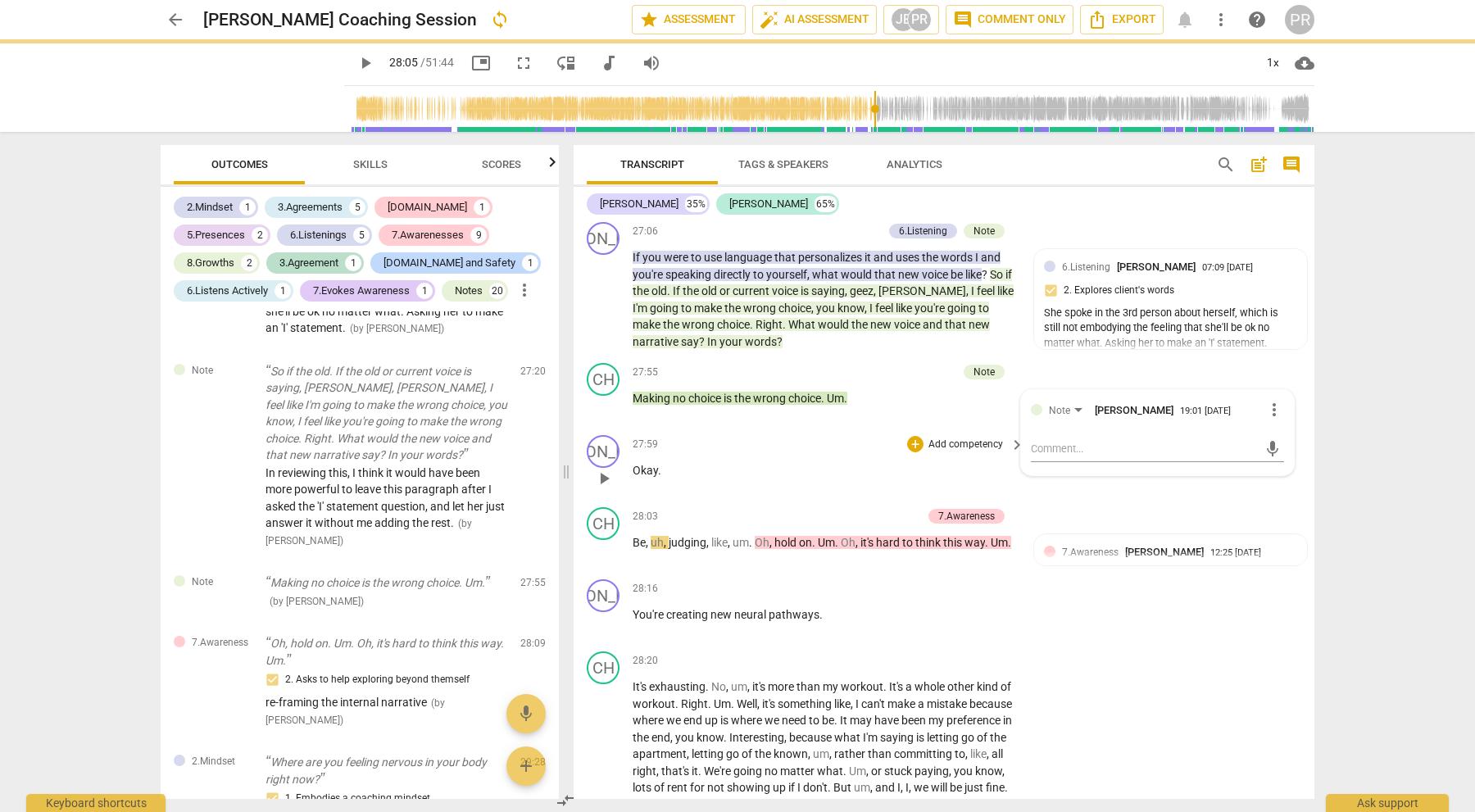
scroll to position [0, 0]
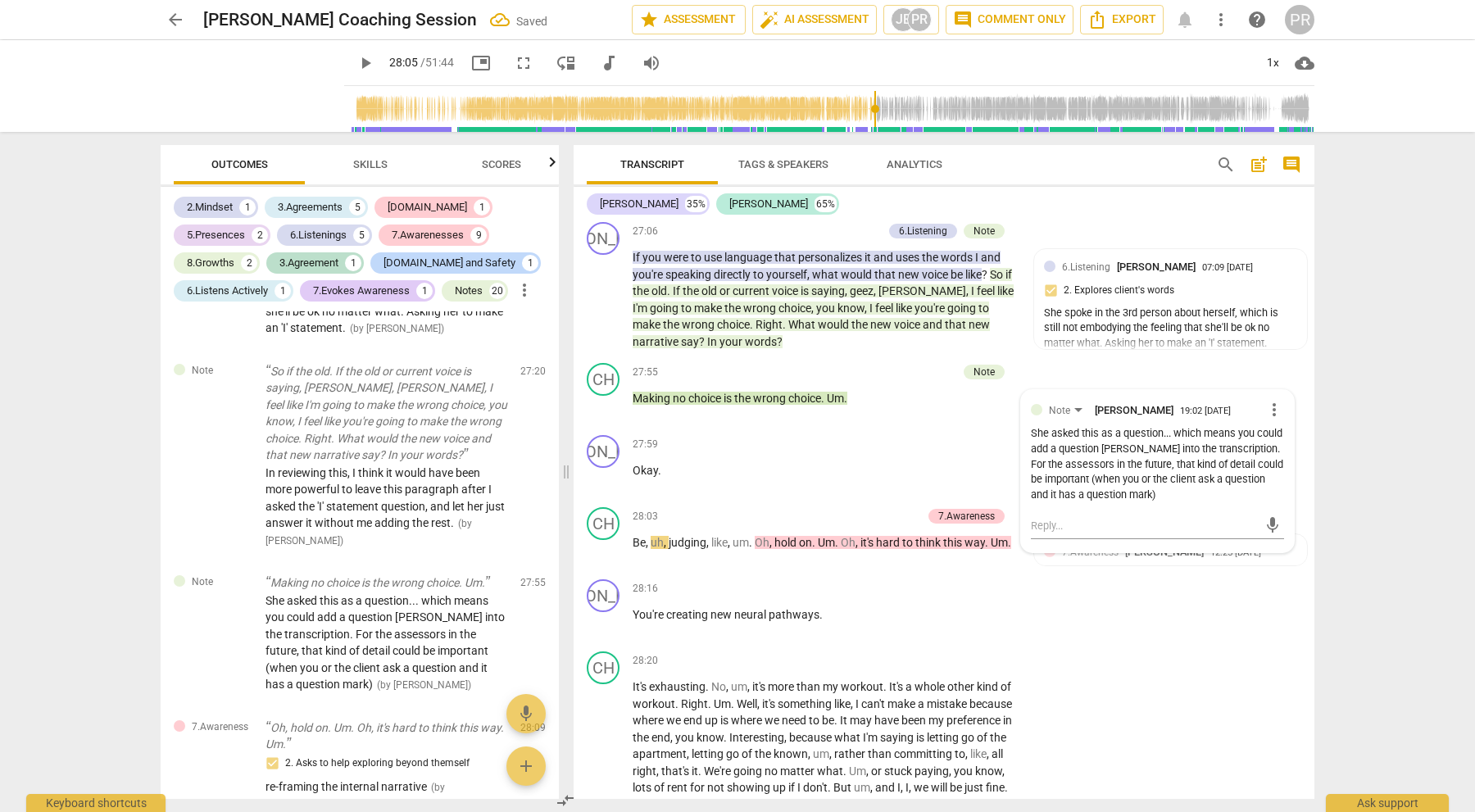
click at [356, 62] on span "play_arrow" at bounding box center [366, 64] width 20 height 20
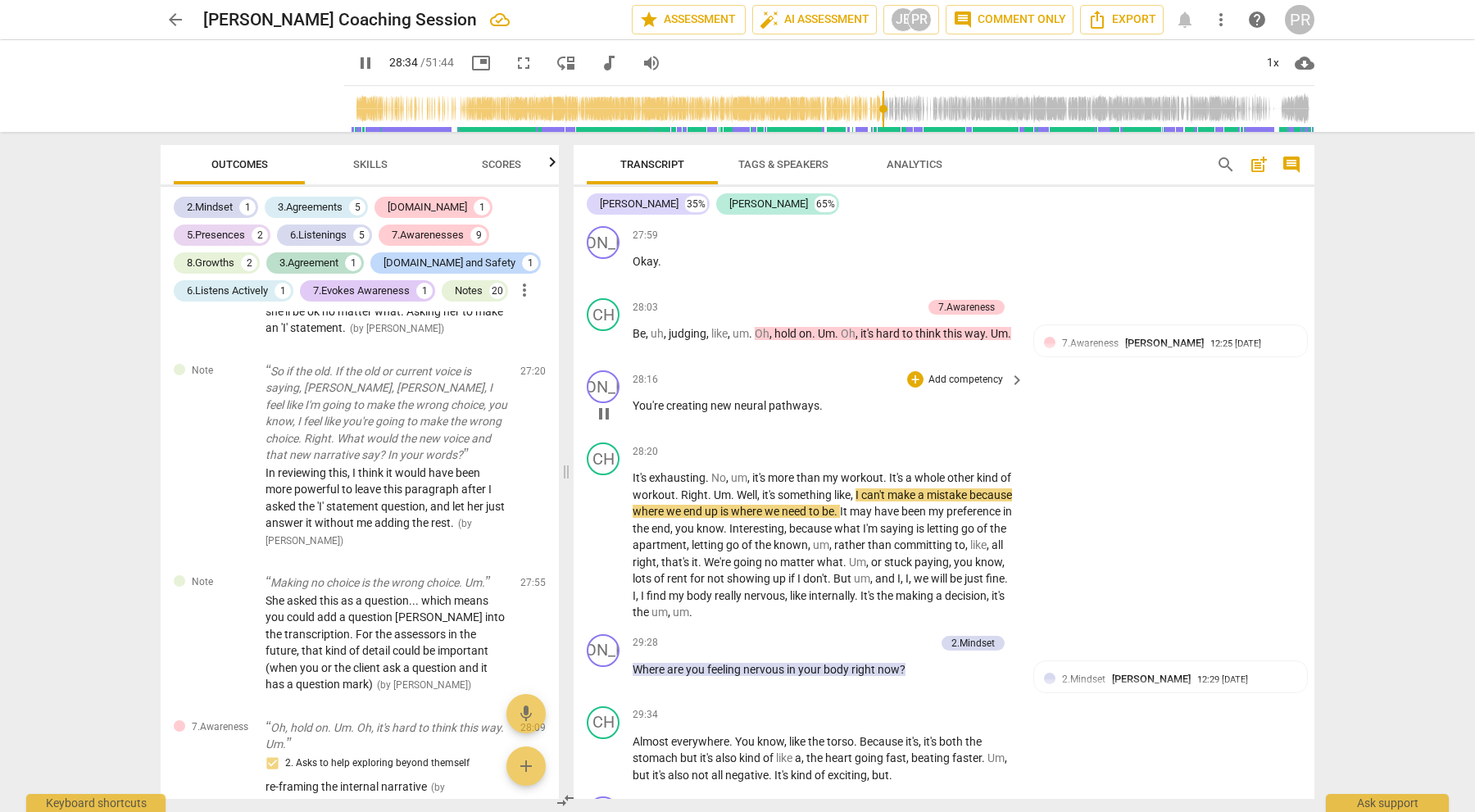
scroll to position [6851, 0]
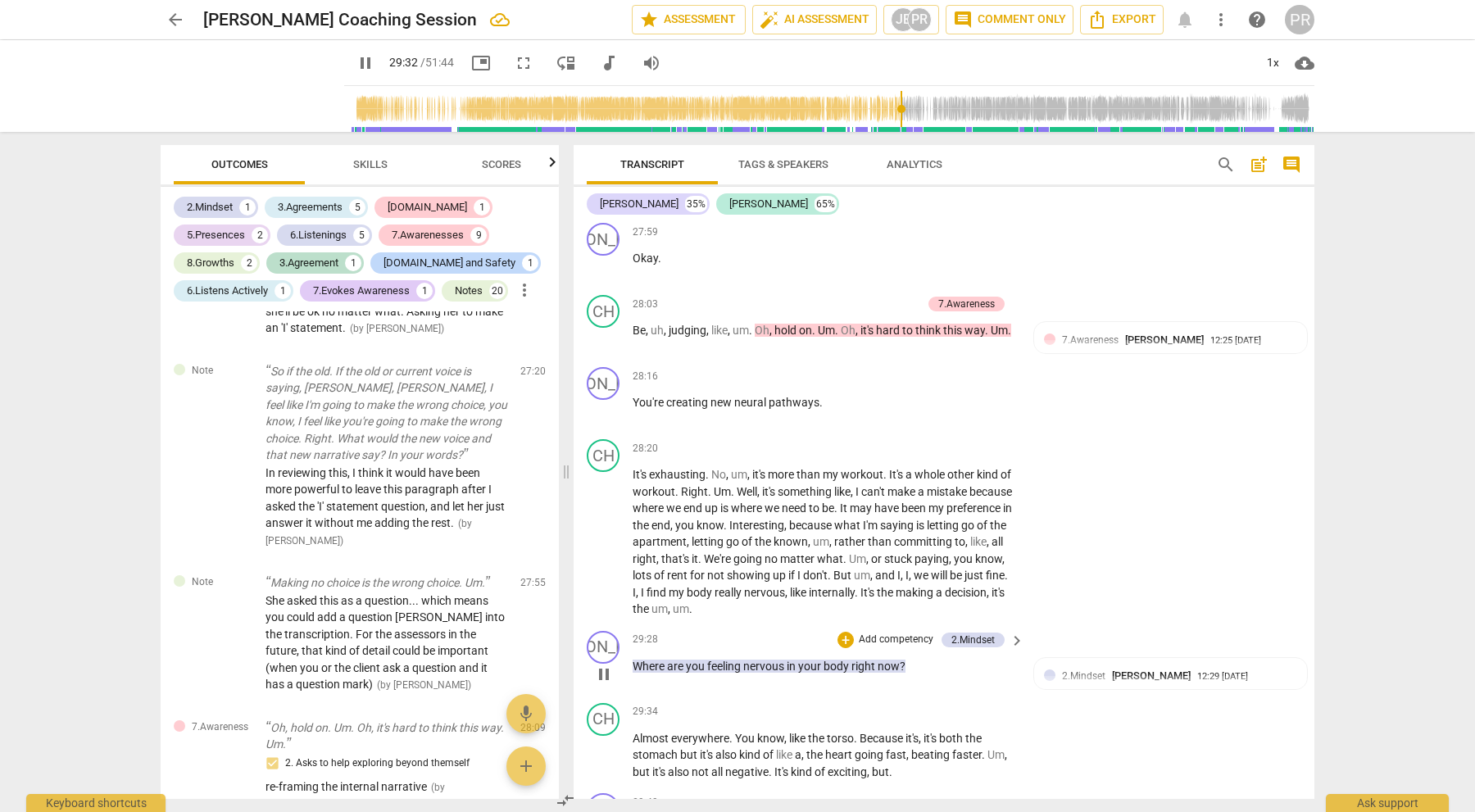
click at [916, 632] on p "Add competency" at bounding box center [896, 639] width 78 height 15
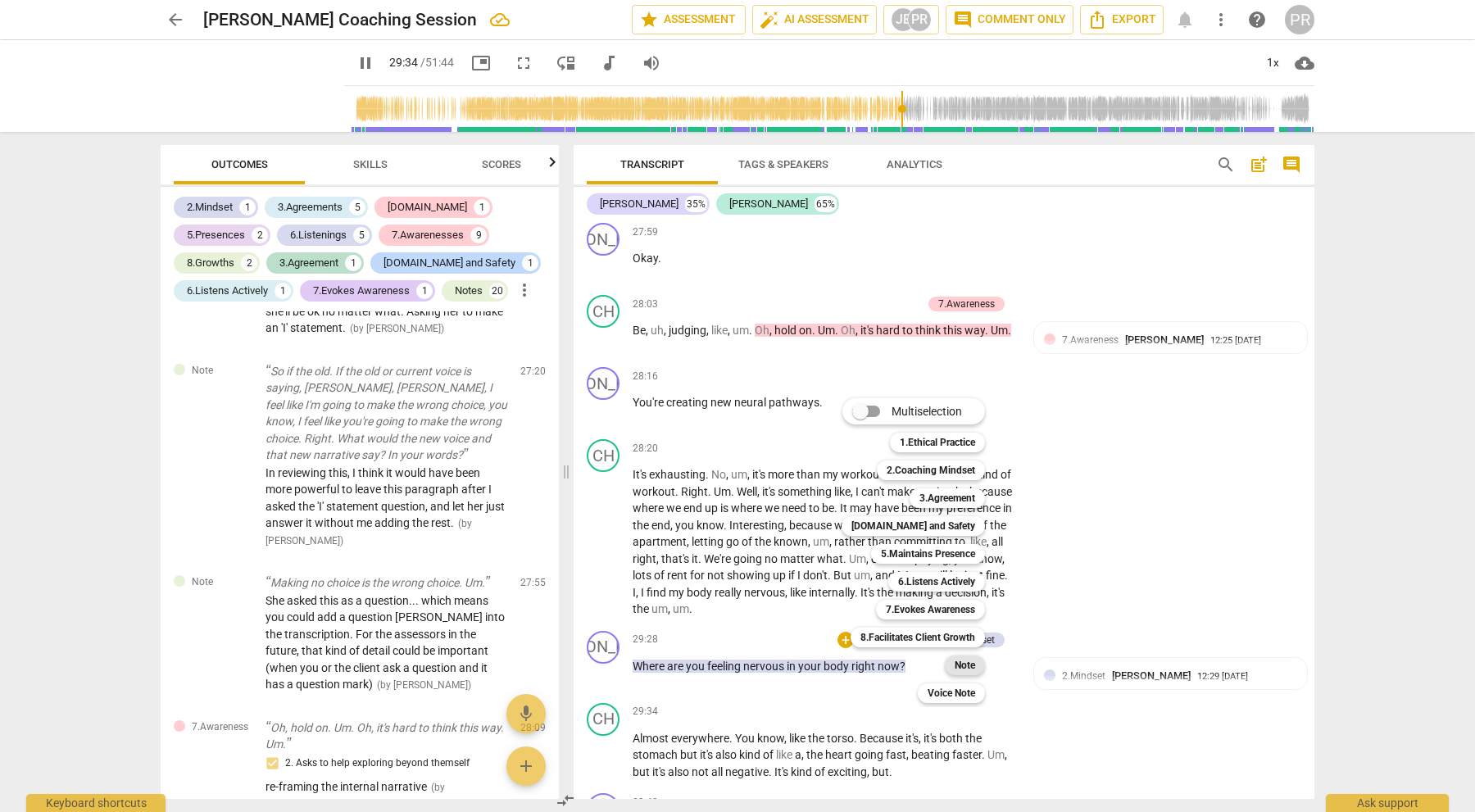
click at [968, 668] on b "Note" at bounding box center [965, 666] width 21 height 20
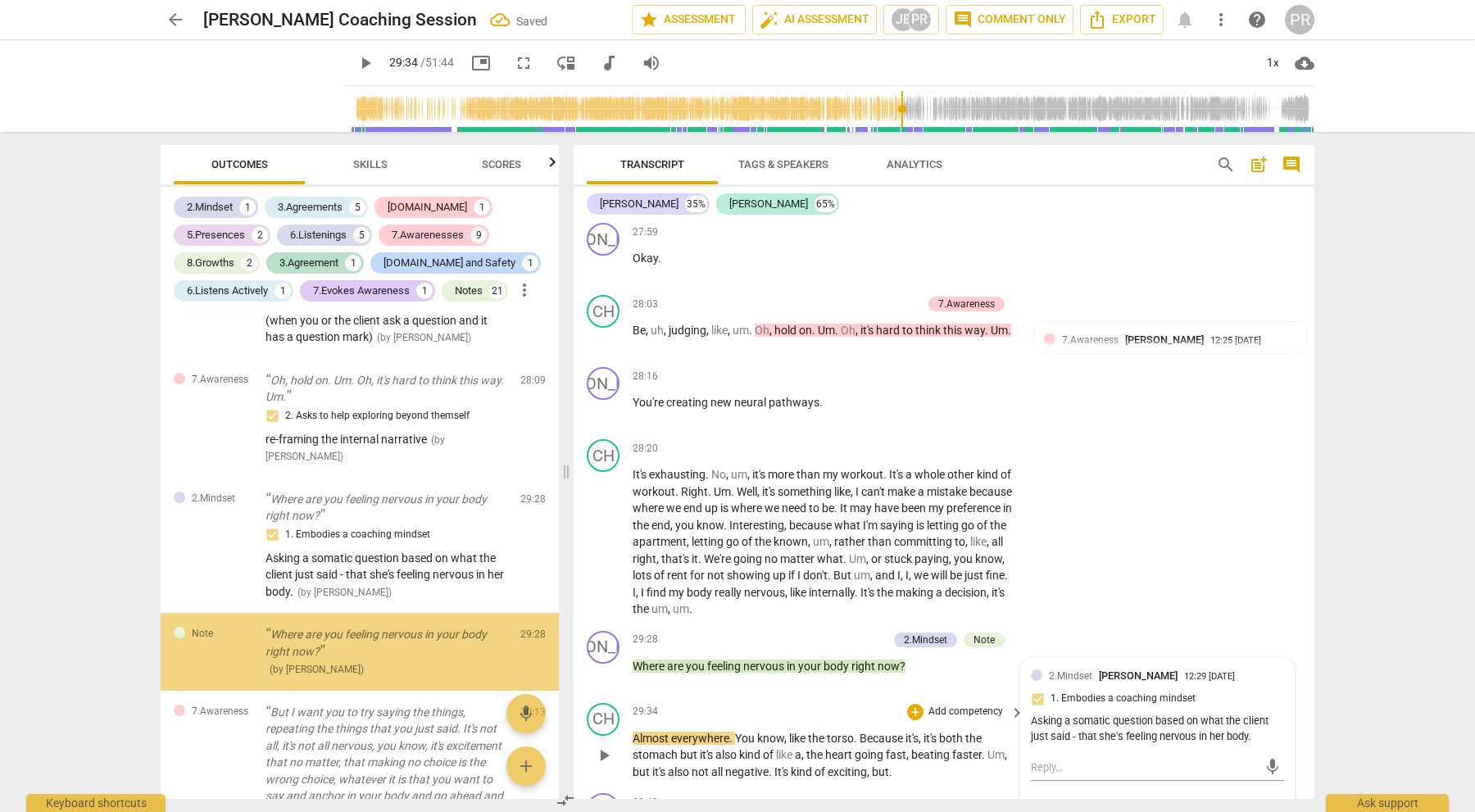
scroll to position [6970, 0]
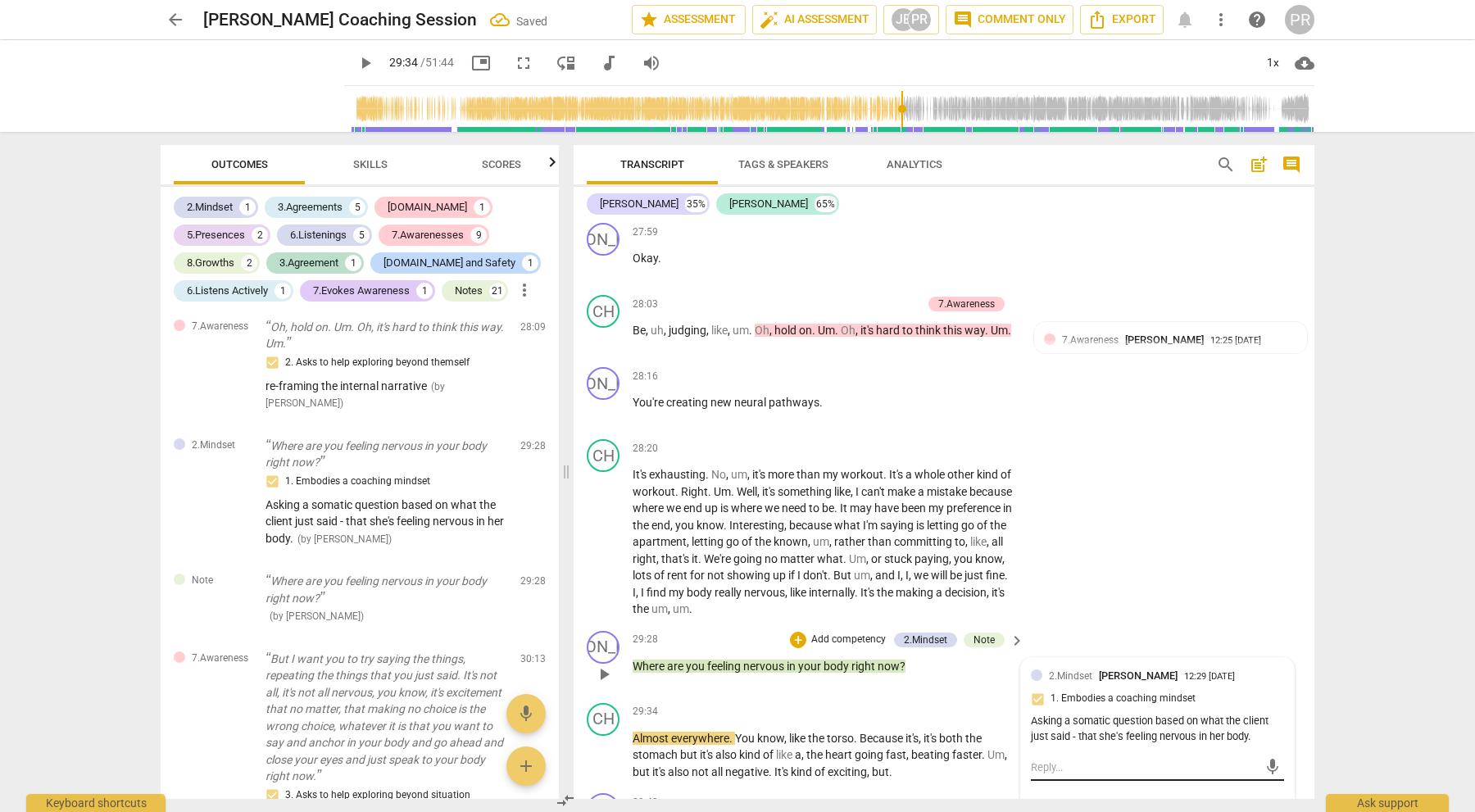
click at [1043, 759] on textarea at bounding box center [1144, 767] width 227 height 15
click at [1266, 758] on span "send" at bounding box center [1272, 767] width 18 height 18
click at [356, 64] on span "play_arrow" at bounding box center [366, 64] width 20 height 20
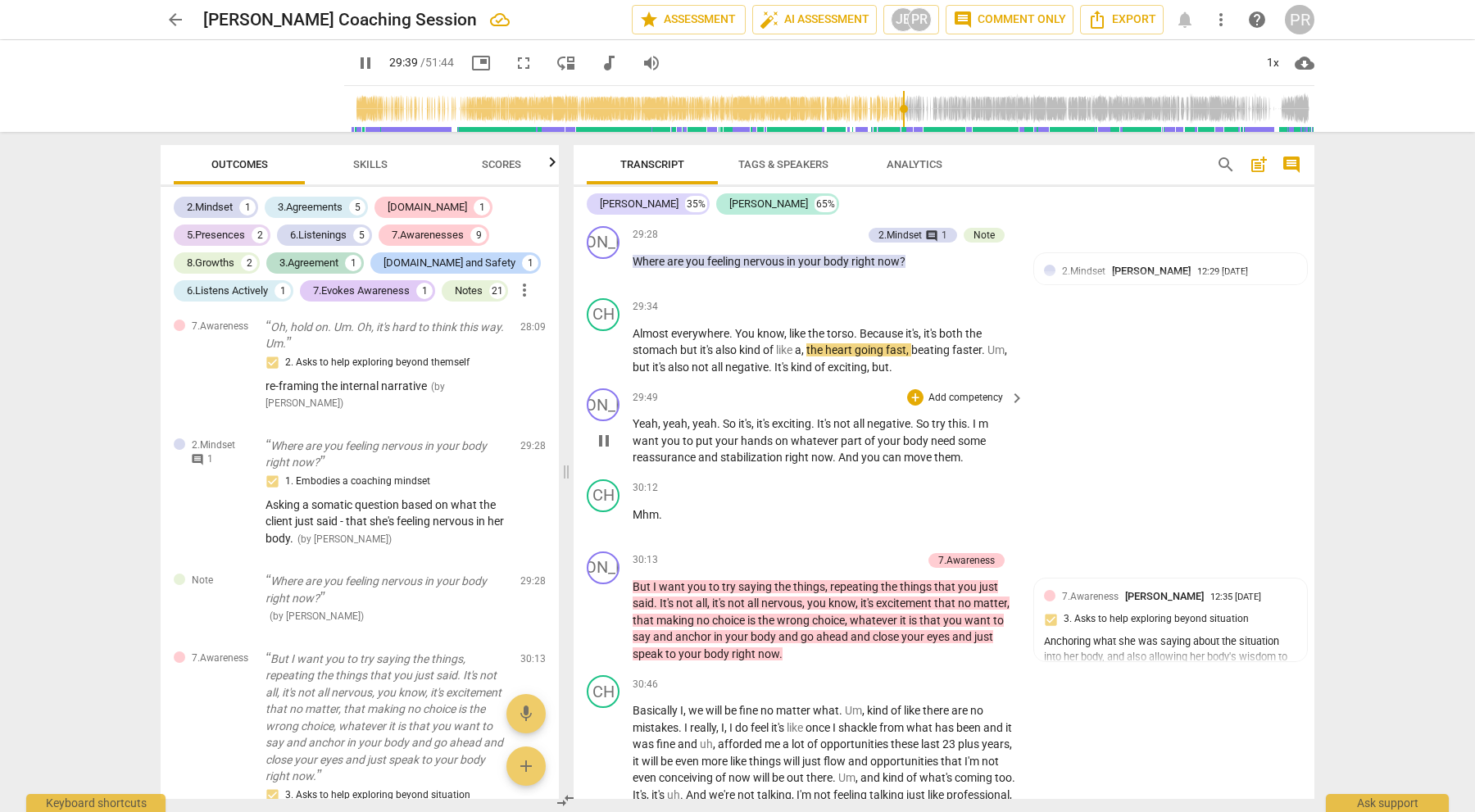
scroll to position [7260, 0]
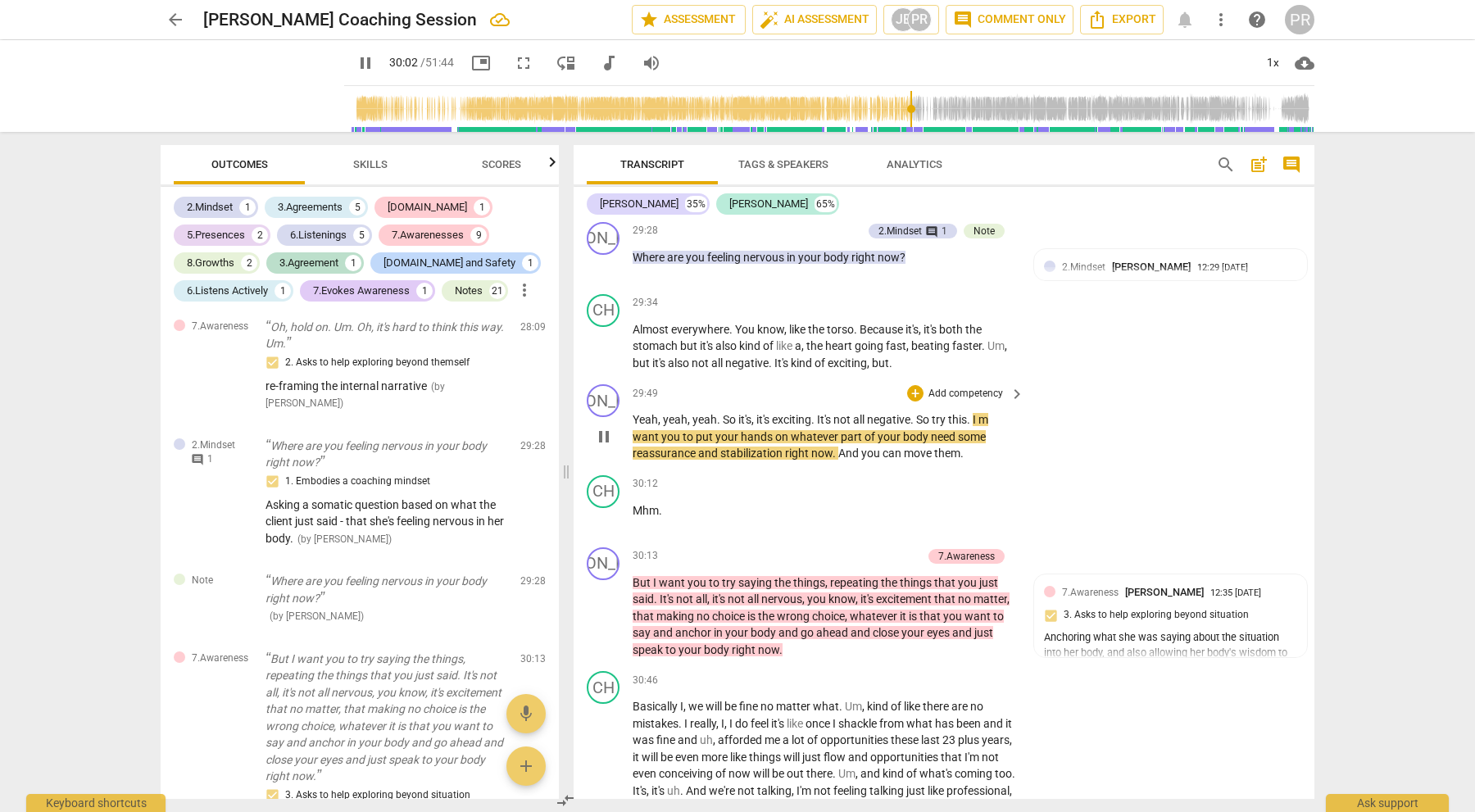
click at [989, 387] on p "Add competency" at bounding box center [965, 394] width 78 height 15
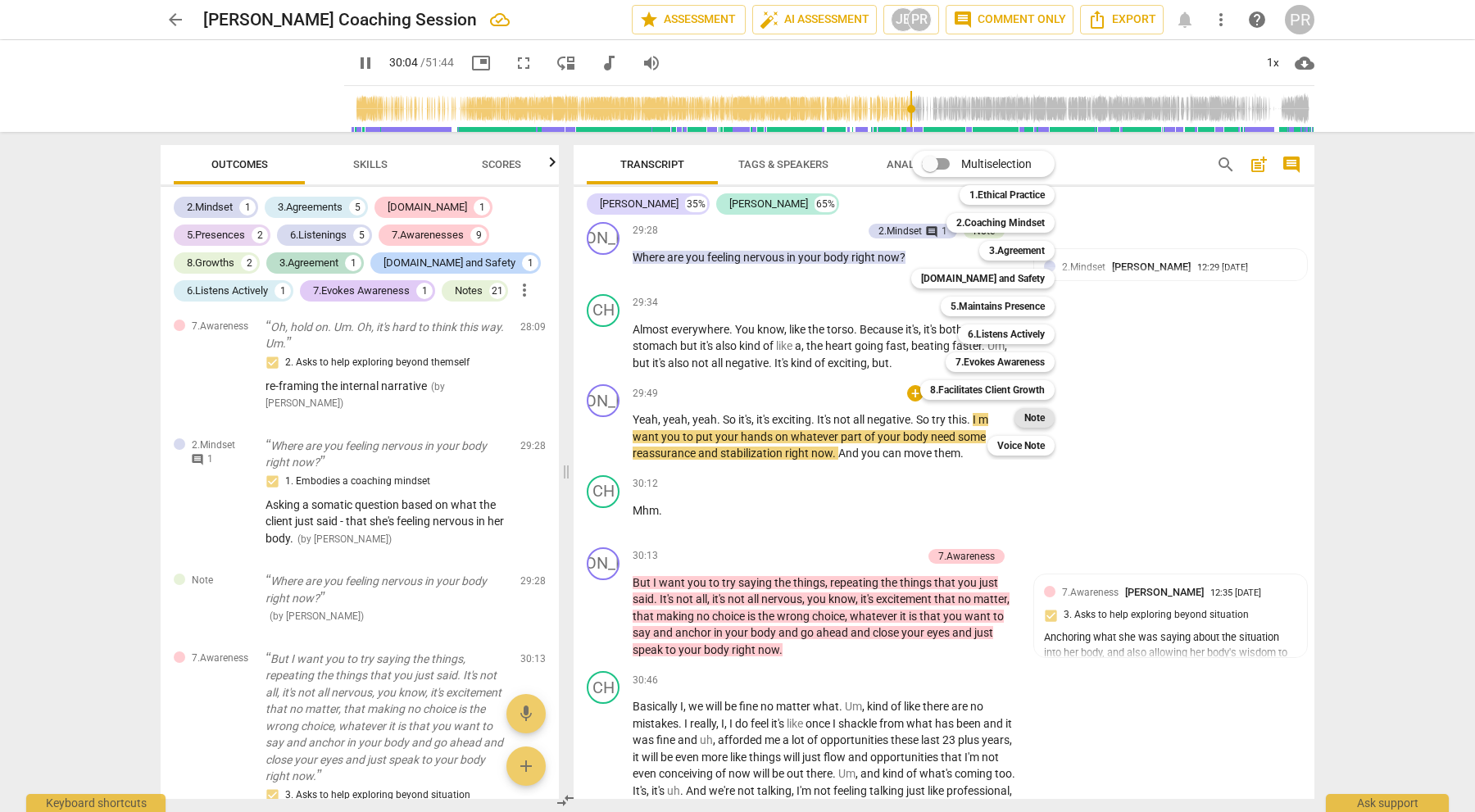
click at [1030, 418] on b "Note" at bounding box center [1034, 418] width 21 height 20
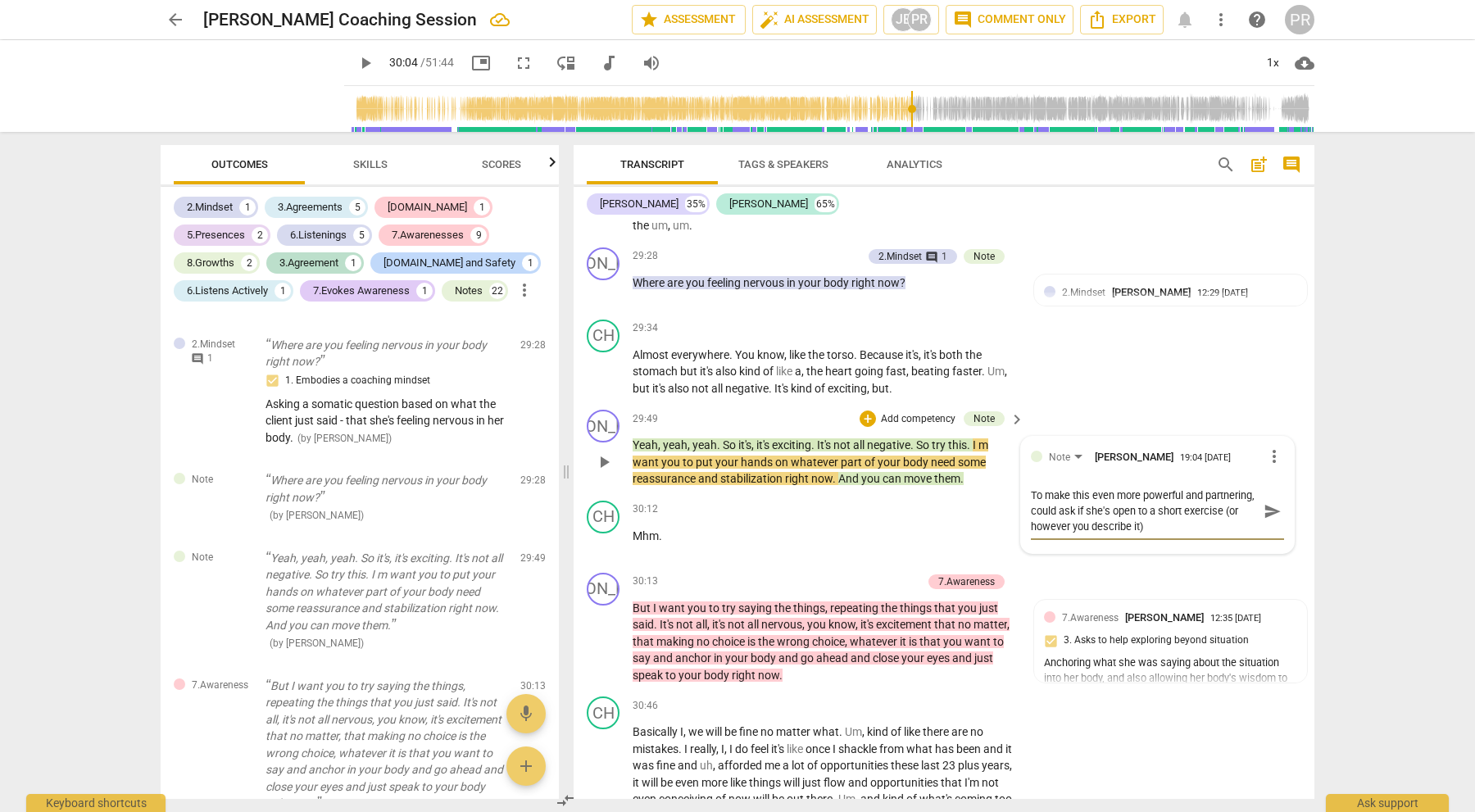
scroll to position [7230, 0]
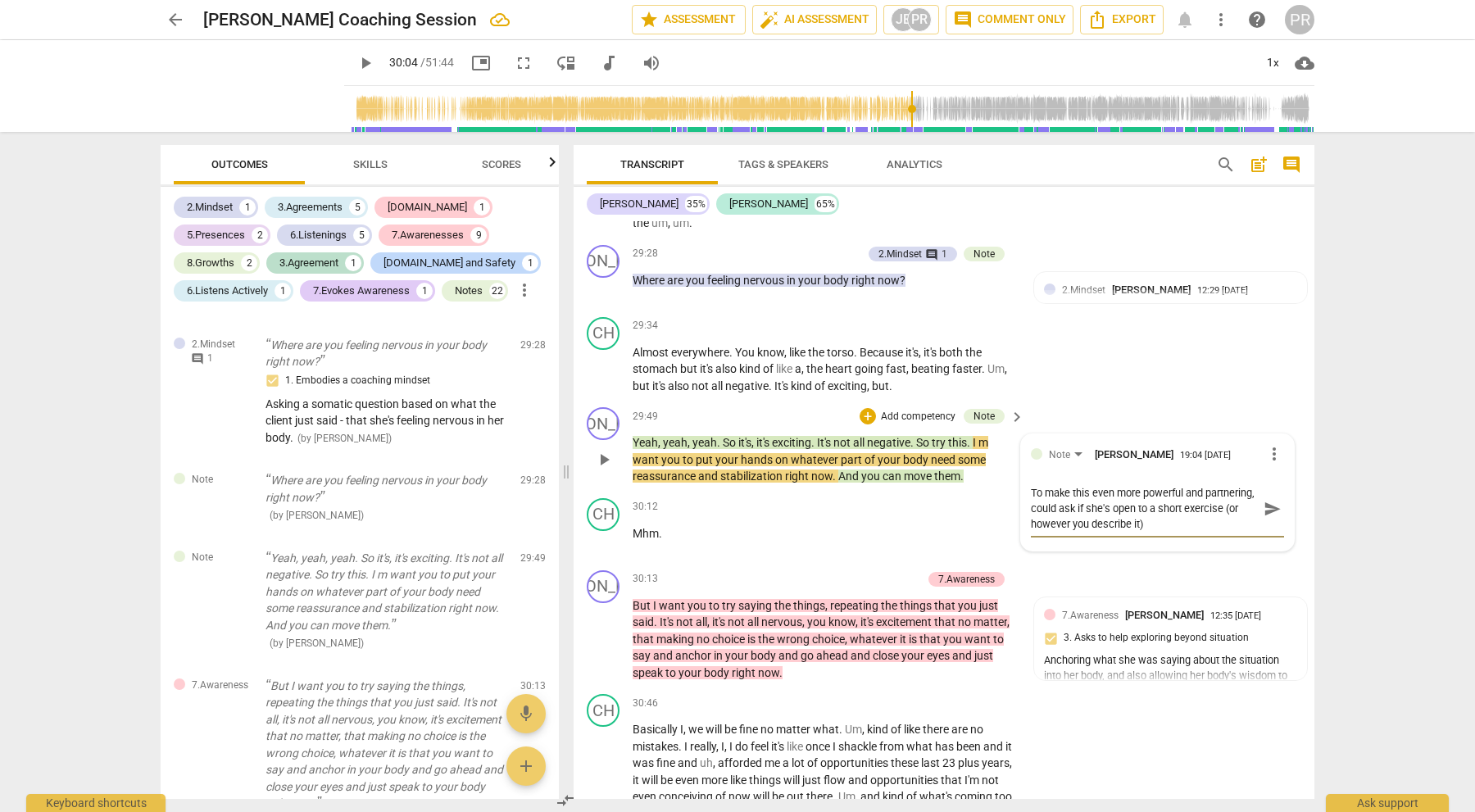
click at [1263, 500] on span "send" at bounding box center [1272, 509] width 18 height 18
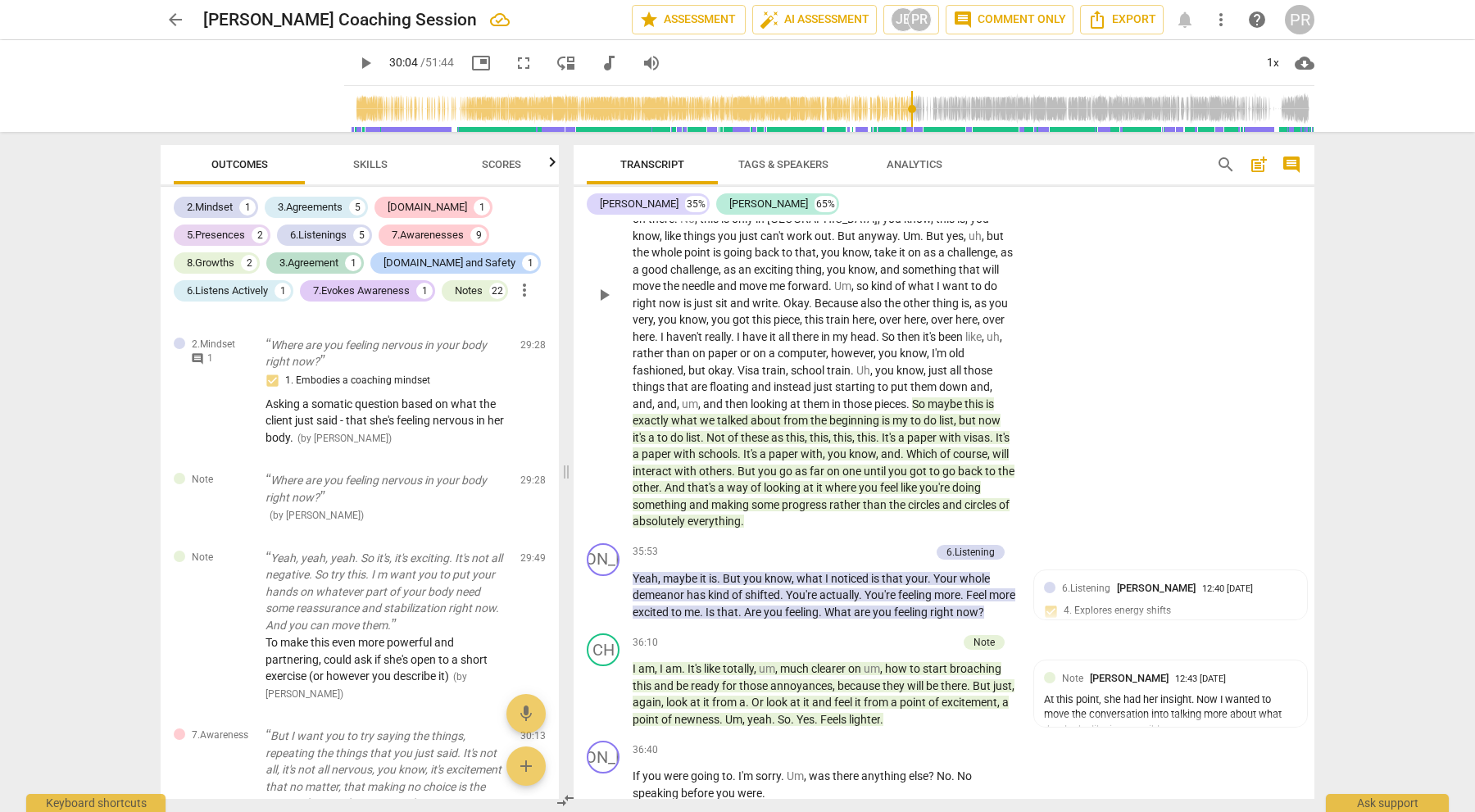
scroll to position [8265, 0]
click at [870, 544] on p "Add competency" at bounding box center [891, 551] width 78 height 15
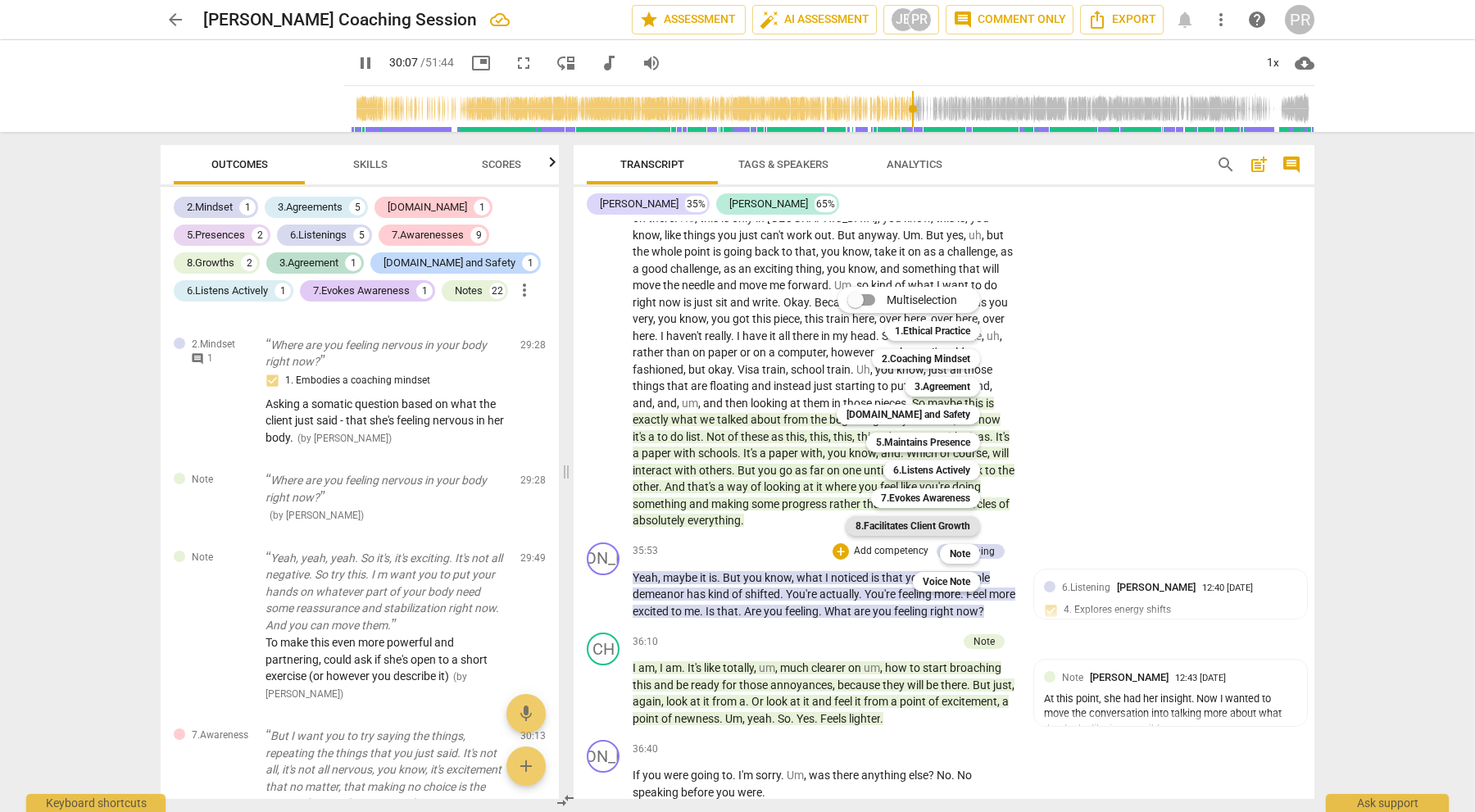
click at [942, 524] on b "8.Facilitates Client Growth" at bounding box center [913, 526] width 114 height 20
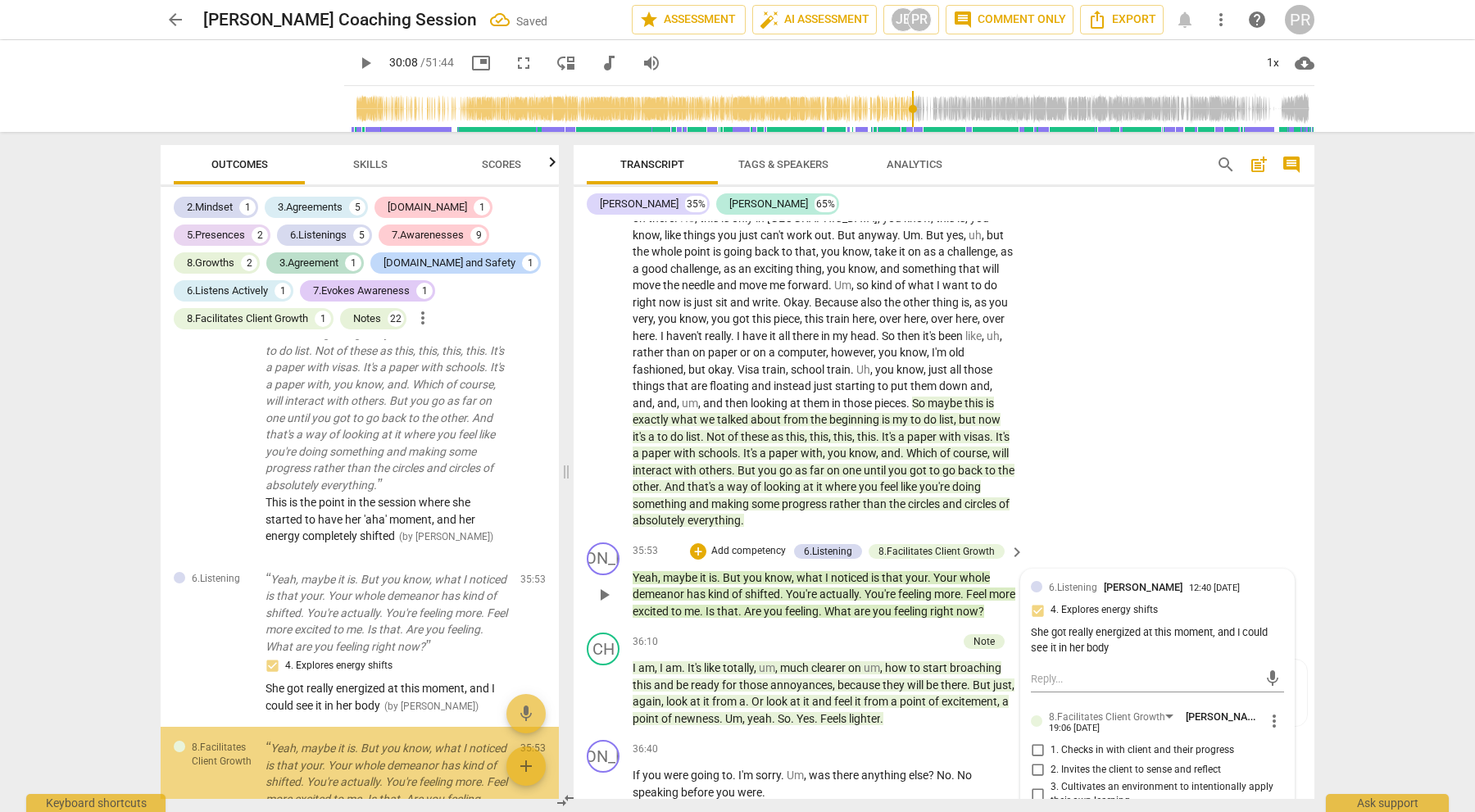
scroll to position [8075, 0]
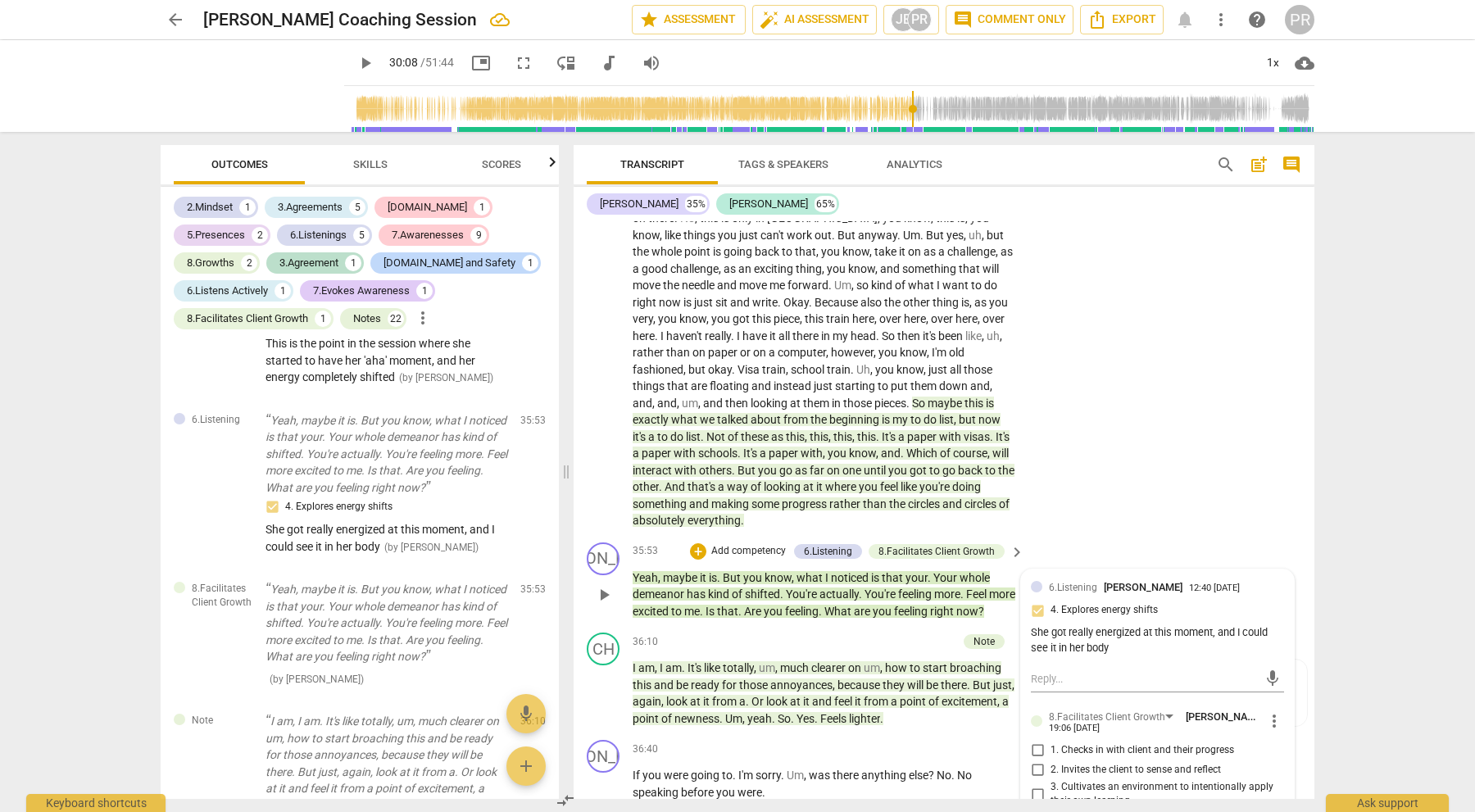
click at [1034, 760] on input "2. Invites the client to sense and reflect" at bounding box center [1037, 770] width 26 height 20
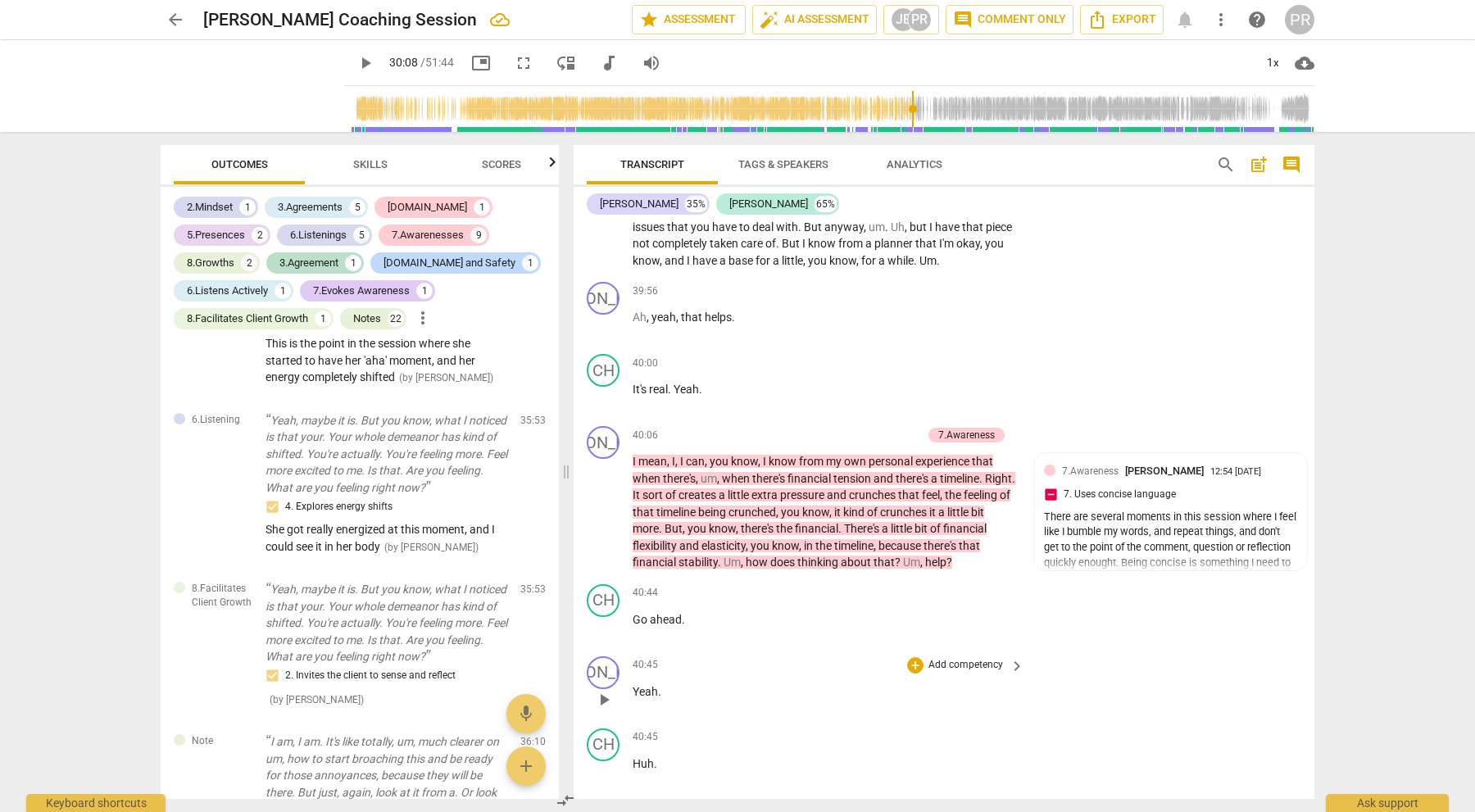
scroll to position [9486, 0]
click at [946, 559] on span "help" at bounding box center [935, 565] width 21 height 13
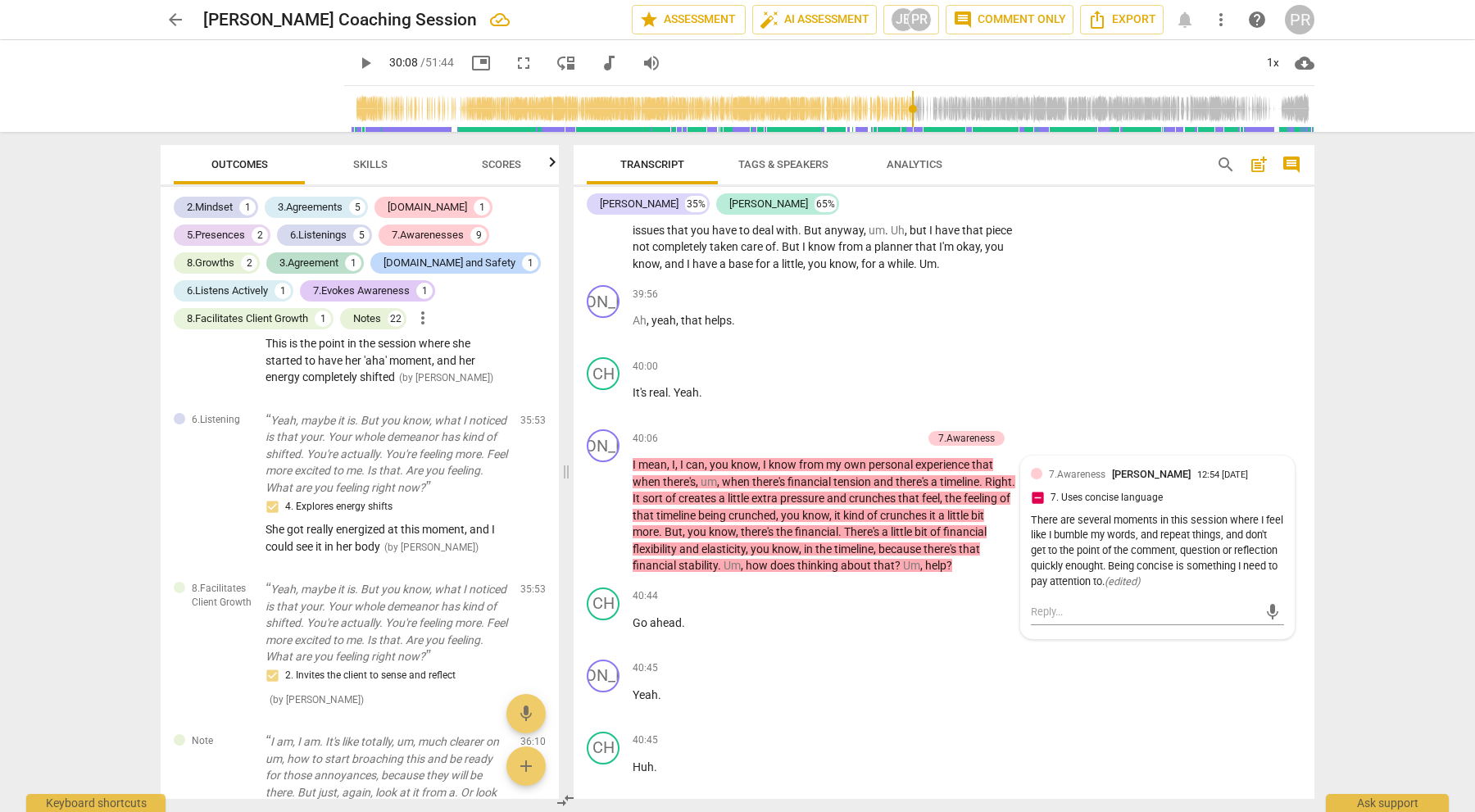
scroll to position [0, 1]
click at [356, 63] on span "play_arrow" at bounding box center [366, 64] width 20 height 20
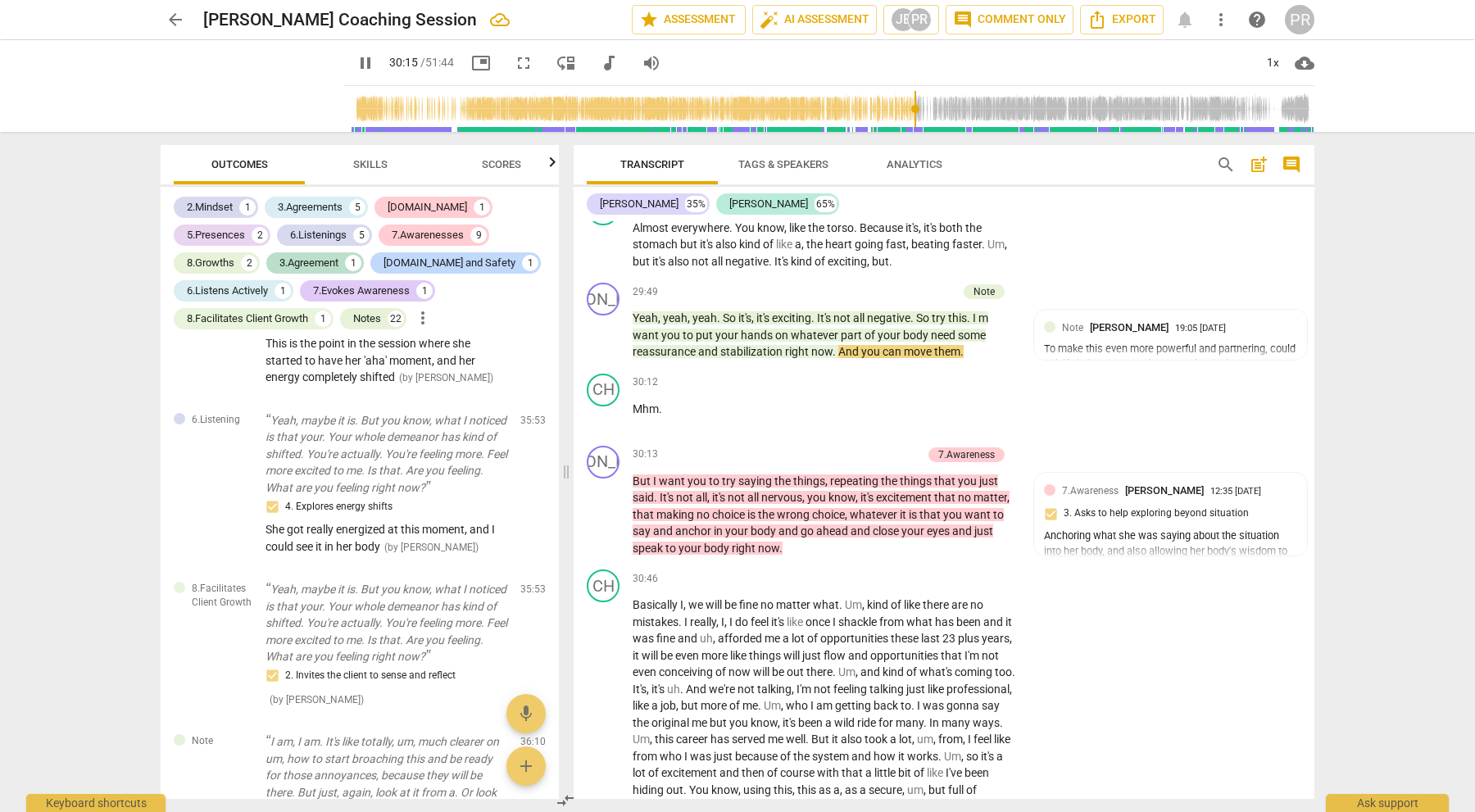
scroll to position [1, 0]
drag, startPoint x: 904, startPoint y: 107, endPoint x: 1039, endPoint y: 97, distance: 135.4
click at [1039, 97] on input "range" at bounding box center [832, 109] width 964 height 53
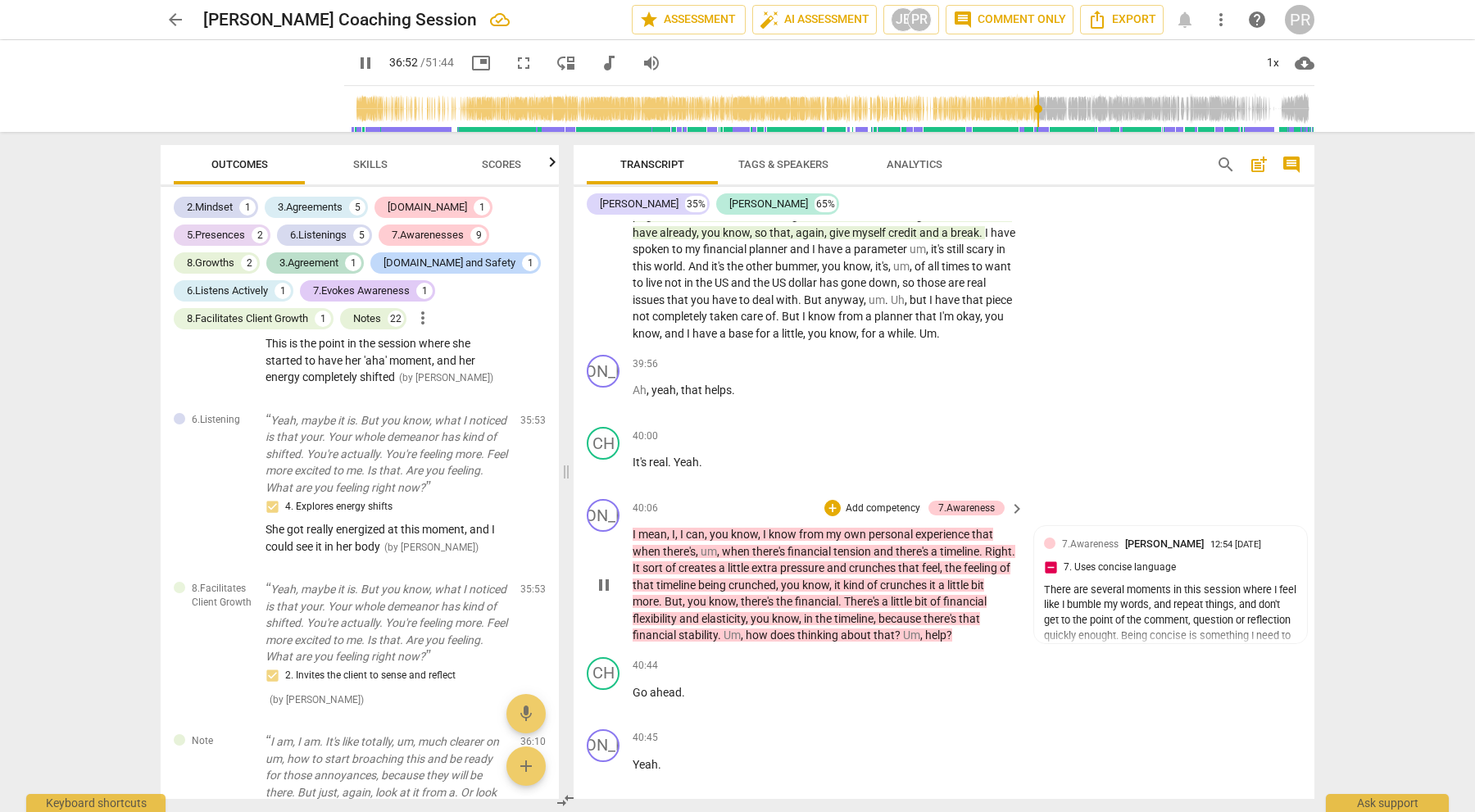
scroll to position [9422, 0]
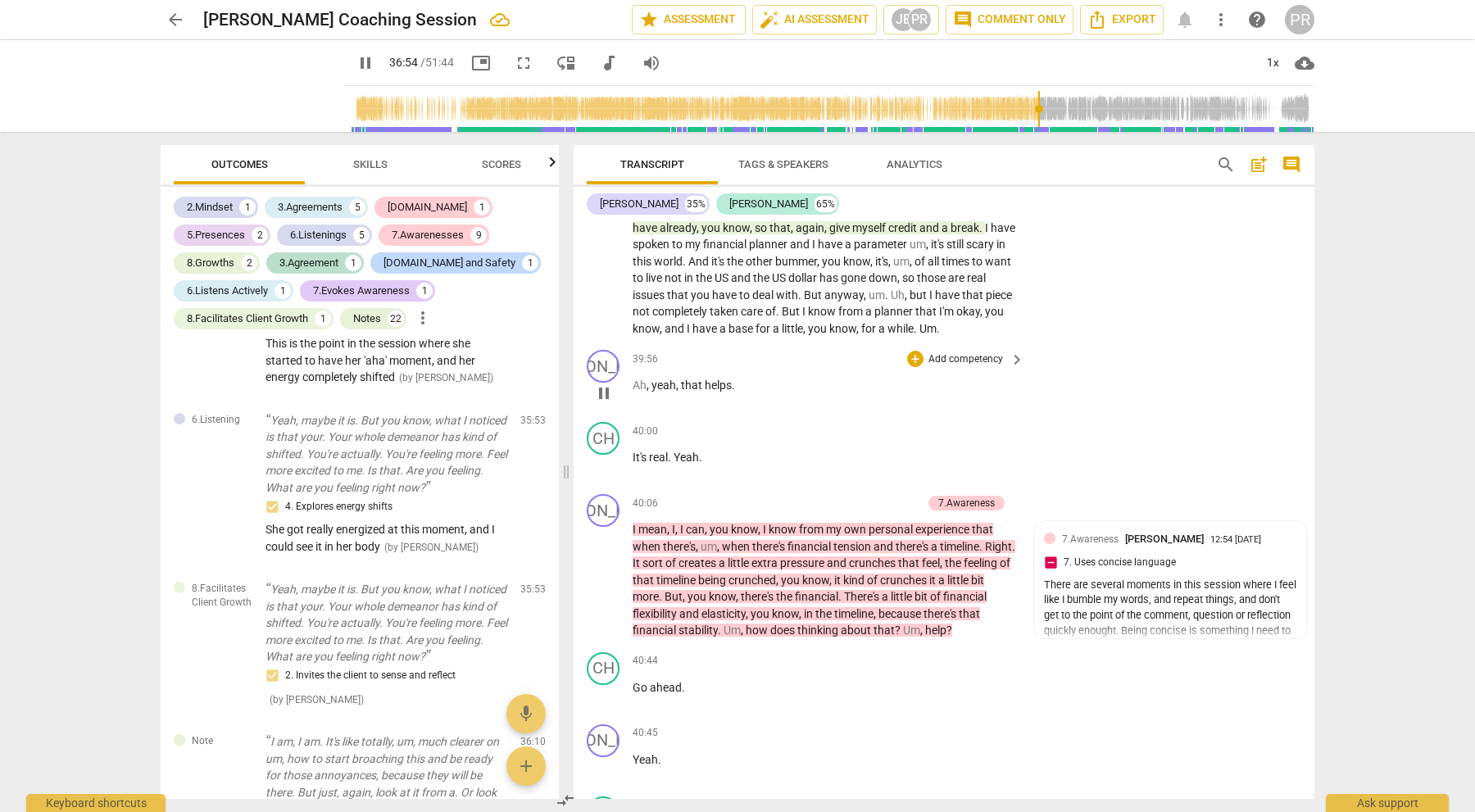
click at [701, 379] on span "that" at bounding box center [693, 385] width 24 height 13
click at [659, 379] on span "yeah" at bounding box center [663, 385] width 25 height 13
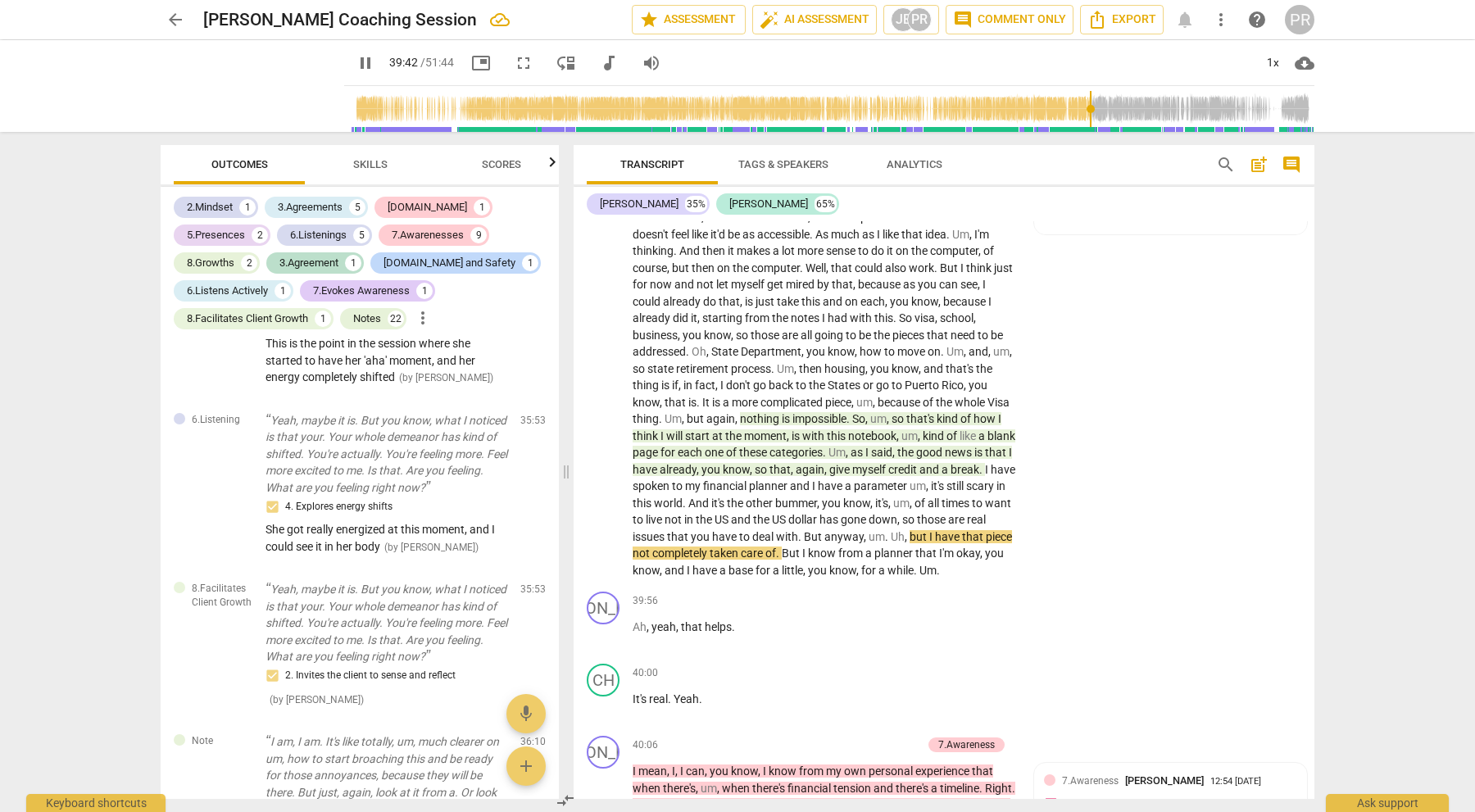
drag, startPoint x: 1034, startPoint y: 107, endPoint x: 1085, endPoint y: 103, distance: 51.2
click at [1085, 103] on input "range" at bounding box center [832, 109] width 964 height 53
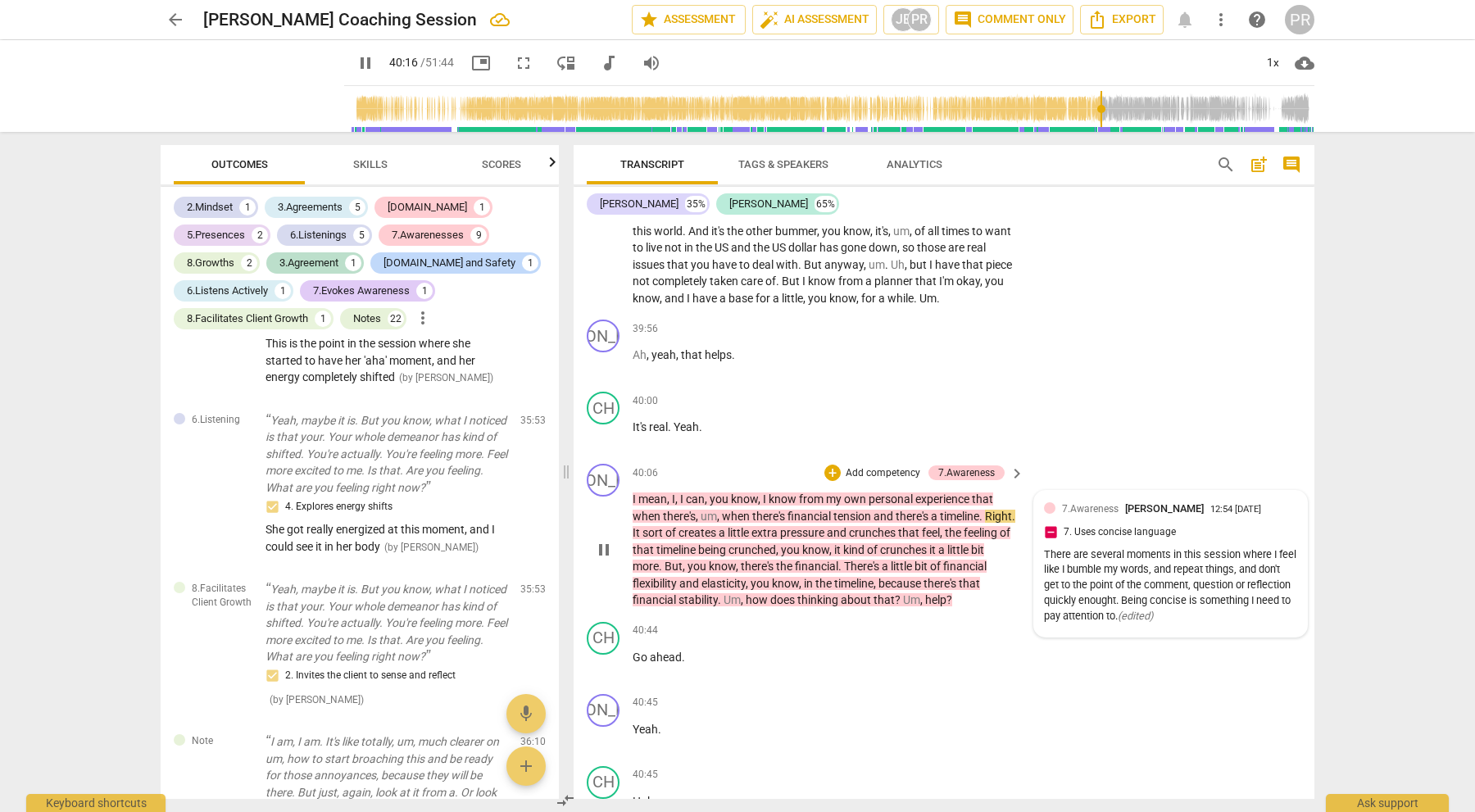
scroll to position [0, 0]
click at [888, 466] on p "Add competency" at bounding box center [883, 473] width 78 height 15
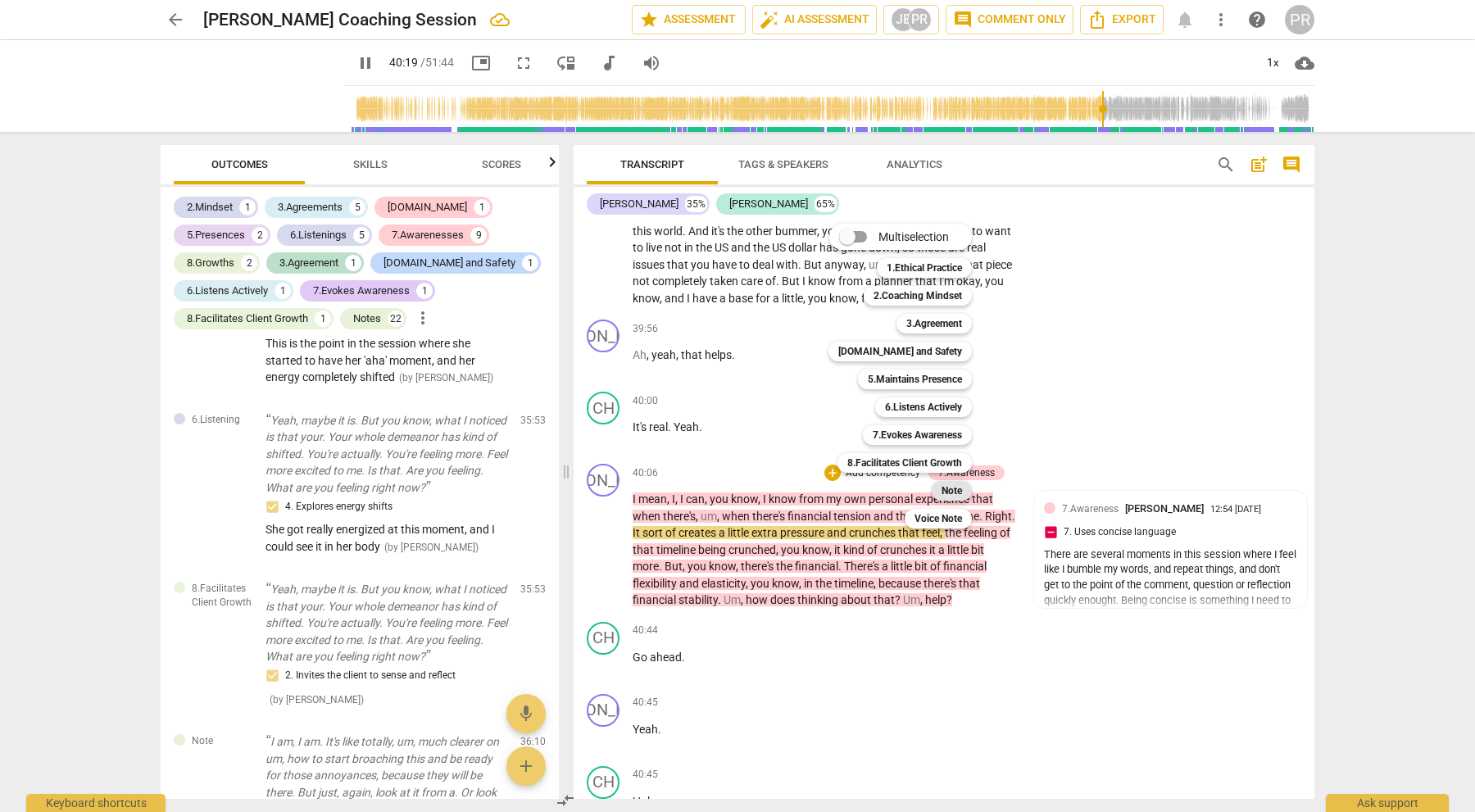
click at [947, 491] on b "Note" at bounding box center [952, 491] width 21 height 20
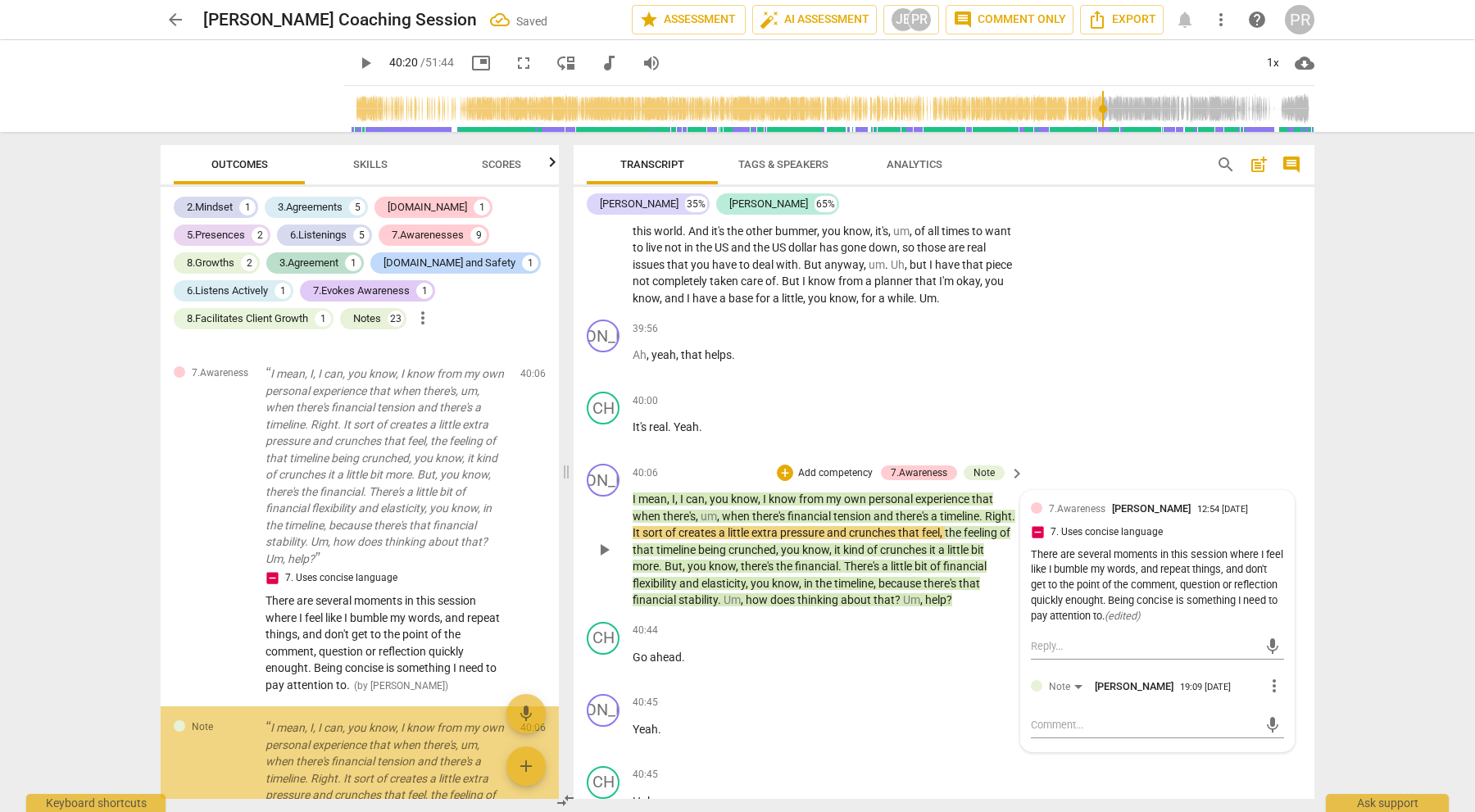
scroll to position [9008, 0]
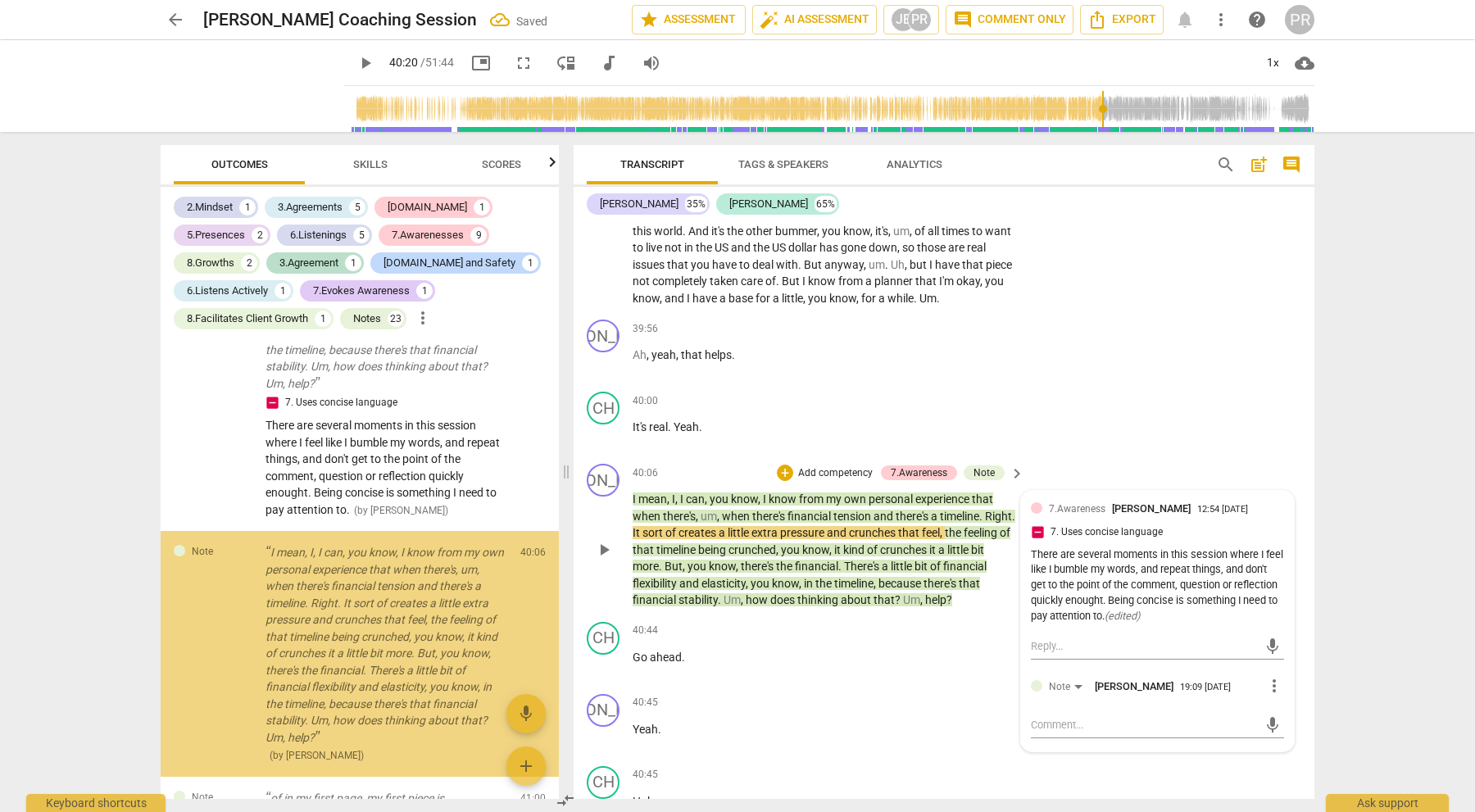
click at [1060, 527] on div "7.Awareness [PERSON_NAME] 12:54 [DATE] 7. Uses concise language There are sever…" at bounding box center [1157, 581] width 253 height 163
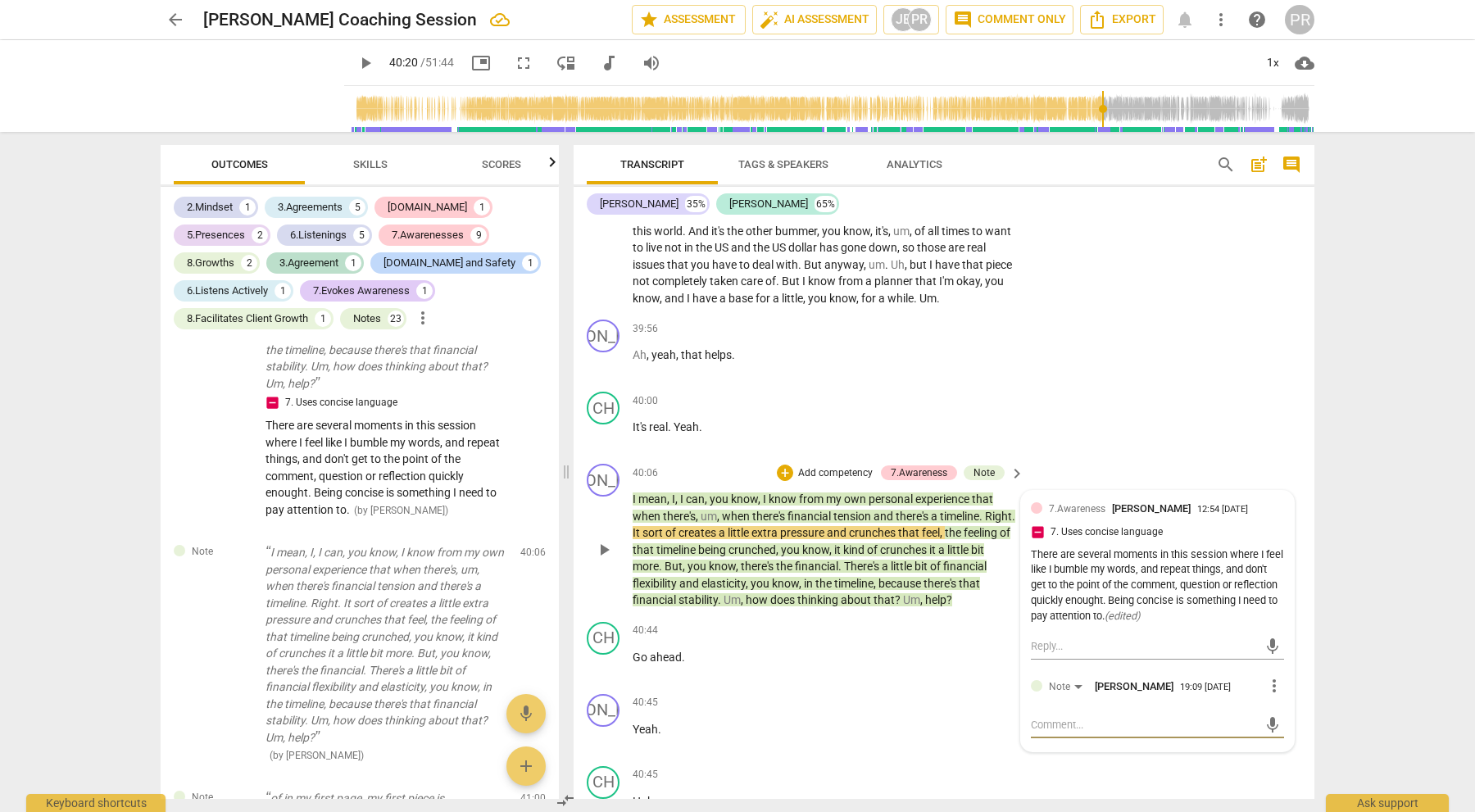
click at [1060, 717] on textarea at bounding box center [1144, 724] width 227 height 15
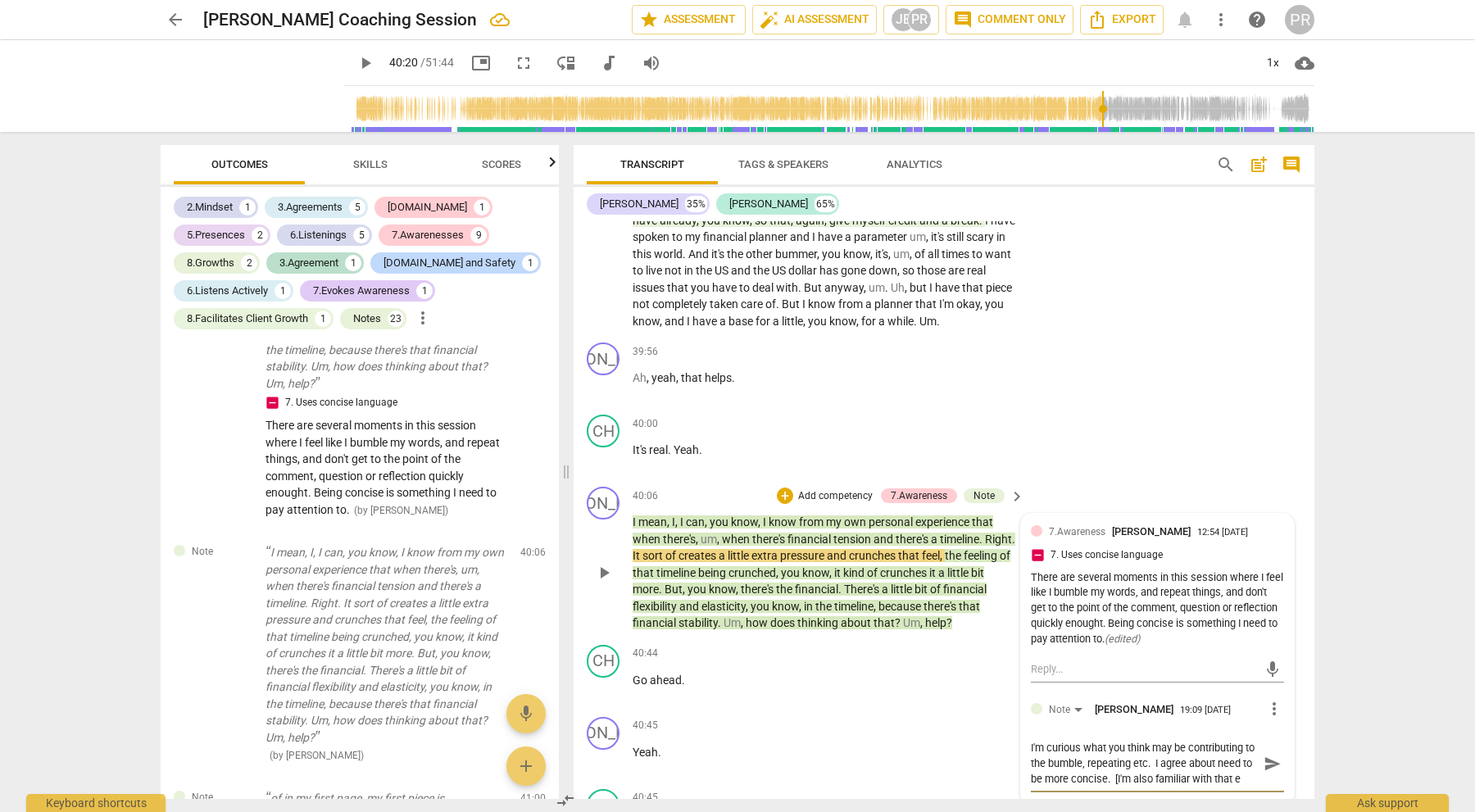
scroll to position [14, 0]
click at [1265, 755] on span "send" at bounding box center [1272, 764] width 18 height 18
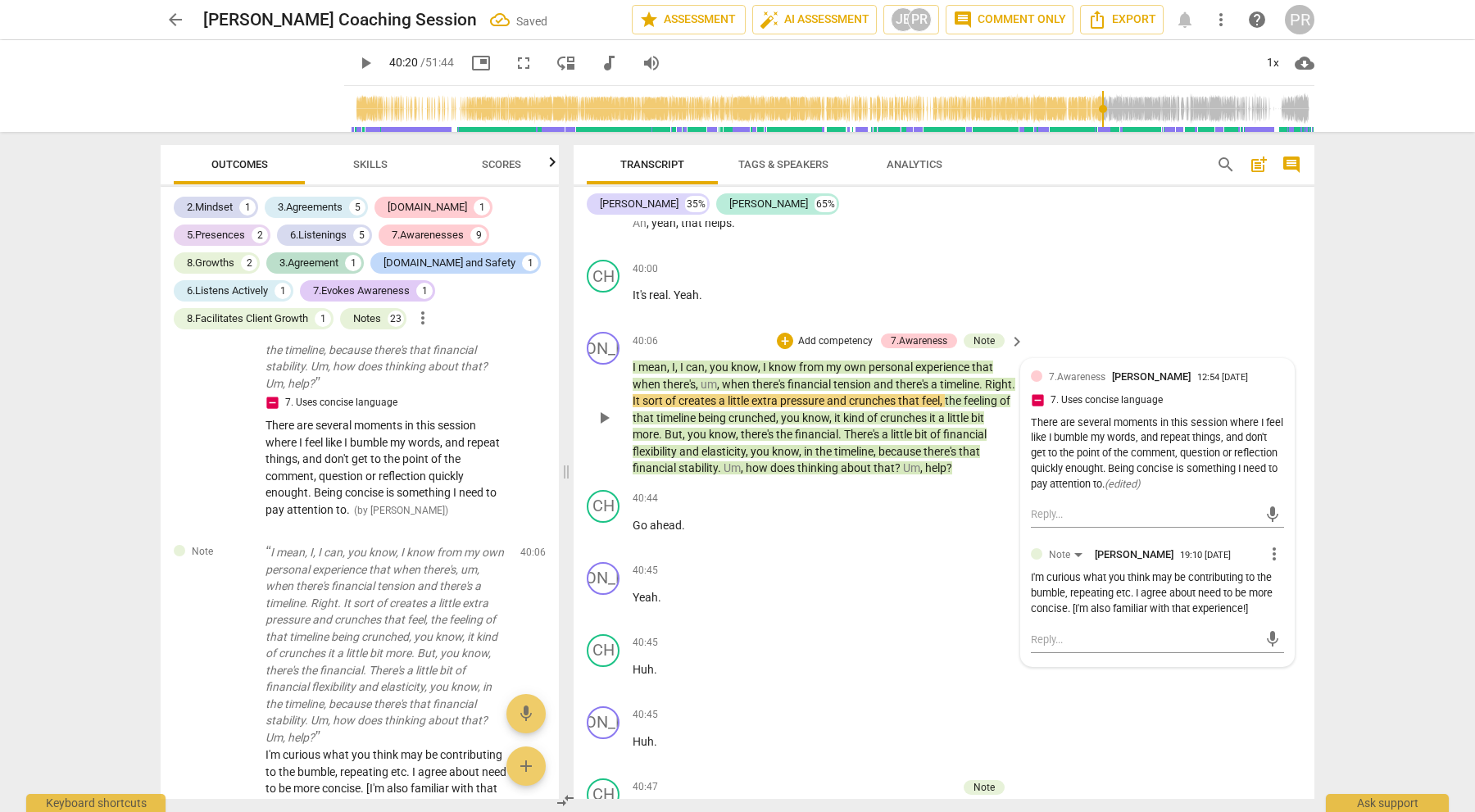
scroll to position [9607, 0]
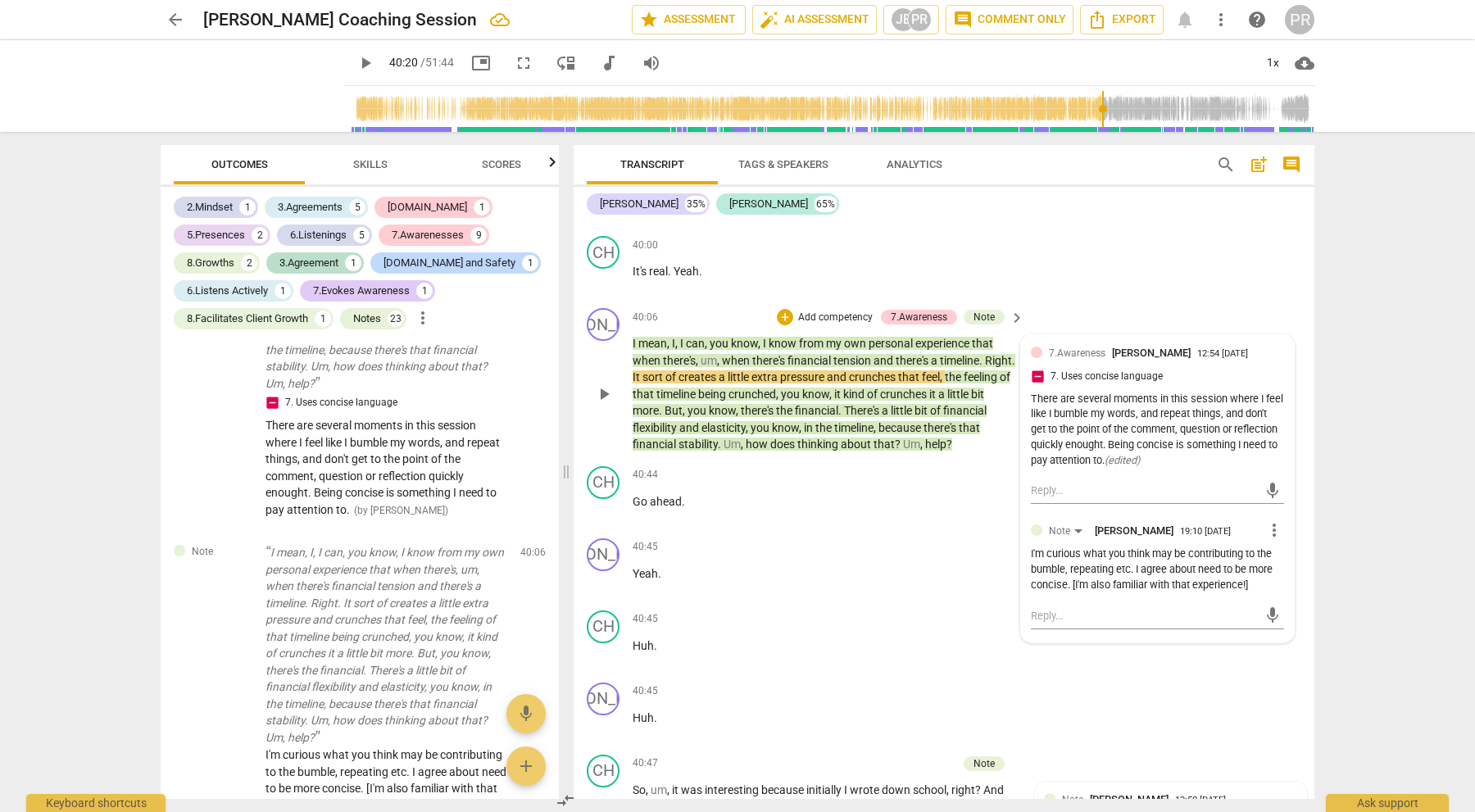
click at [841, 438] on span "thinking" at bounding box center [819, 444] width 44 height 13
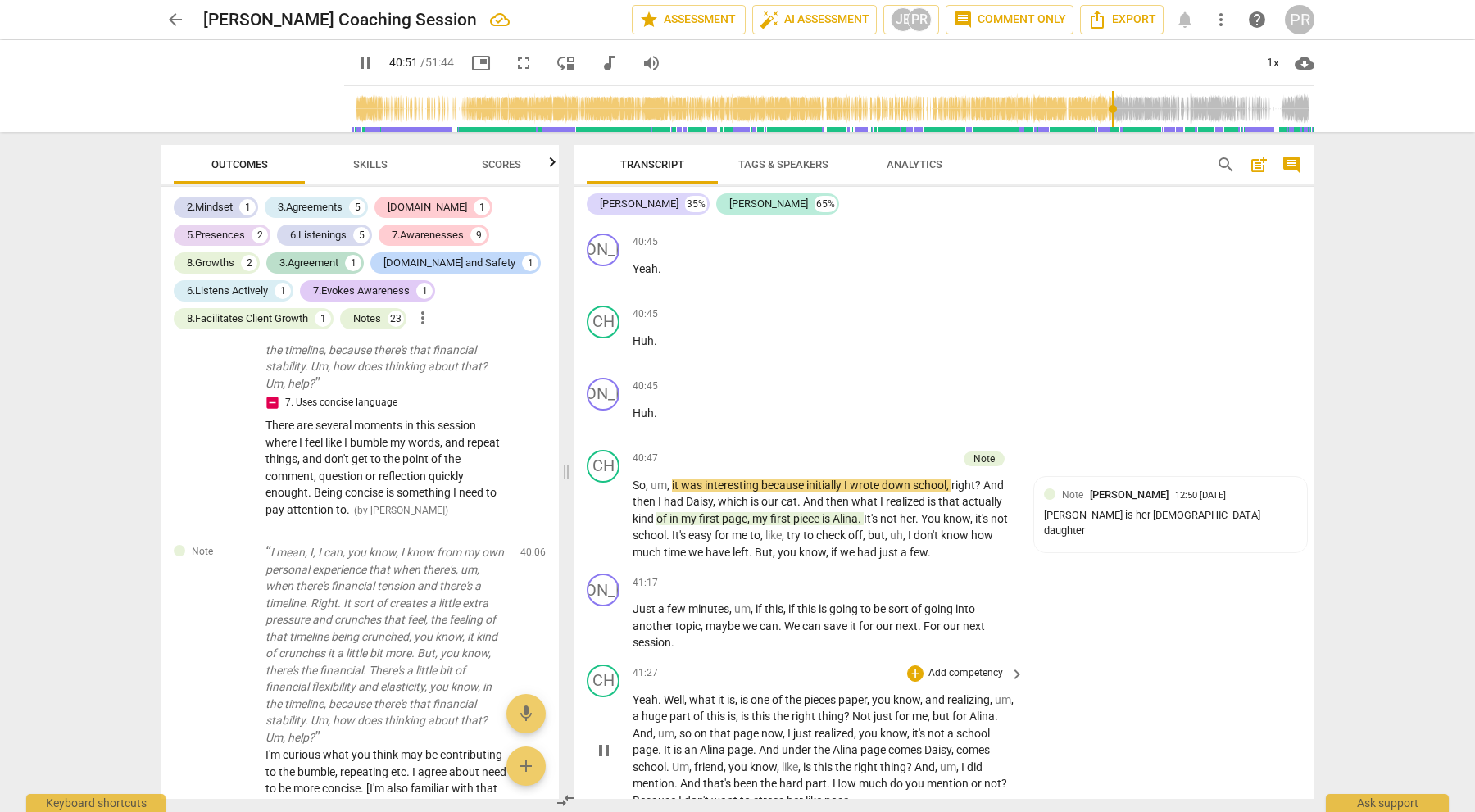
scroll to position [9925, 0]
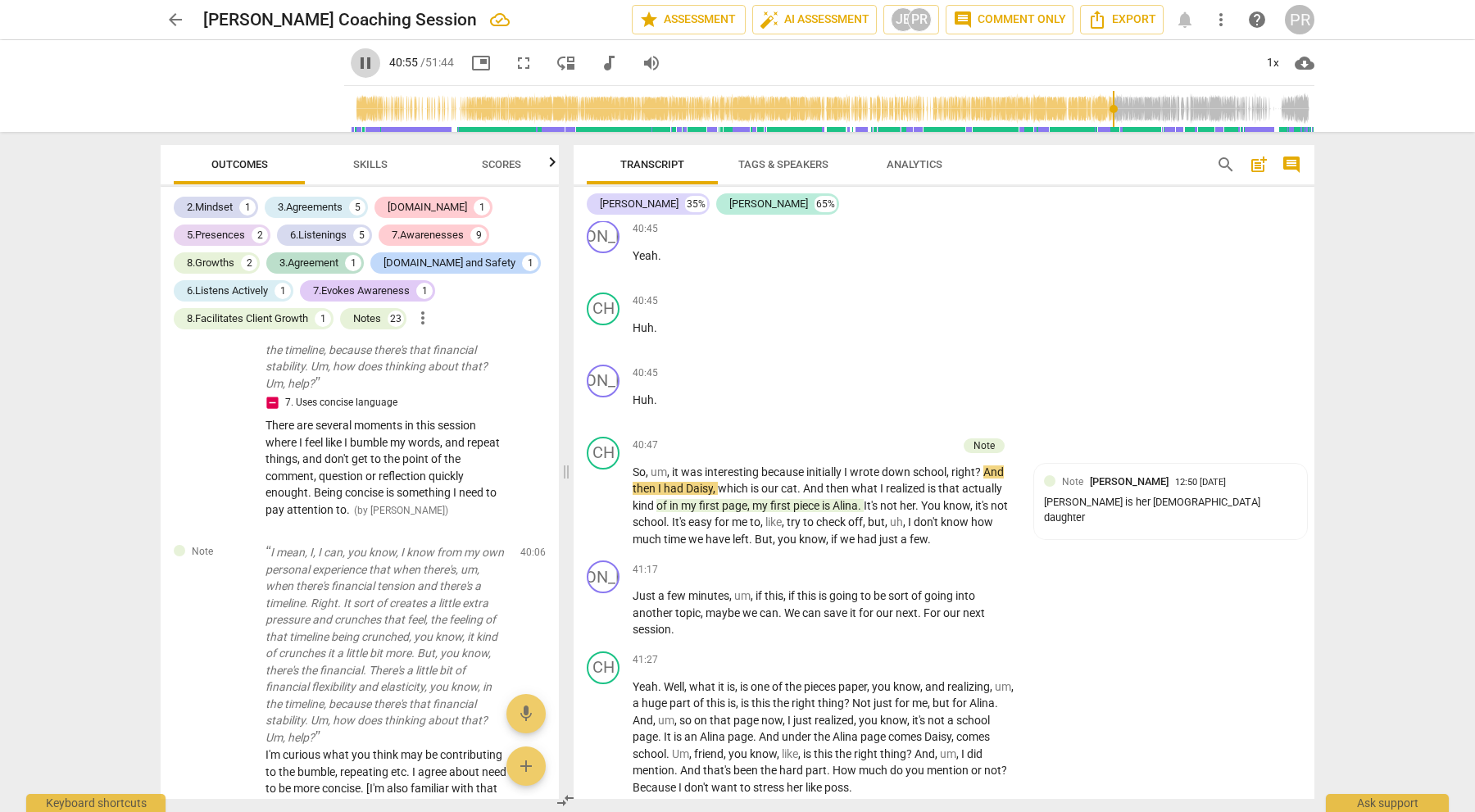
click at [356, 60] on span "pause" at bounding box center [366, 64] width 20 height 20
click at [909, 561] on div "+" at bounding box center [916, 569] width 16 height 16
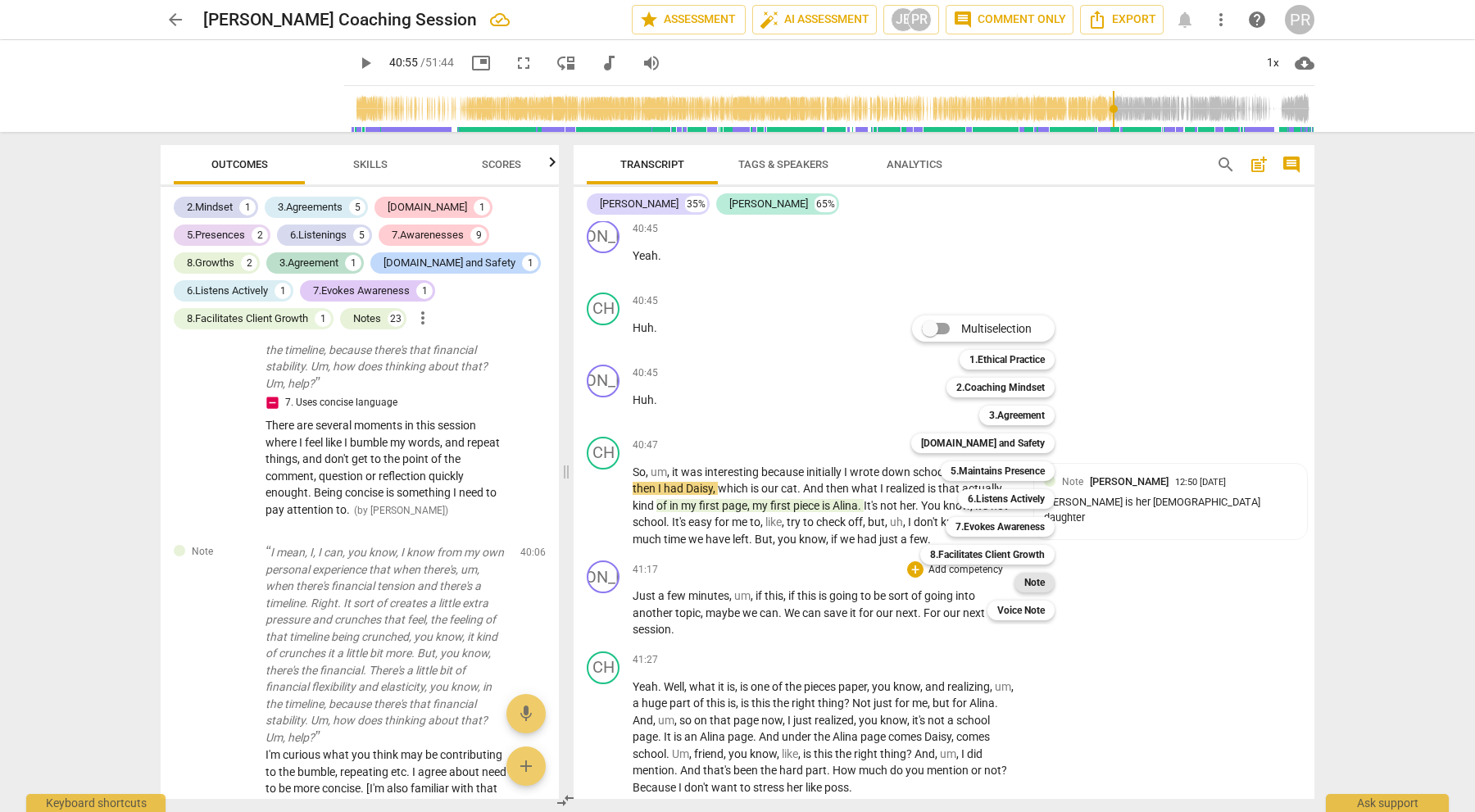
click at [1034, 579] on b "Note" at bounding box center [1034, 583] width 21 height 20
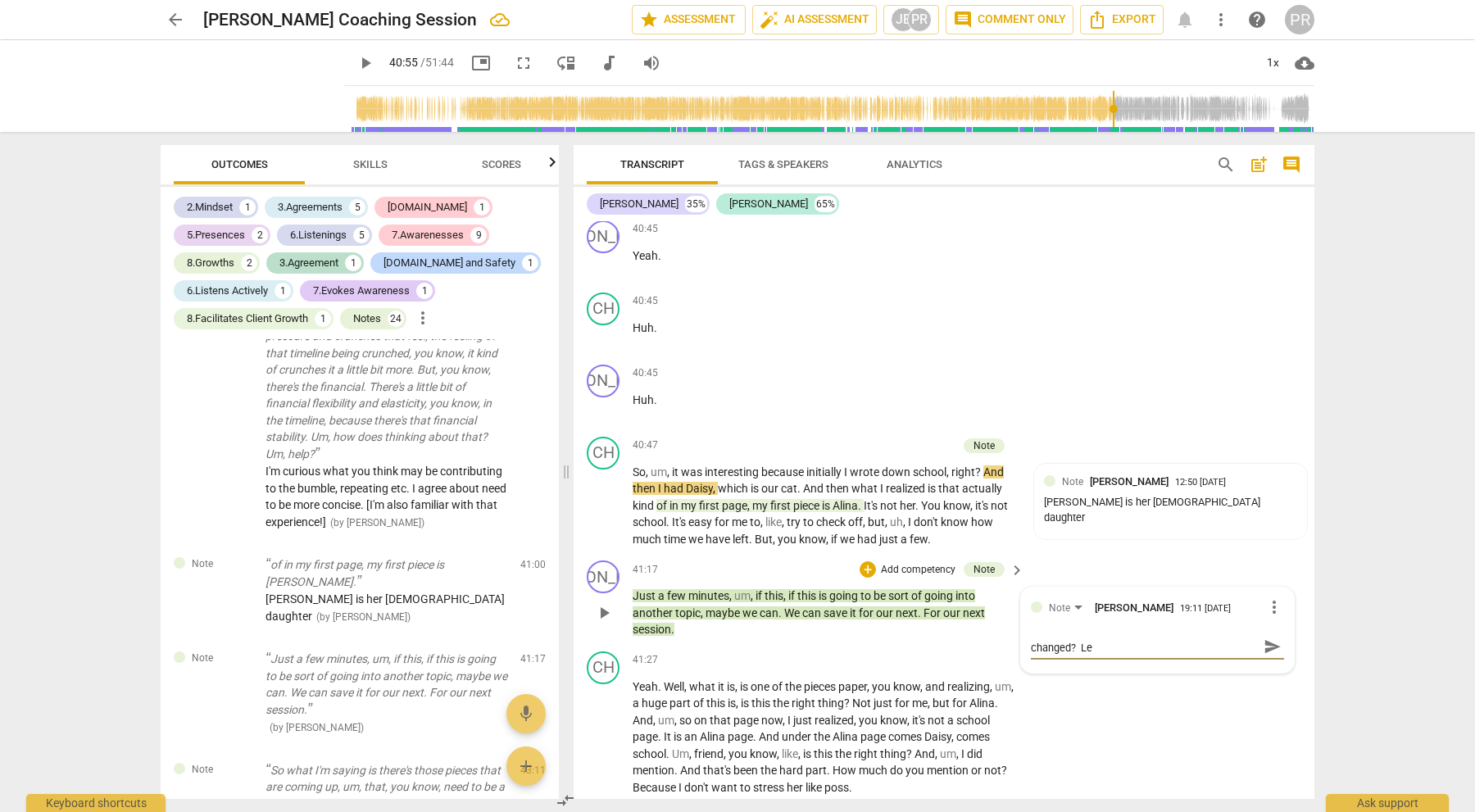
scroll to position [0, 0]
click at [1263, 645] on span "send" at bounding box center [1272, 654] width 18 height 18
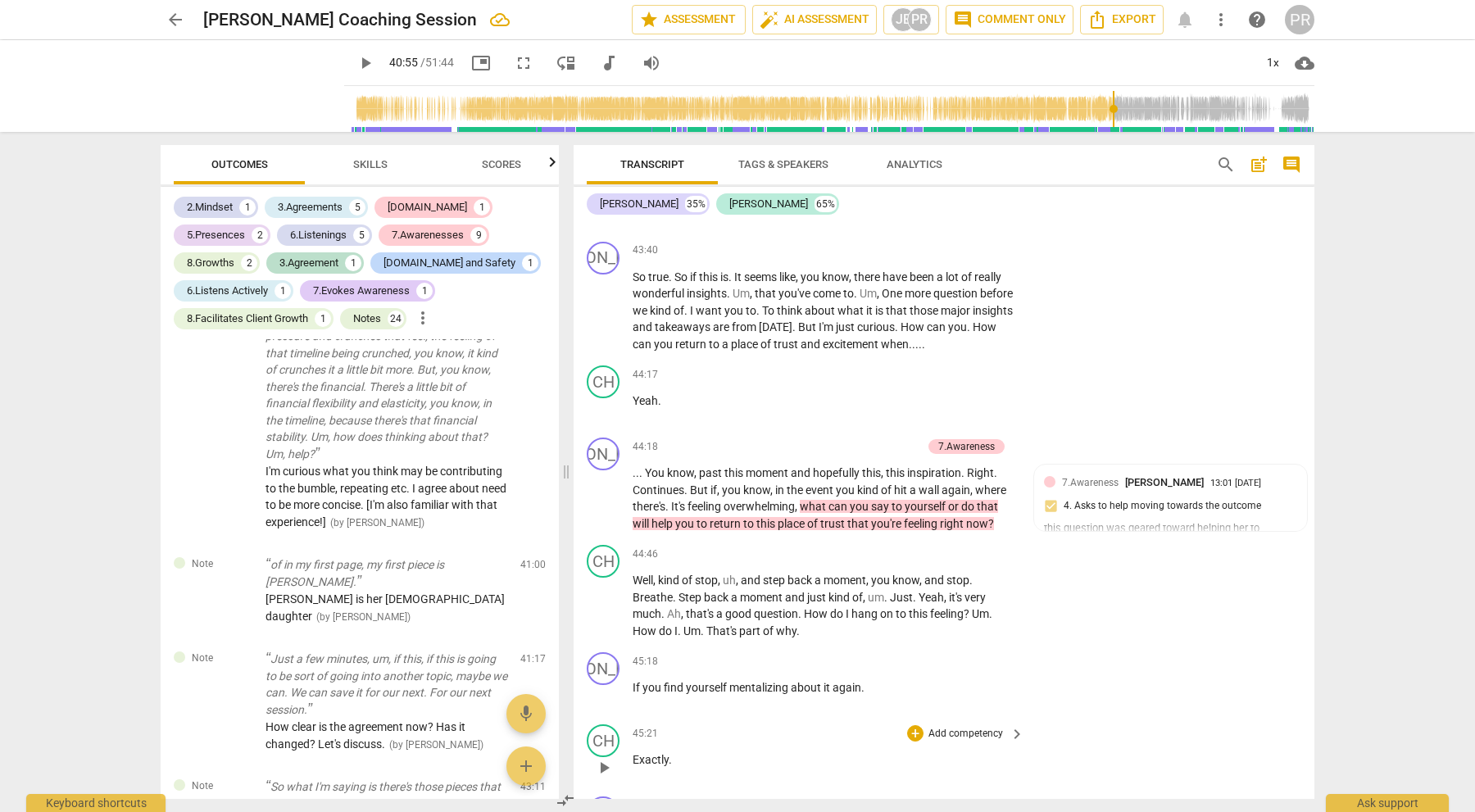
scroll to position [11028, 0]
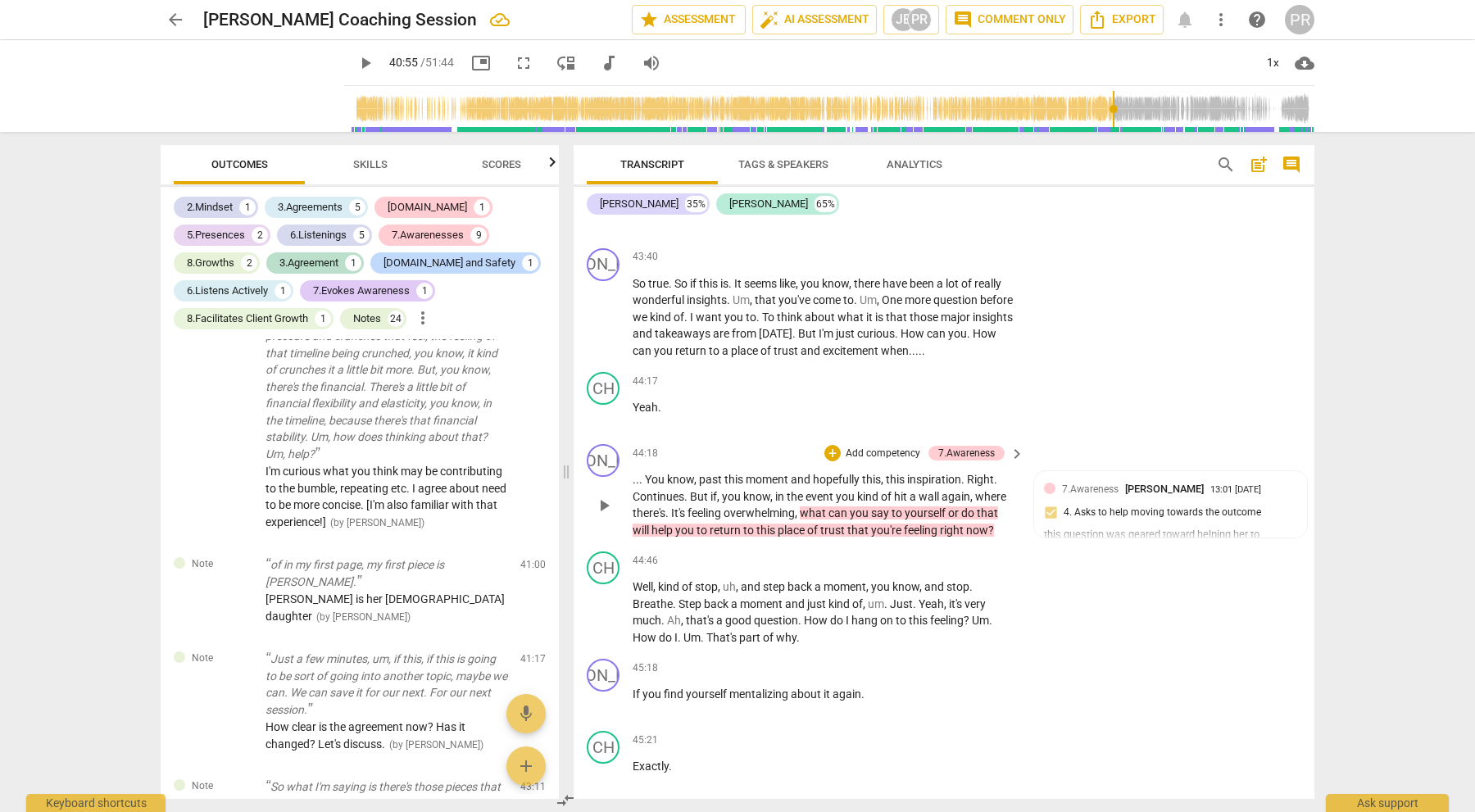
click at [898, 447] on p "Add competency" at bounding box center [883, 454] width 78 height 15
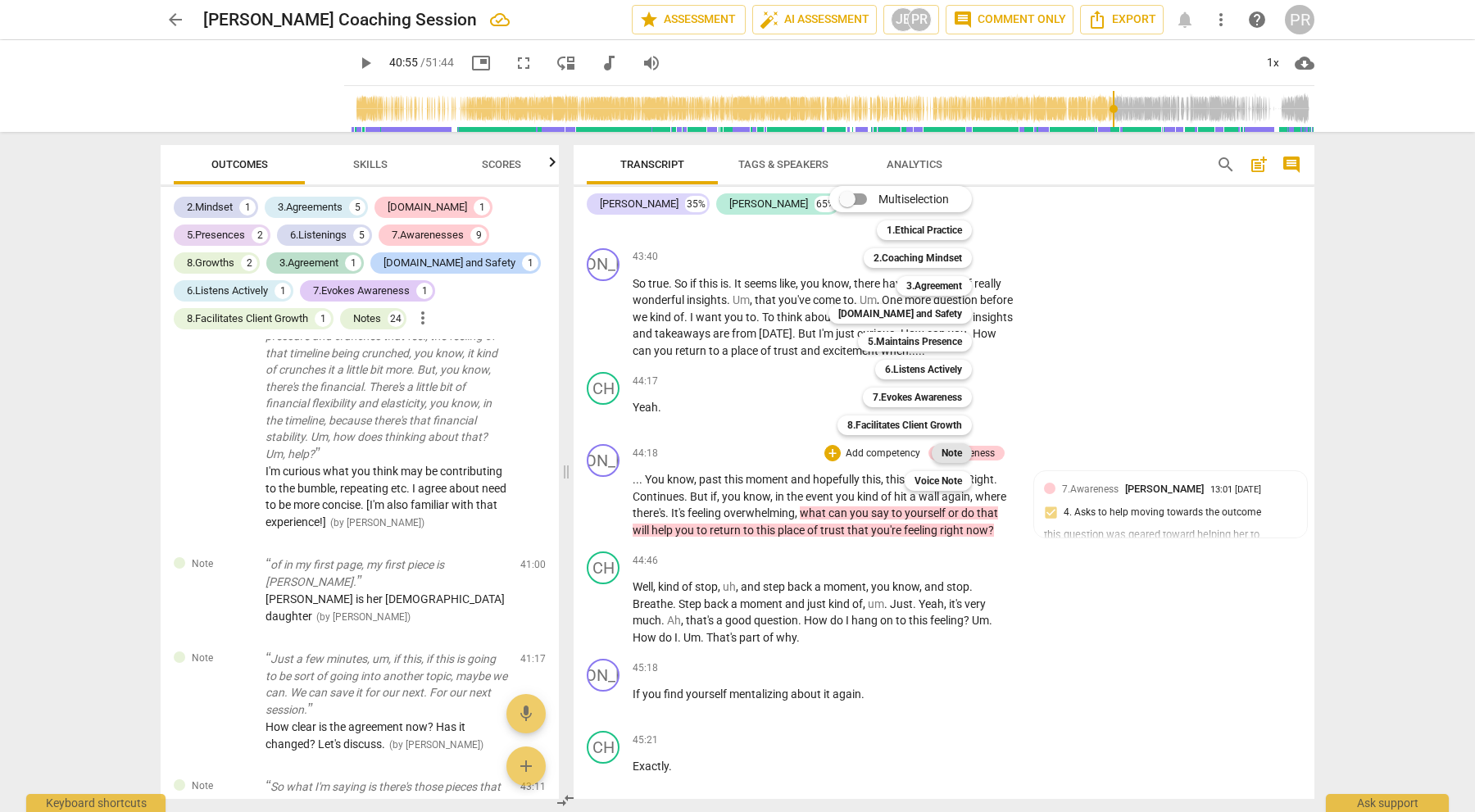
click at [939, 454] on div "Note" at bounding box center [952, 453] width 40 height 20
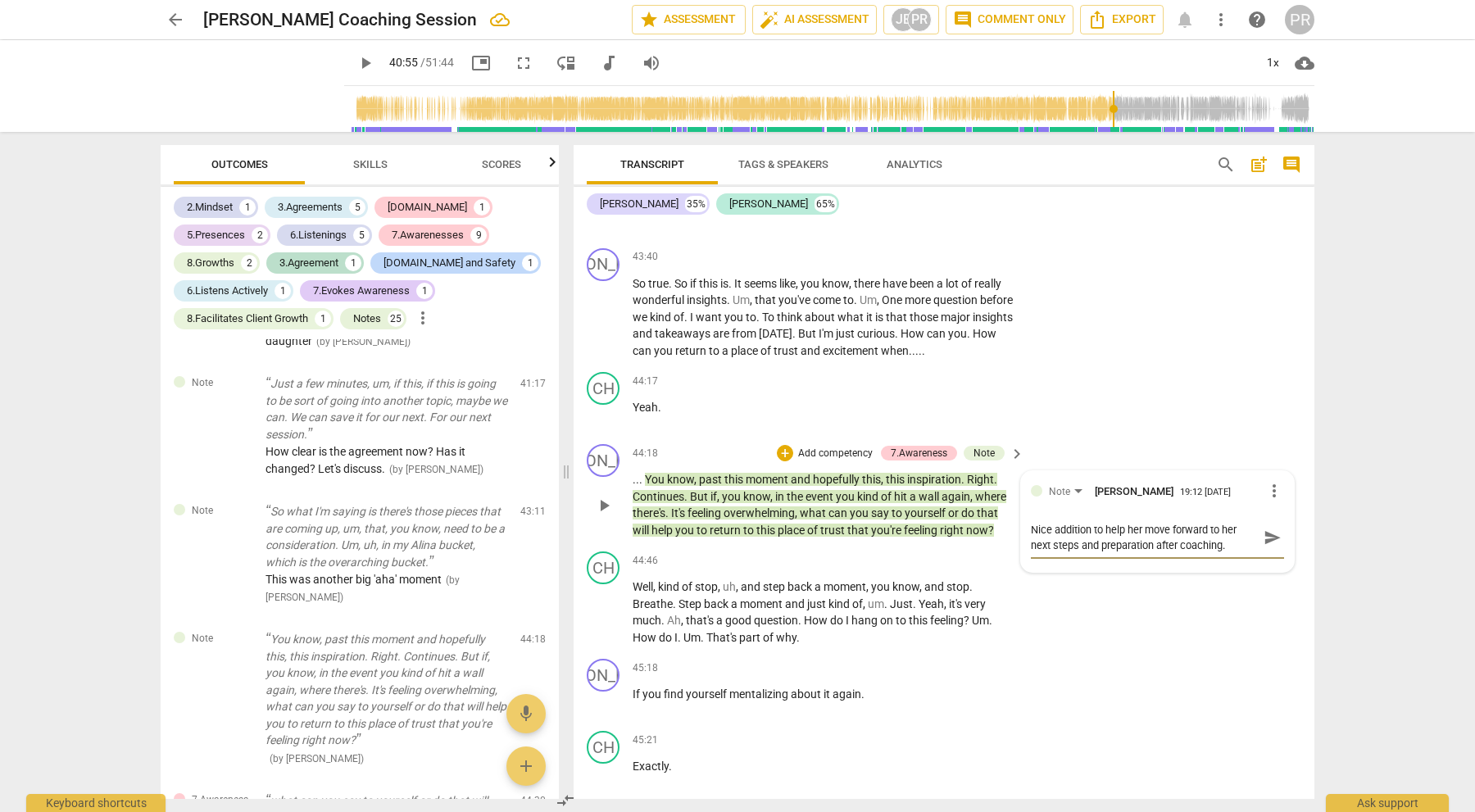
scroll to position [1, 0]
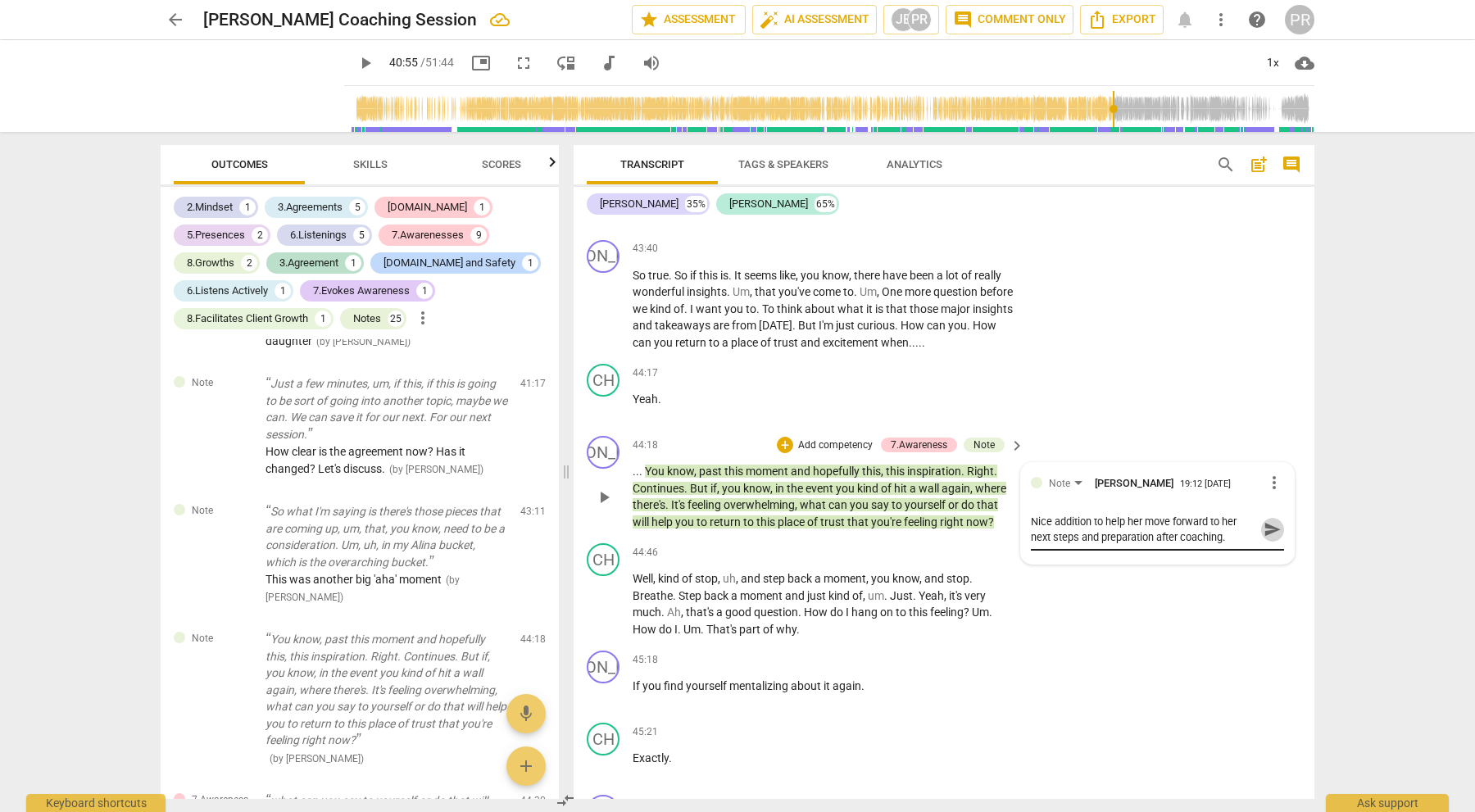
click at [1263, 520] on span "send" at bounding box center [1272, 530] width 18 height 18
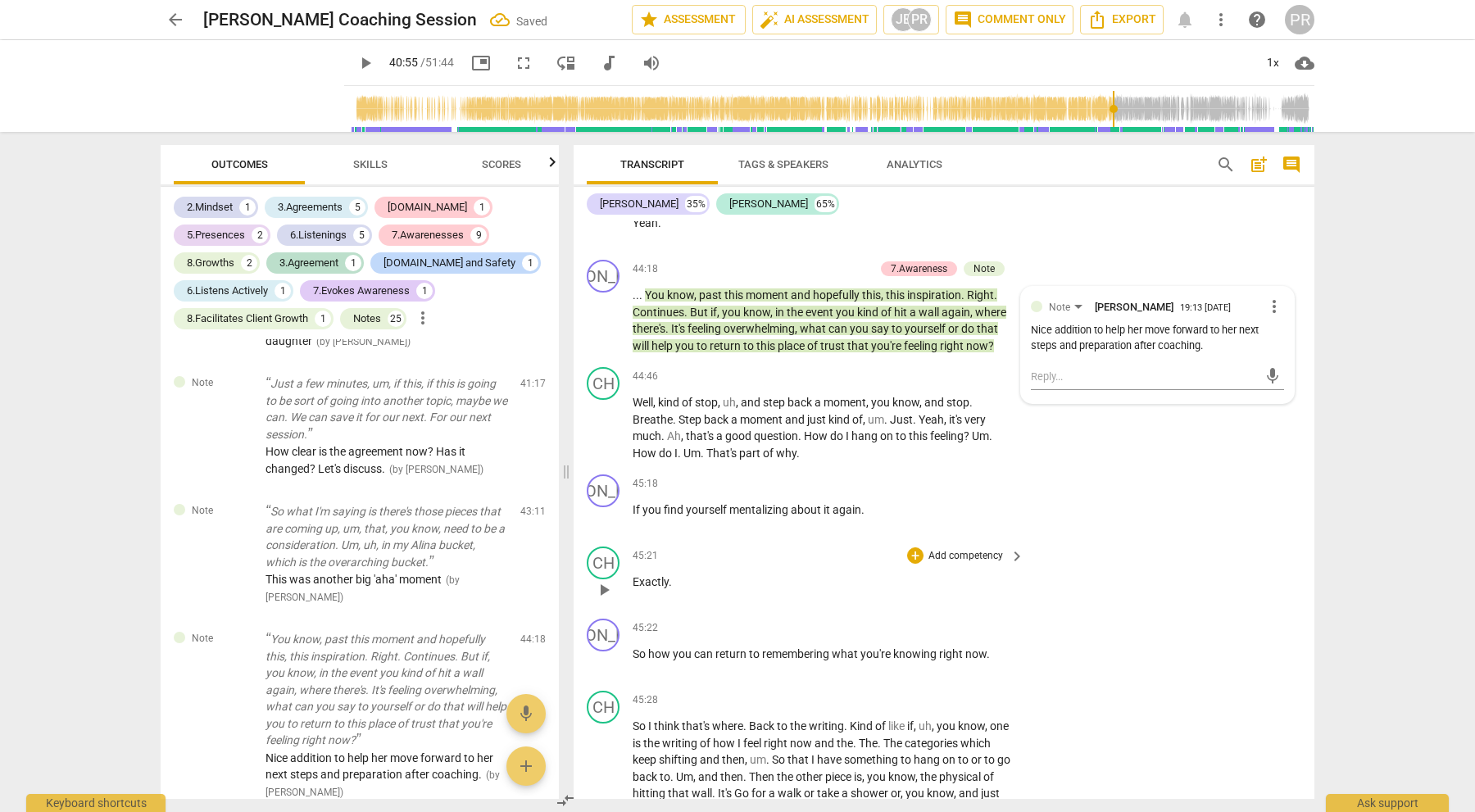
scroll to position [11283, 0]
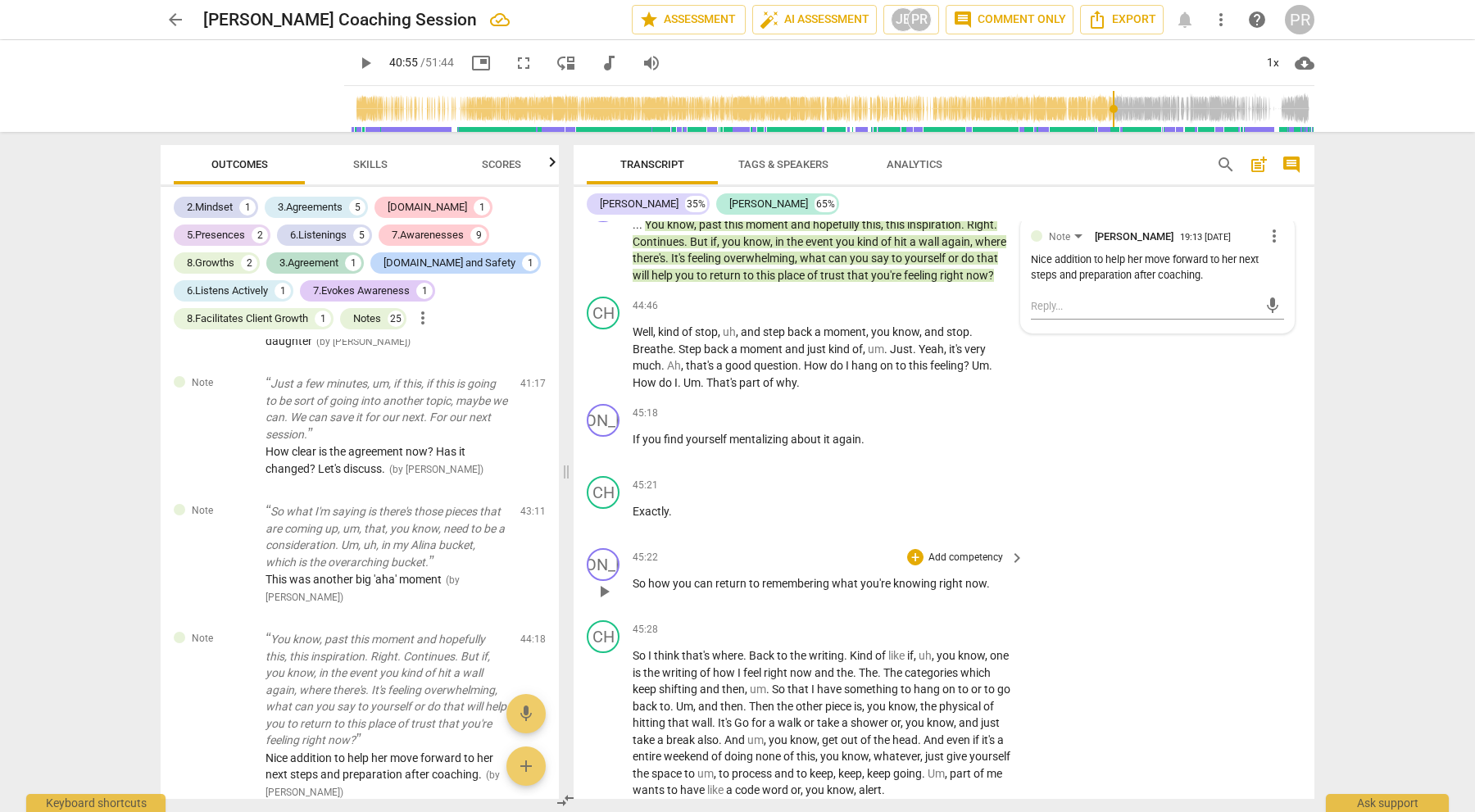
click at [957, 550] on p "Add competency" at bounding box center [965, 558] width 78 height 15
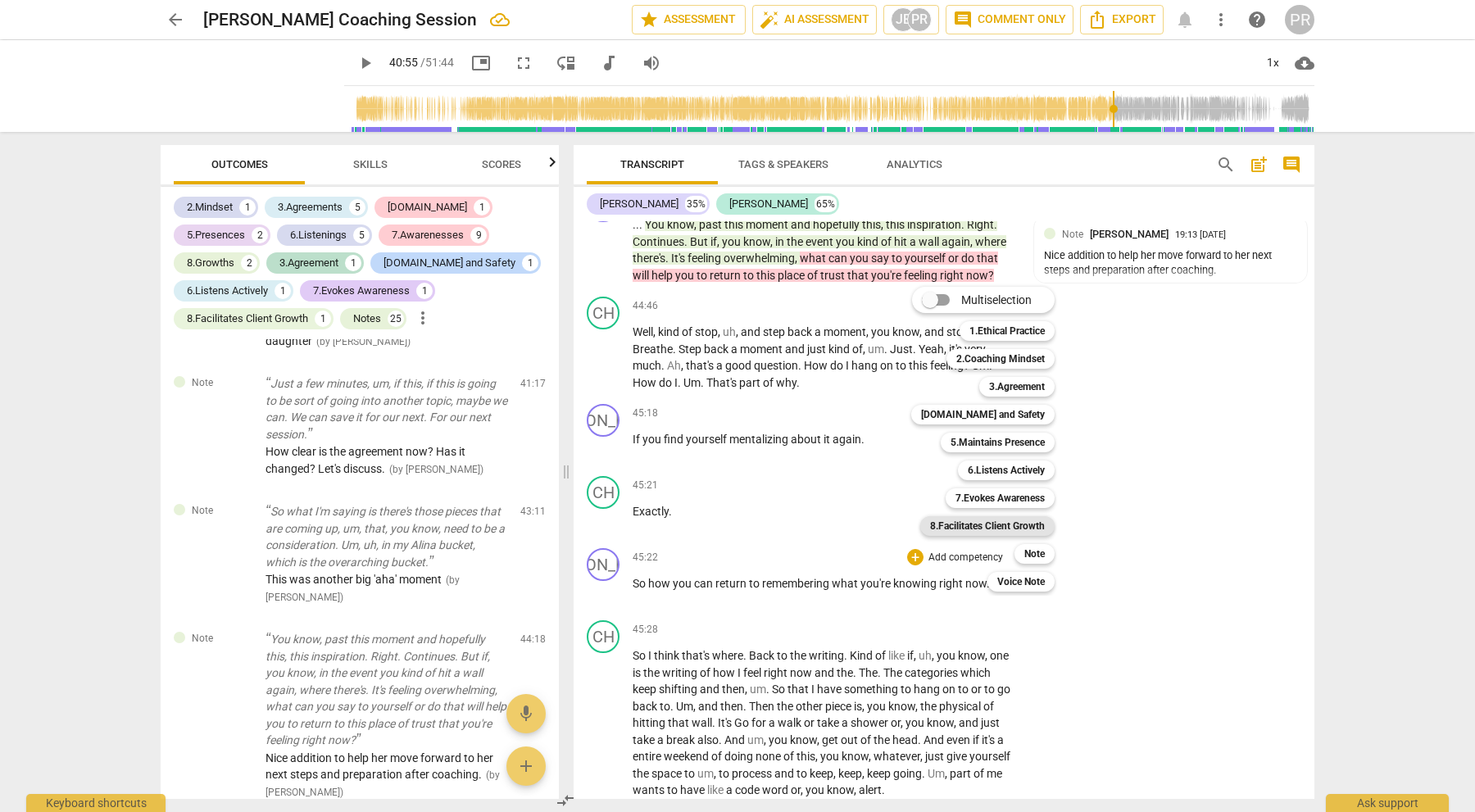
click at [1052, 528] on div "8.Facilitates Client Growth" at bounding box center [987, 526] width 134 height 20
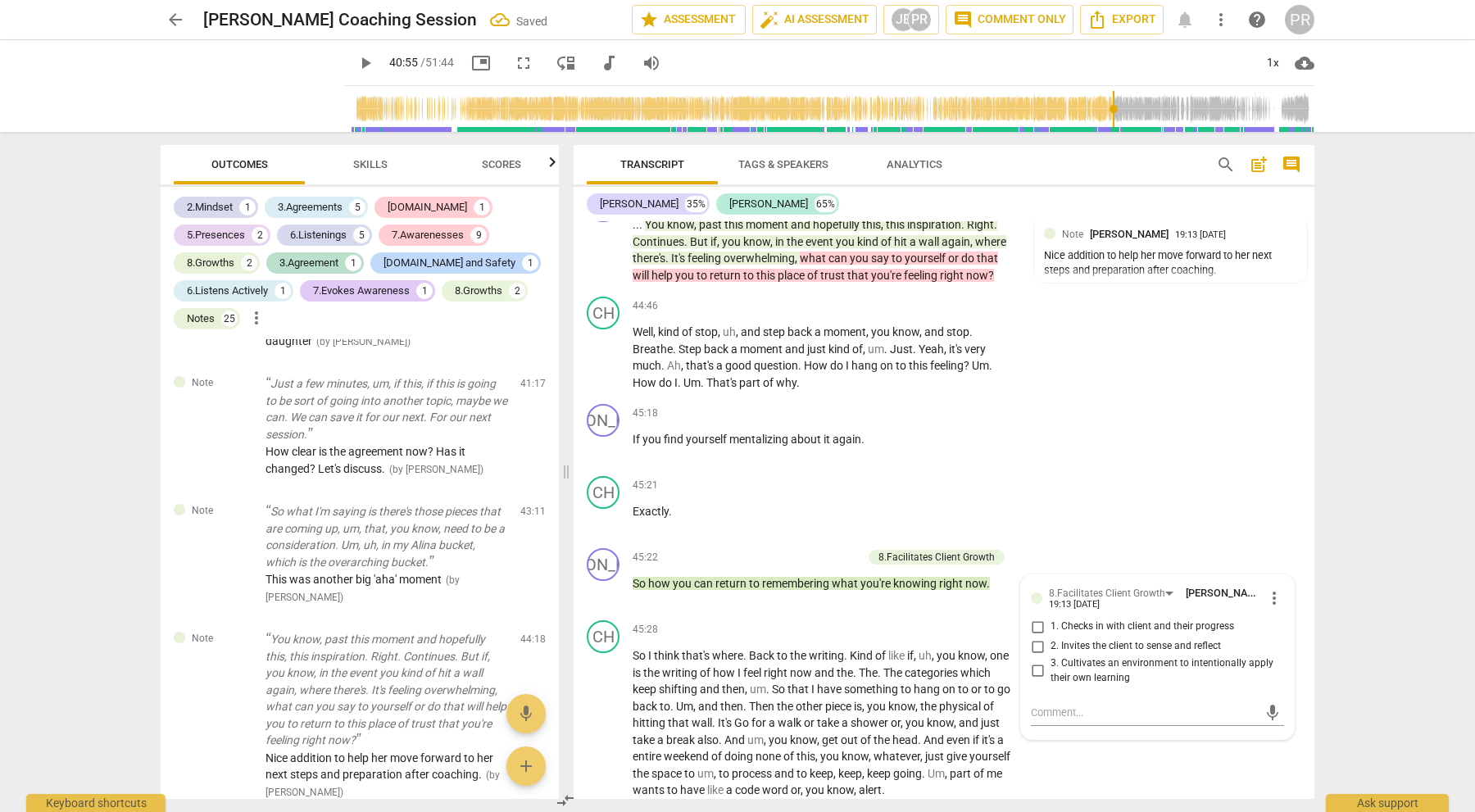
scroll to position [9918, 0]
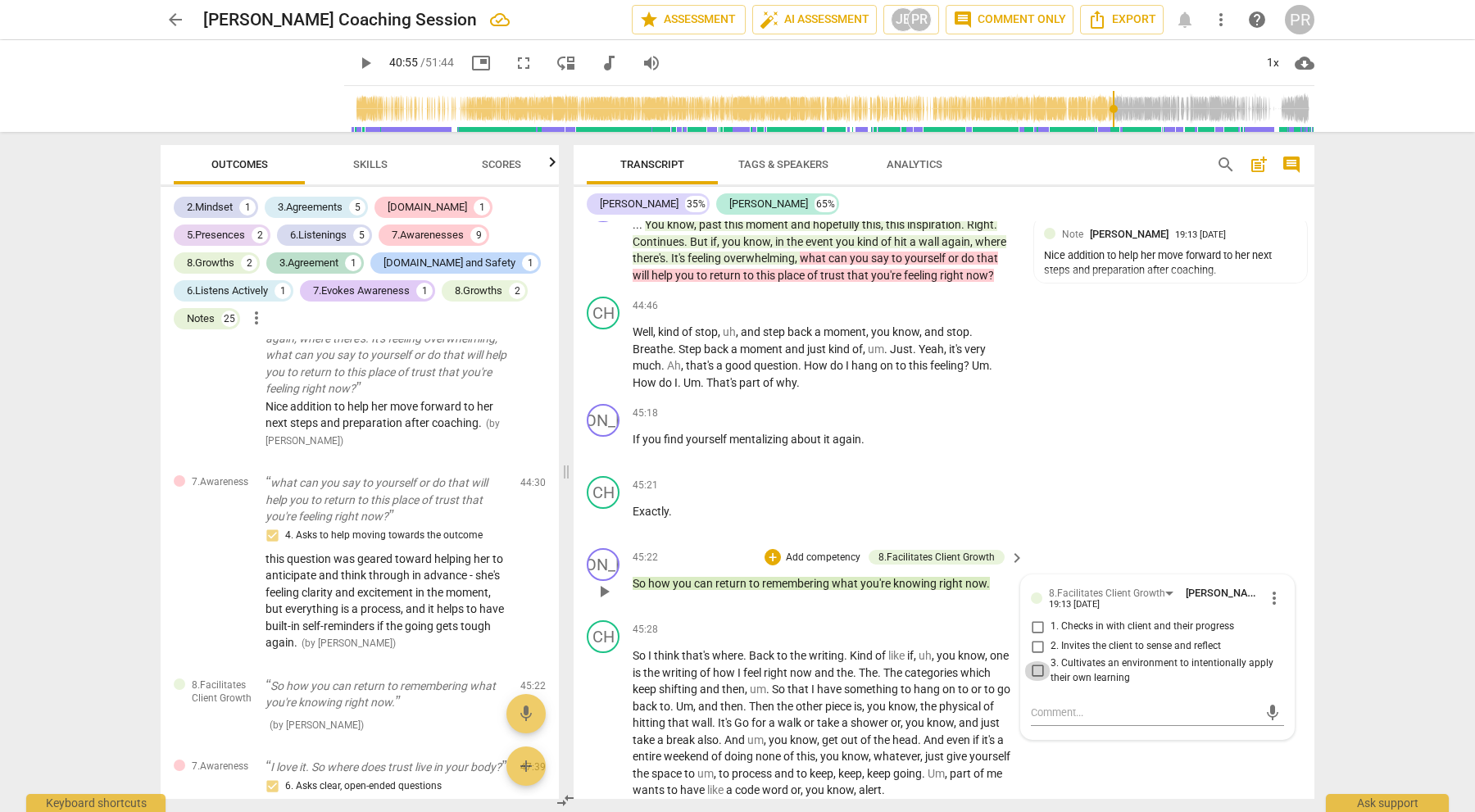
click at [1034, 661] on input "3. Cultivates an environment to intentionally apply their own learning" at bounding box center [1037, 671] width 26 height 20
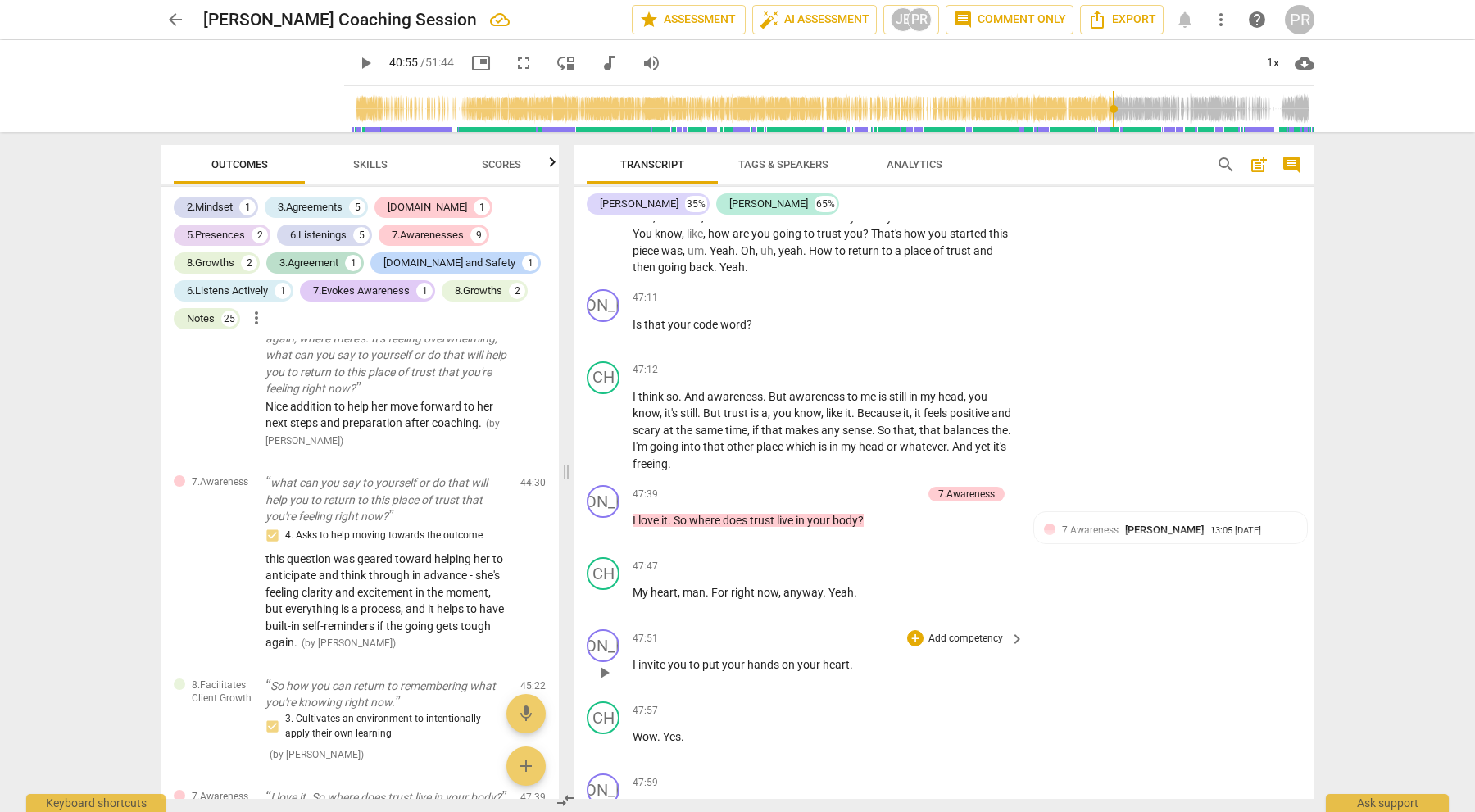
scroll to position [12056, 0]
click at [886, 486] on p "Add competency" at bounding box center [883, 493] width 78 height 15
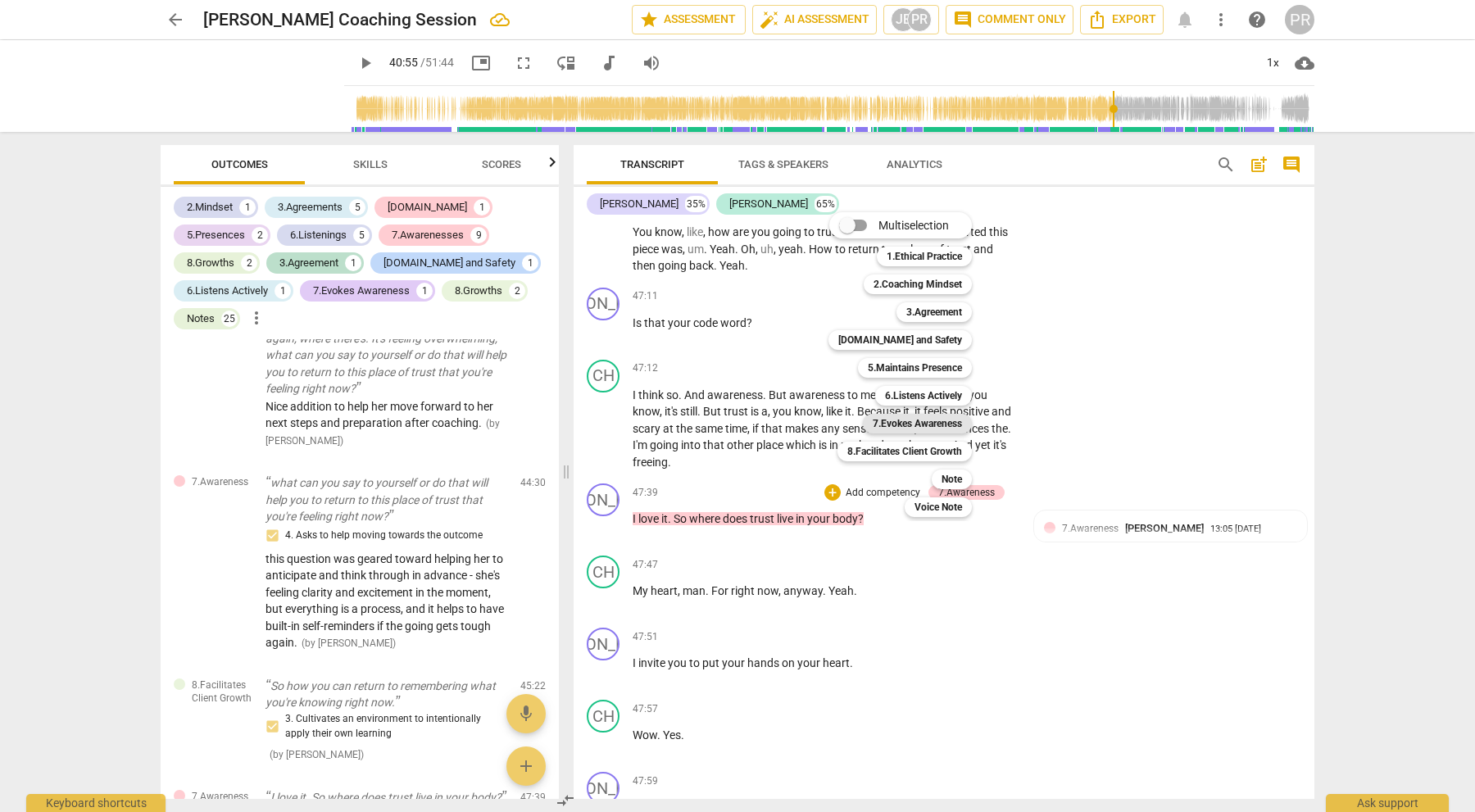
click at [924, 415] on b "7.Evokes Awareness" at bounding box center [917, 424] width 89 height 20
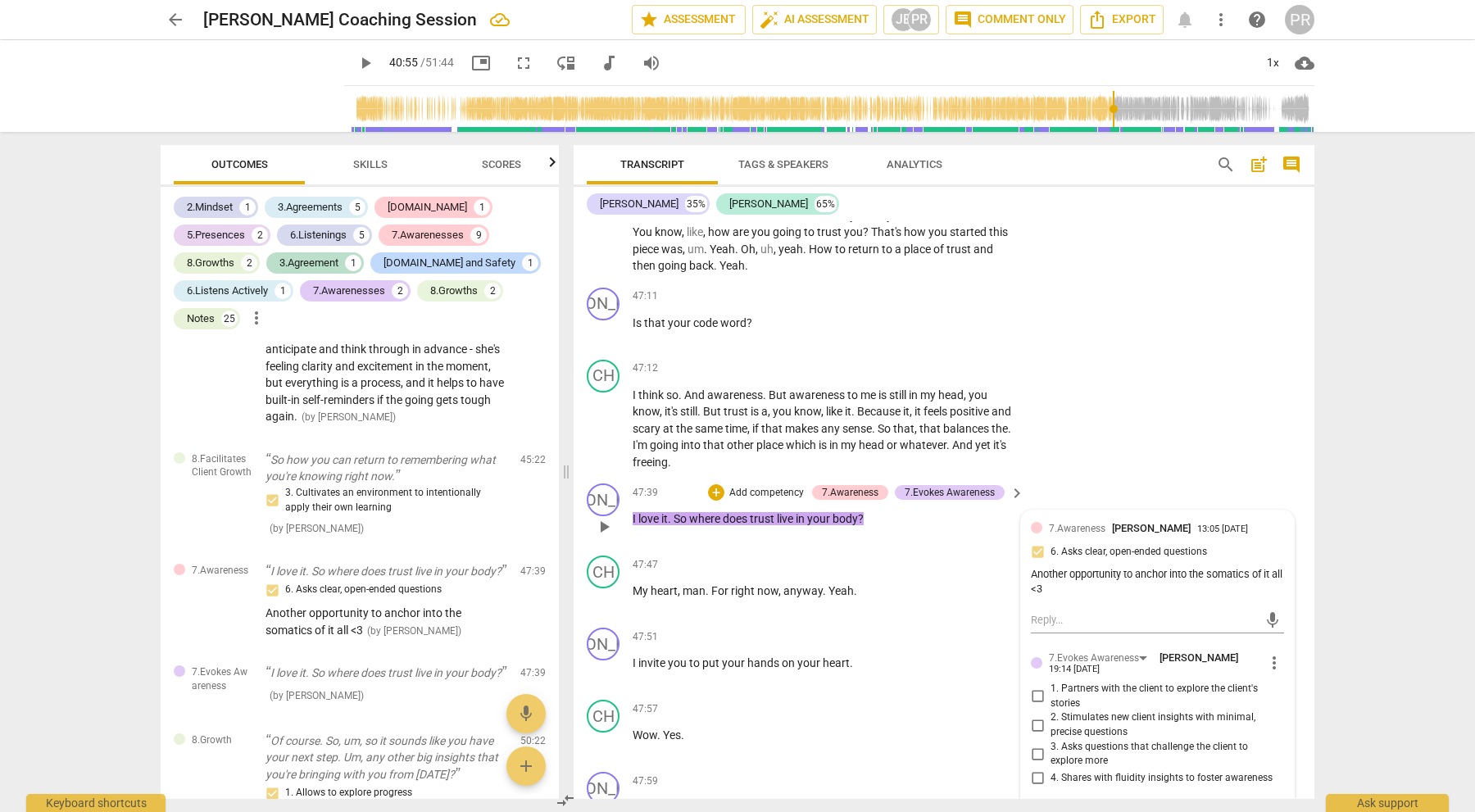
scroll to position [1, 0]
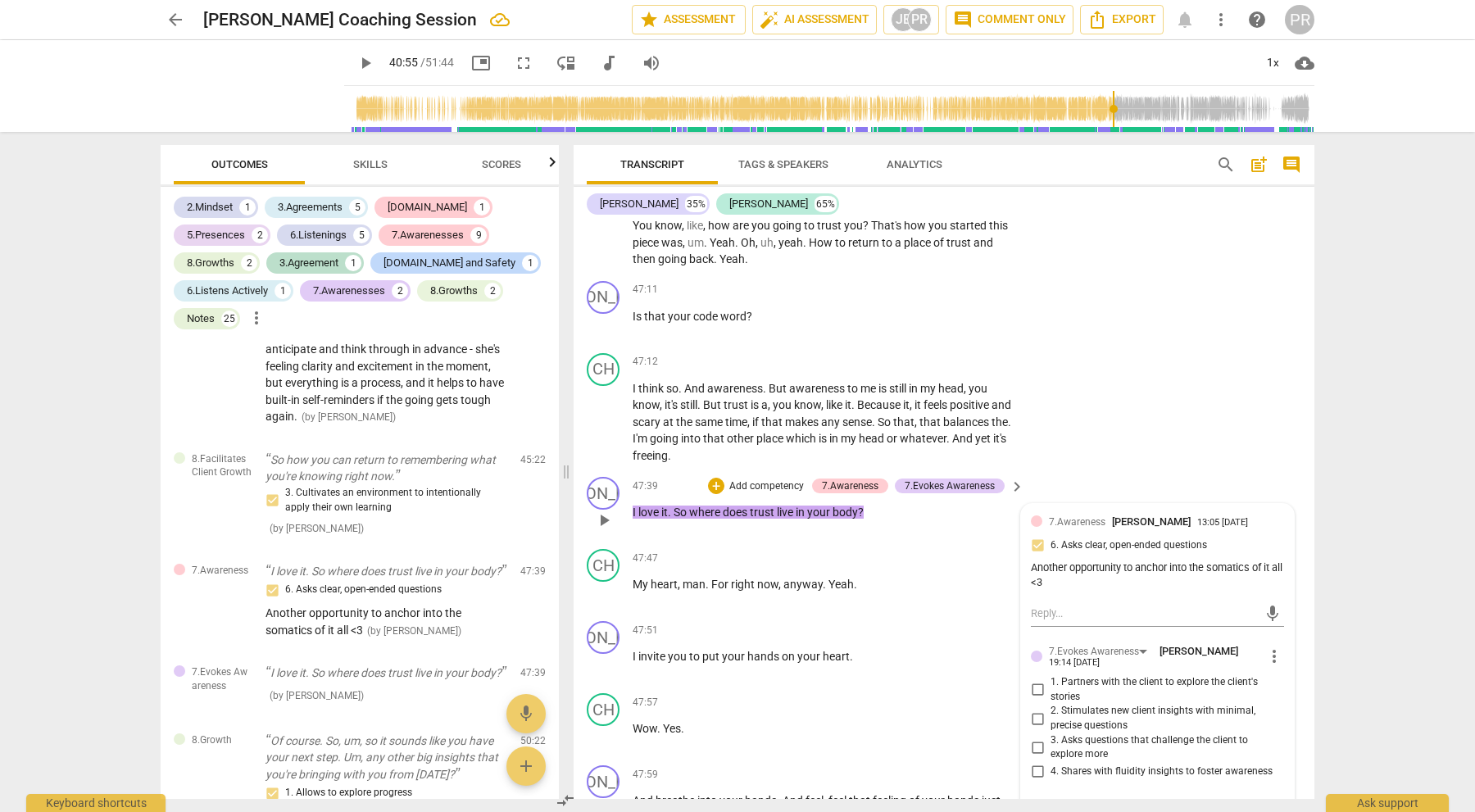
click at [1034, 738] on input "3. Asks questions that challenge the client to explore more" at bounding box center [1037, 748] width 26 height 20
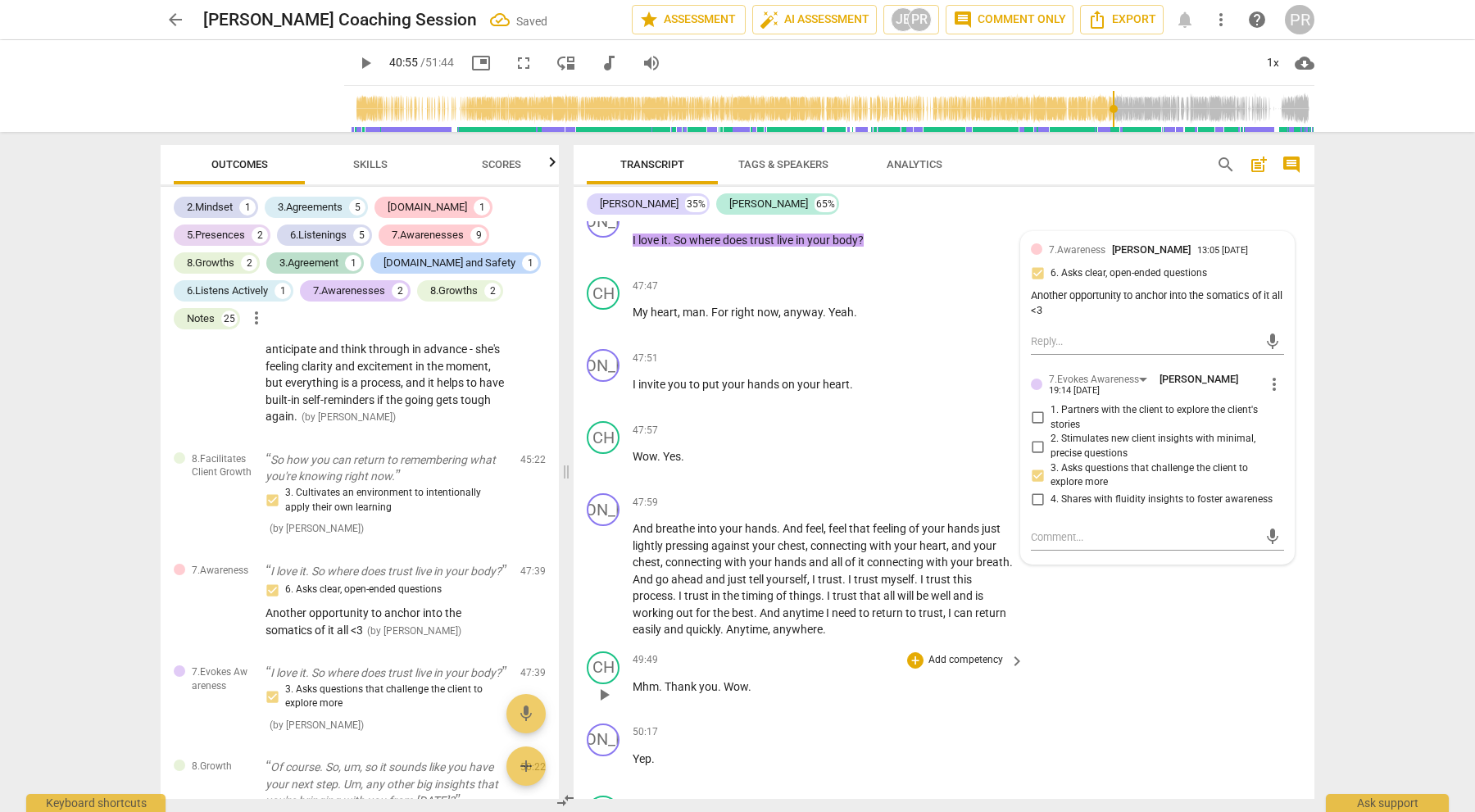
scroll to position [12326, 0]
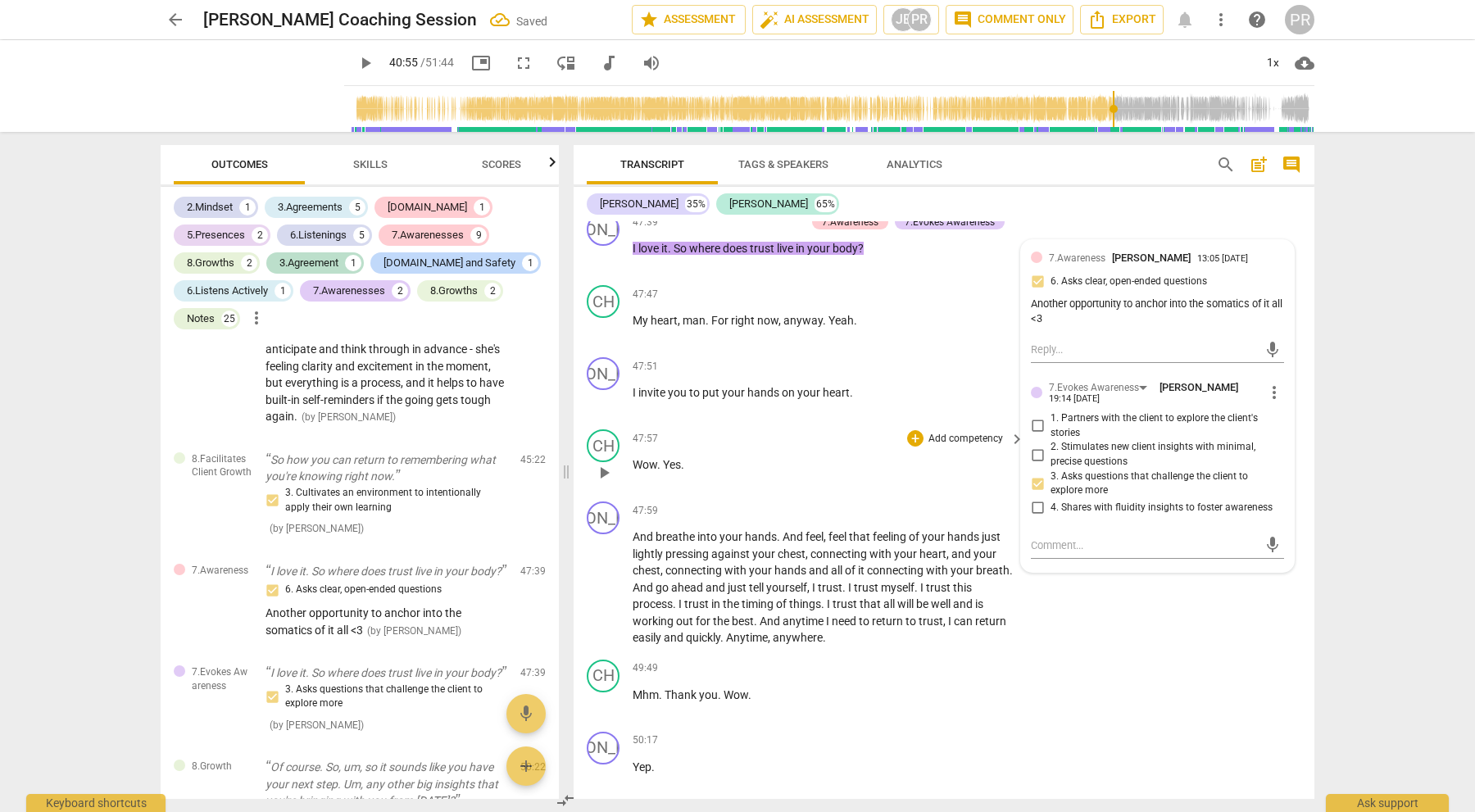
click at [930, 431] on p "Add competency" at bounding box center [965, 439] width 78 height 15
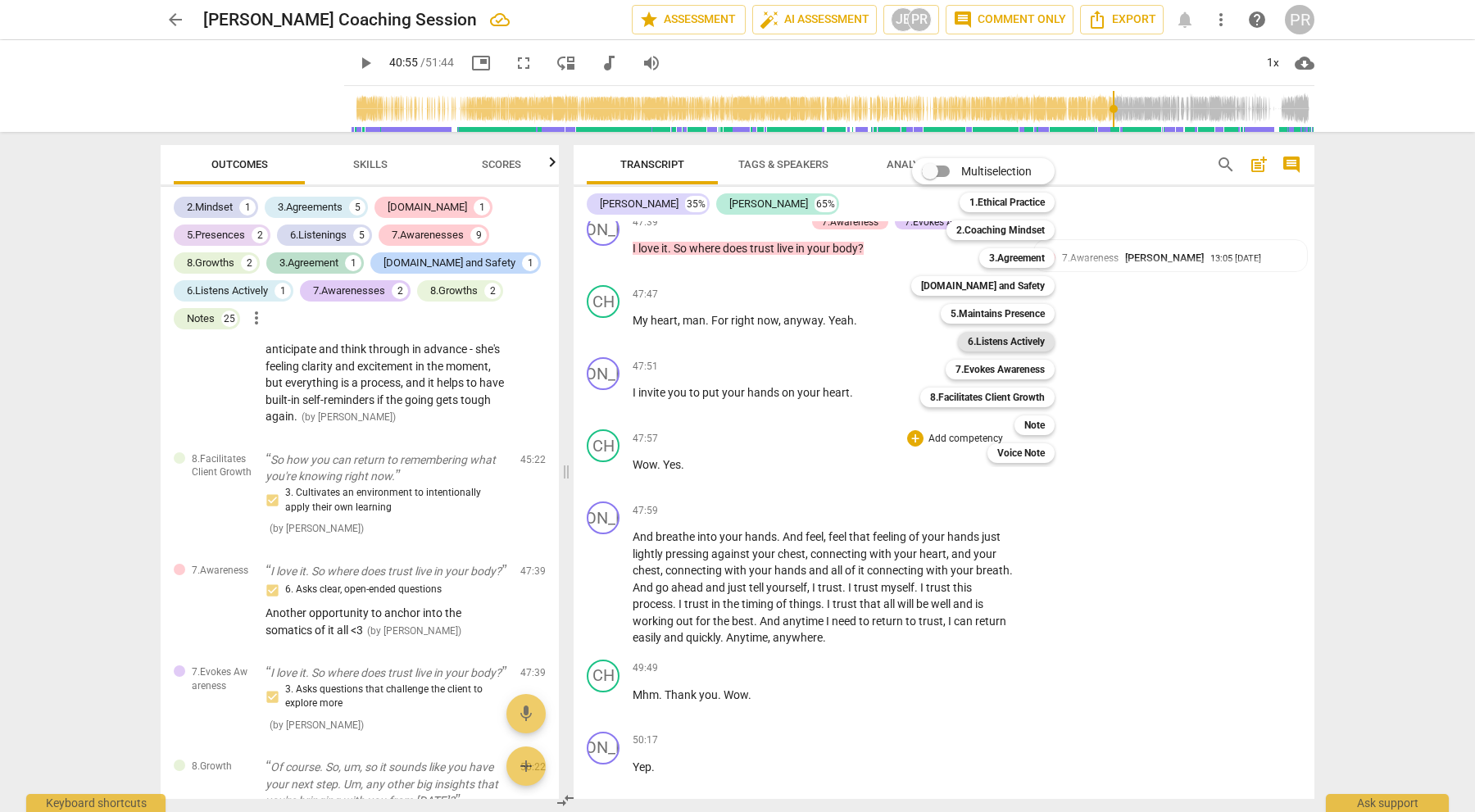
click at [1018, 341] on b "6.Listens Actively" at bounding box center [1005, 342] width 77 height 20
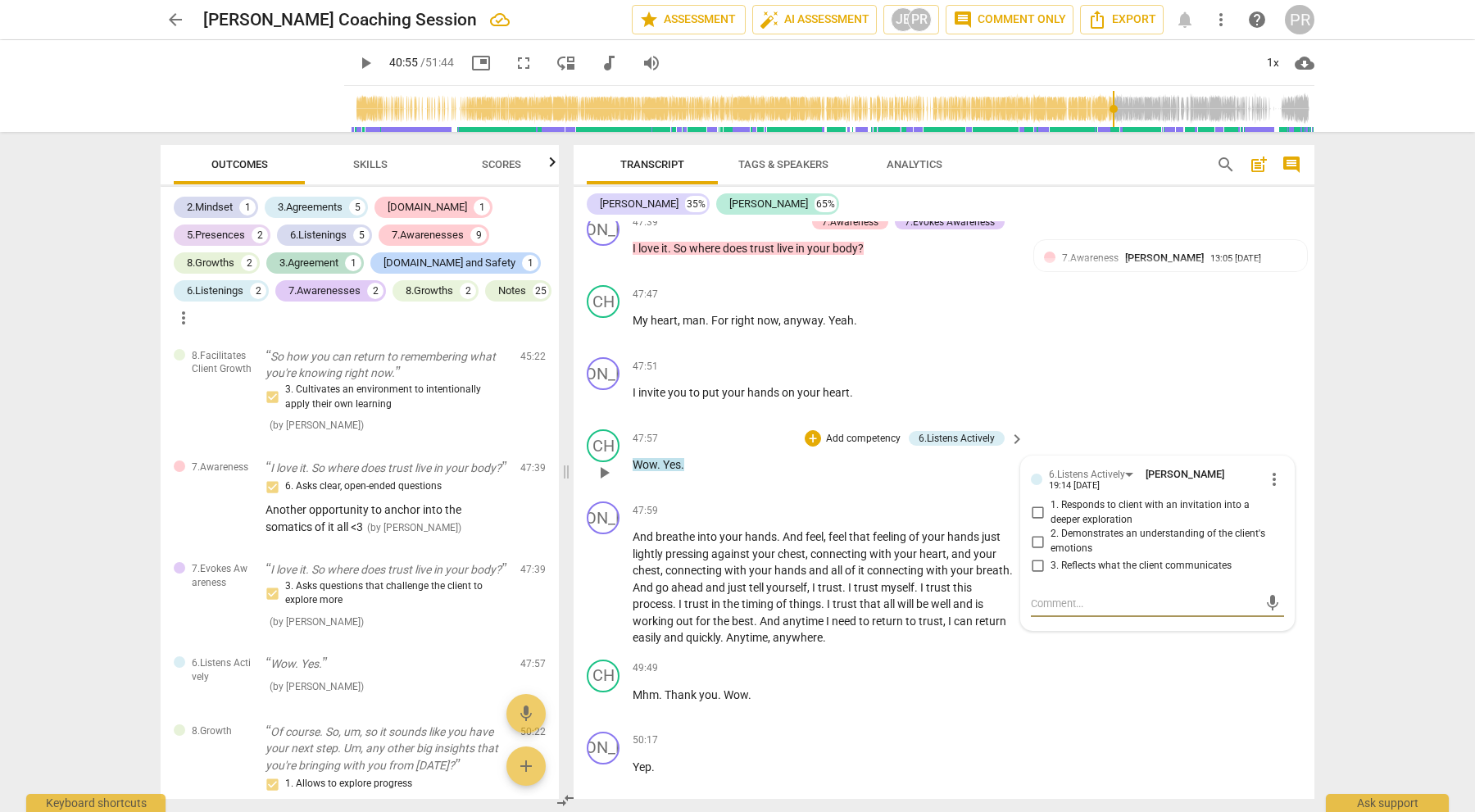
scroll to position [12329, 0]
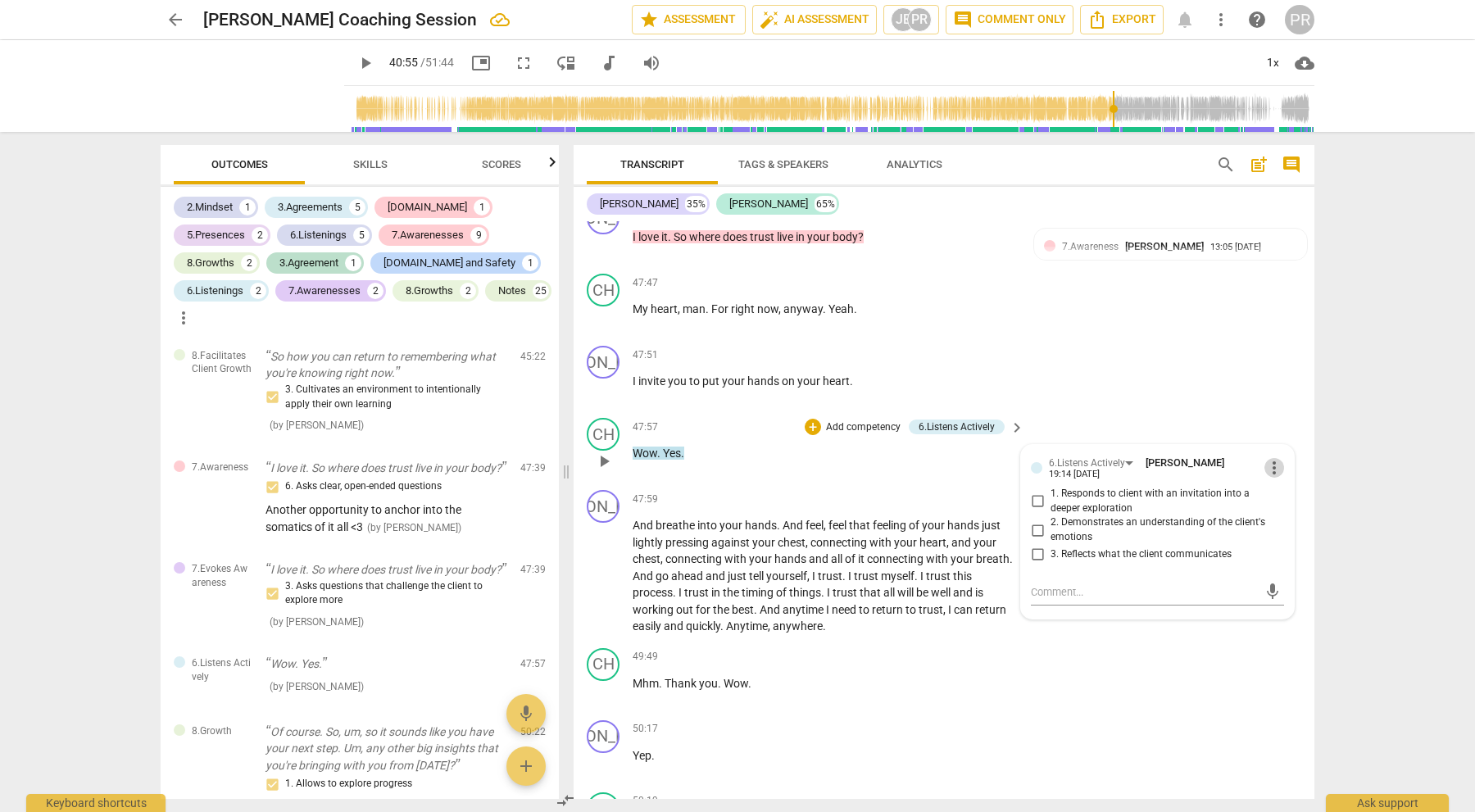
click at [1268, 458] on span "more_vert" at bounding box center [1274, 468] width 20 height 20
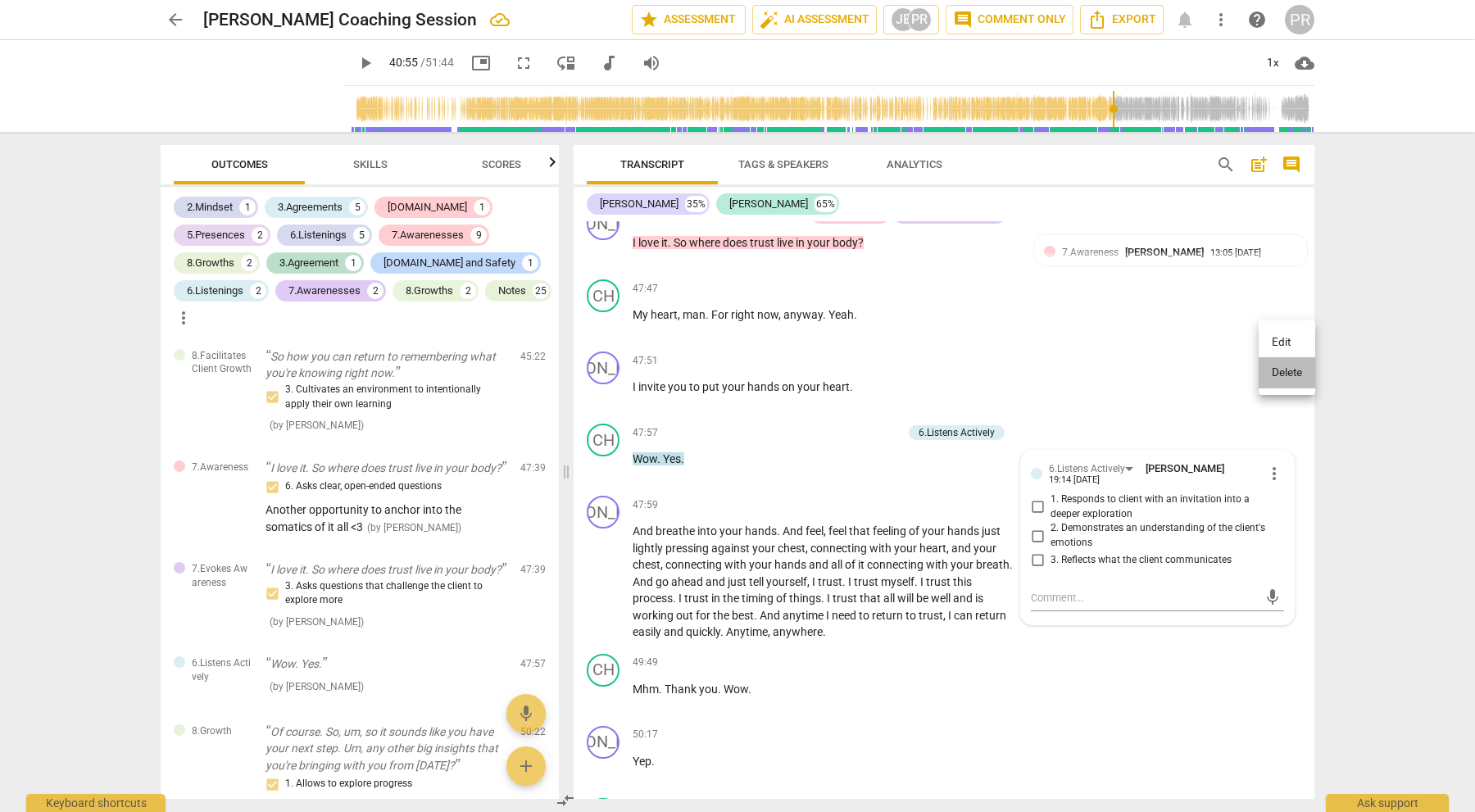
click at [1280, 370] on li "Delete" at bounding box center [1287, 372] width 56 height 31
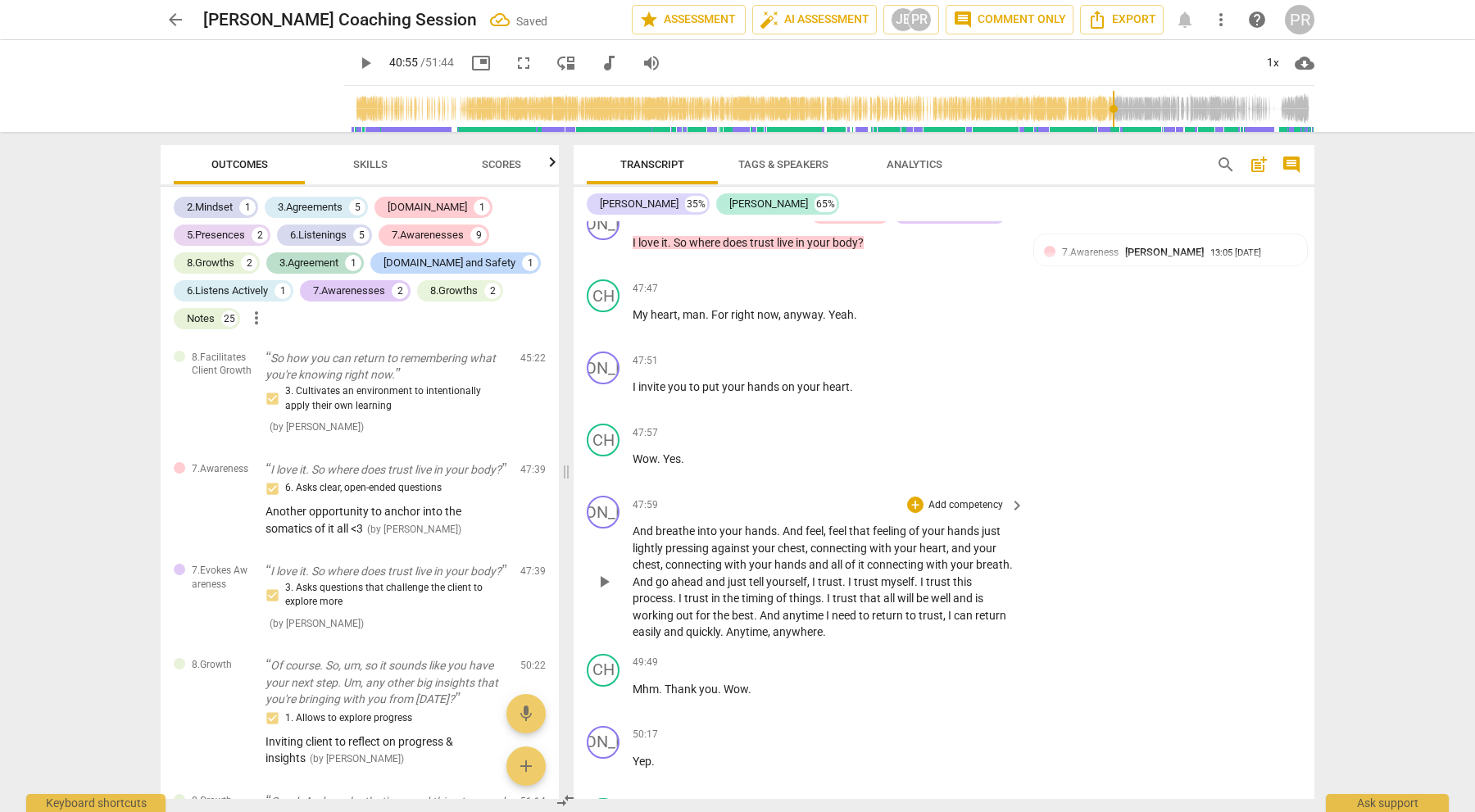
click at [975, 499] on p "Add competency" at bounding box center [965, 506] width 78 height 15
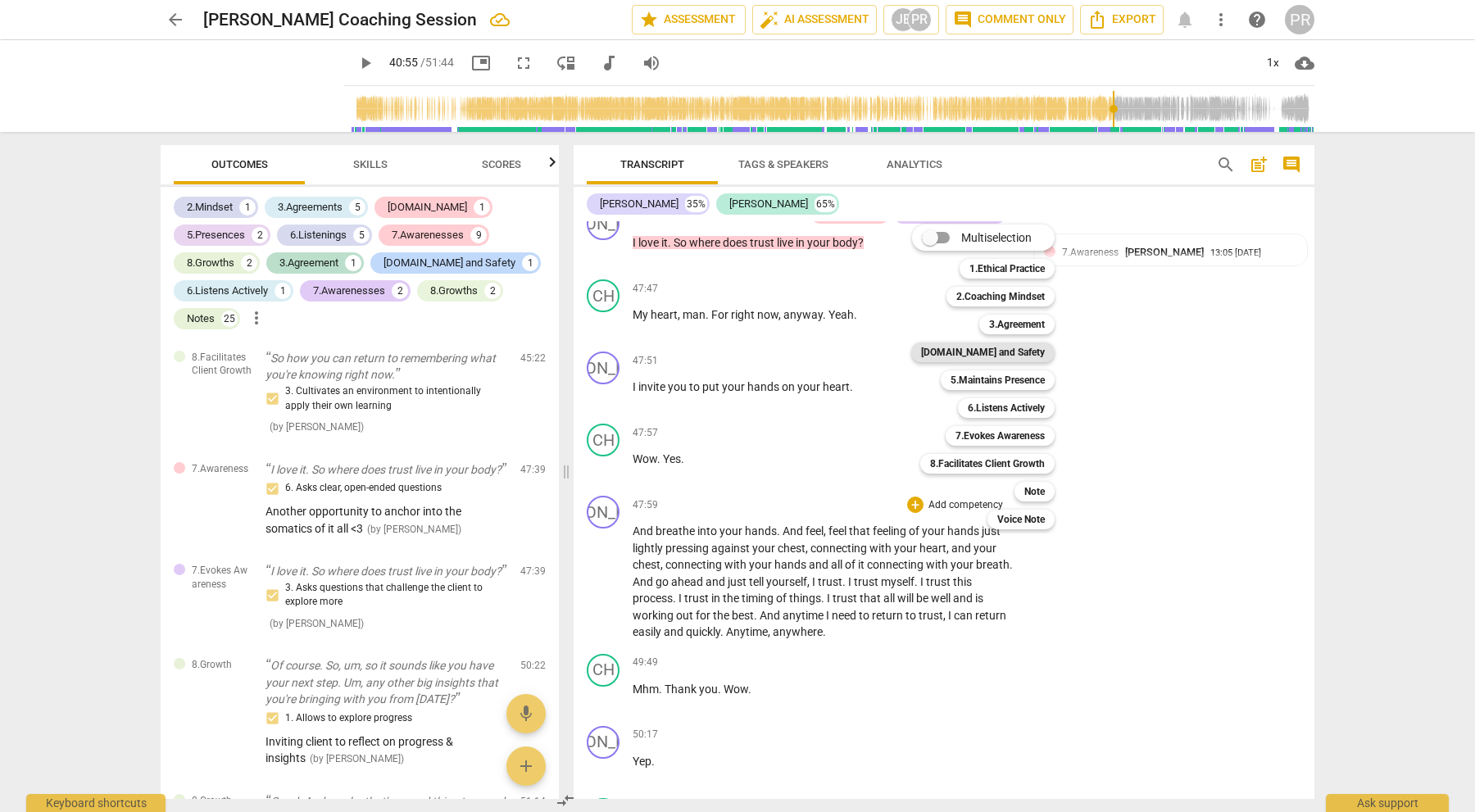
click at [996, 348] on b "[DOMAIN_NAME] and Safety" at bounding box center [983, 352] width 124 height 20
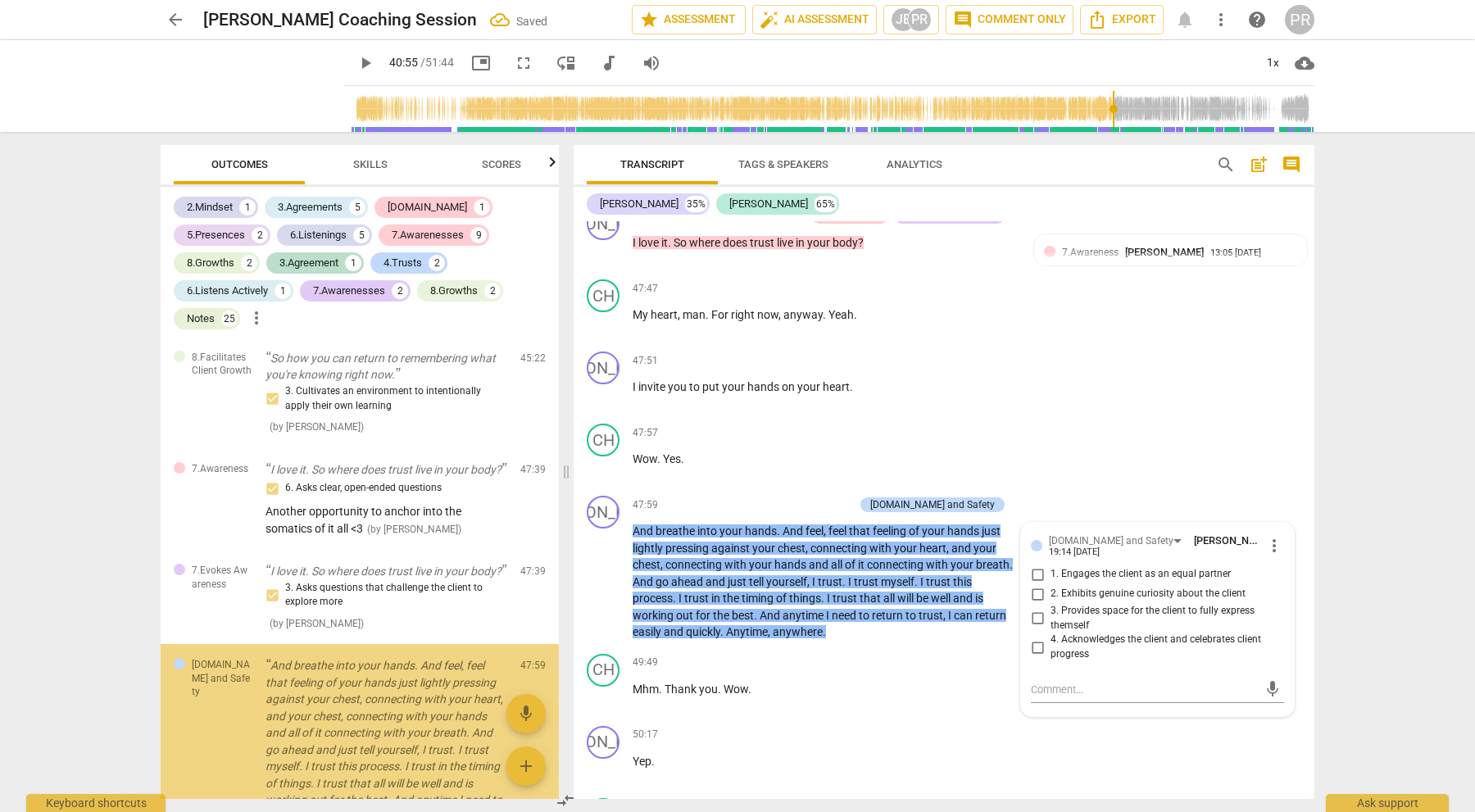
scroll to position [10327, 0]
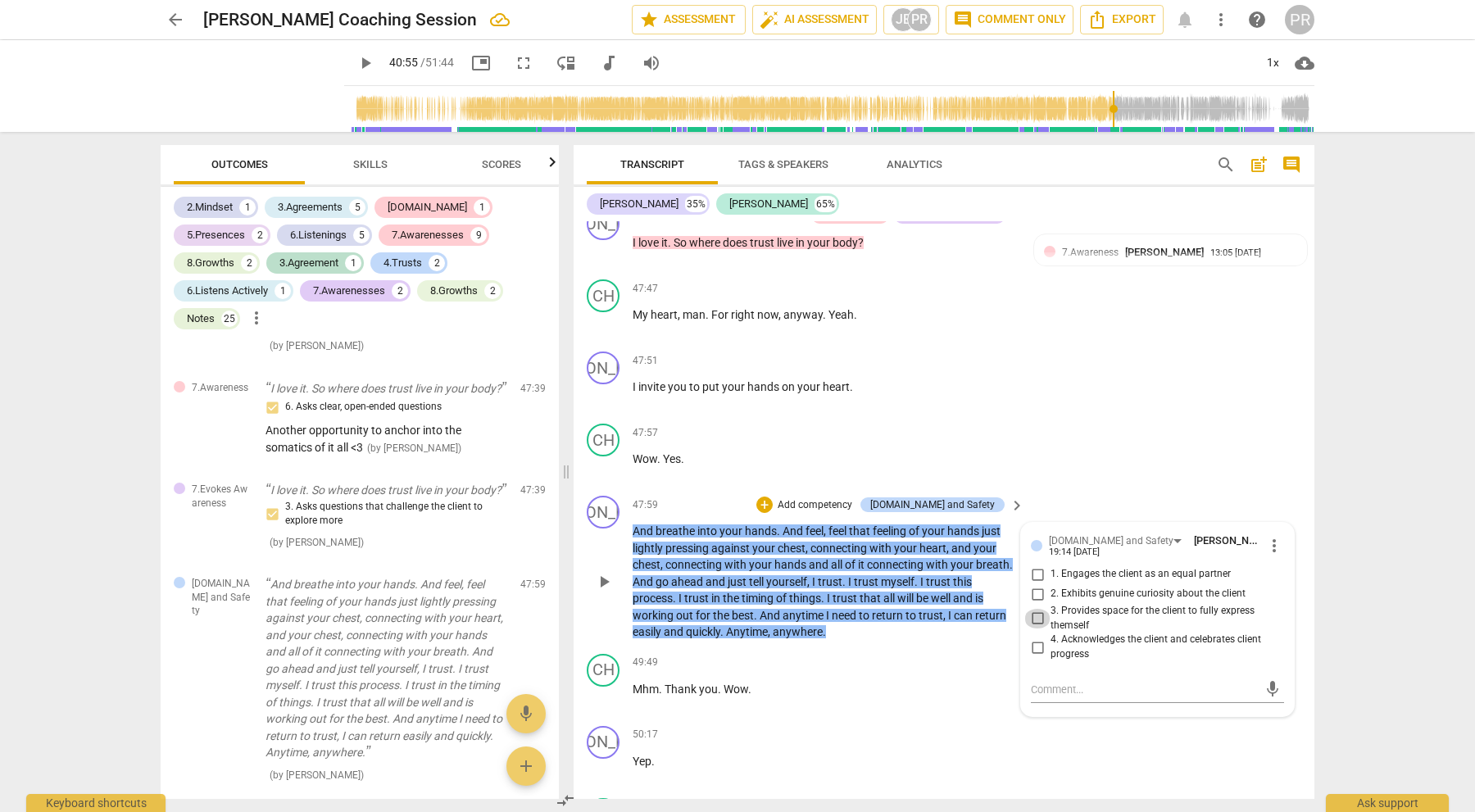
click at [1034, 609] on input "3. Provides space for the client to fully express themself" at bounding box center [1037, 619] width 26 height 20
click at [1054, 677] on div "mic" at bounding box center [1157, 689] width 253 height 26
click at [1048, 682] on textarea at bounding box center [1144, 689] width 227 height 15
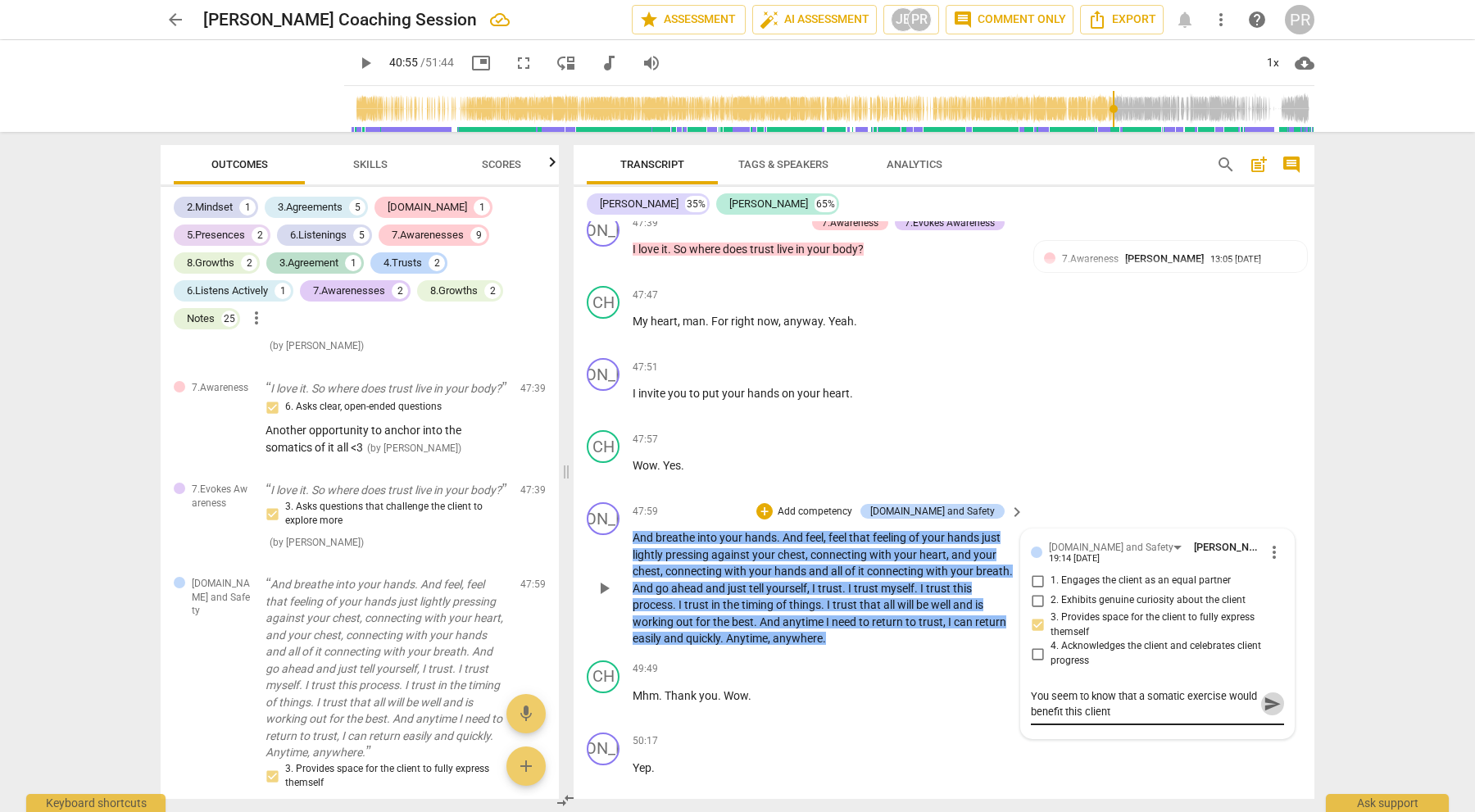
click at [1267, 695] on span "send" at bounding box center [1272, 704] width 18 height 18
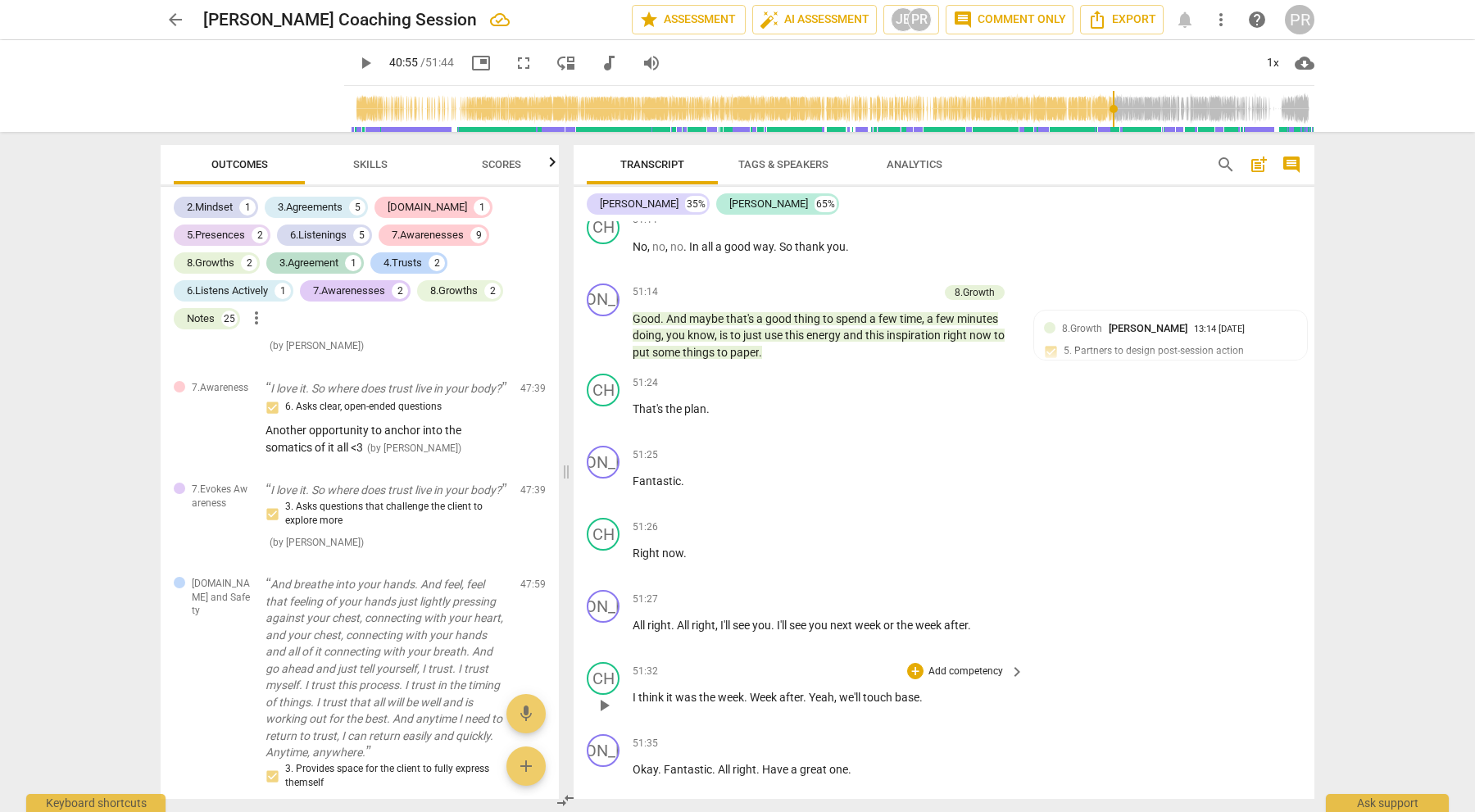
scroll to position [13387, 0]
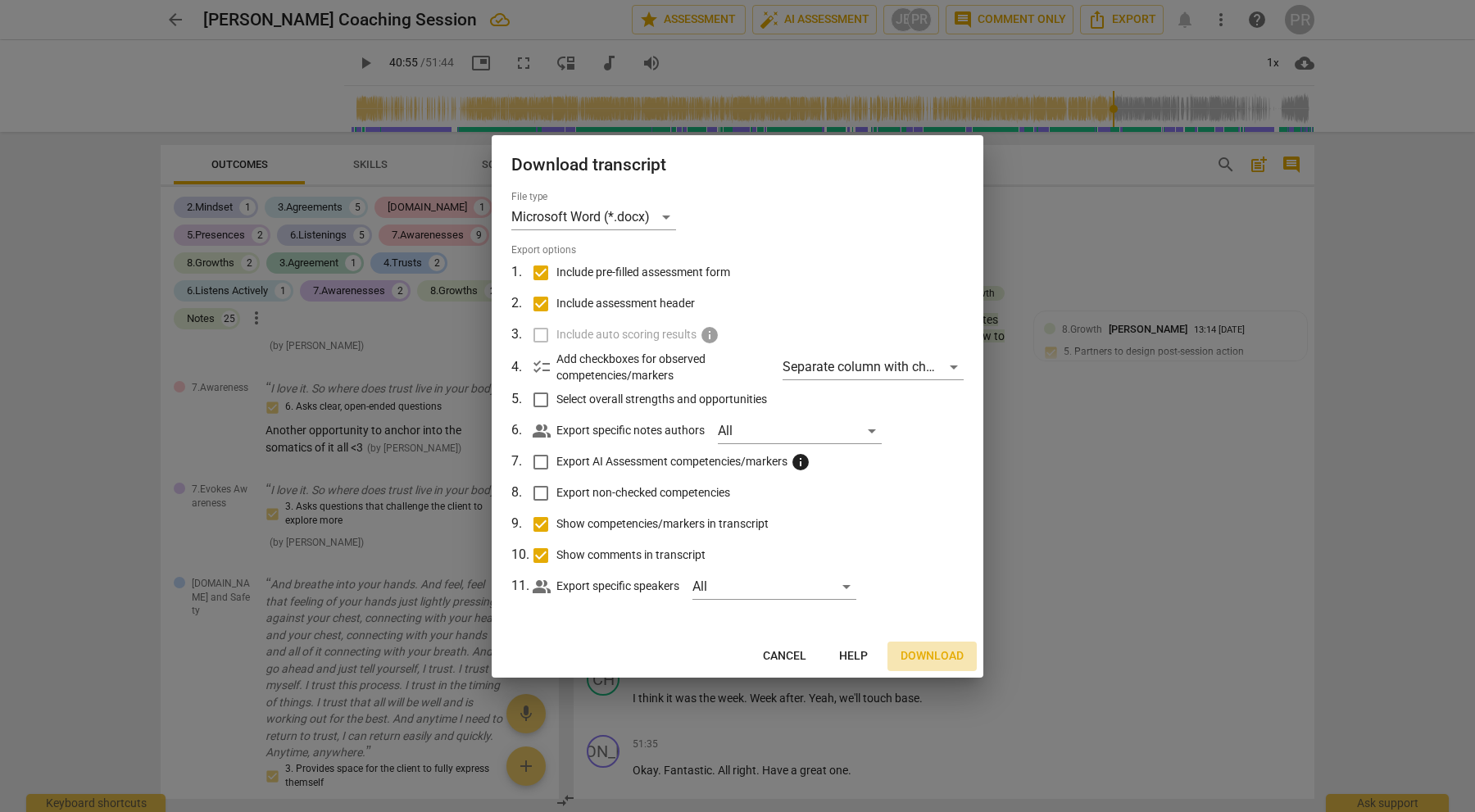
click at [941, 649] on span "Download" at bounding box center [932, 657] width 63 height 16
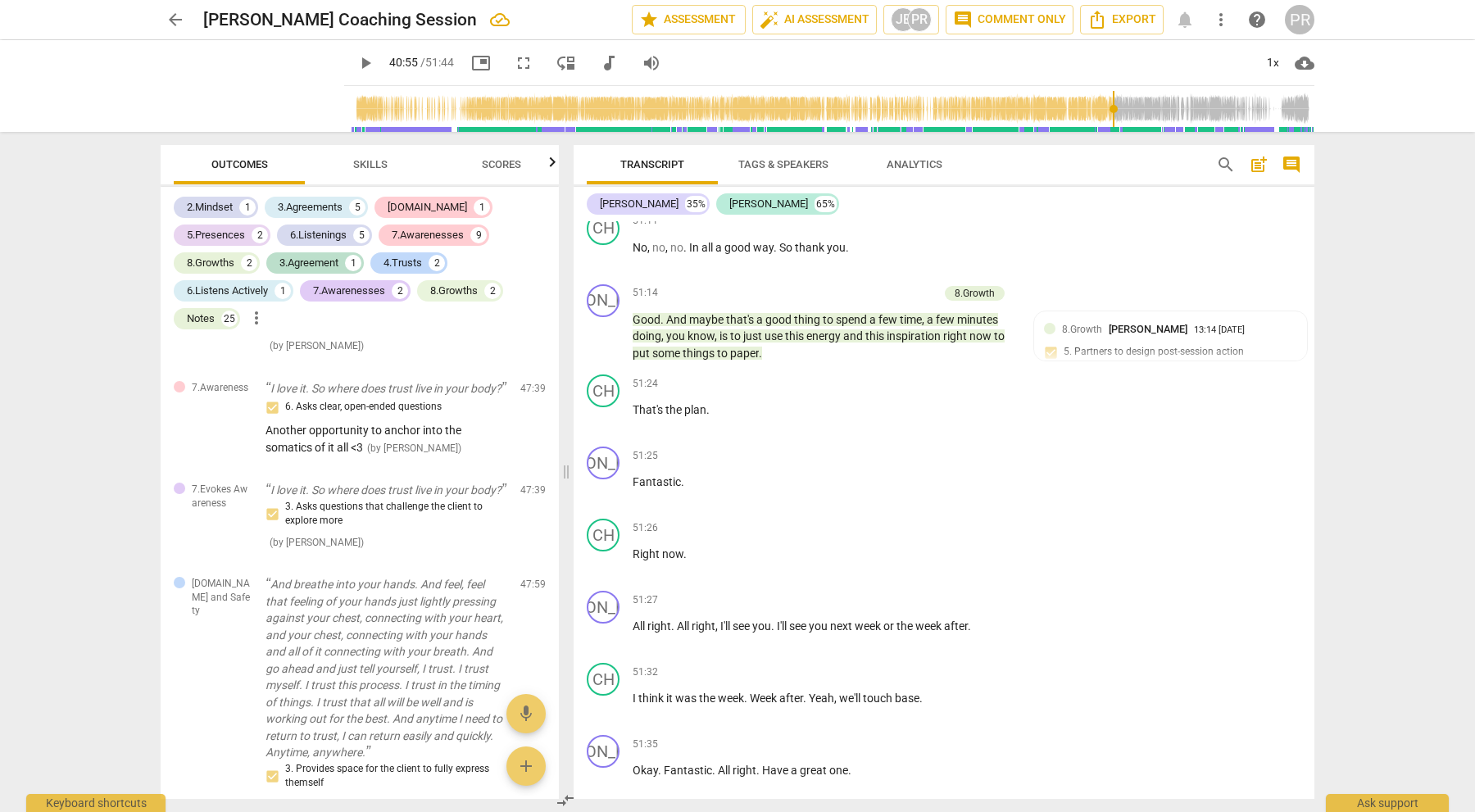
scroll to position [13386, 0]
click at [1118, 17] on span "Export" at bounding box center [1122, 20] width 69 height 20
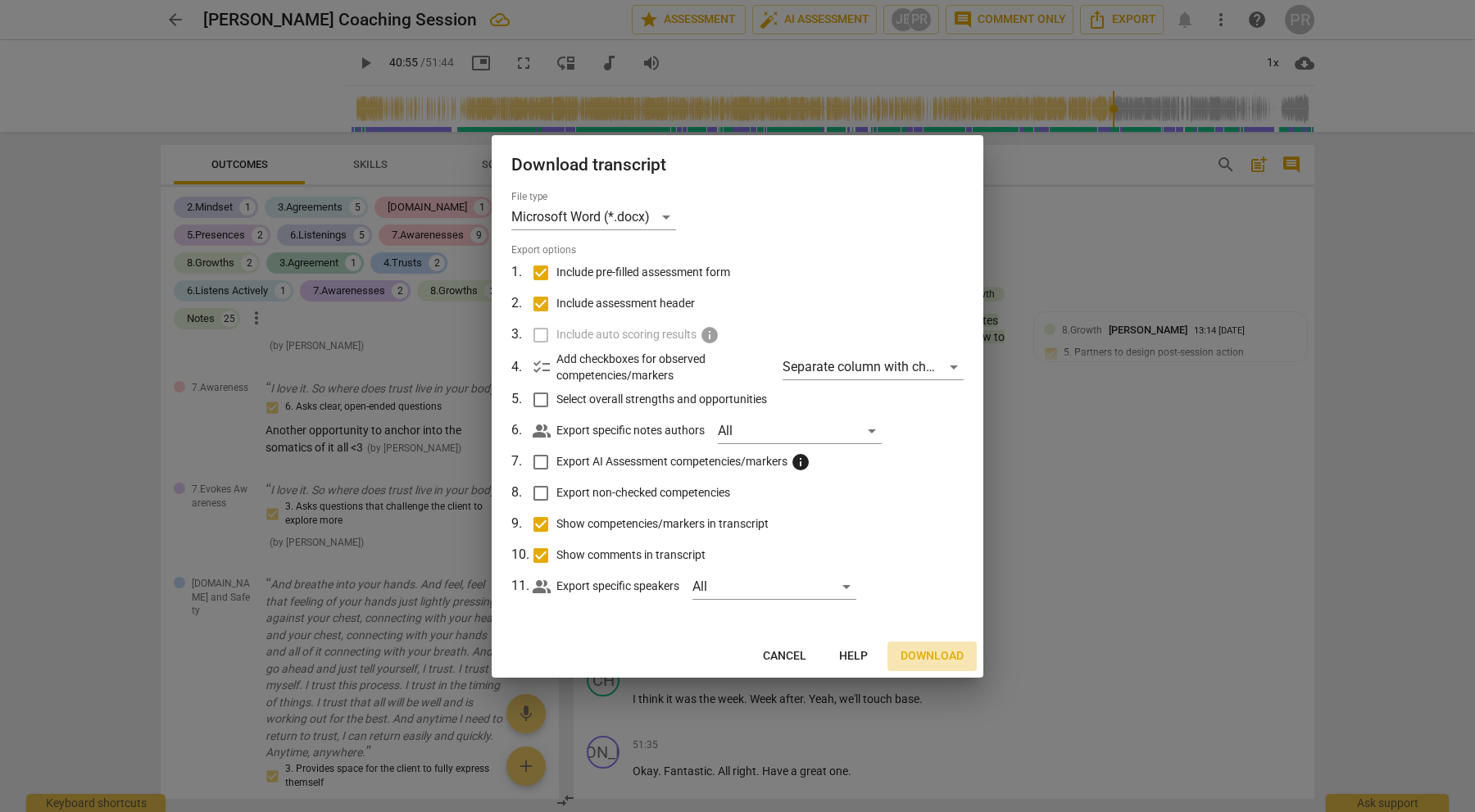
click at [941, 652] on span "Download" at bounding box center [932, 657] width 63 height 16
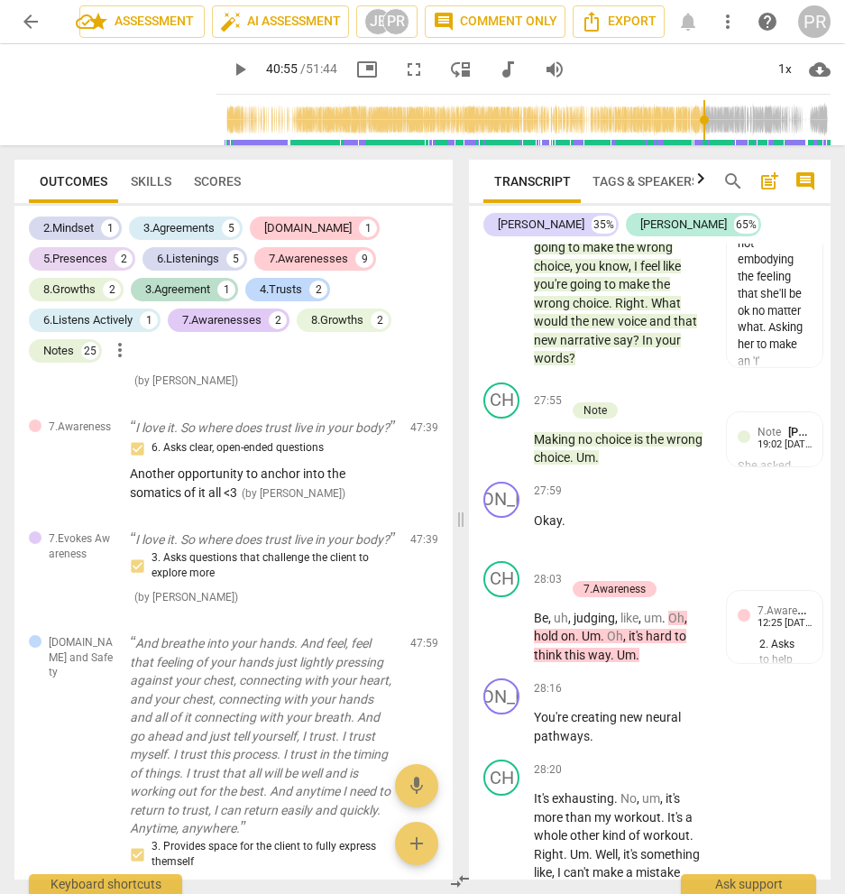
scroll to position [21886, 0]
